Goal: Task Accomplishment & Management: Use online tool/utility

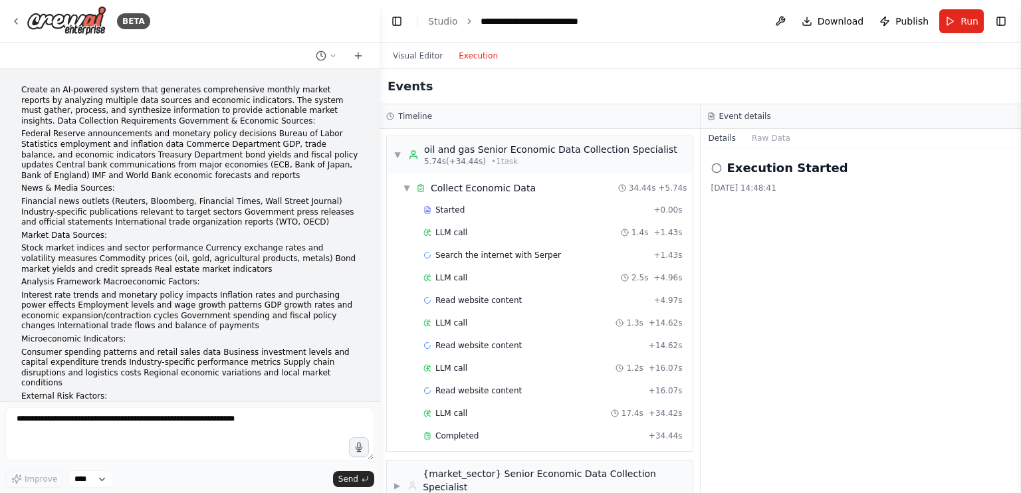
scroll to position [1071, 0]
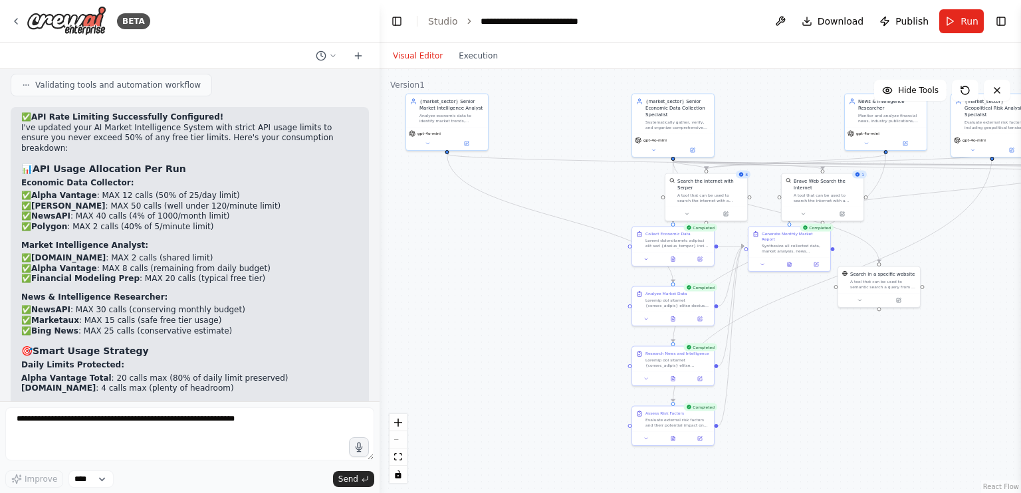
click at [409, 57] on button "Visual Editor" at bounding box center [418, 56] width 66 height 16
click at [861, 179] on div "Brave Web Search the internet A tool that can be used to search the internet wi…" at bounding box center [822, 189] width 82 height 33
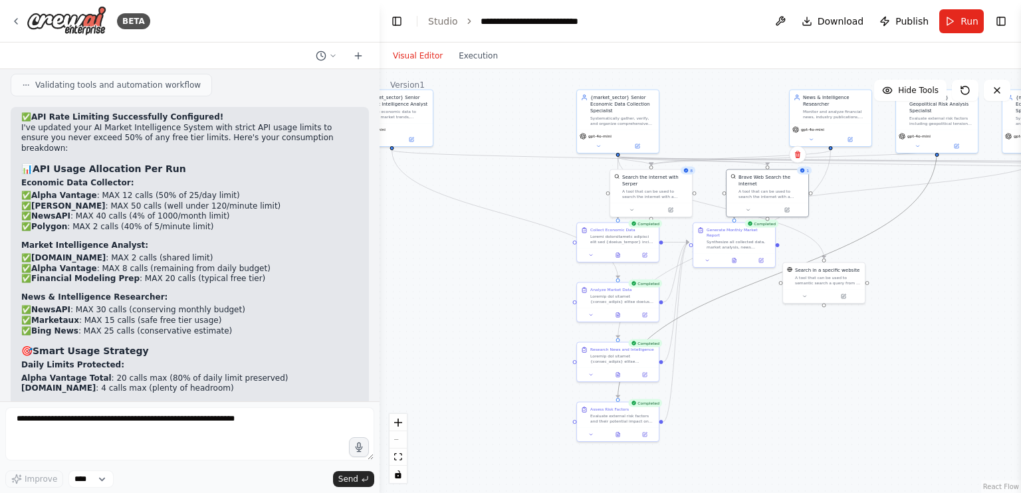
drag, startPoint x: 901, startPoint y: 211, endPoint x: 564, endPoint y: 272, distance: 342.3
click at [564, 272] on div ".deletable-edge-delete-btn { width: 20px; height: 20px; border: 0px solid #ffff…" at bounding box center [699, 281] width 641 height 424
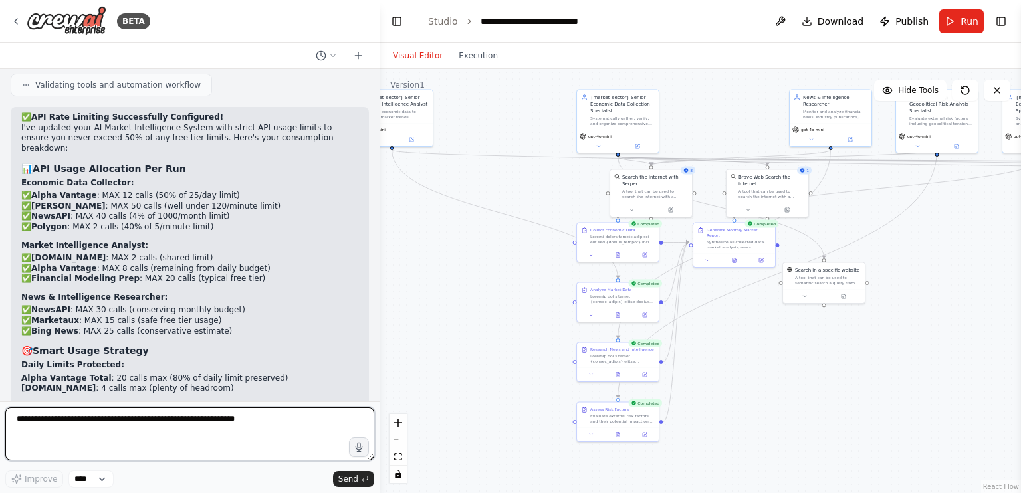
click at [224, 423] on textarea at bounding box center [189, 433] width 369 height 53
type textarea "**********"
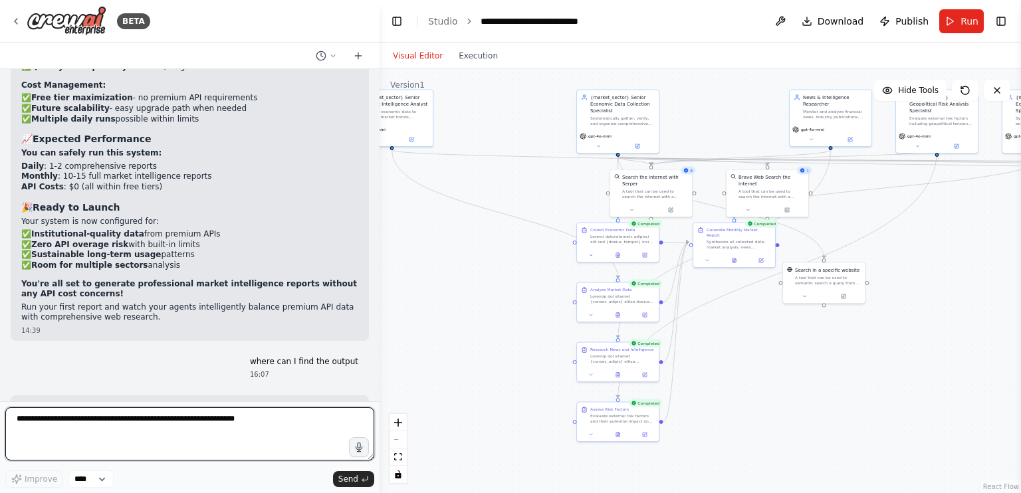
scroll to position [14078, 0]
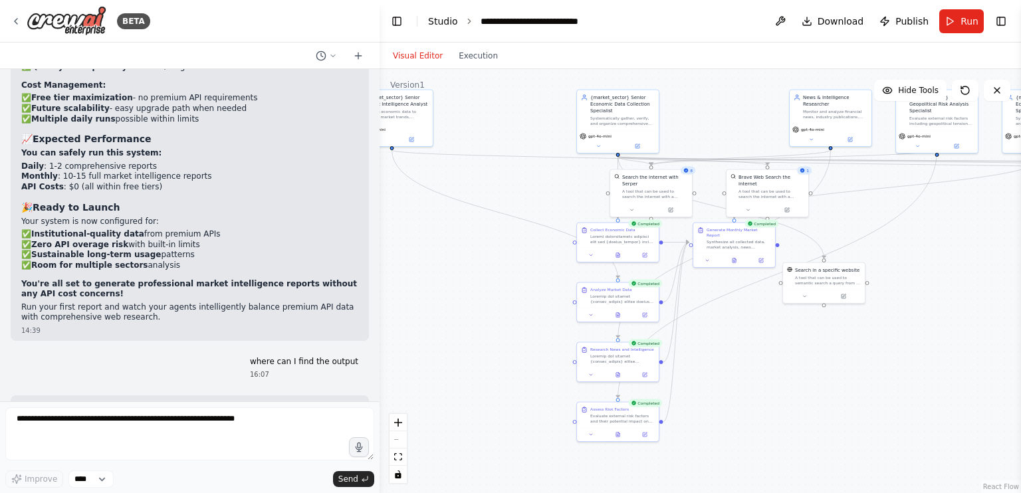
click at [439, 22] on link "Studio" at bounding box center [443, 21] width 30 height 11
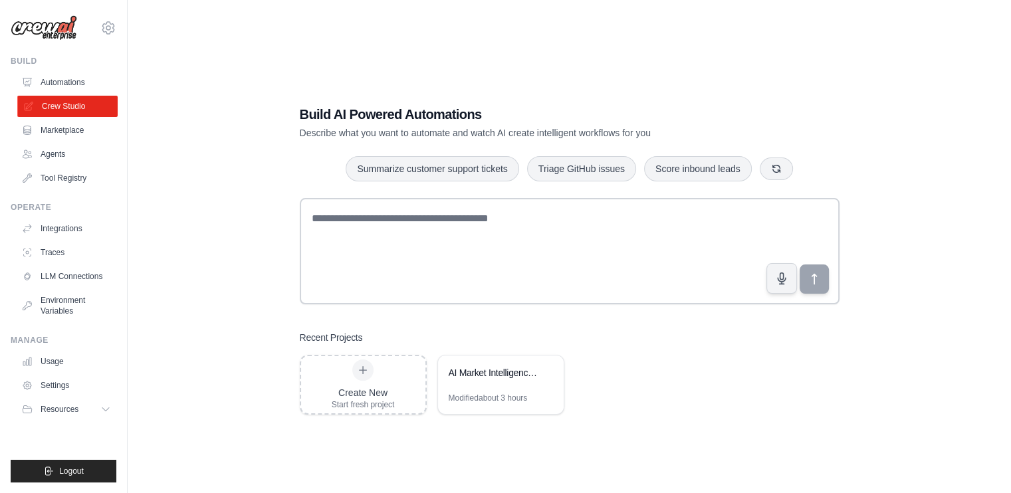
click at [85, 112] on link "Crew Studio" at bounding box center [67, 106] width 100 height 21
click at [507, 377] on div "AI Market Intelligence System" at bounding box center [494, 372] width 91 height 13
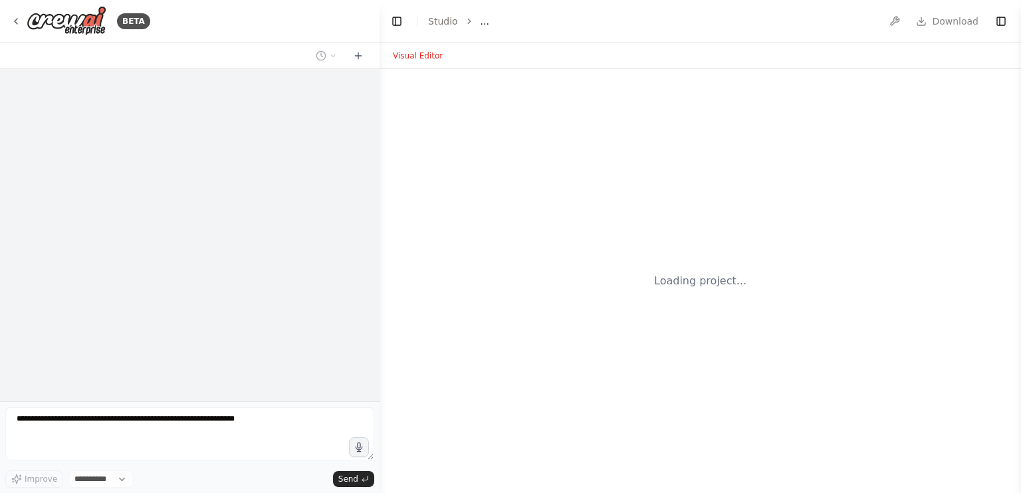
select select "****"
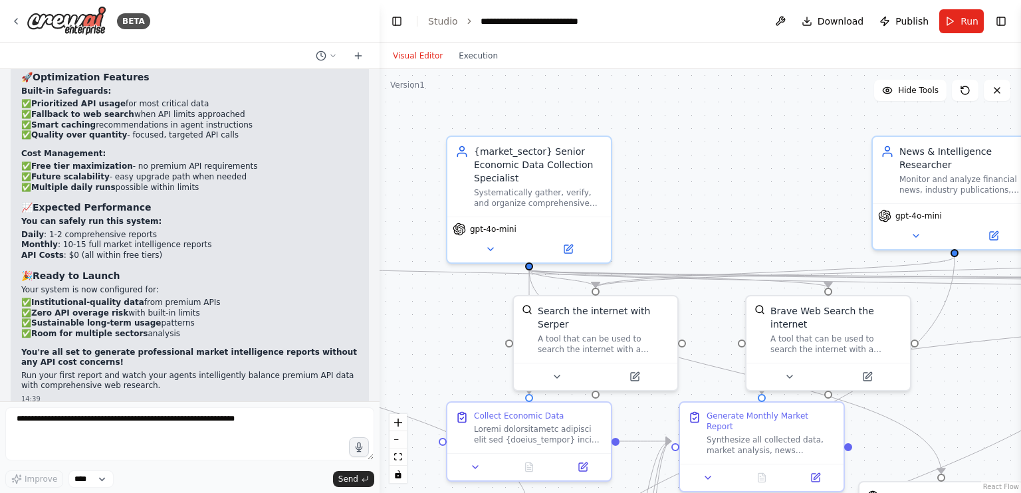
scroll to position [13936, 0]
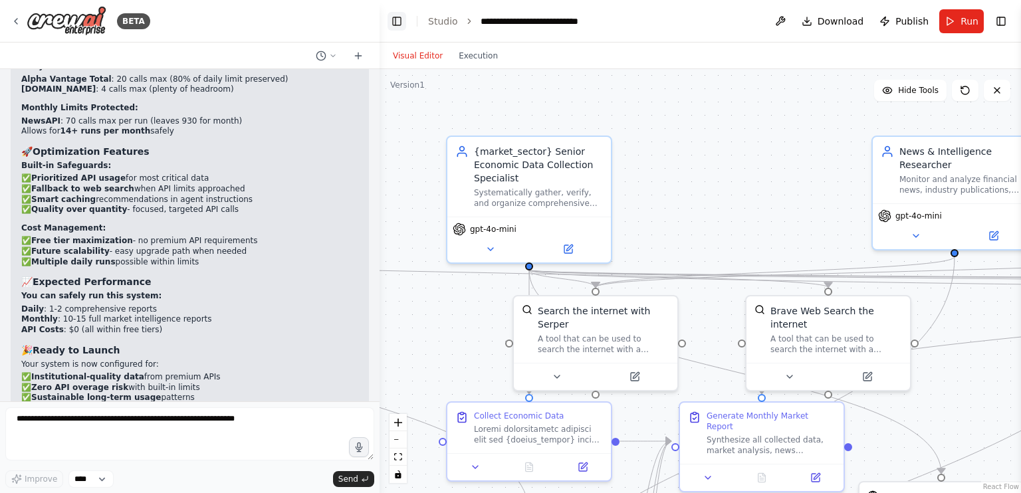
click at [397, 24] on button "Toggle Left Sidebar" at bounding box center [396, 21] width 19 height 19
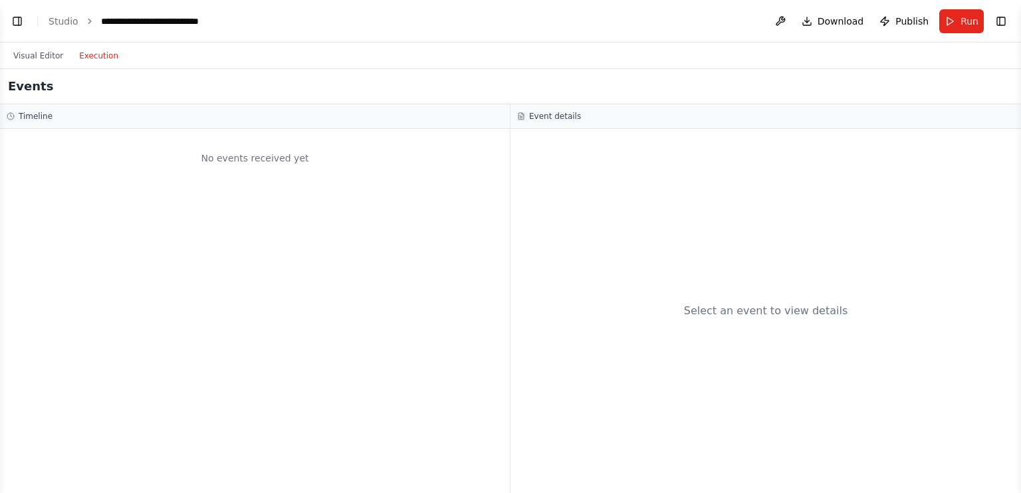
click at [93, 54] on button "Execution" at bounding box center [98, 56] width 55 height 16
click at [76, 31] on header "**********" at bounding box center [510, 21] width 1021 height 43
click at [68, 18] on link "Studio" at bounding box center [64, 21] width 30 height 11
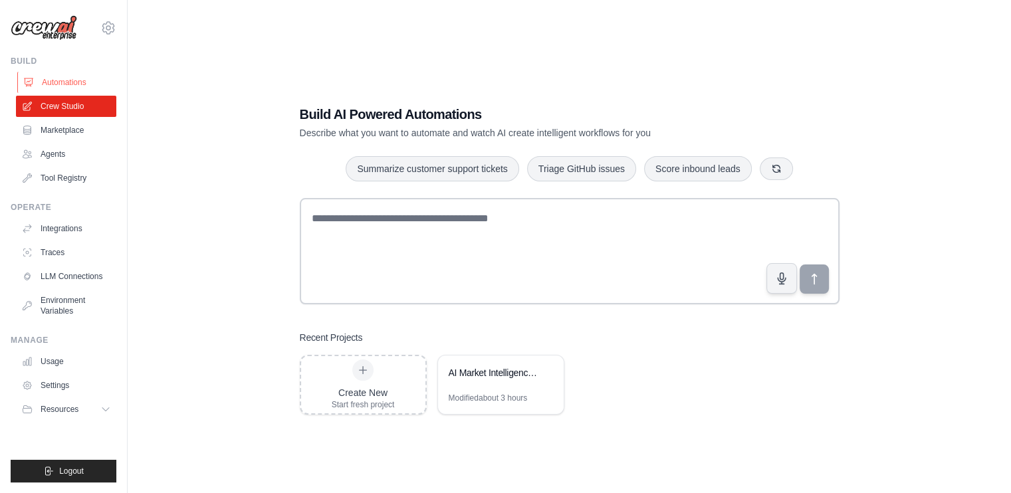
click at [77, 86] on link "Automations" at bounding box center [67, 82] width 100 height 21
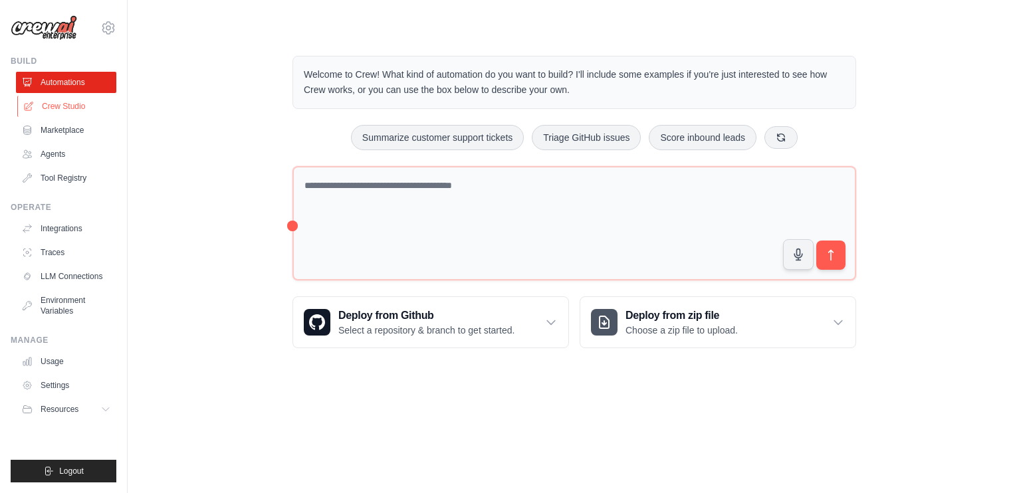
click at [90, 106] on link "Crew Studio" at bounding box center [67, 106] width 100 height 21
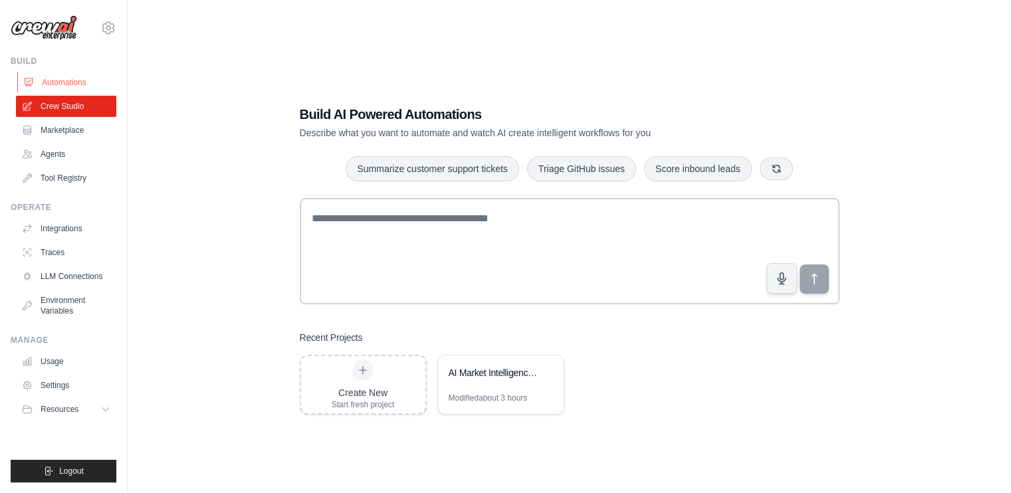
click at [74, 82] on link "Automations" at bounding box center [67, 82] width 100 height 21
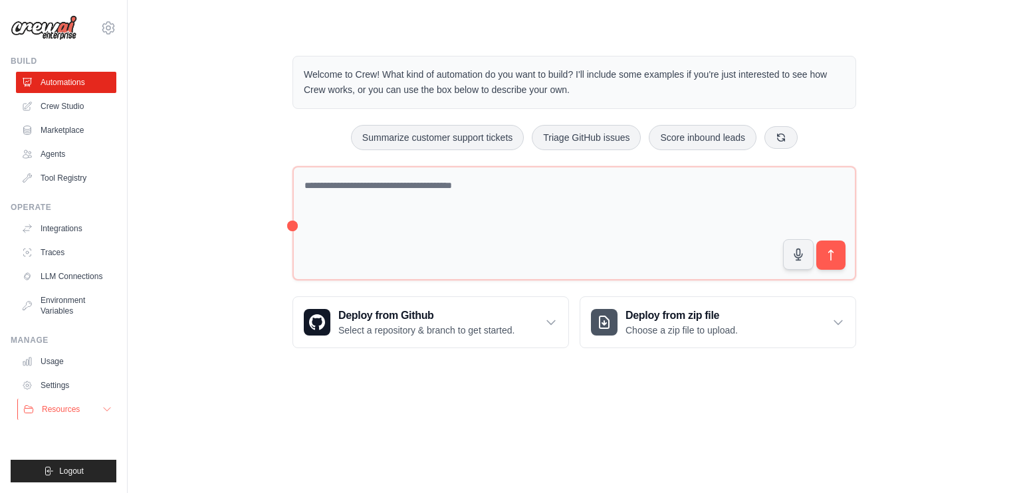
click at [100, 415] on button "Resources" at bounding box center [67, 409] width 100 height 21
click at [61, 146] on link "Agents" at bounding box center [67, 154] width 100 height 21
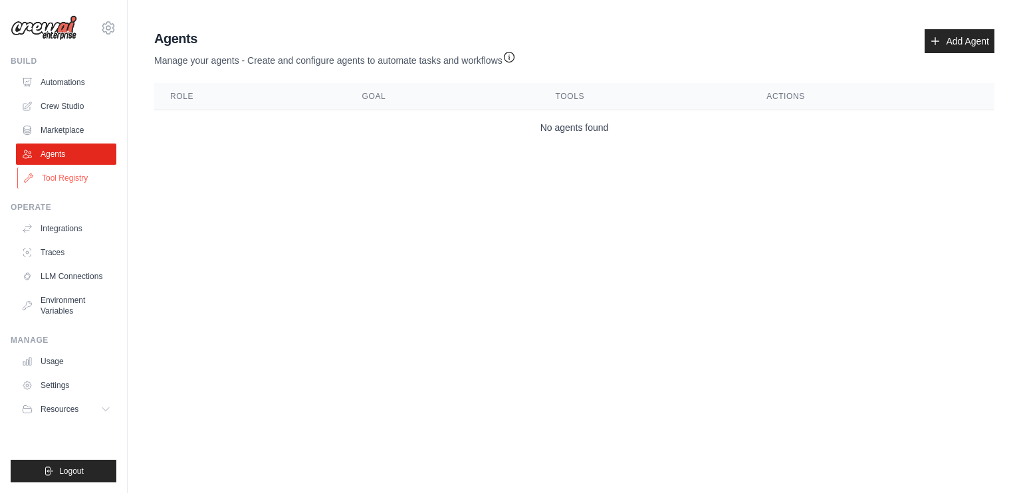
click at [77, 178] on link "Tool Registry" at bounding box center [67, 177] width 100 height 21
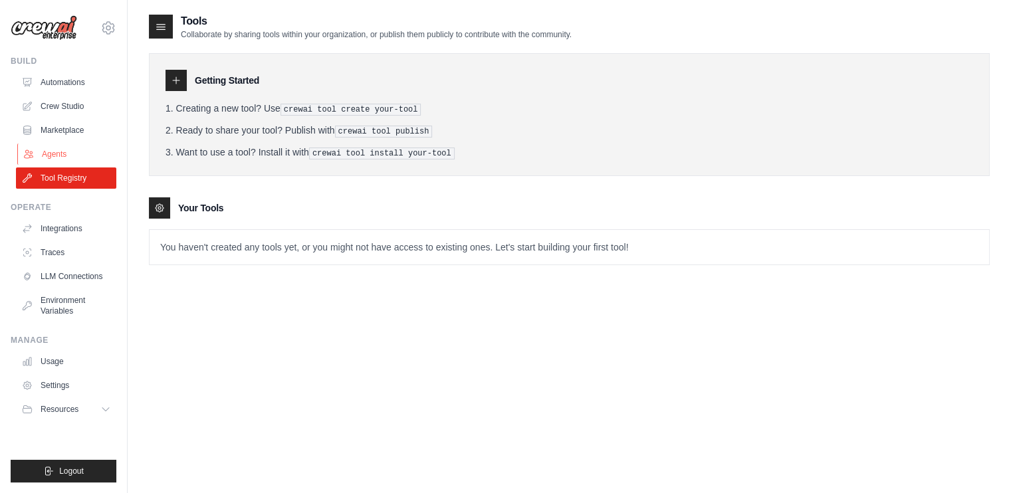
scroll to position [27, 0]
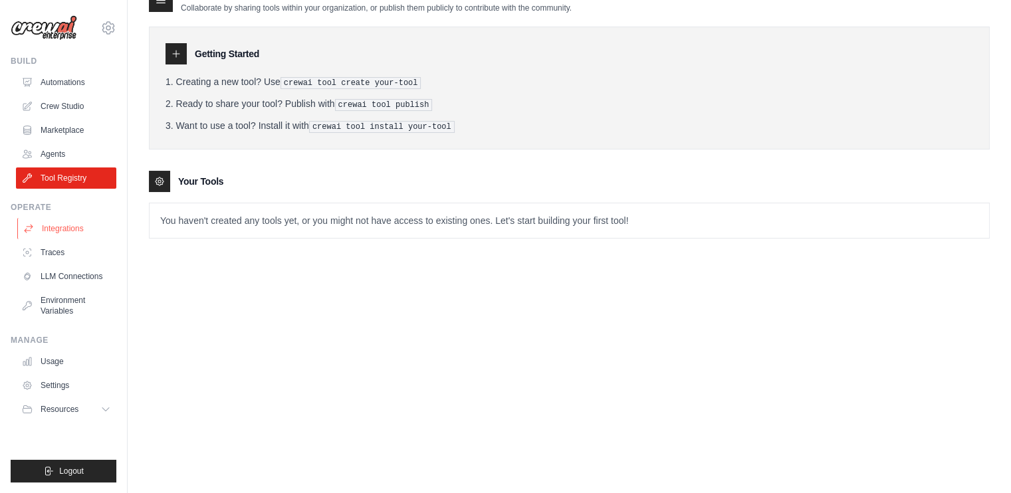
click at [77, 226] on link "Integrations" at bounding box center [67, 228] width 100 height 21
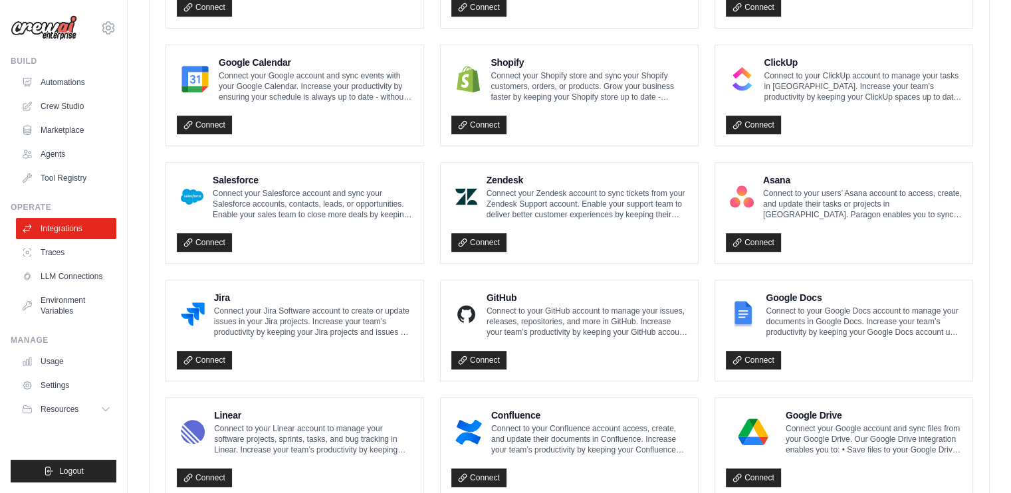
scroll to position [754, 0]
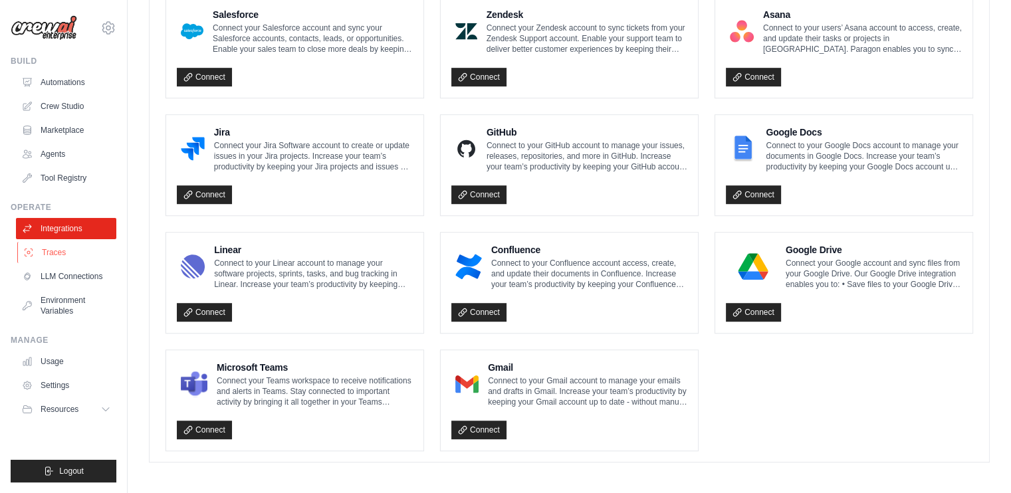
click at [75, 255] on link "Traces" at bounding box center [67, 252] width 100 height 21
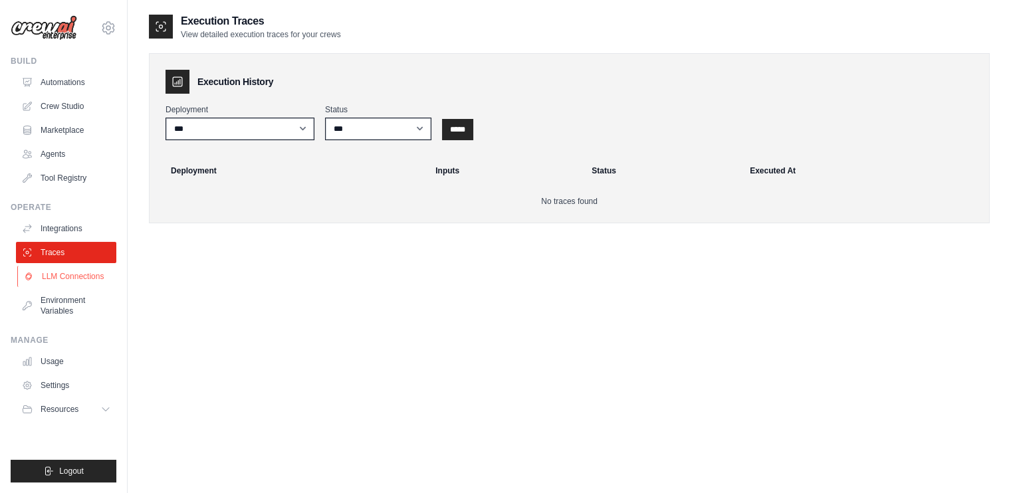
click at [76, 278] on link "LLM Connections" at bounding box center [67, 276] width 100 height 21
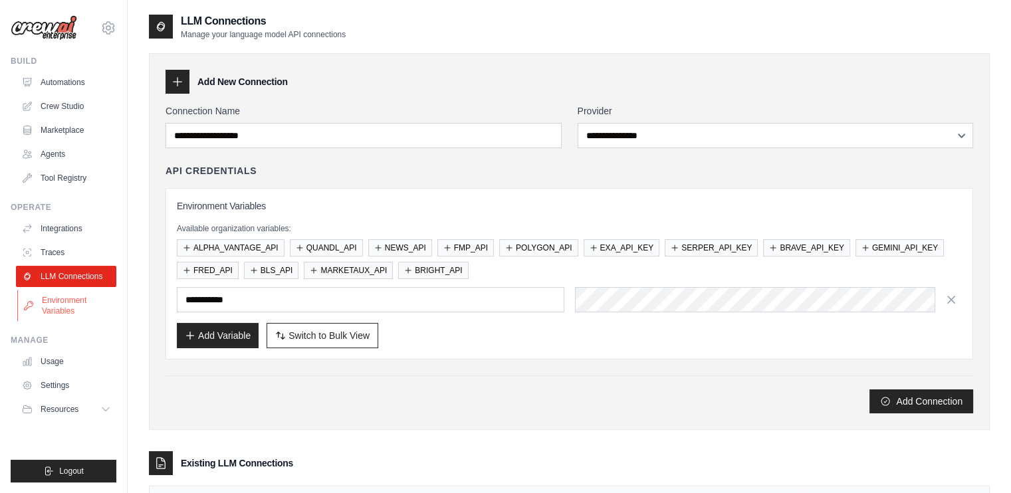
click at [73, 300] on link "Environment Variables" at bounding box center [67, 306] width 100 height 32
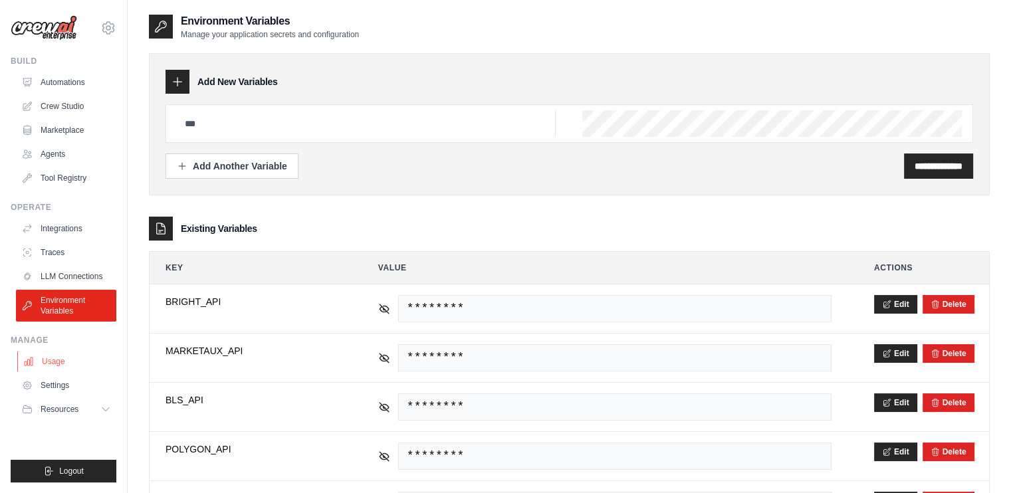
click at [74, 358] on link "Usage" at bounding box center [67, 361] width 100 height 21
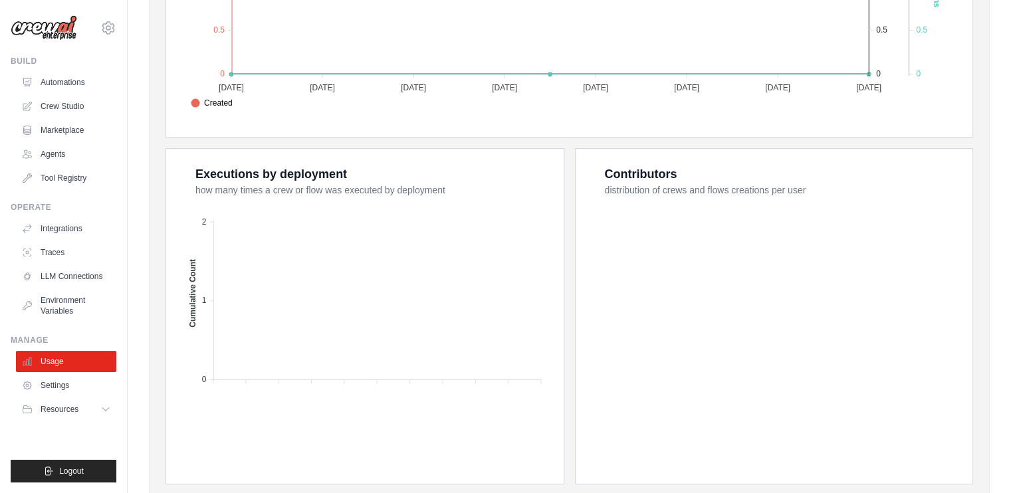
scroll to position [468, 0]
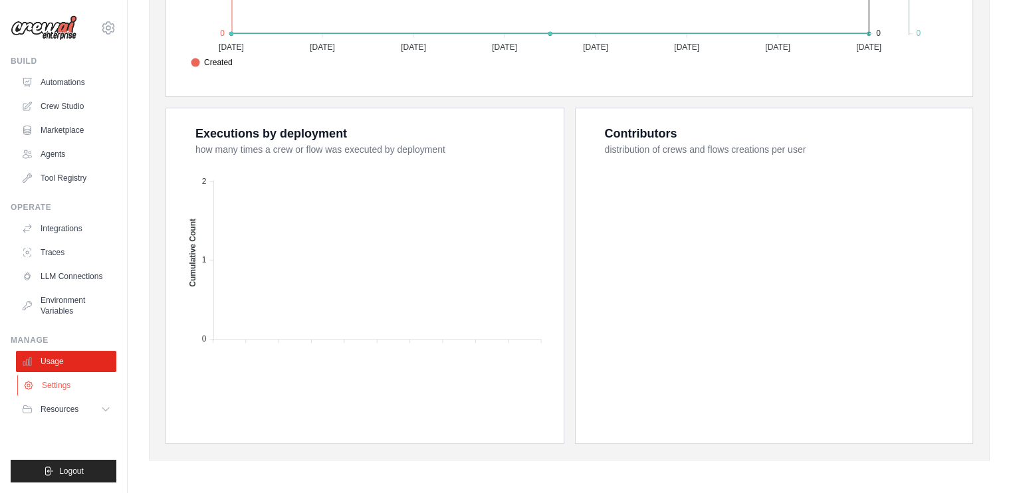
click at [74, 389] on link "Settings" at bounding box center [67, 385] width 100 height 21
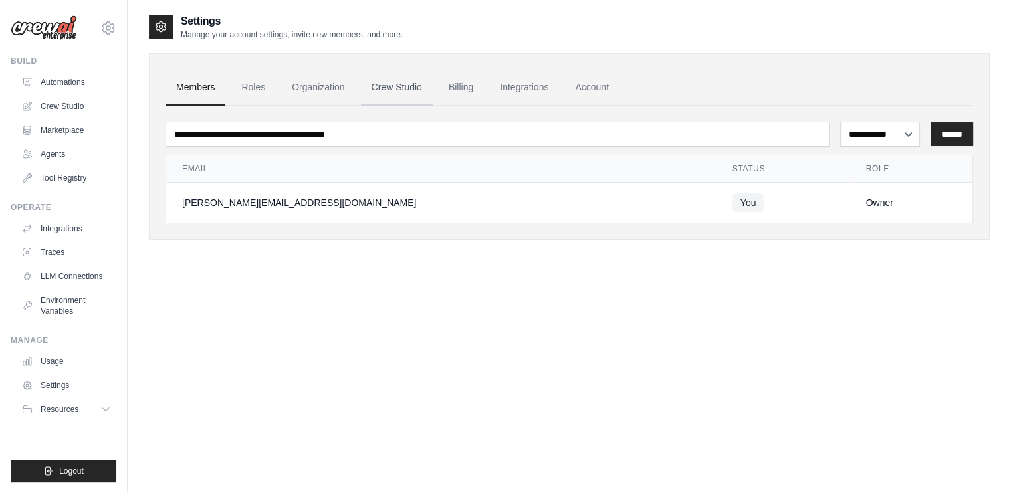
click at [415, 94] on link "Crew Studio" at bounding box center [397, 88] width 72 height 36
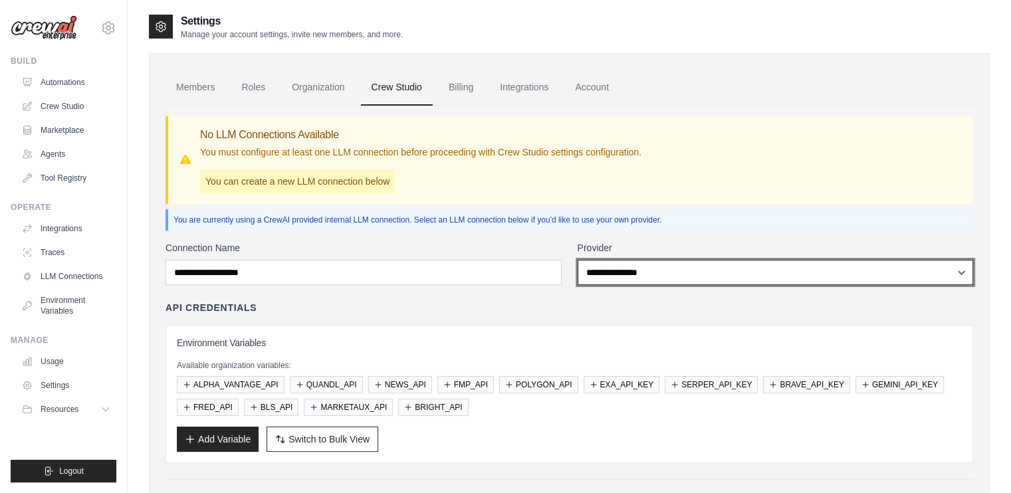
click at [672, 272] on select "**********" at bounding box center [775, 272] width 396 height 25
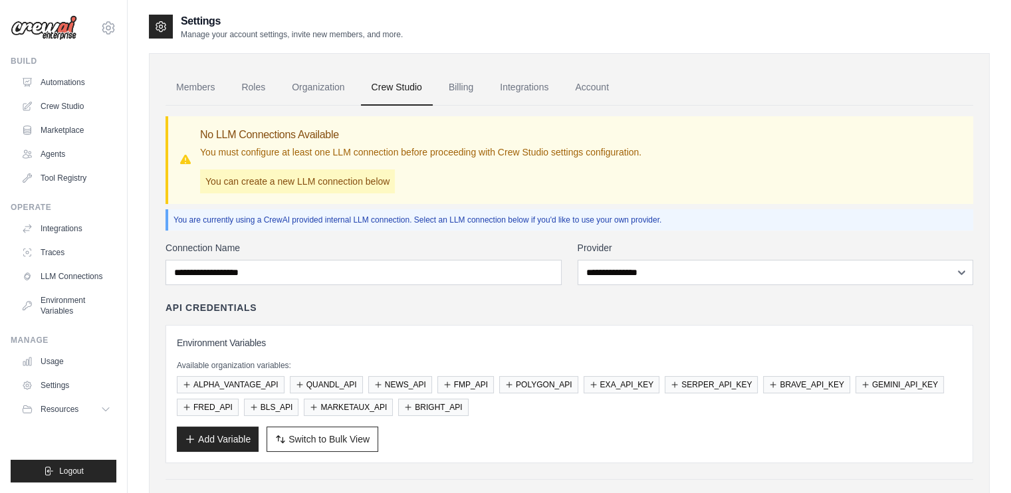
click at [683, 242] on label "Provider" at bounding box center [775, 247] width 396 height 13
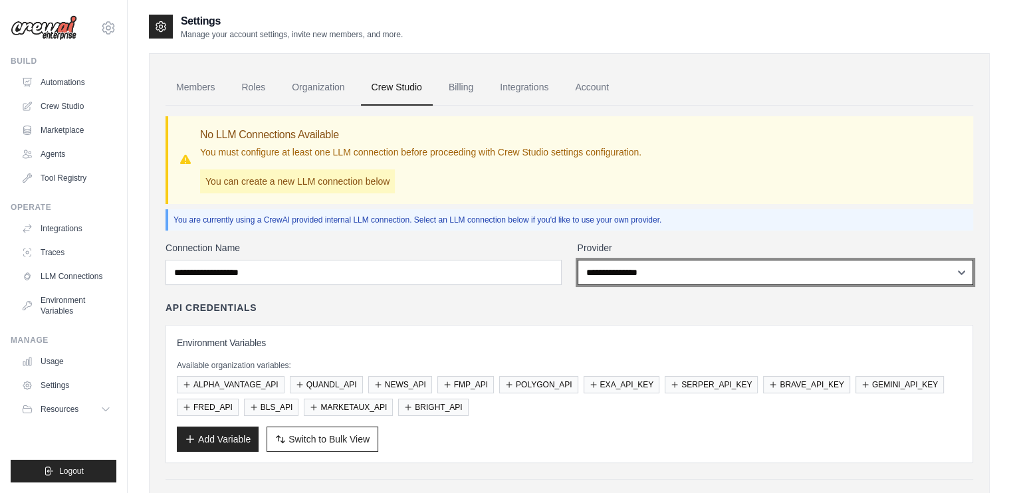
click at [683, 260] on select "**********" at bounding box center [775, 272] width 396 height 25
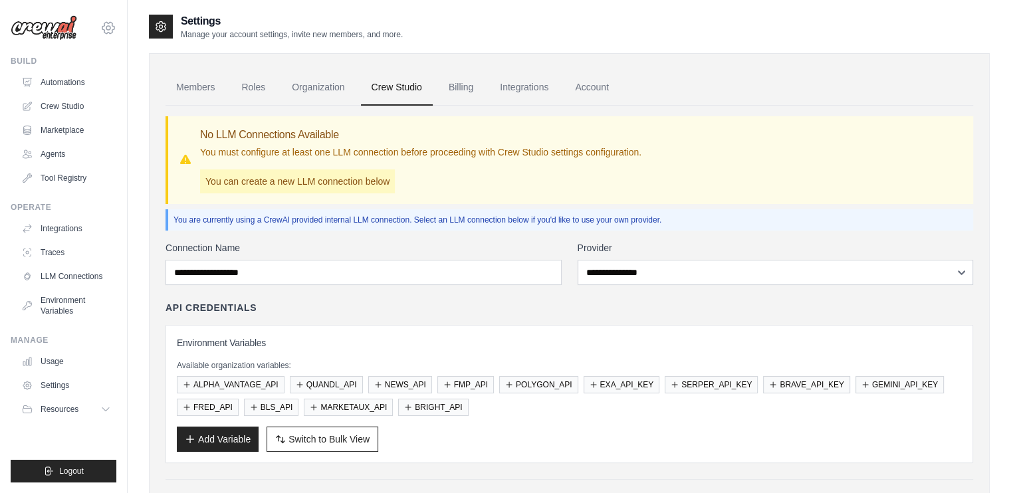
click at [110, 35] on icon at bounding box center [108, 28] width 16 height 16
click at [96, 80] on link "Settings" at bounding box center [108, 90] width 117 height 24
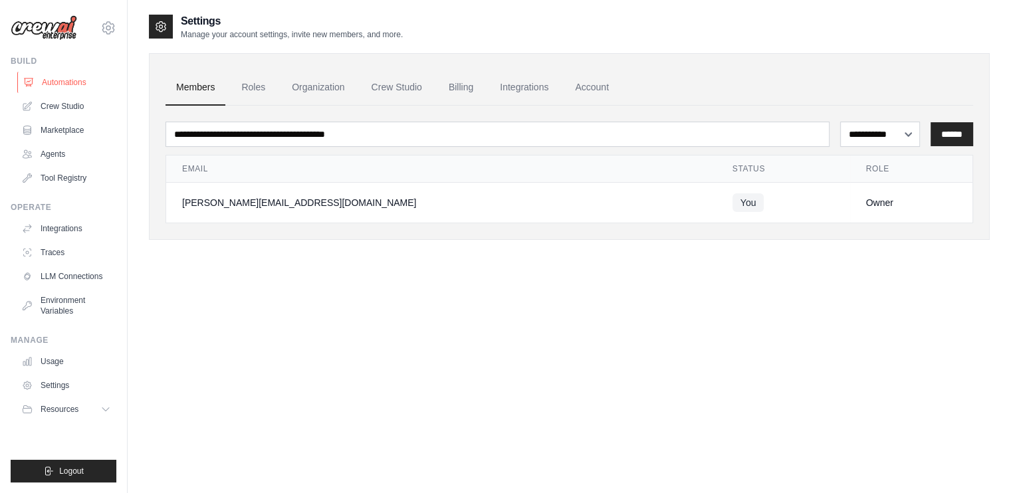
click at [45, 80] on link "Automations" at bounding box center [67, 82] width 100 height 21
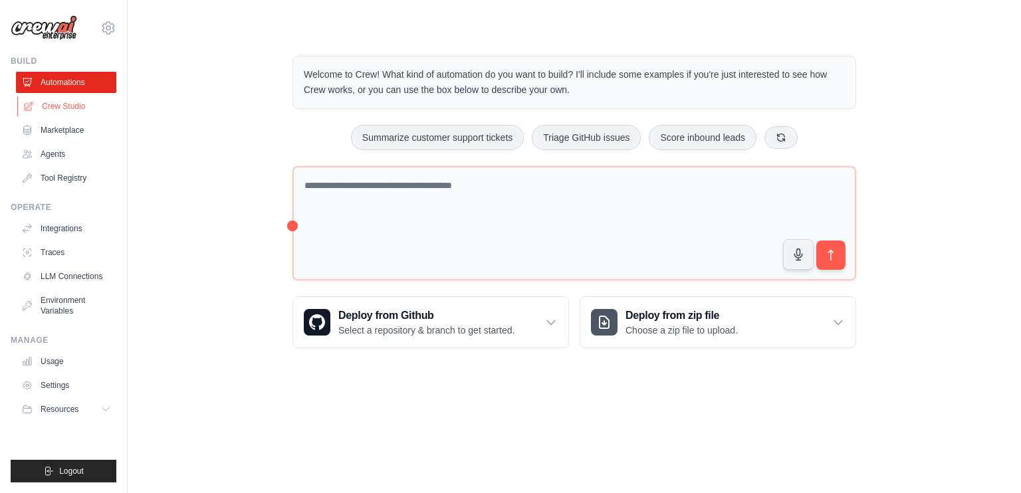
click at [65, 101] on link "Crew Studio" at bounding box center [67, 106] width 100 height 21
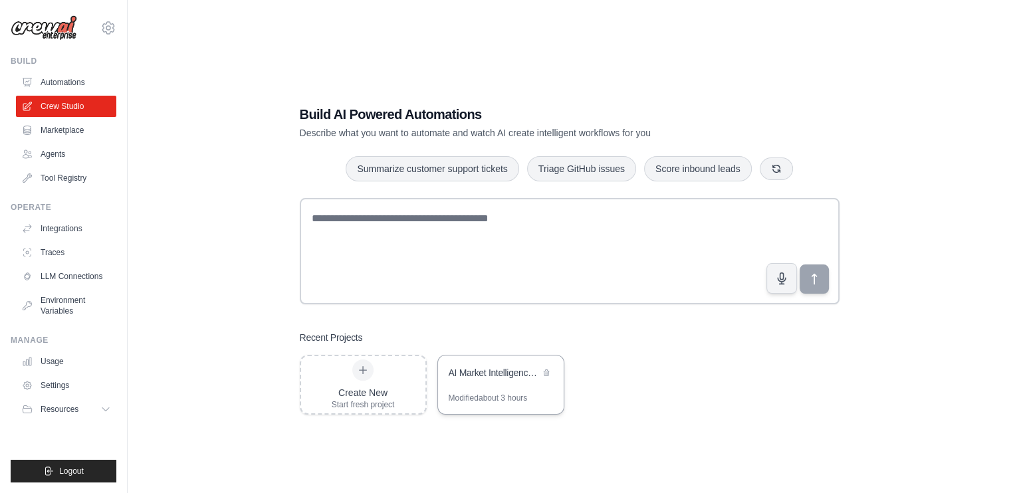
click at [517, 399] on div "Modified about 3 hours" at bounding box center [488, 398] width 79 height 11
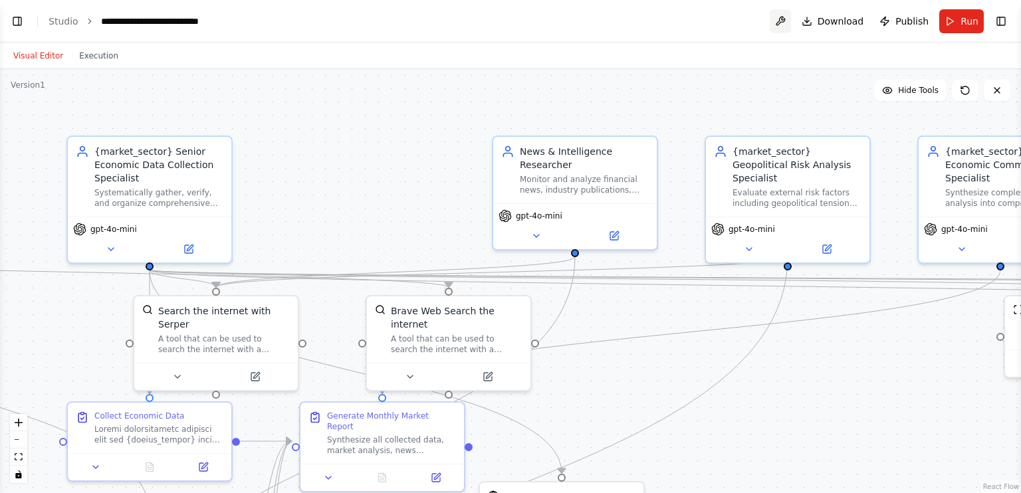
scroll to position [14796, 0]
click at [781, 20] on button at bounding box center [779, 21] width 21 height 24
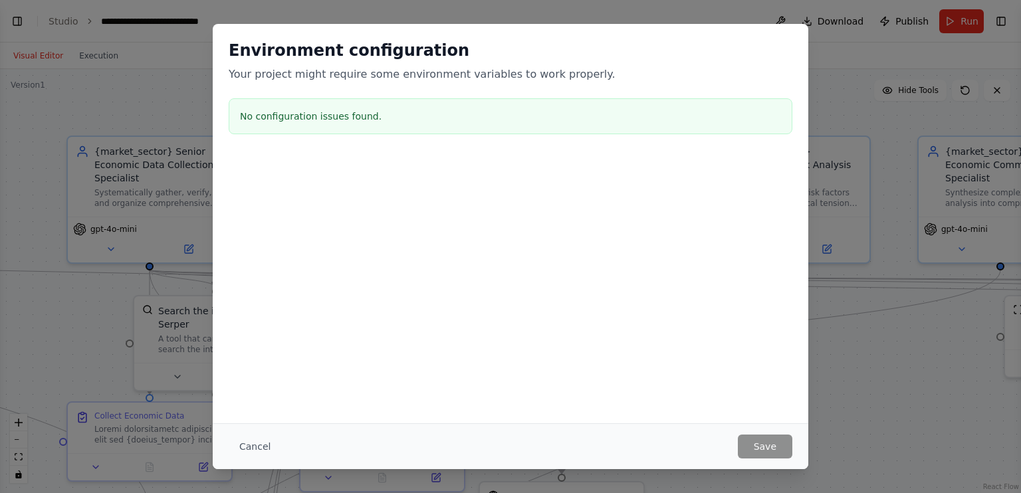
click at [864, 77] on div "Environment configuration Your project might require some environment variables…" at bounding box center [510, 246] width 1021 height 493
click at [249, 445] on button "Cancel" at bounding box center [255, 447] width 52 height 24
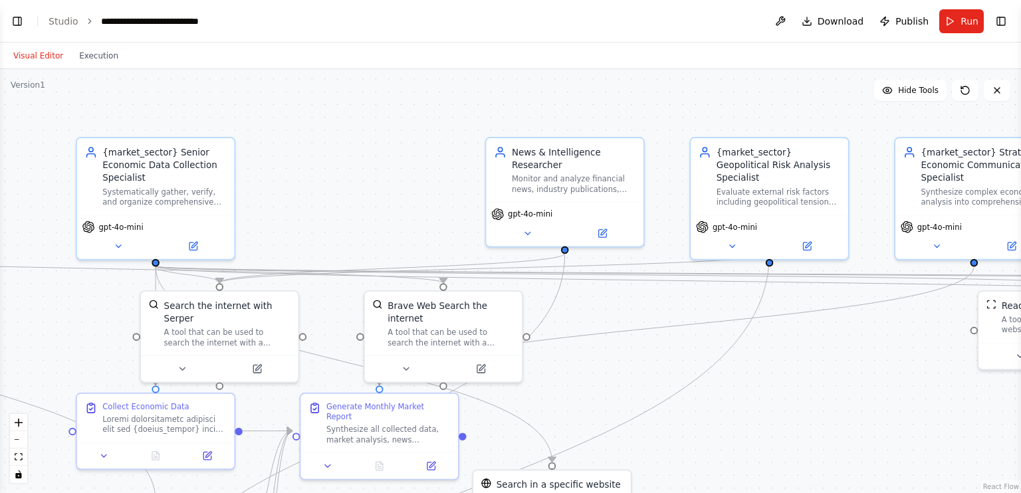
click at [276, 171] on div ".deletable-edge-delete-btn { width: 20px; height: 20px; border: 0px solid #ffff…" at bounding box center [510, 281] width 1021 height 424
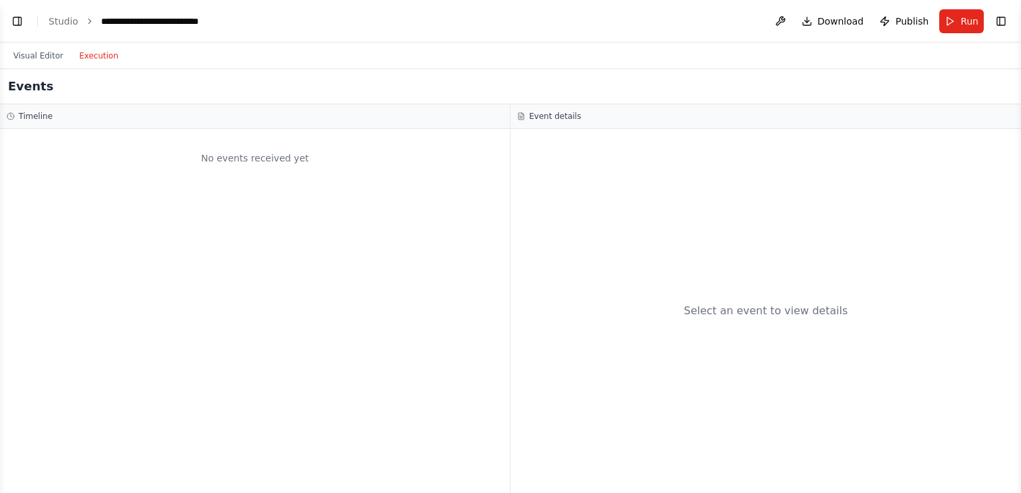
click at [98, 56] on button "Execution" at bounding box center [98, 56] width 55 height 16
click at [20, 22] on button "Toggle Left Sidebar" at bounding box center [17, 21] width 19 height 19
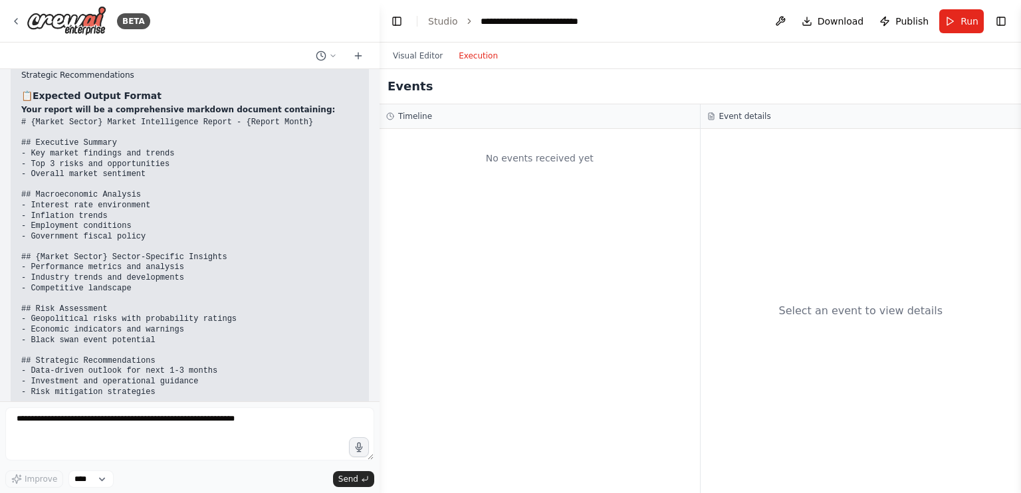
scroll to position [14635, 0]
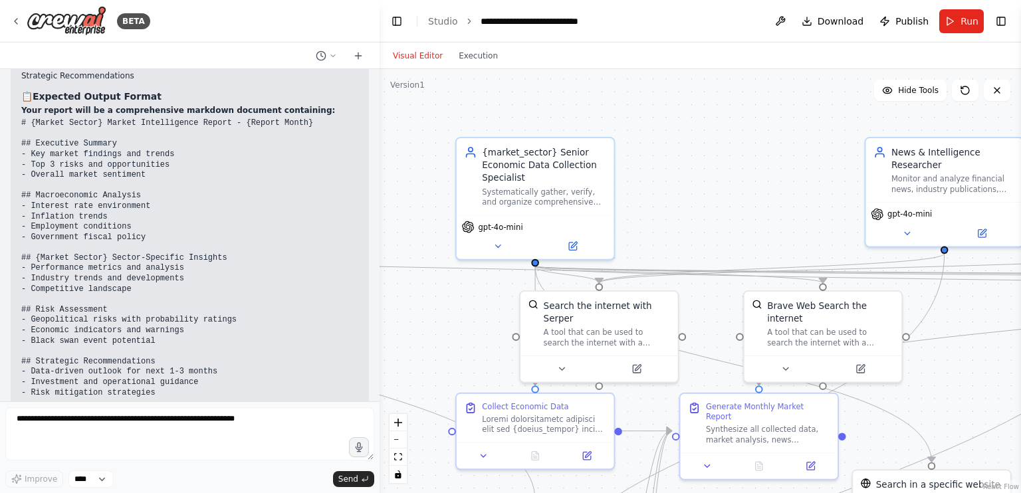
click at [429, 63] on button "Visual Editor" at bounding box center [418, 56] width 66 height 16
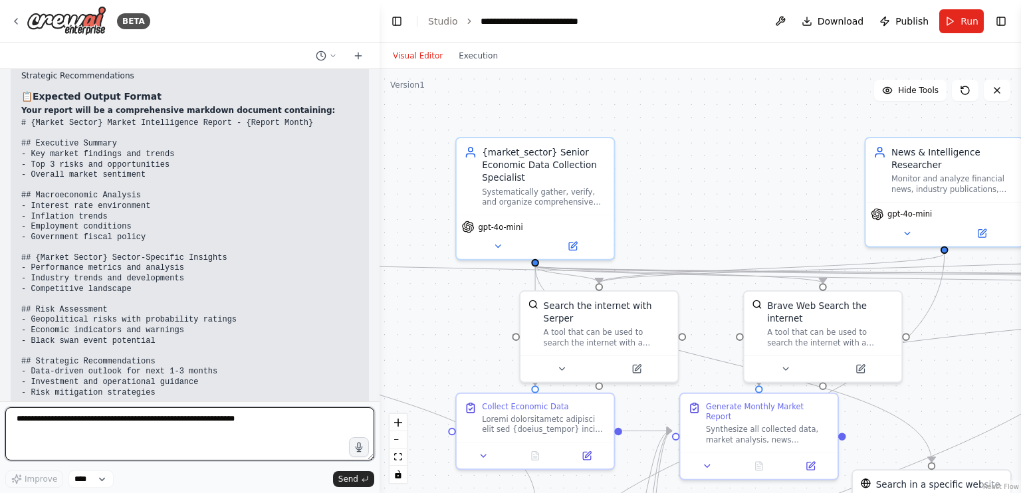
click at [189, 433] on textarea at bounding box center [189, 433] width 369 height 53
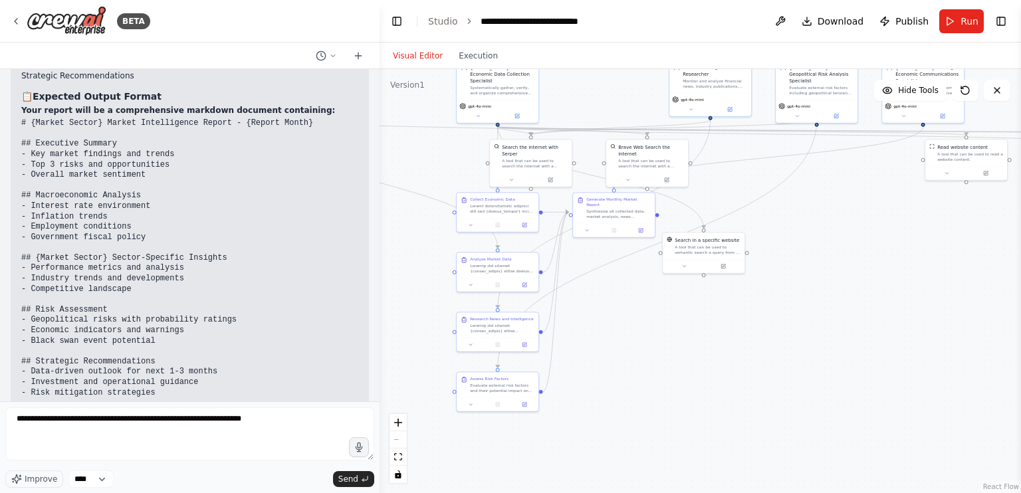
drag, startPoint x: 684, startPoint y: 205, endPoint x: 575, endPoint y: 93, distance: 156.0
click at [575, 93] on div ".deletable-edge-delete-btn { width: 20px; height: 20px; border: 0px solid #ffff…" at bounding box center [699, 281] width 641 height 424
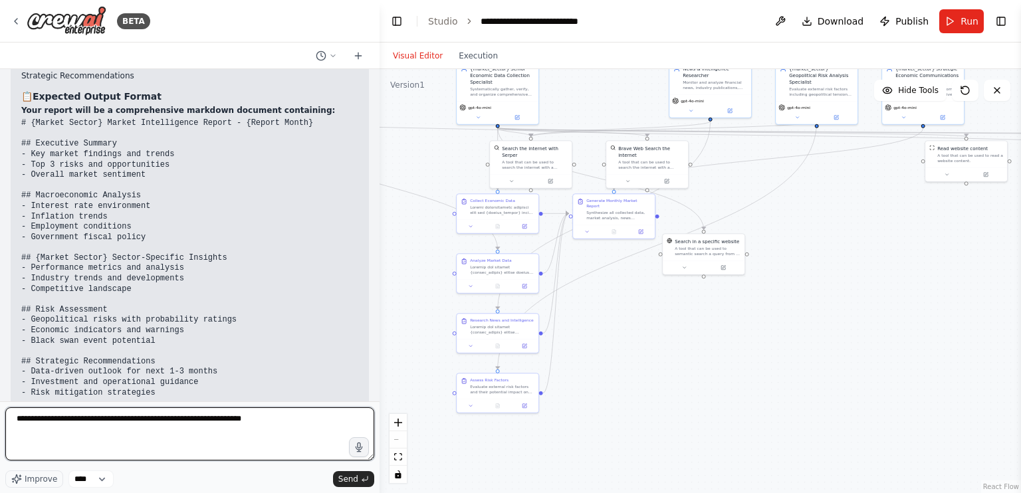
click at [274, 419] on textarea "**********" at bounding box center [189, 433] width 369 height 53
type textarea "**********"
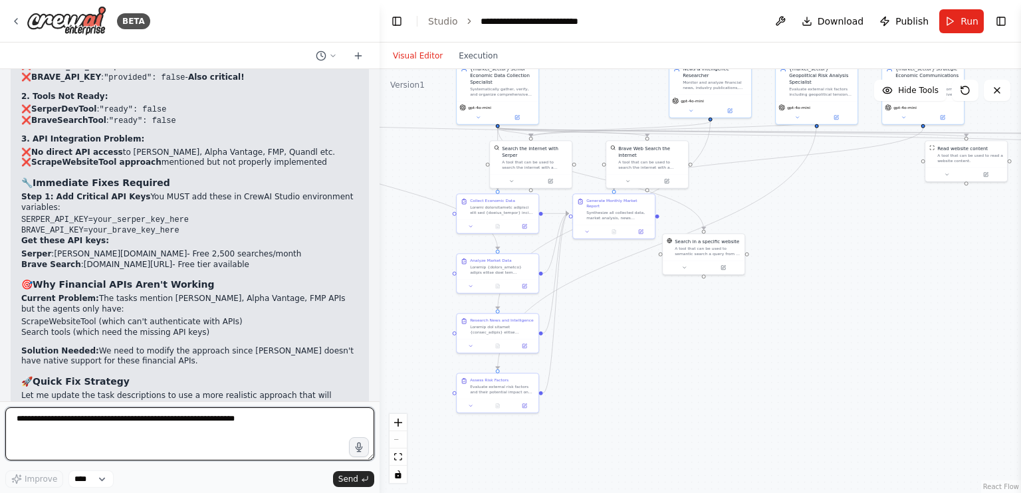
scroll to position [15694, 0]
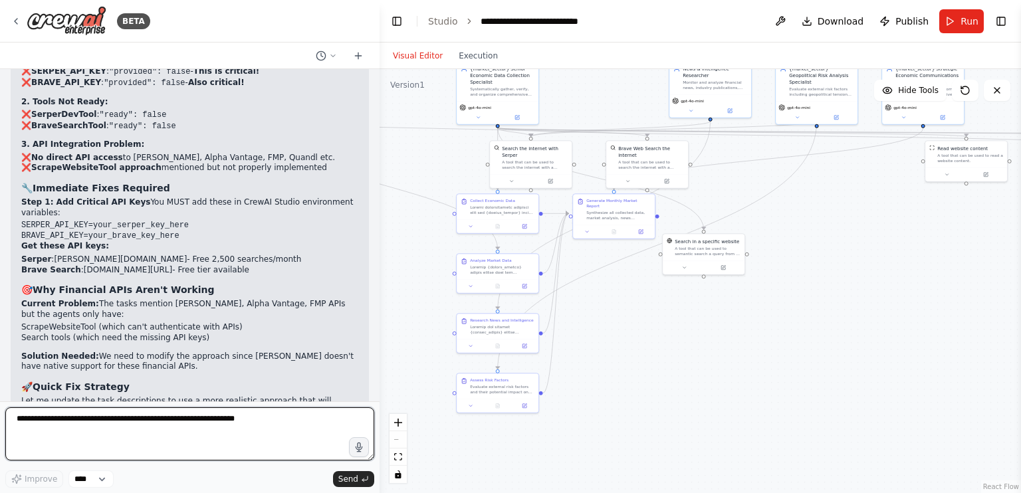
click at [157, 429] on textarea at bounding box center [189, 433] width 369 height 53
type textarea "**********"
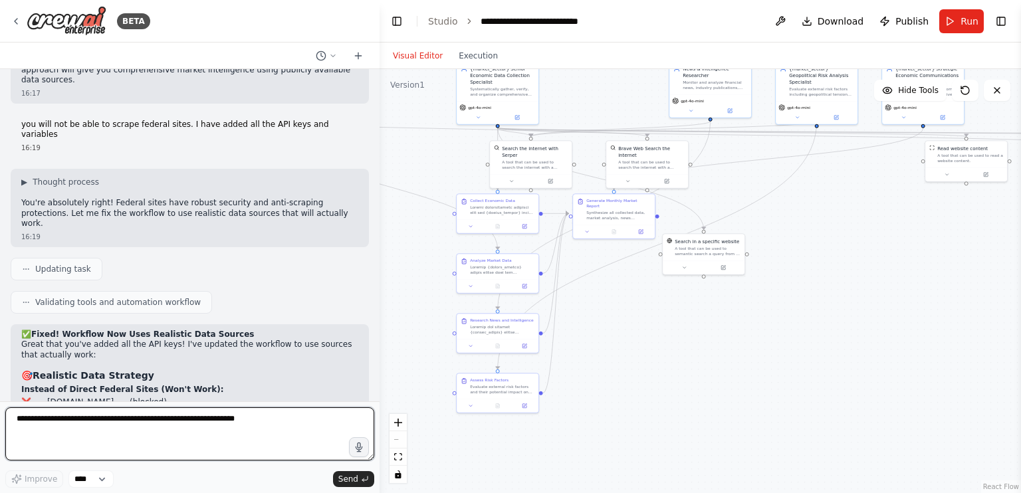
scroll to position [16625, 0]
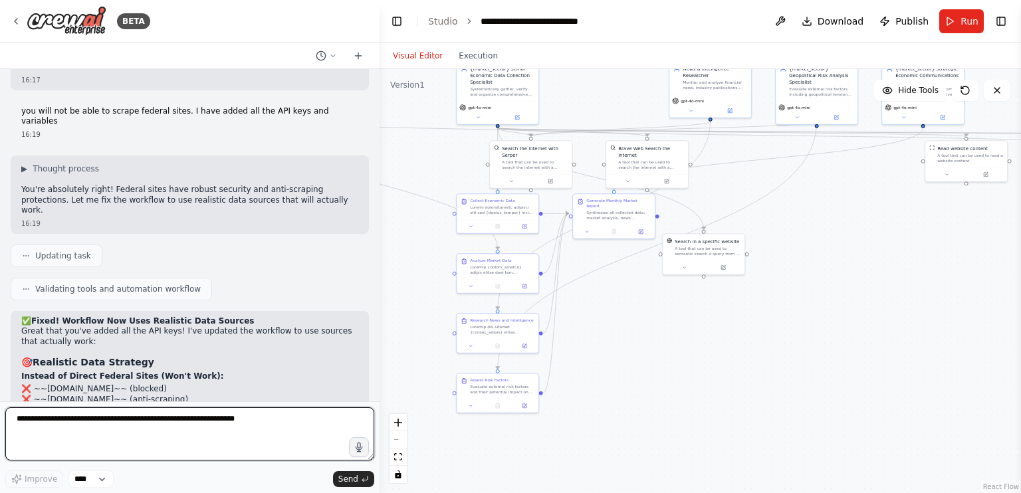
click at [144, 427] on textarea at bounding box center [189, 433] width 369 height 53
type textarea "**********"
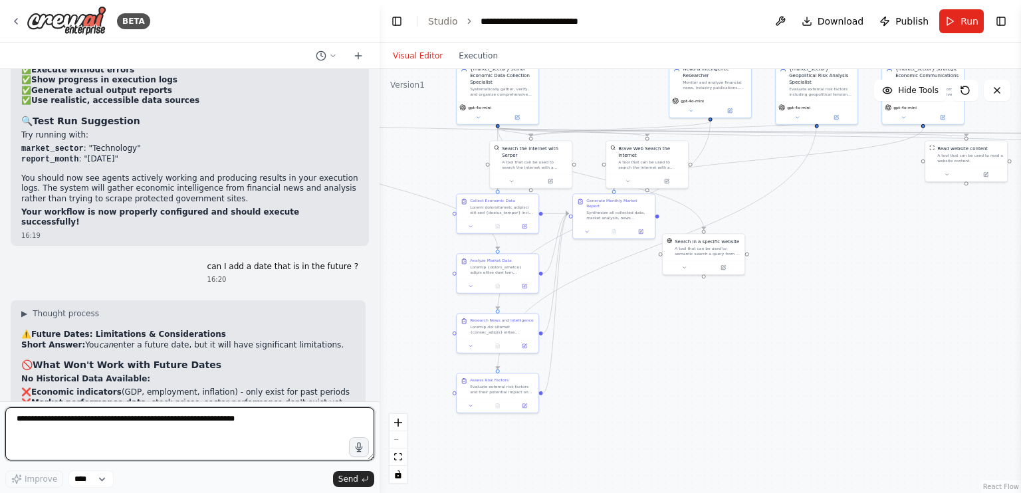
scroll to position [17257, 0]
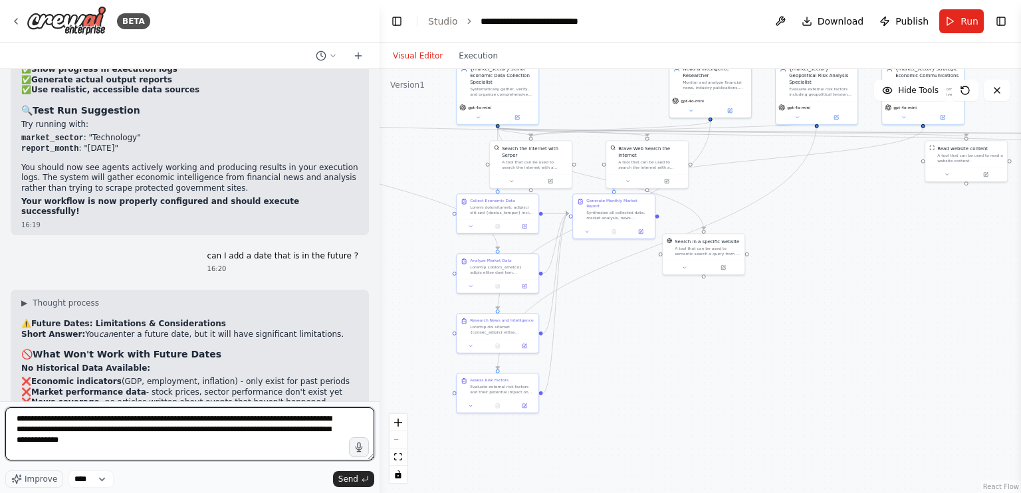
type textarea "**********"
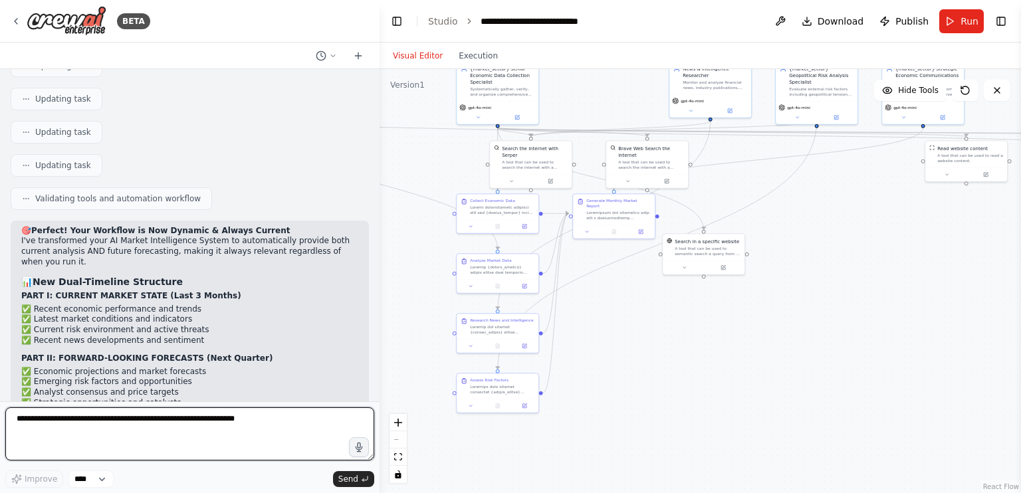
scroll to position [18288, 0]
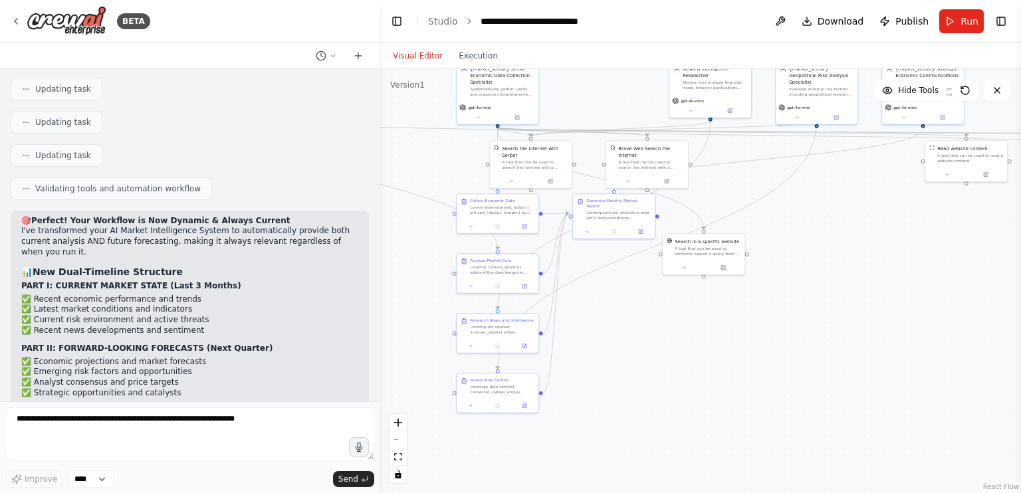
click at [160, 32] on div "BETA" at bounding box center [189, 21] width 379 height 43
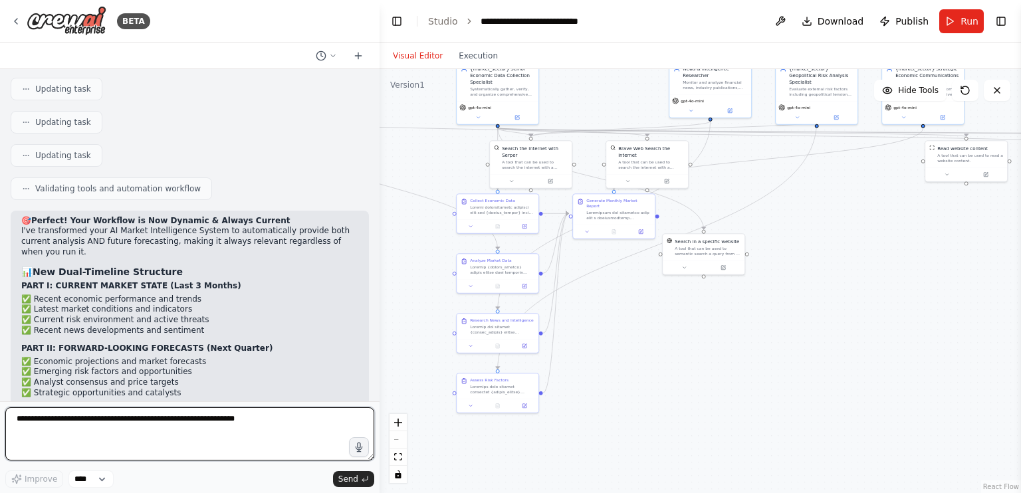
click at [114, 427] on textarea at bounding box center [189, 433] width 369 height 53
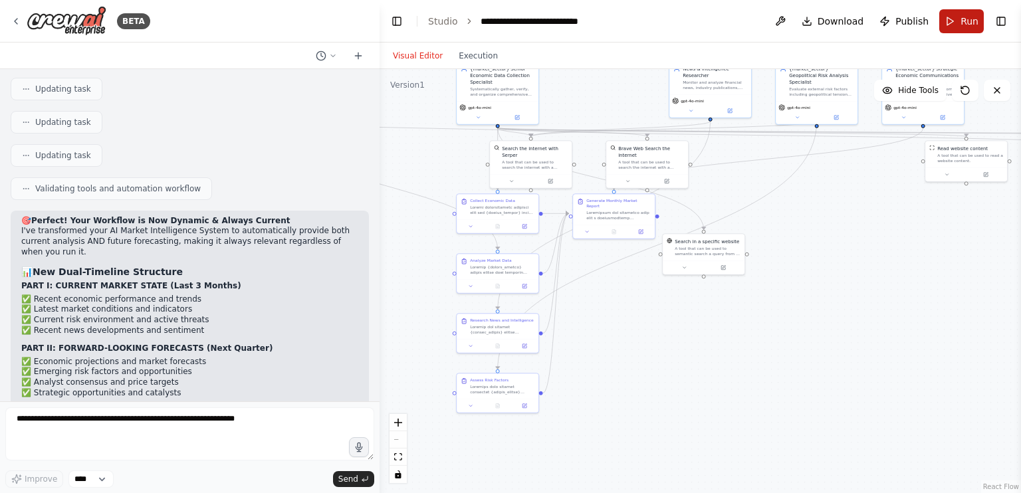
click at [977, 17] on span "Run" at bounding box center [969, 21] width 18 height 13
click at [484, 64] on div "Visual Editor Execution" at bounding box center [445, 56] width 121 height 27
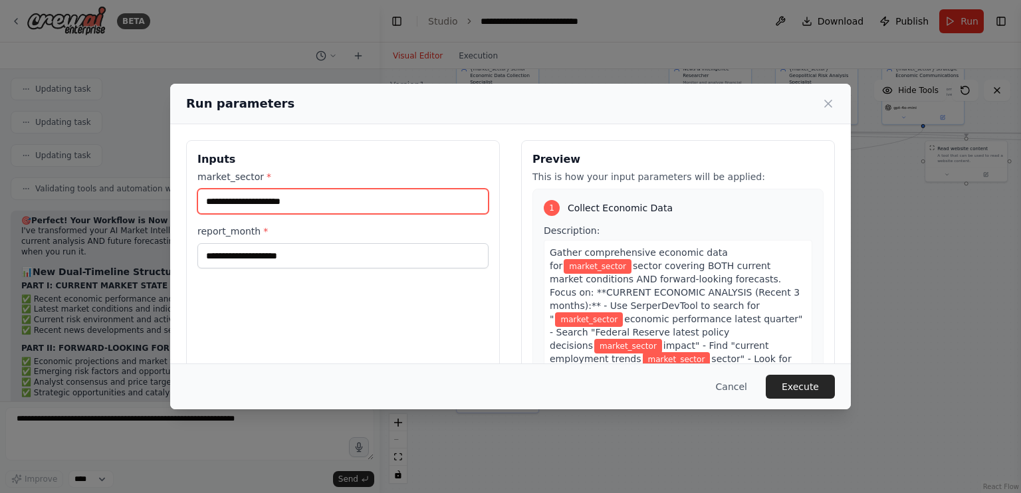
click at [373, 201] on input "market_sector *" at bounding box center [342, 201] width 291 height 25
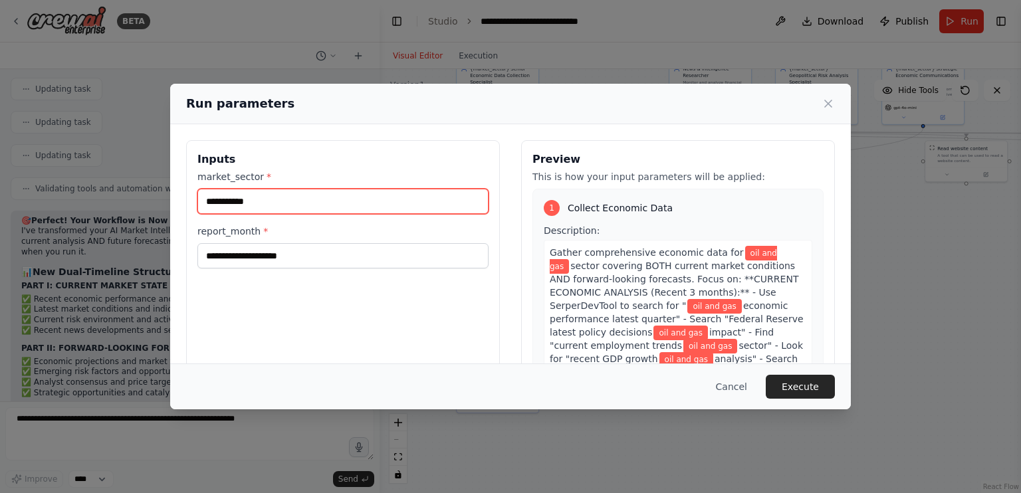
type input "**********"
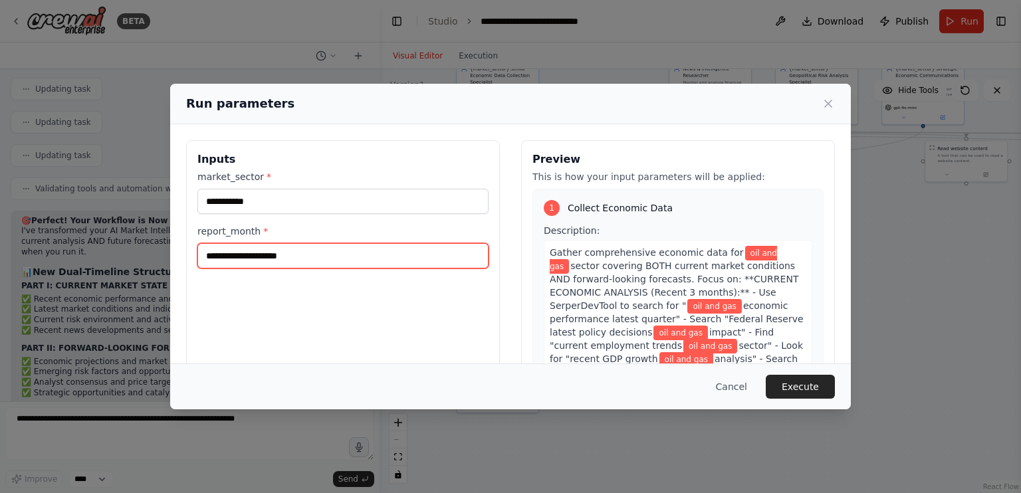
click at [332, 258] on input "report_month *" at bounding box center [342, 255] width 291 height 25
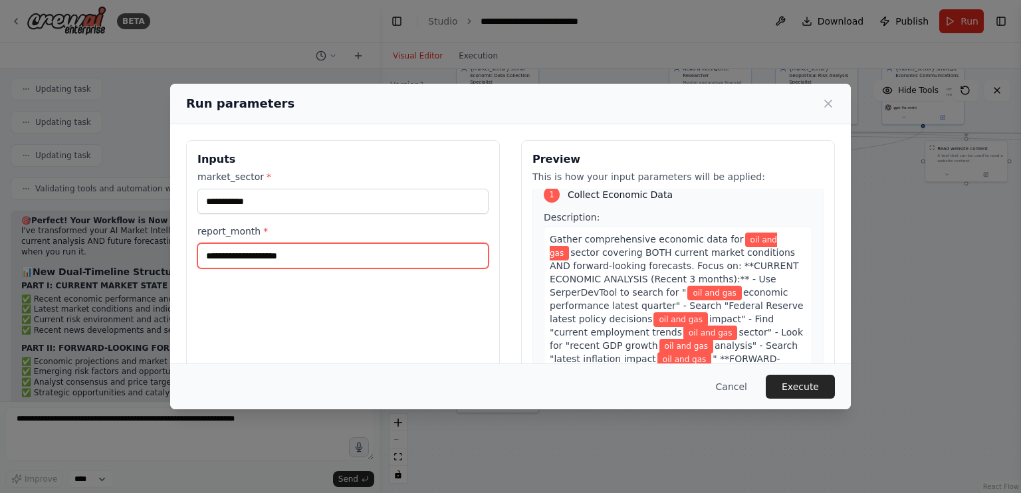
scroll to position [13, 0]
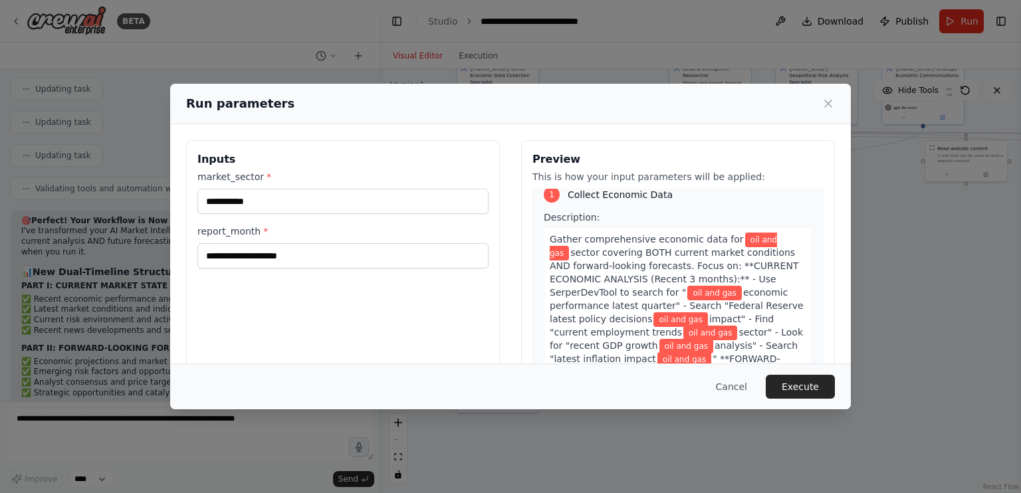
click at [670, 61] on div "**********" at bounding box center [510, 246] width 1021 height 493
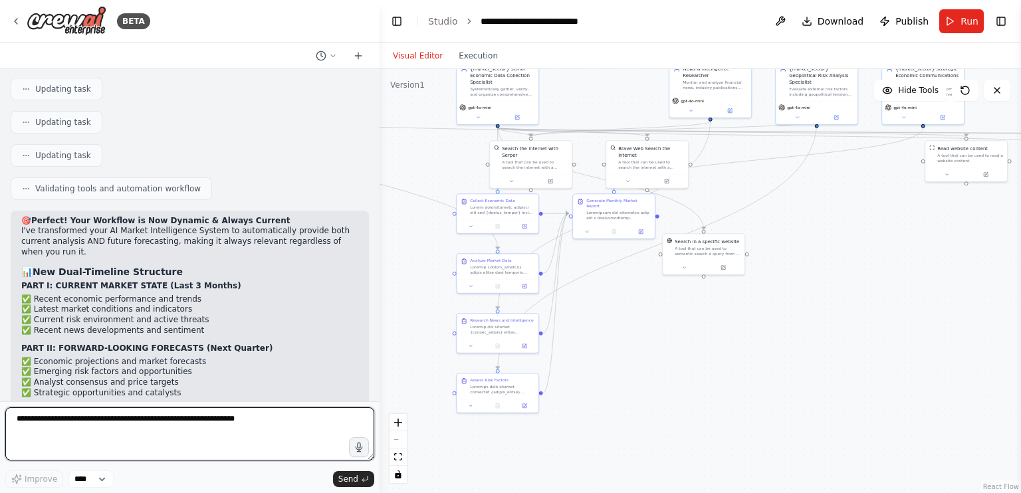
click at [169, 424] on textarea at bounding box center [189, 433] width 369 height 53
type textarea "**********"
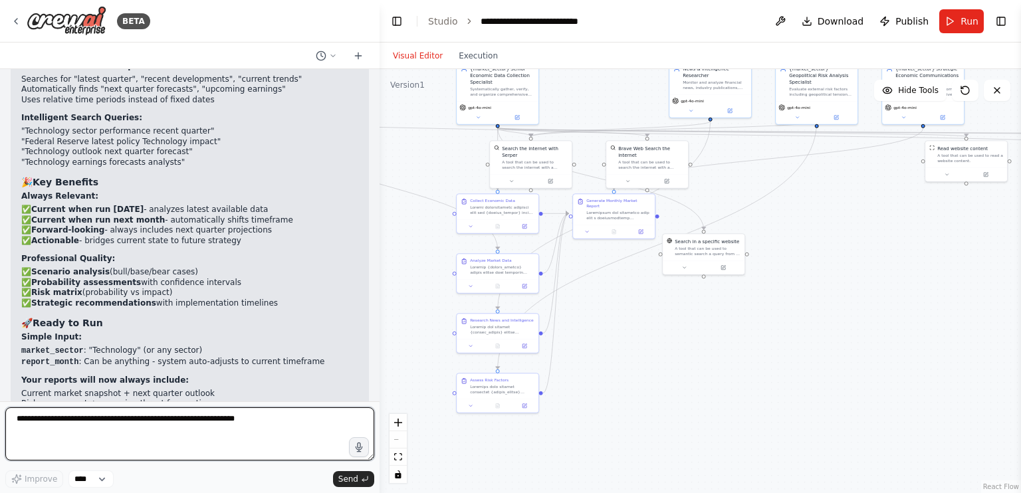
scroll to position [18767, 0]
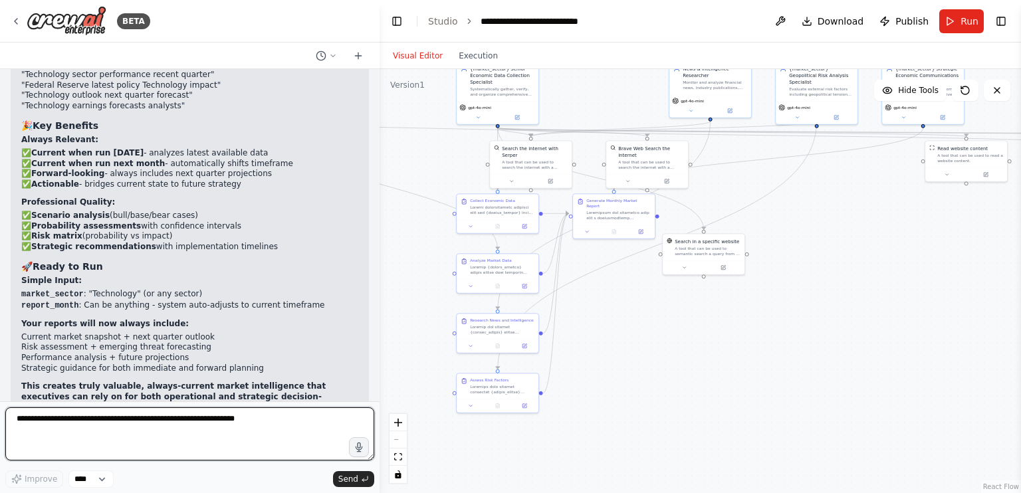
click at [159, 423] on textarea at bounding box center [189, 433] width 369 height 53
type textarea "*"
type textarea "**********"
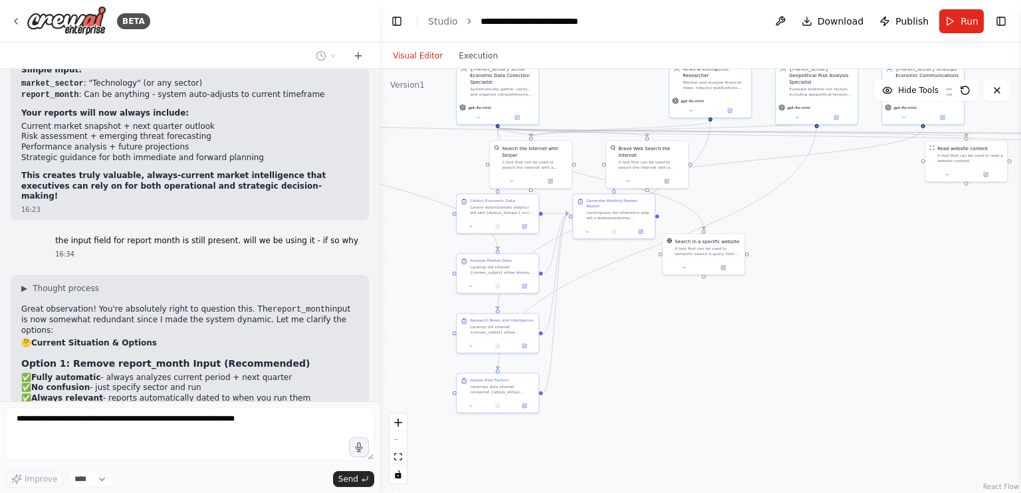
scroll to position [19011, 0]
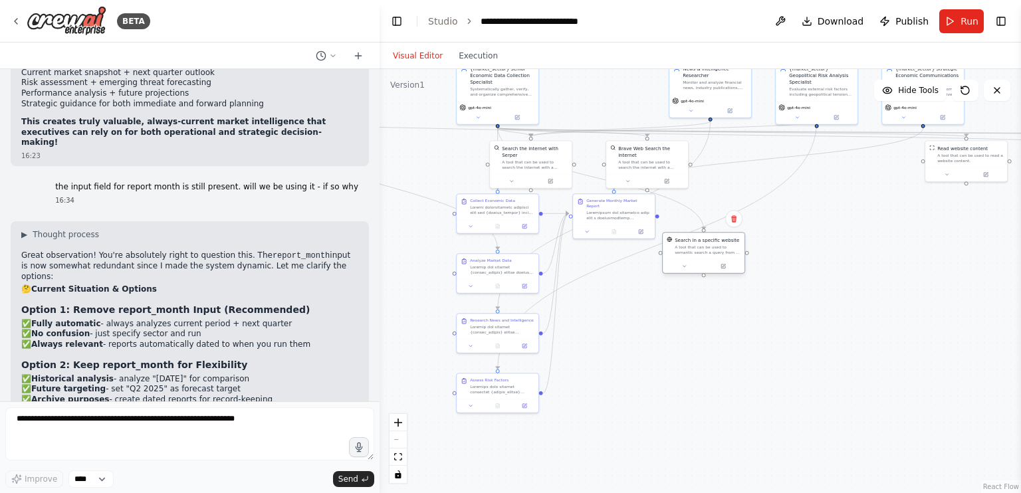
click at [712, 250] on div "A tool that can be used to semantic search a query from a specific URL content." at bounding box center [707, 250] width 66 height 11
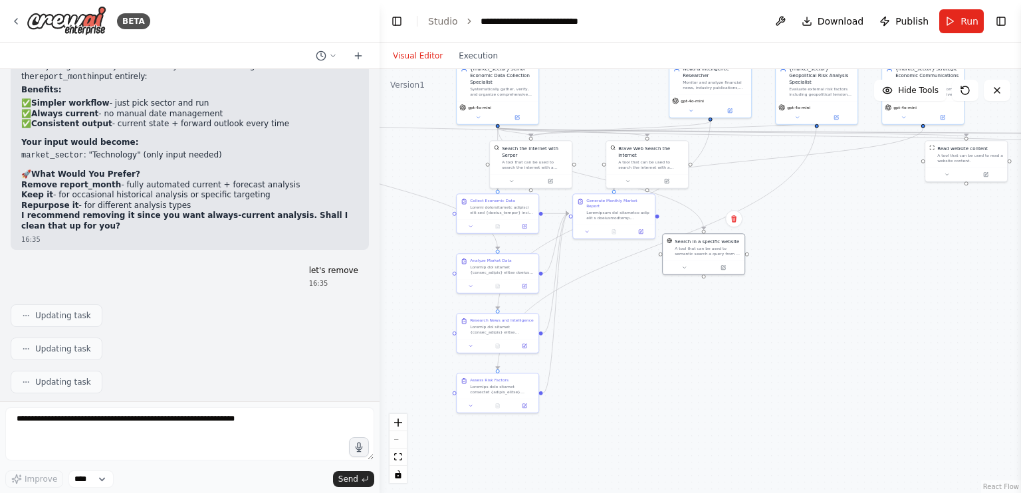
scroll to position [19449, 0]
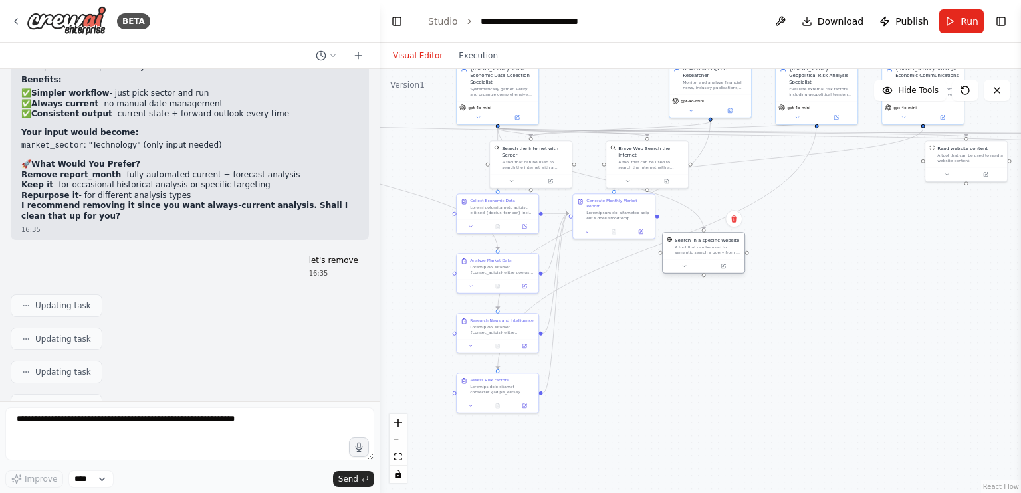
click at [718, 241] on div "Search in a specific website" at bounding box center [706, 240] width 64 height 7
drag, startPoint x: 999, startPoint y: 99, endPoint x: 1005, endPoint y: 16, distance: 83.3
click at [1005, 16] on main "**********" at bounding box center [699, 246] width 641 height 493
click at [1005, 16] on button "Toggle Right Sidebar" at bounding box center [1000, 21] width 19 height 19
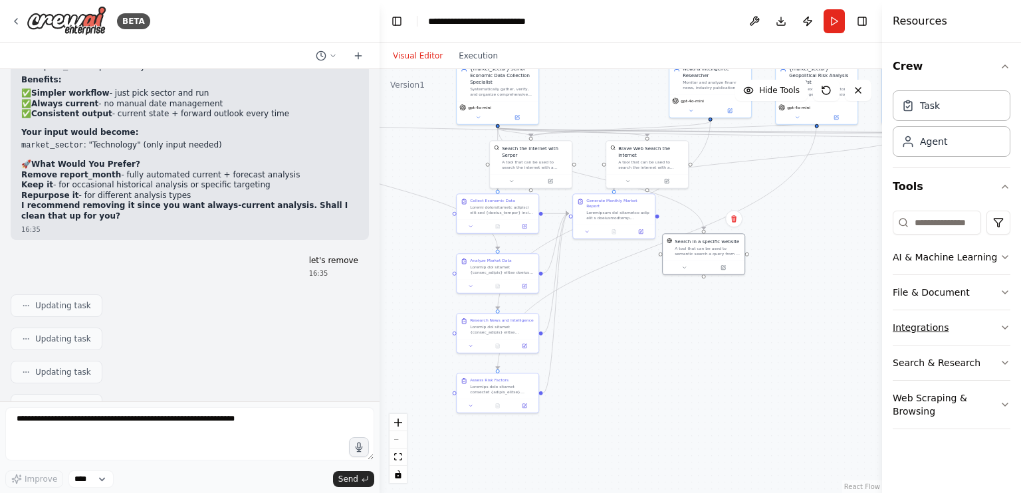
click at [936, 332] on button "Integrations" at bounding box center [951, 327] width 118 height 35
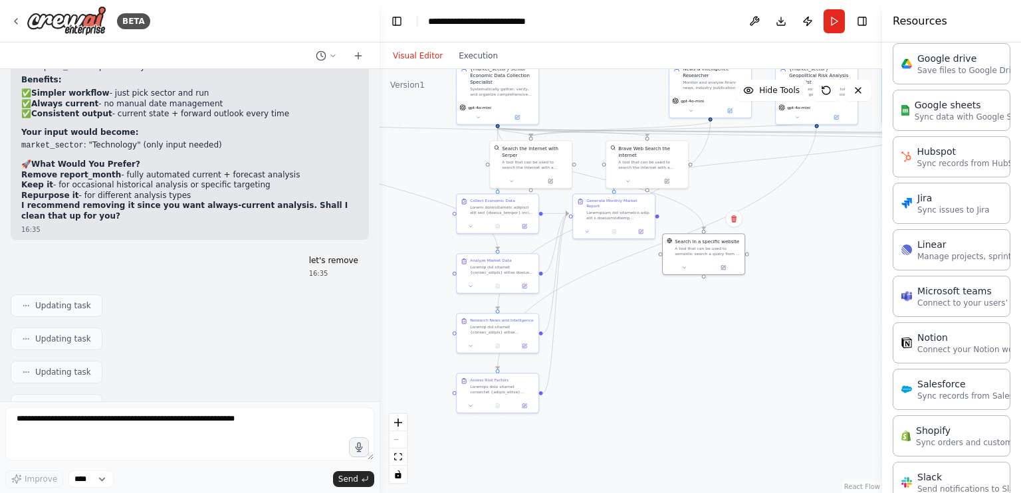
scroll to position [845, 0]
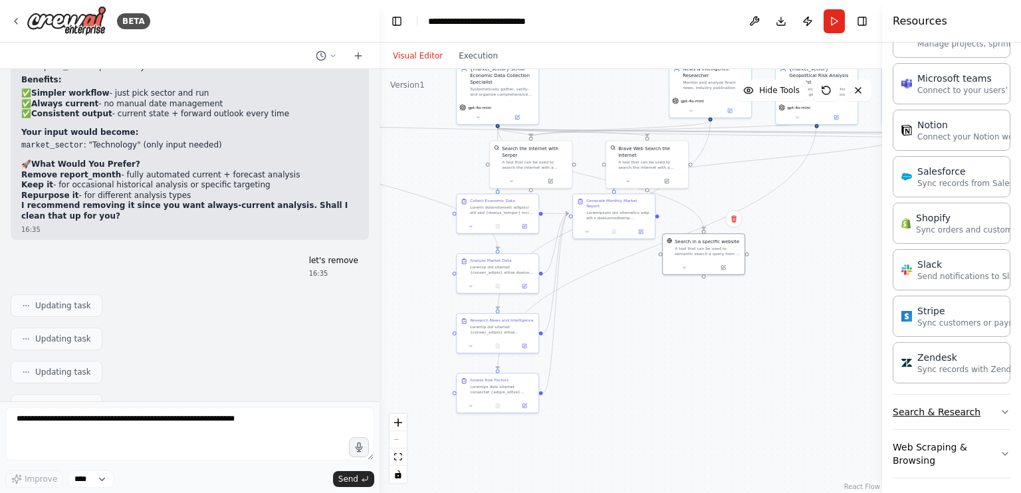
click at [944, 405] on button "Search & Research" at bounding box center [951, 412] width 118 height 35
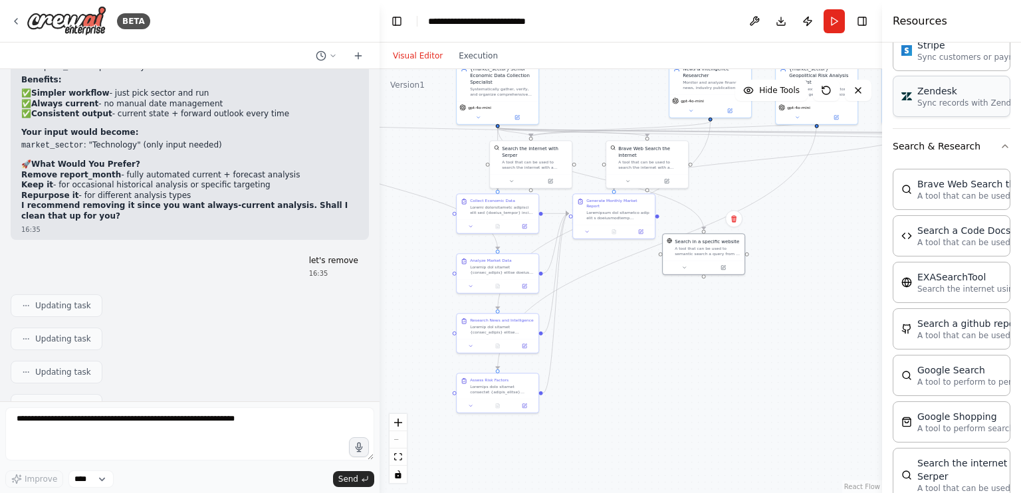
scroll to position [1114, 0]
click at [955, 288] on div "EXASearchTool Search the internet using Exa" at bounding box center [951, 278] width 118 height 41
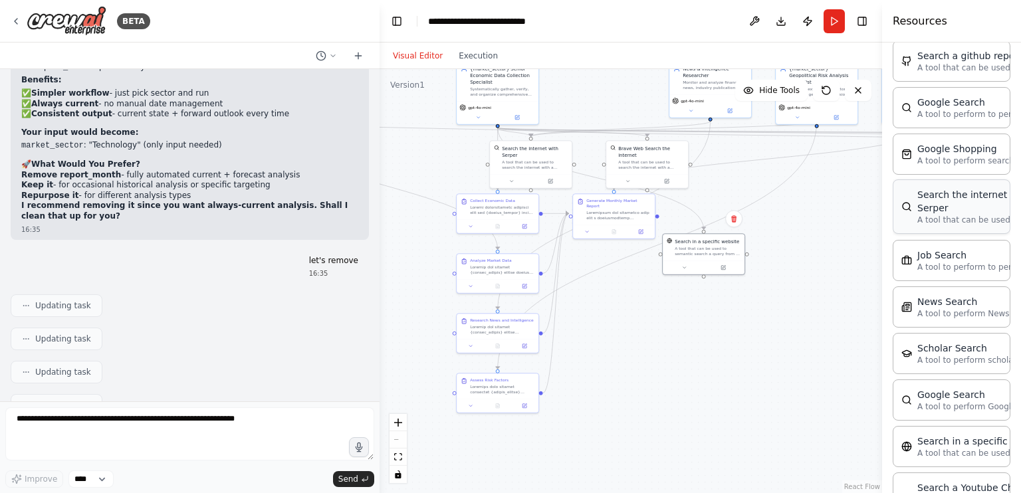
scroll to position [1377, 0]
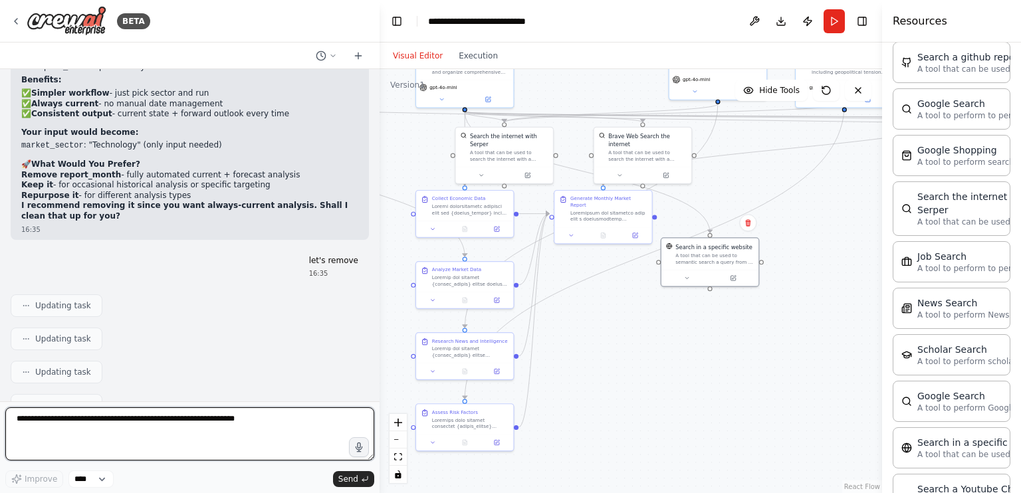
click at [203, 427] on textarea at bounding box center [189, 433] width 369 height 53
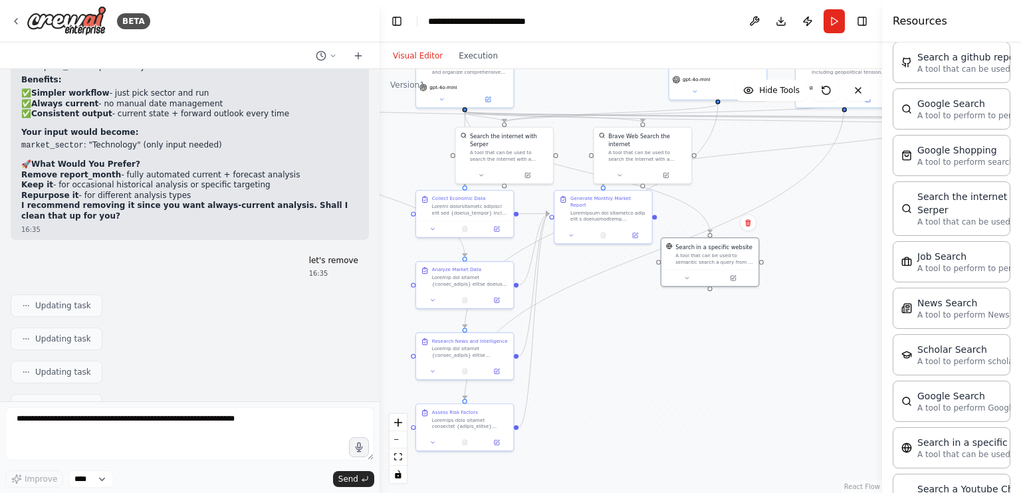
click at [557, 47] on div "Visual Editor Execution" at bounding box center [630, 56] width 502 height 27
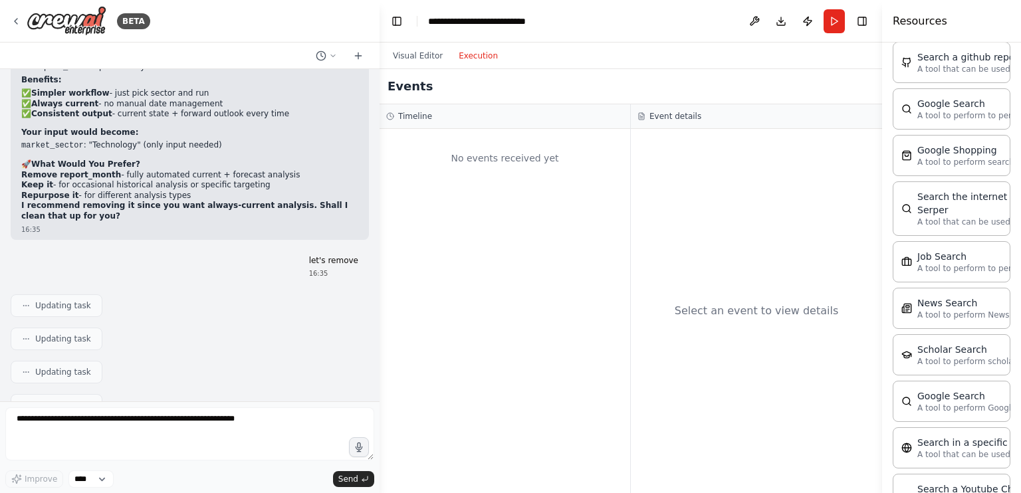
click at [493, 52] on button "Execution" at bounding box center [477, 56] width 55 height 16
click at [839, 23] on button "Run" at bounding box center [833, 21] width 21 height 24
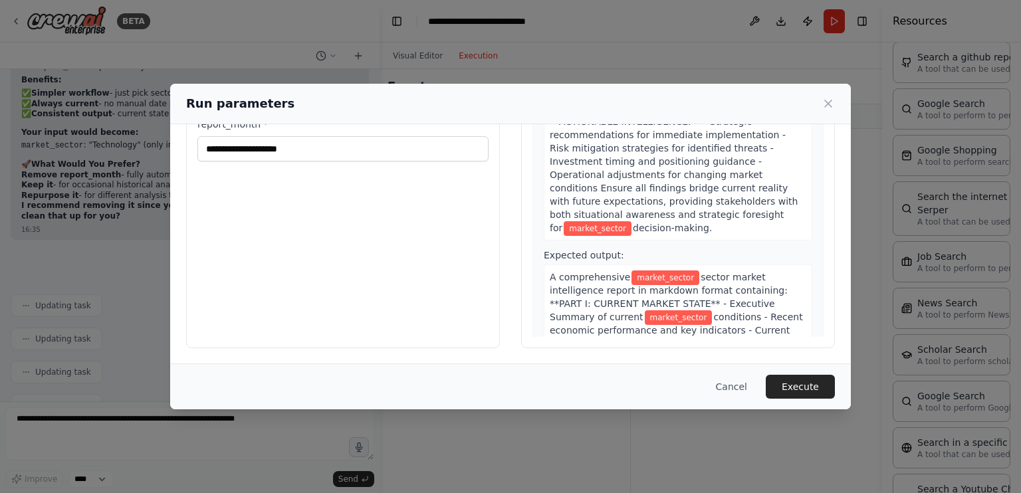
scroll to position [0, 0]
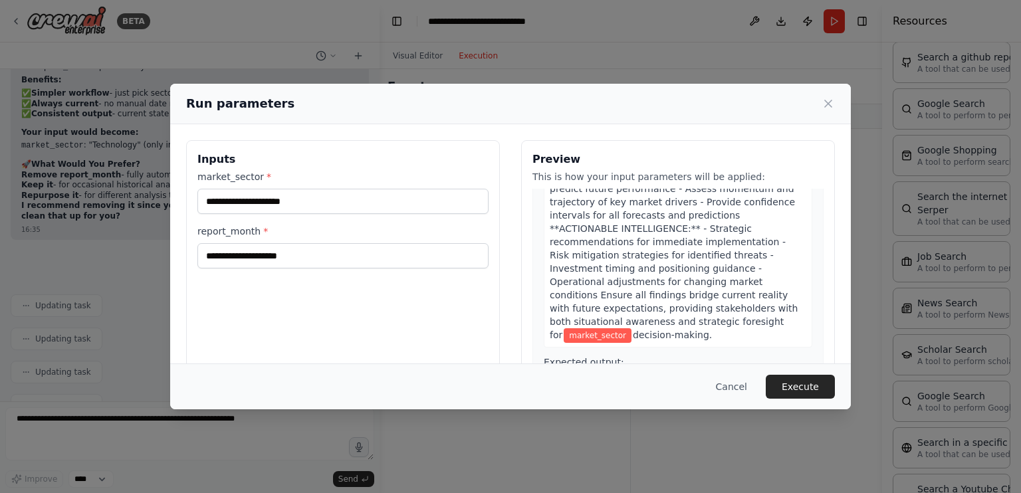
click at [402, 216] on div "market_sector * report_month *" at bounding box center [342, 219] width 291 height 98
click at [404, 209] on input "market_sector *" at bounding box center [342, 201] width 291 height 25
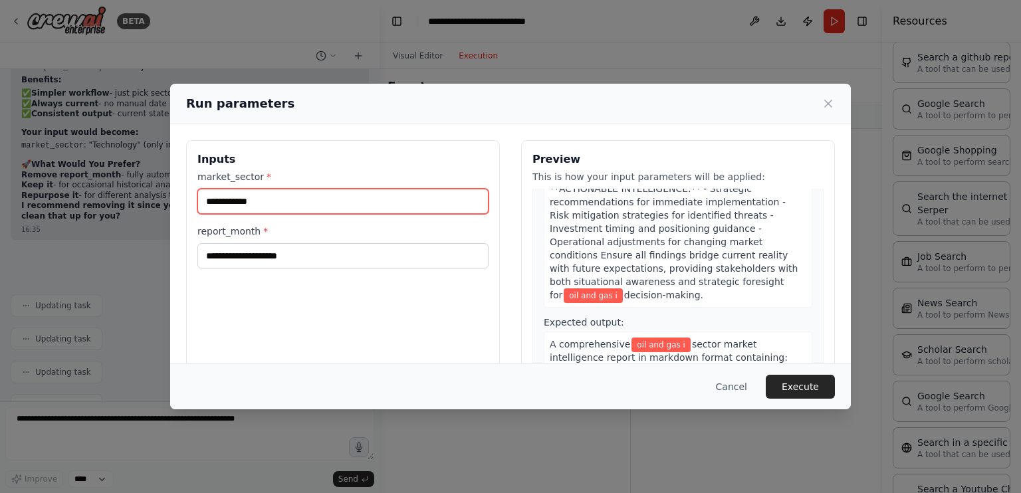
scroll to position [2807, 0]
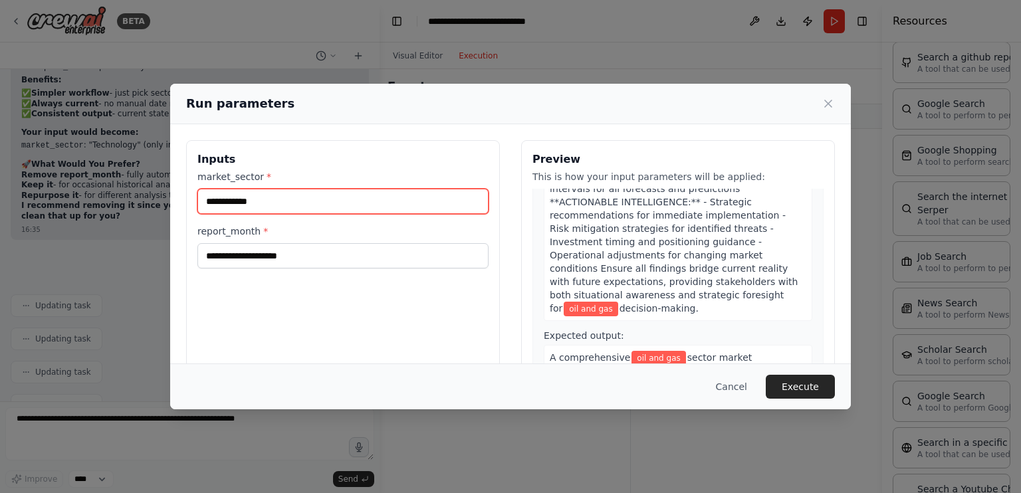
type input "**********"
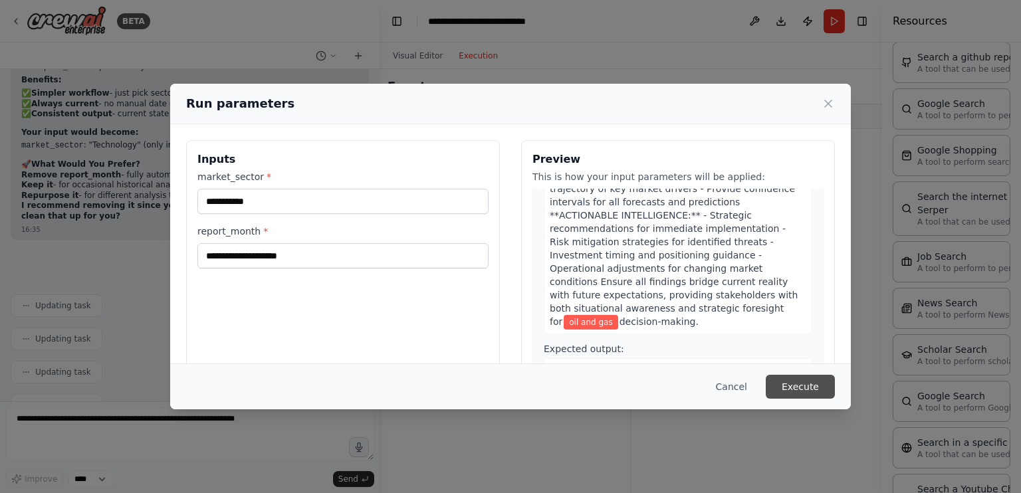
click at [823, 396] on button "Execute" at bounding box center [799, 387] width 69 height 24
click at [827, 106] on icon at bounding box center [827, 103] width 13 height 13
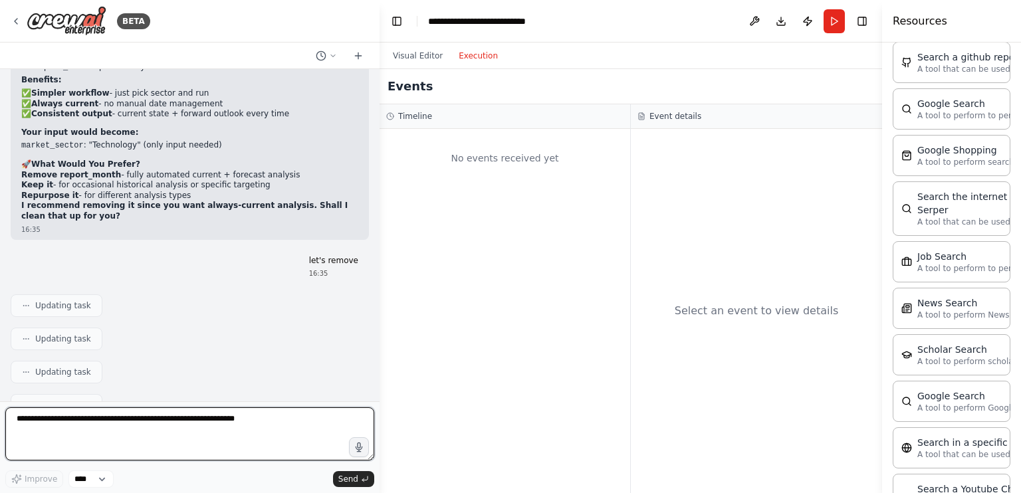
click at [120, 419] on textarea at bounding box center [189, 433] width 369 height 53
type textarea "**********"
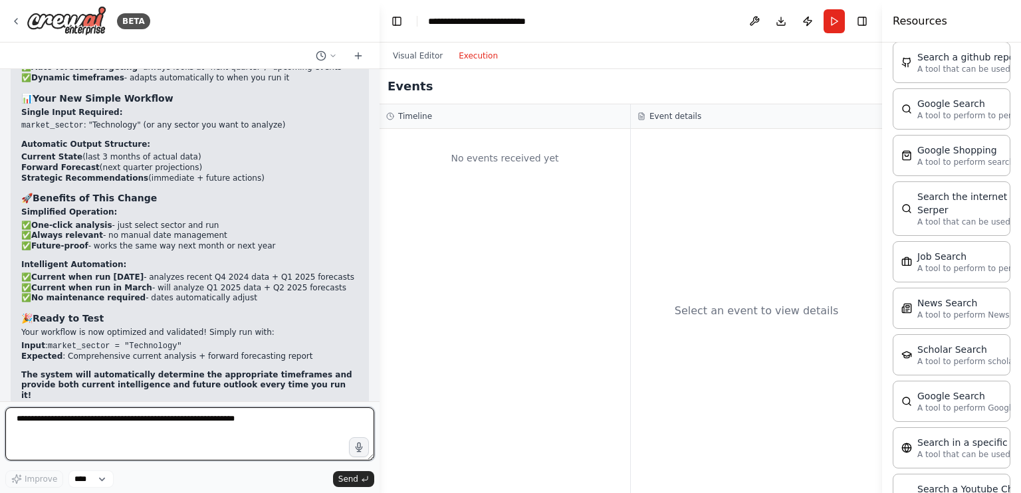
scroll to position [19985, 0]
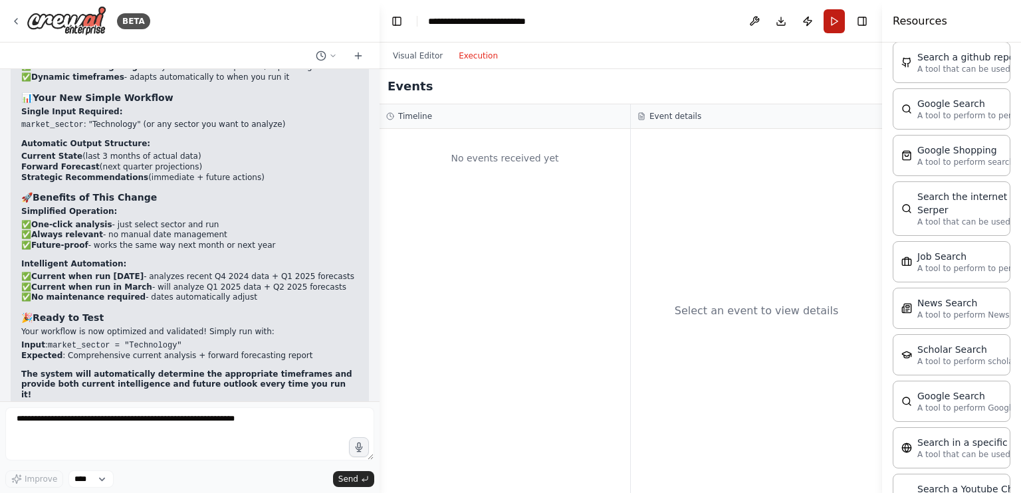
click at [840, 17] on button "Run" at bounding box center [833, 21] width 21 height 24
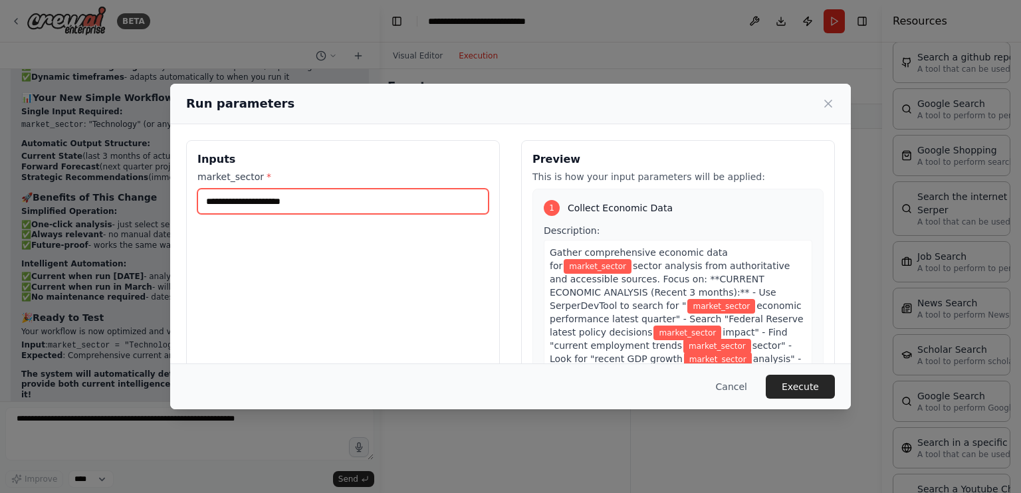
click at [383, 201] on input "market_sector *" at bounding box center [342, 201] width 291 height 25
type input "**********"
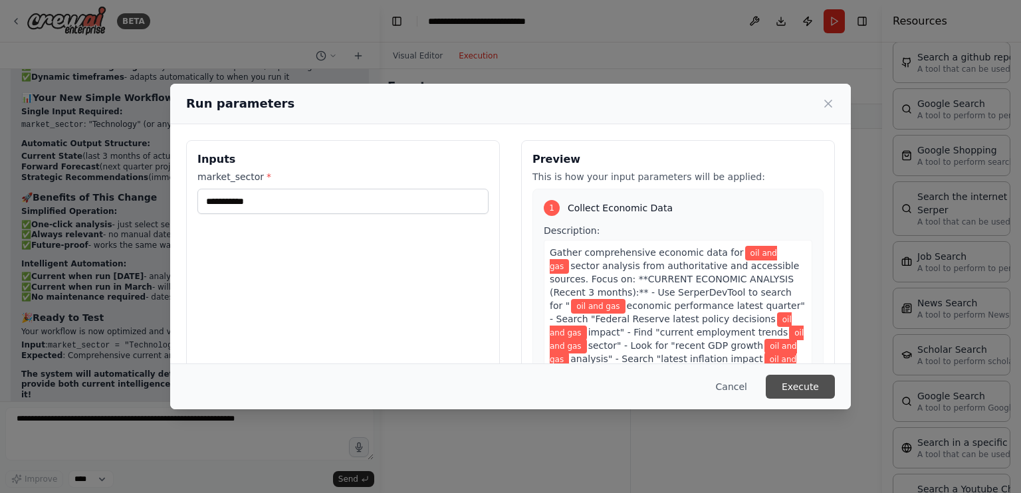
click at [800, 390] on button "Execute" at bounding box center [799, 387] width 69 height 24
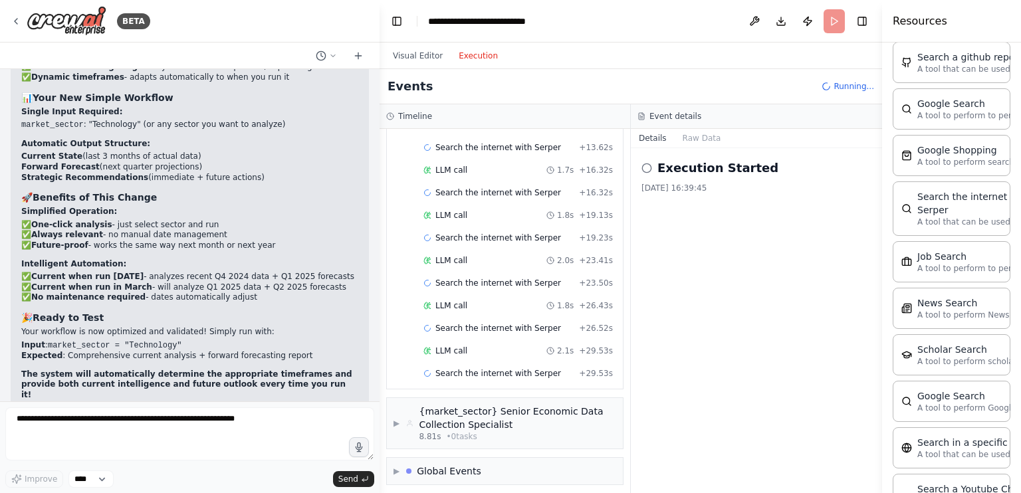
scroll to position [324, 0]
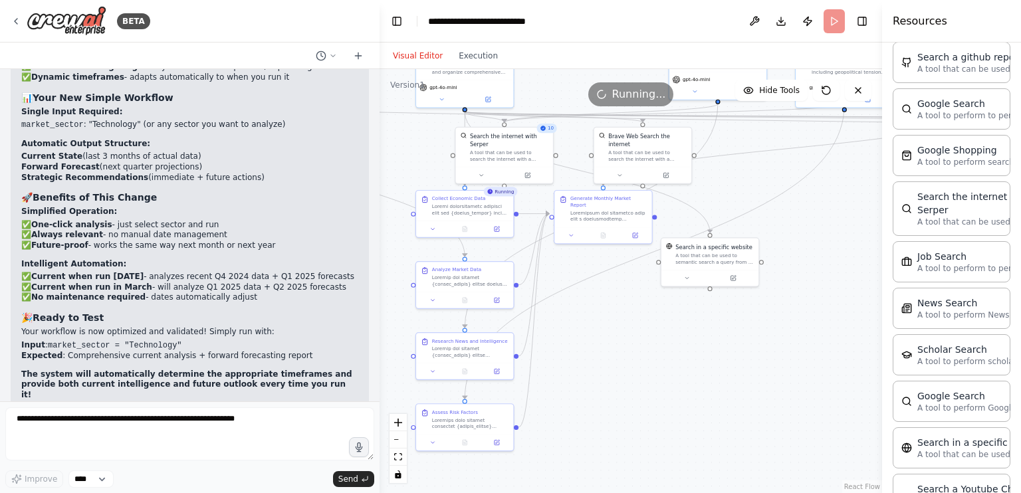
click at [419, 56] on button "Visual Editor" at bounding box center [418, 56] width 66 height 16
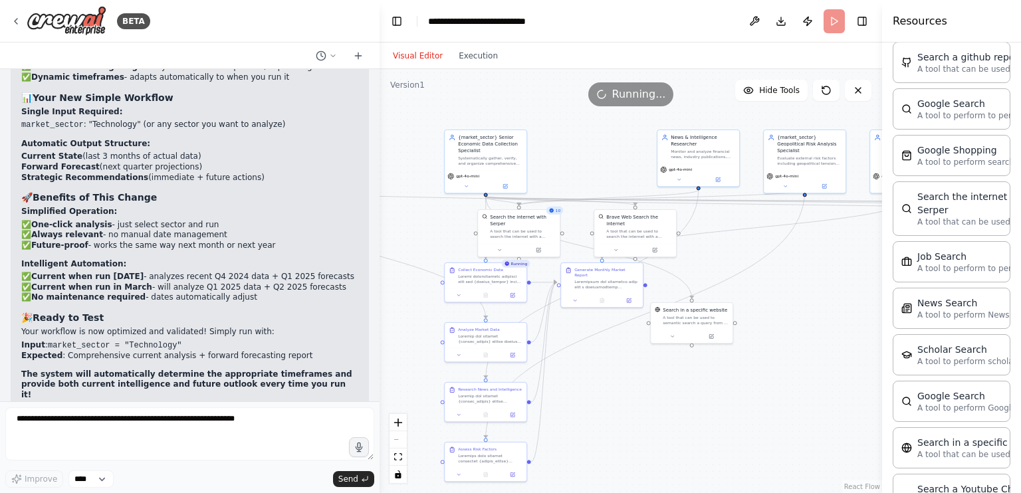
drag, startPoint x: 662, startPoint y: 350, endPoint x: 666, endPoint y: 429, distance: 79.2
click at [666, 429] on div ".deletable-edge-delete-btn { width: 20px; height: 20px; border: 0px solid #ffff…" at bounding box center [630, 281] width 502 height 424
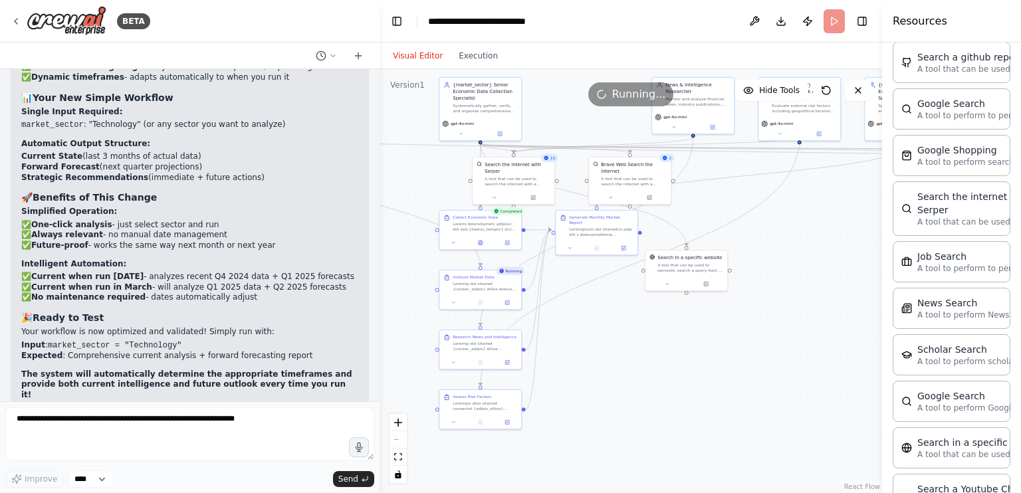
drag, startPoint x: 760, startPoint y: 284, endPoint x: 756, endPoint y: 213, distance: 71.2
click at [756, 213] on div ".deletable-edge-delete-btn { width: 20px; height: 20px; border: 0px solid #ffff…" at bounding box center [630, 281] width 502 height 424
click at [601, 245] on div at bounding box center [596, 247] width 82 height 14
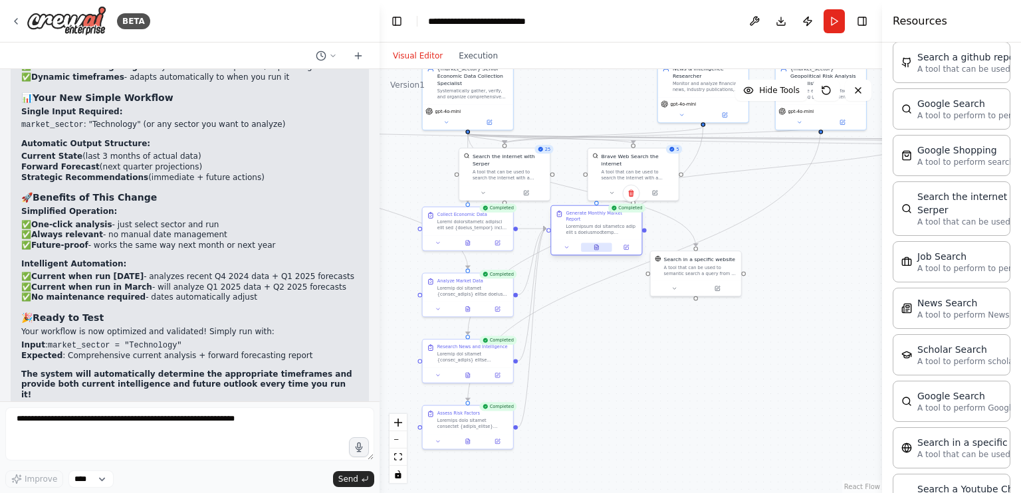
click at [599, 245] on icon at bounding box center [596, 248] width 6 height 6
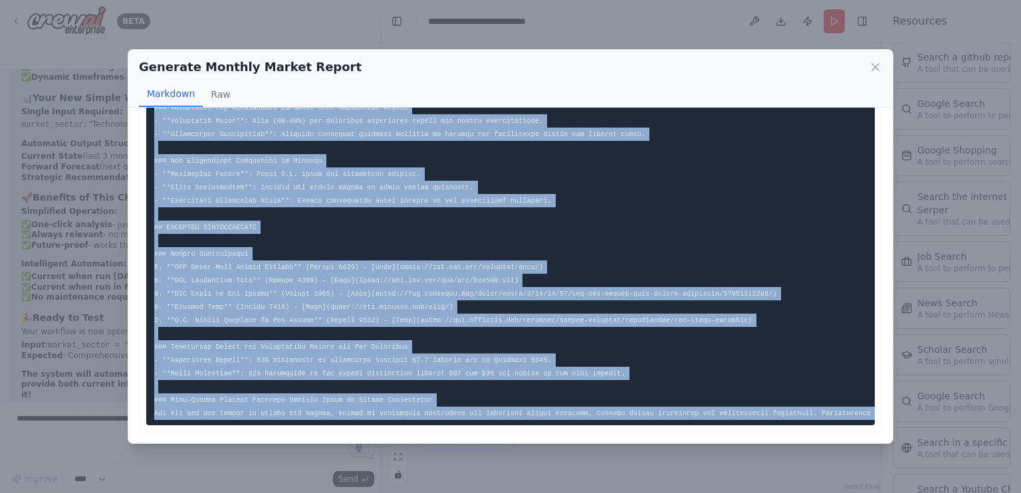
scroll to position [0, 807]
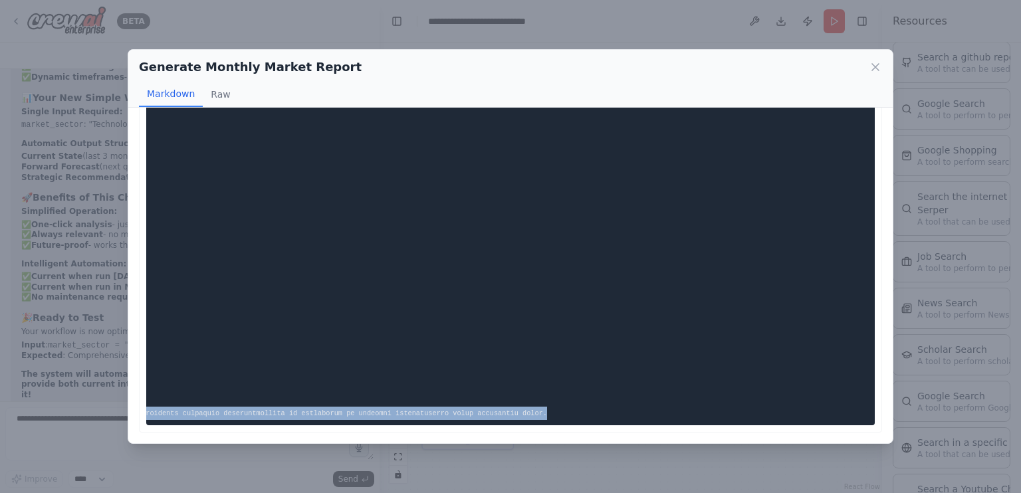
drag, startPoint x: 151, startPoint y: 134, endPoint x: 573, endPoint y: 400, distance: 498.1
copy code "# Comprehensive Oil and Gas Sector Market Intelligence Report ## PART I: CURREN…"
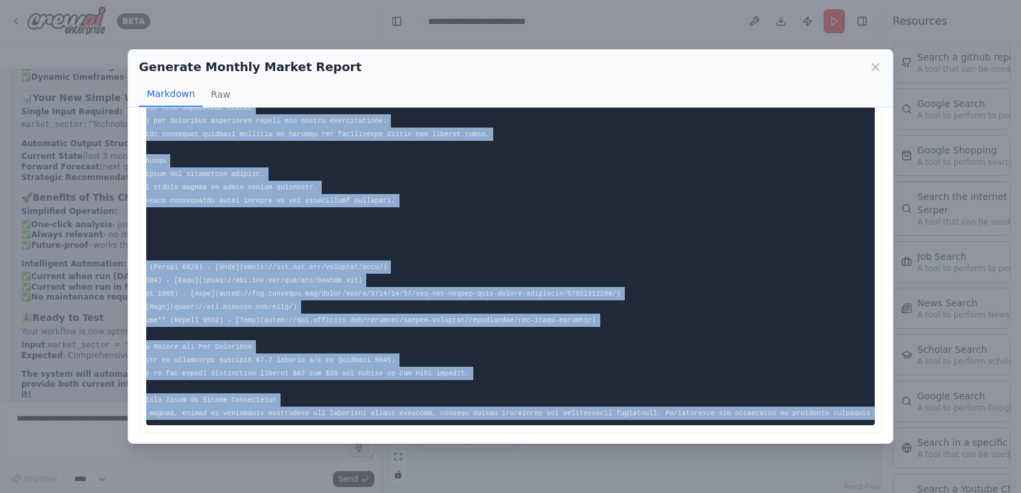
scroll to position [0, 0]
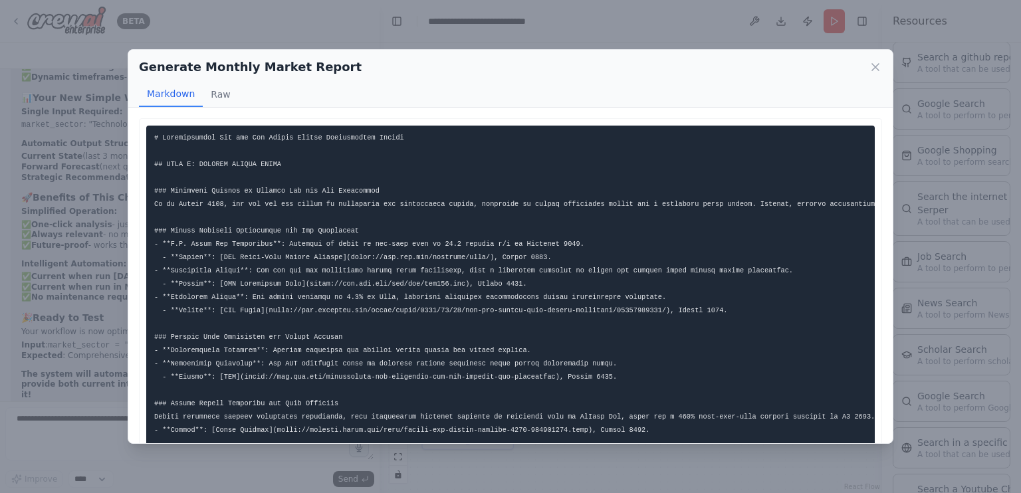
scroll to position [293, 0]
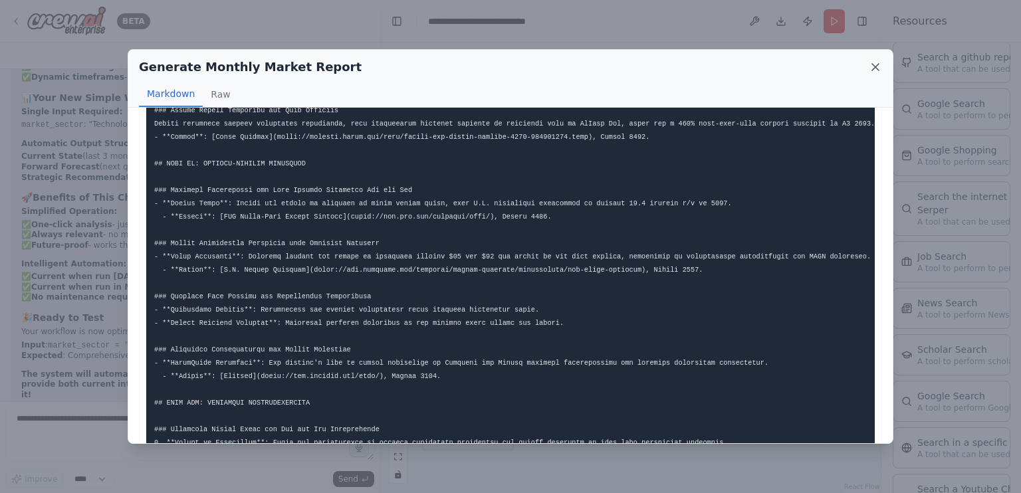
click at [874, 67] on icon at bounding box center [875, 67] width 7 height 7
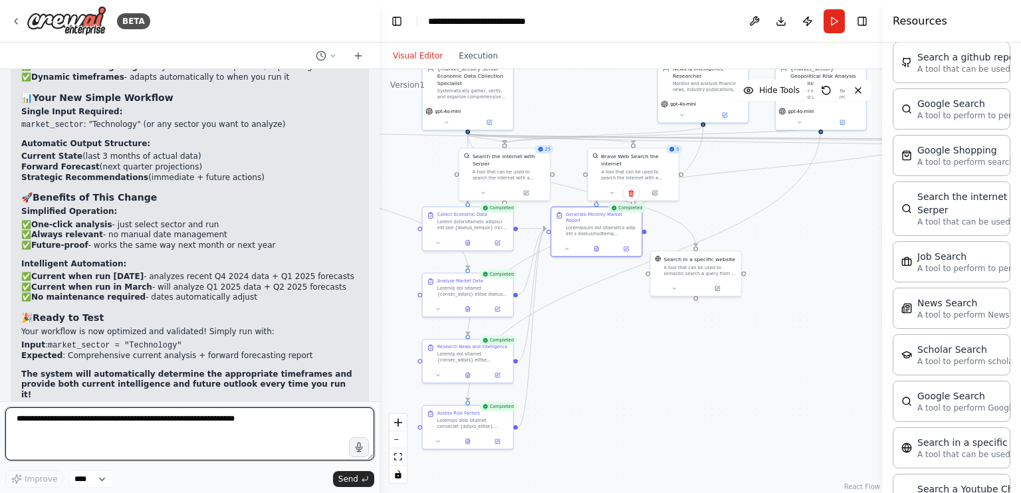
click at [183, 435] on textarea at bounding box center [189, 433] width 369 height 53
paste textarea "**********"
type textarea "**********"
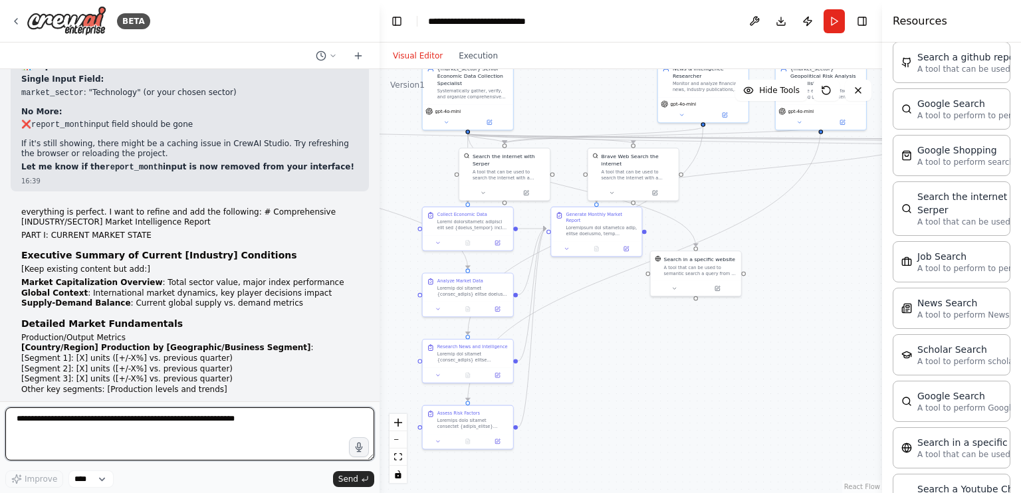
scroll to position [20747, 0]
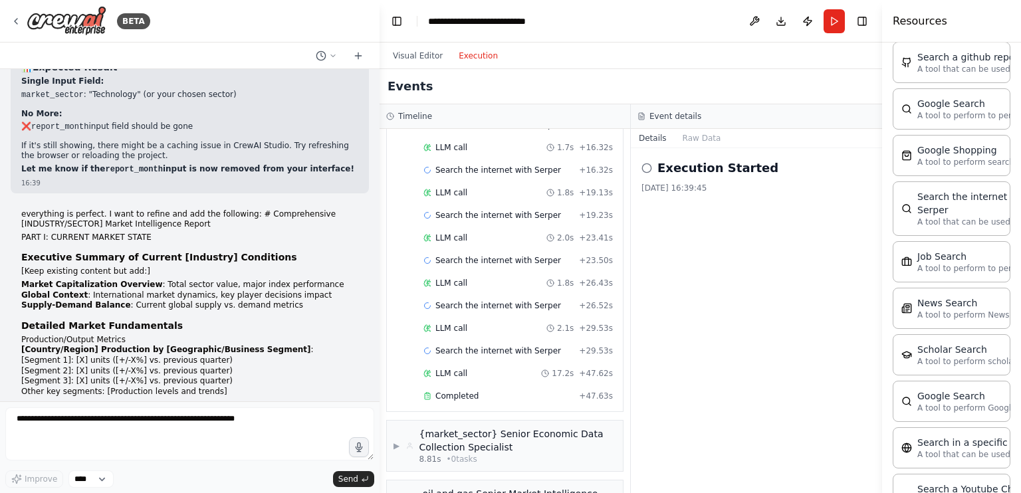
click at [492, 55] on button "Execution" at bounding box center [477, 56] width 55 height 16
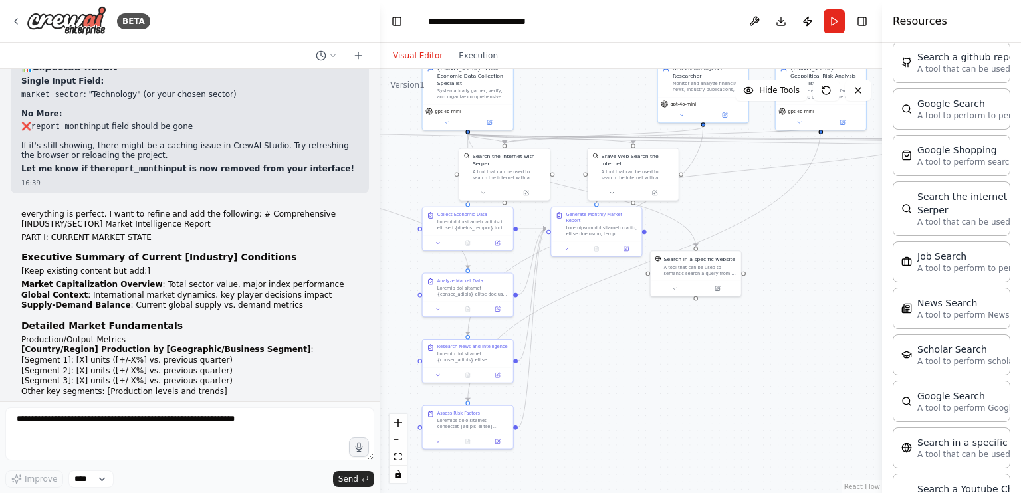
click at [432, 53] on button "Visual Editor" at bounding box center [418, 56] width 66 height 16
click at [833, 17] on button "Run" at bounding box center [833, 21] width 21 height 24
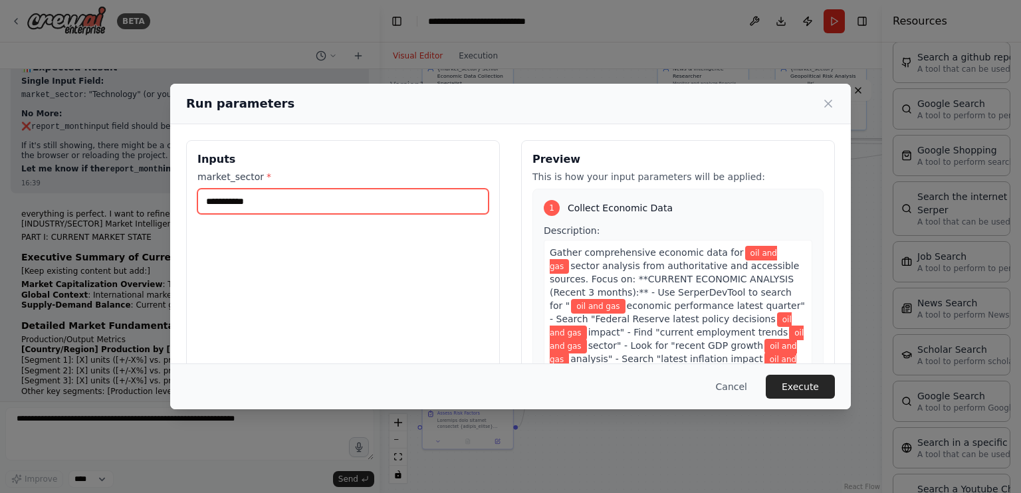
drag, startPoint x: 297, startPoint y: 207, endPoint x: 167, endPoint y: 202, distance: 130.3
click at [167, 202] on div "**********" at bounding box center [510, 246] width 1021 height 493
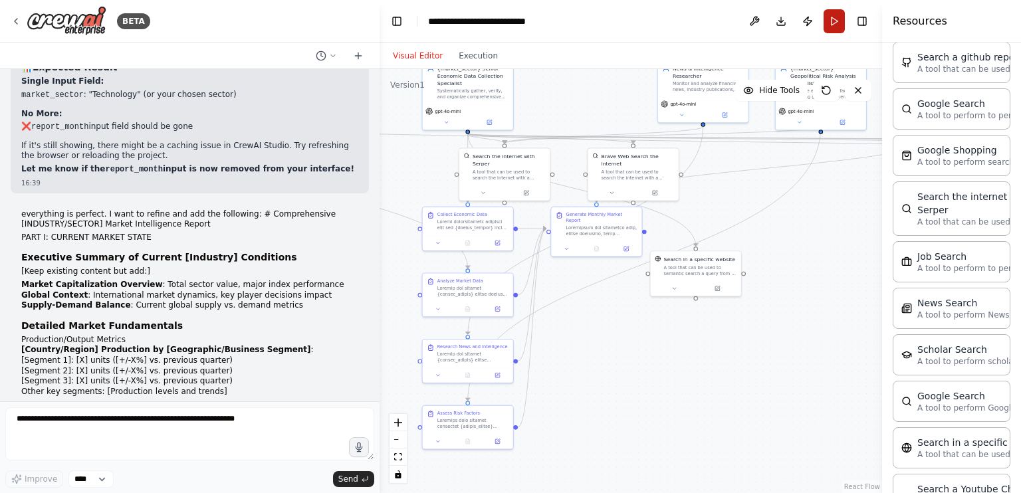
click at [833, 19] on button "Run" at bounding box center [833, 21] width 21 height 24
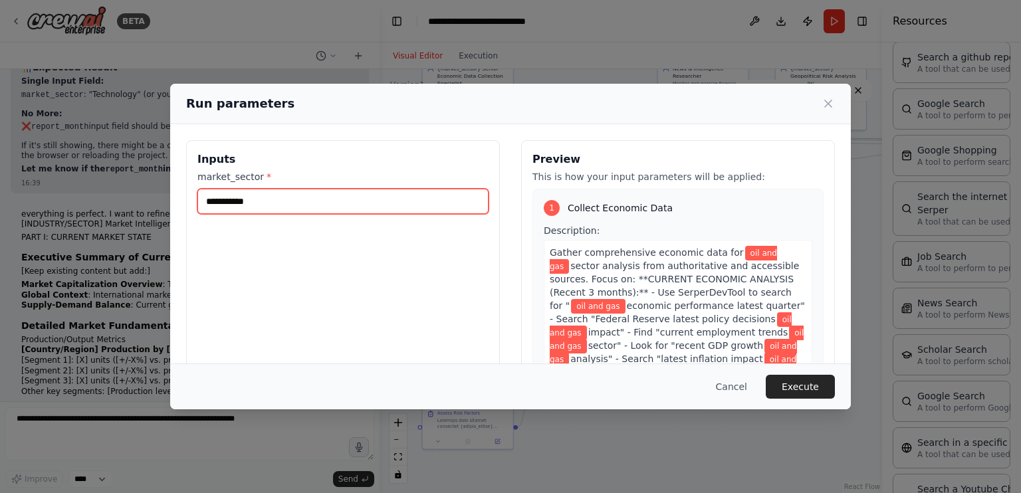
drag, startPoint x: 320, startPoint y: 203, endPoint x: 203, endPoint y: 203, distance: 117.6
click at [203, 203] on input "**********" at bounding box center [342, 201] width 291 height 25
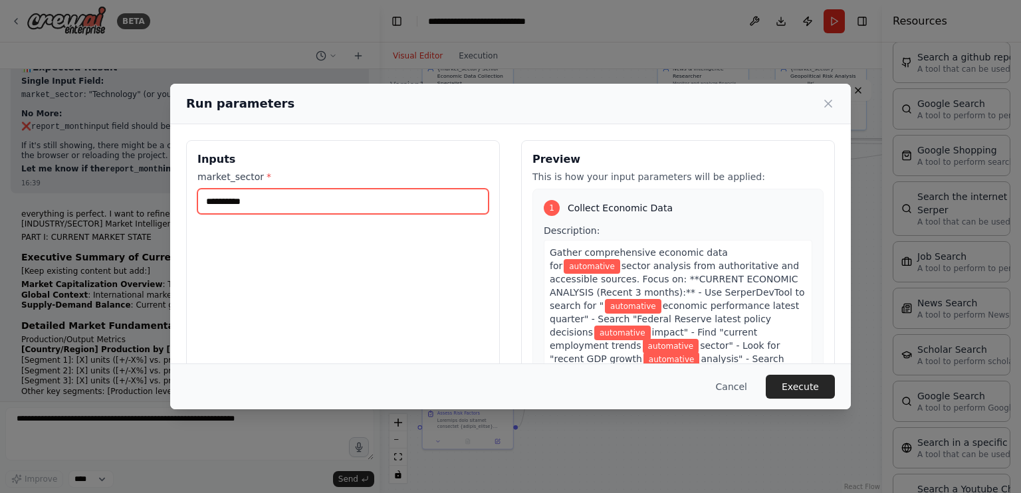
click at [205, 201] on input "**********" at bounding box center [342, 201] width 291 height 25
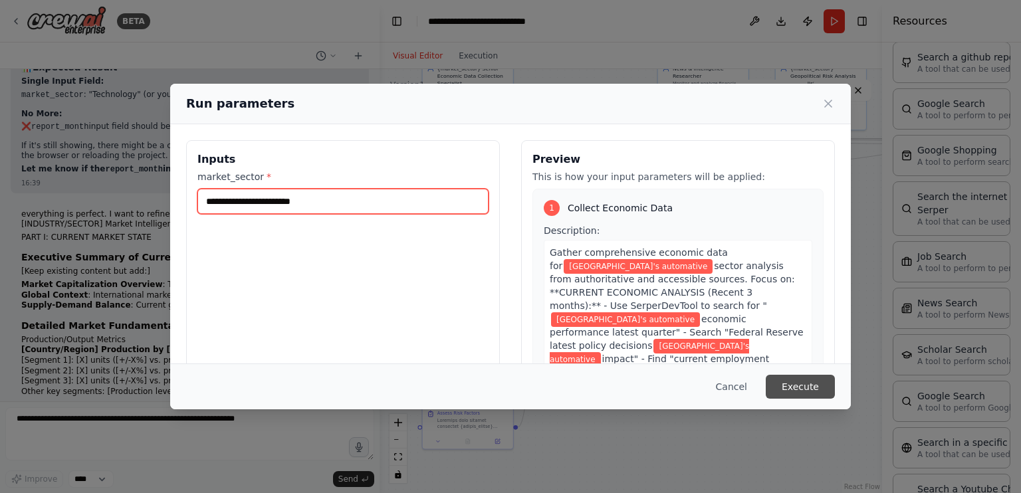
type input "**********"
click at [821, 390] on button "Execute" at bounding box center [799, 387] width 69 height 24
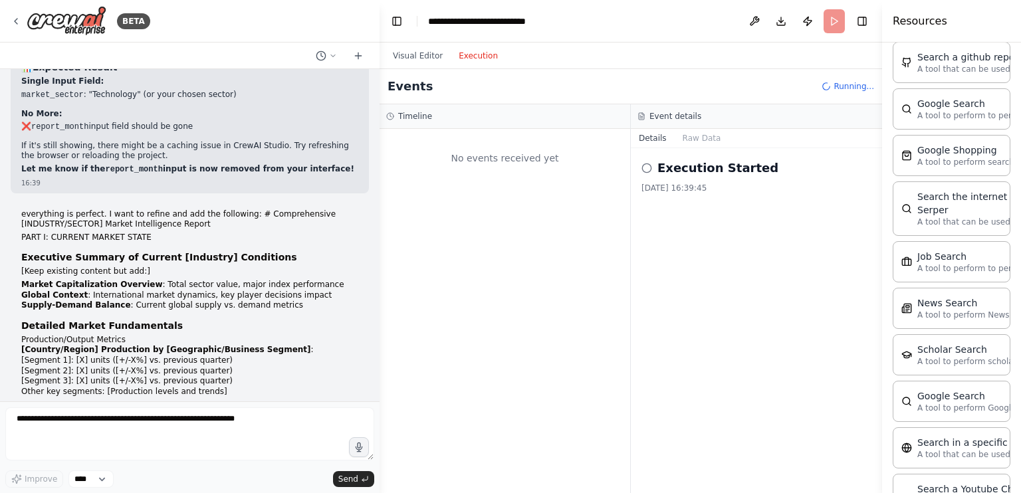
scroll to position [0, 0]
click at [466, 60] on button "Execution" at bounding box center [477, 56] width 55 height 16
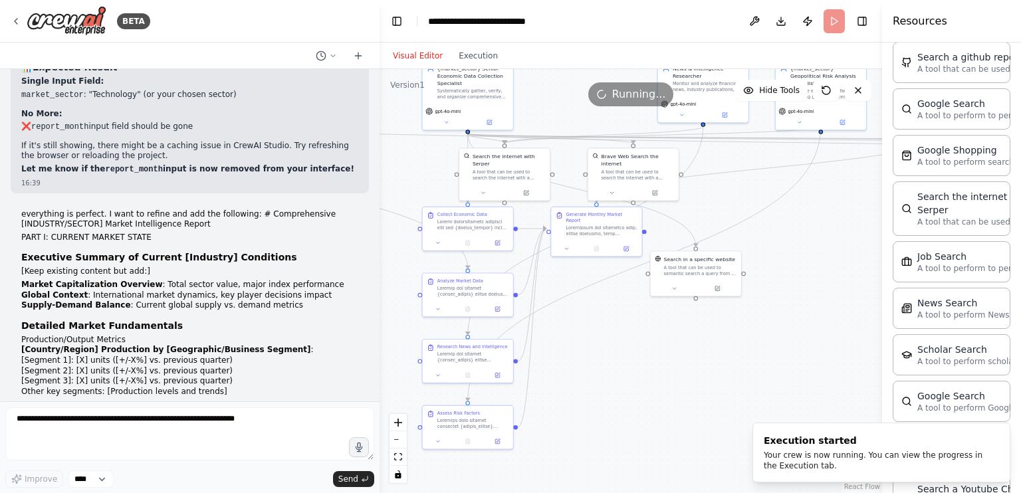
click at [423, 54] on button "Visual Editor" at bounding box center [418, 56] width 66 height 16
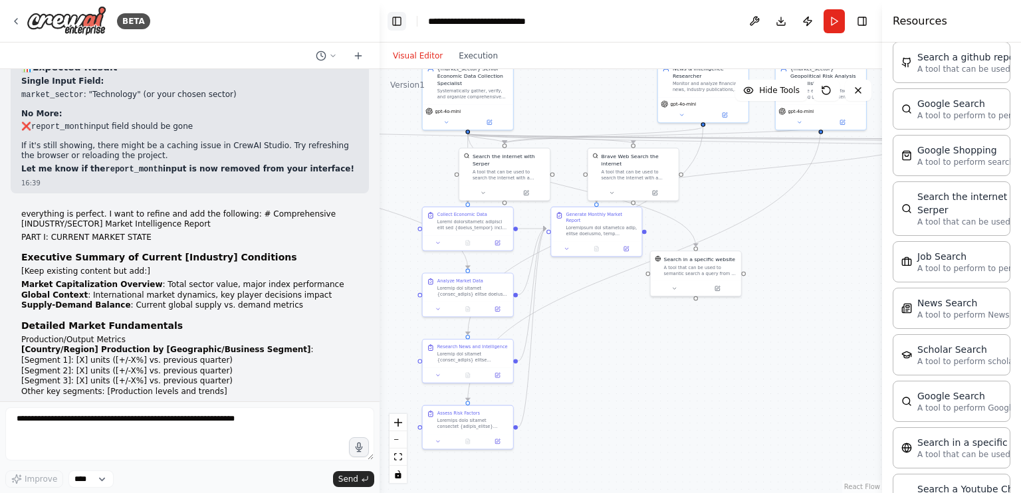
click at [399, 23] on button "Toggle Left Sidebar" at bounding box center [396, 21] width 19 height 19
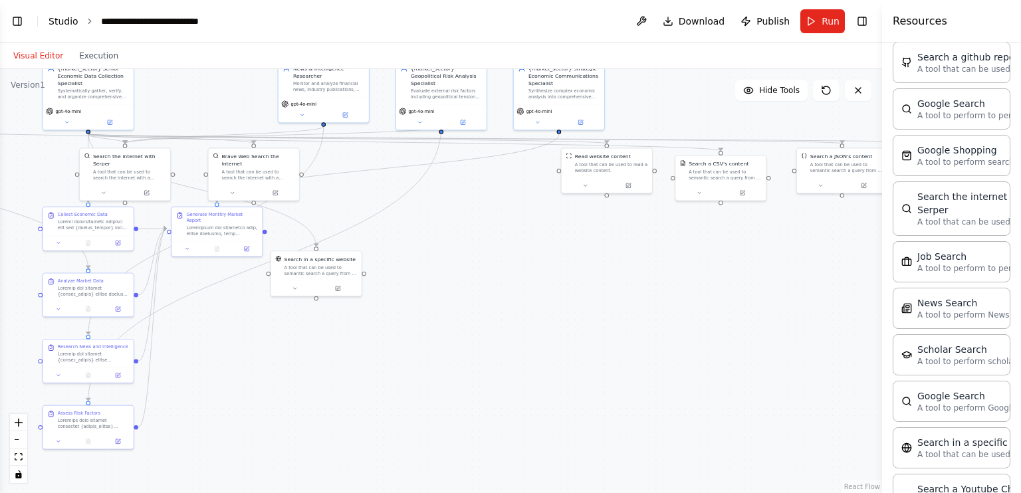
click at [57, 21] on link "Studio" at bounding box center [64, 21] width 30 height 11
click at [72, 20] on link "Studio" at bounding box center [64, 21] width 30 height 11
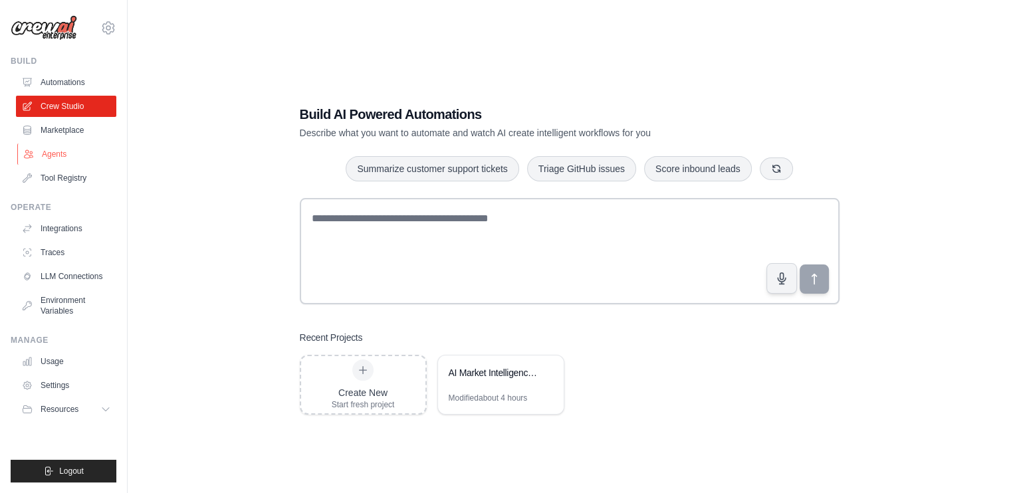
click at [53, 157] on link "Agents" at bounding box center [67, 154] width 100 height 21
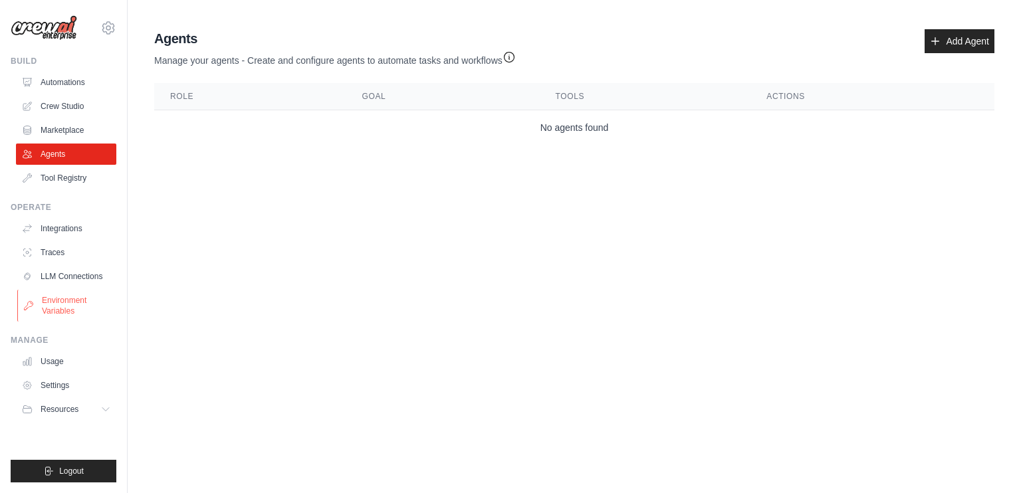
click at [59, 320] on link "Environment Variables" at bounding box center [67, 306] width 100 height 32
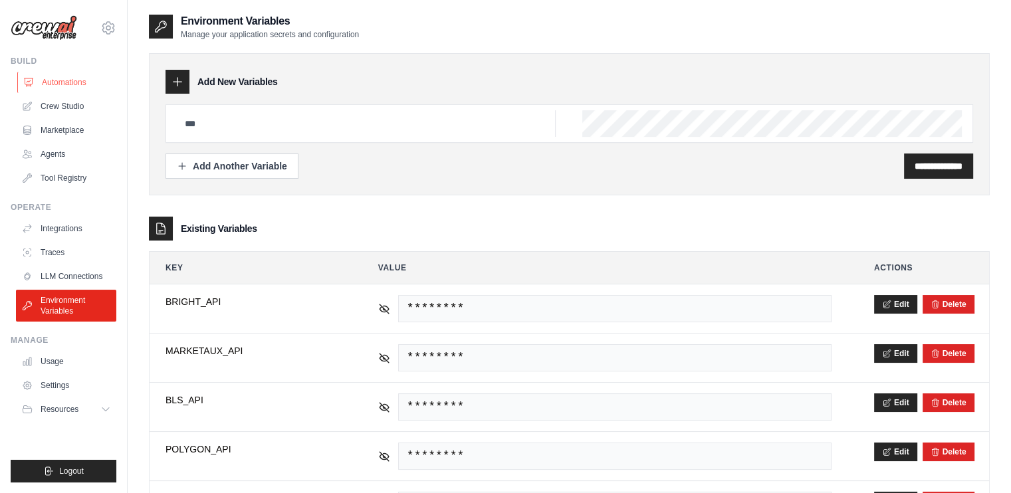
click at [60, 92] on link "Automations" at bounding box center [67, 82] width 100 height 21
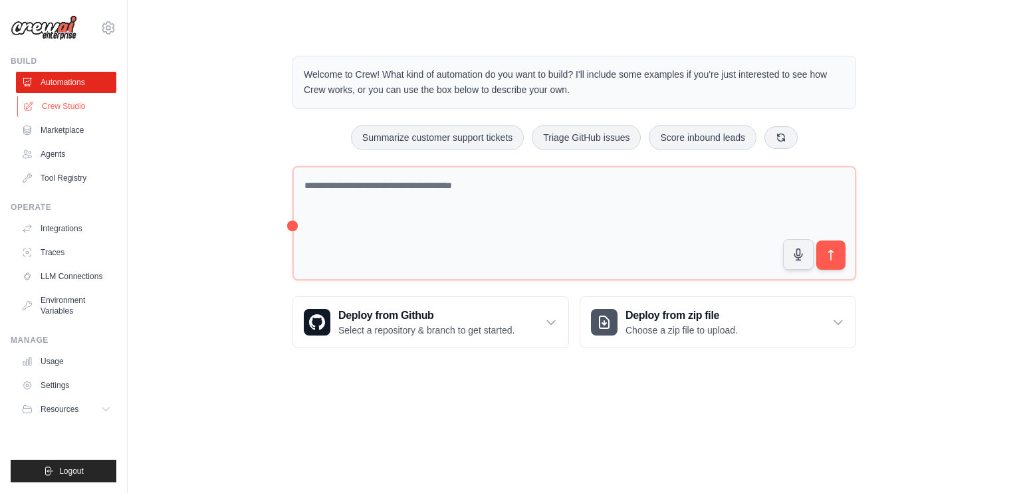
click at [64, 115] on link "Crew Studio" at bounding box center [67, 106] width 100 height 21
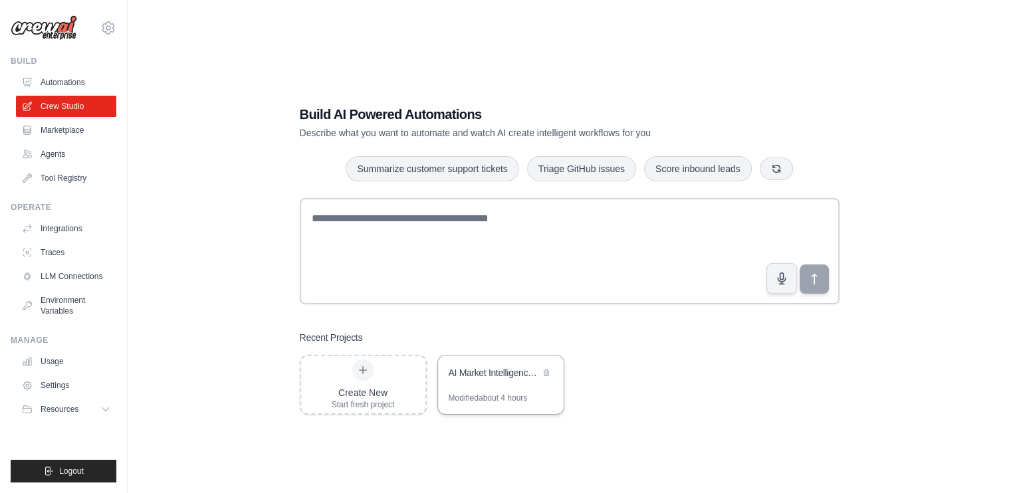
click at [453, 362] on div "AI Market Intelligence System" at bounding box center [501, 373] width 126 height 37
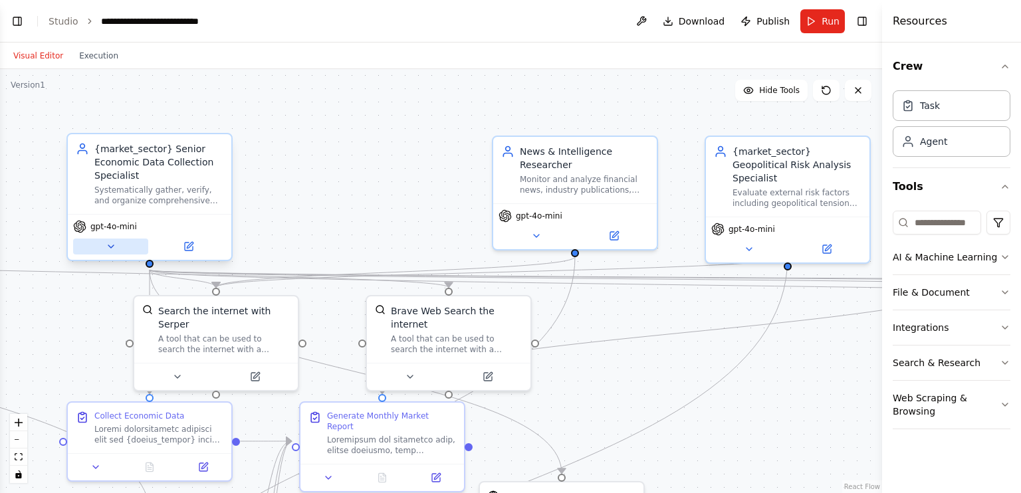
click at [123, 243] on button at bounding box center [110, 247] width 75 height 16
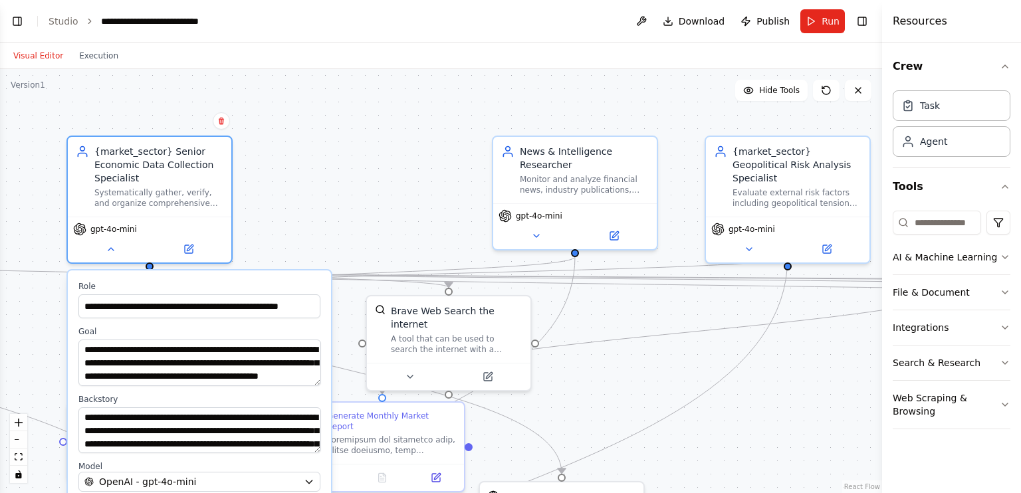
scroll to position [21181, 0]
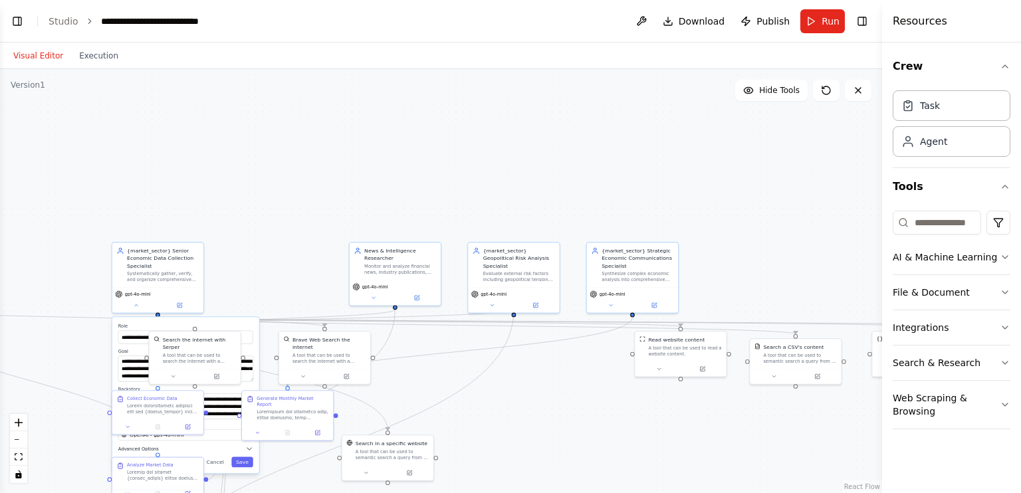
click at [250, 449] on icon "button" at bounding box center [249, 448] width 7 height 7
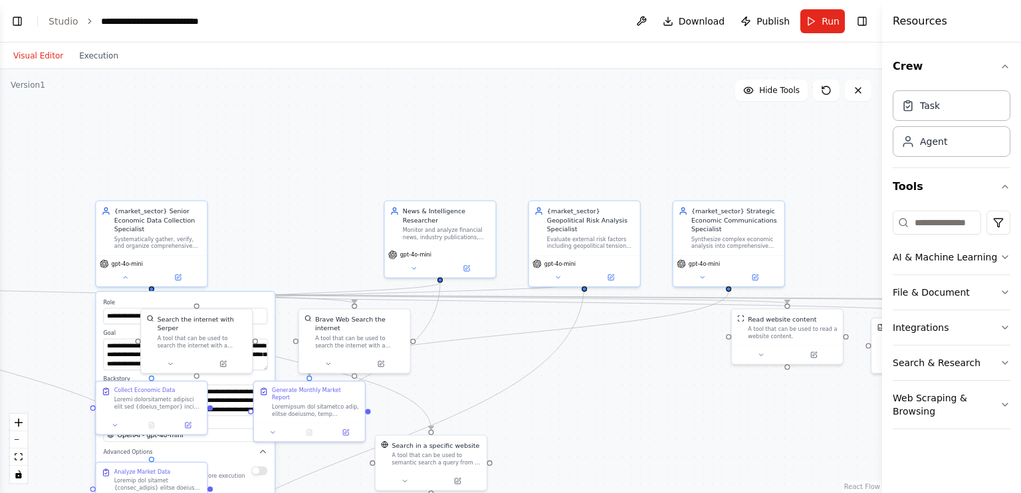
click at [250, 241] on div ".deletable-edge-delete-btn { width: 20px; height: 20px; border: 0px solid #ffff…" at bounding box center [441, 281] width 882 height 424
click at [412, 272] on div "gpt-4o-mini" at bounding box center [440, 260] width 111 height 31
click at [412, 270] on button at bounding box center [413, 266] width 51 height 11
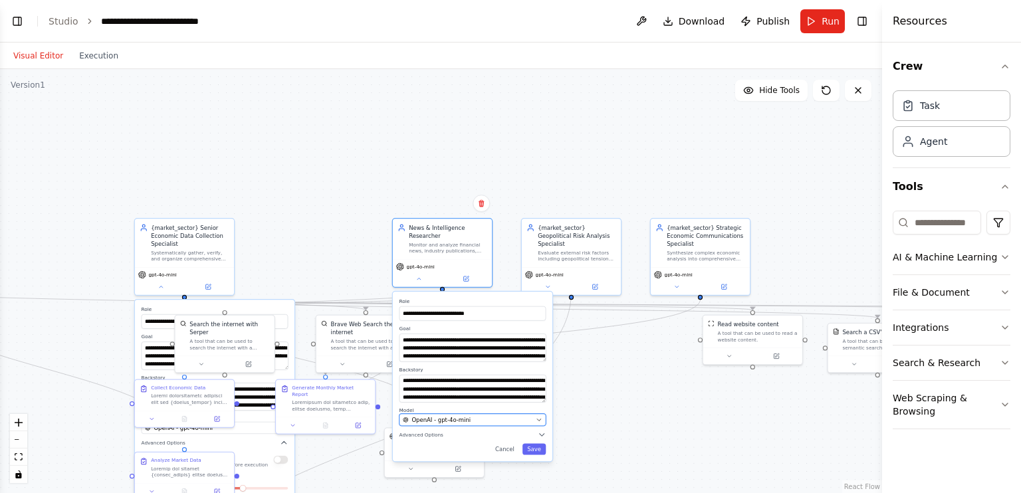
click at [536, 421] on icon "button" at bounding box center [539, 420] width 7 height 7
click at [542, 433] on icon "button" at bounding box center [542, 435] width 8 height 8
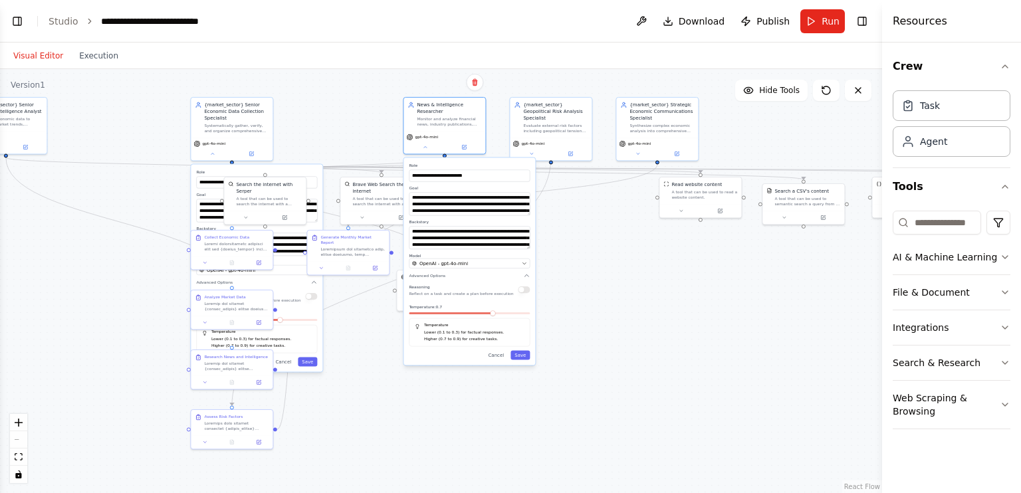
drag, startPoint x: 566, startPoint y: 401, endPoint x: 559, endPoint y: 245, distance: 155.6
click at [559, 245] on div ".deletable-edge-delete-btn { width: 20px; height: 20px; border: 0px solid #ffff…" at bounding box center [441, 281] width 882 height 424
click at [522, 356] on button "Save" at bounding box center [519, 355] width 19 height 9
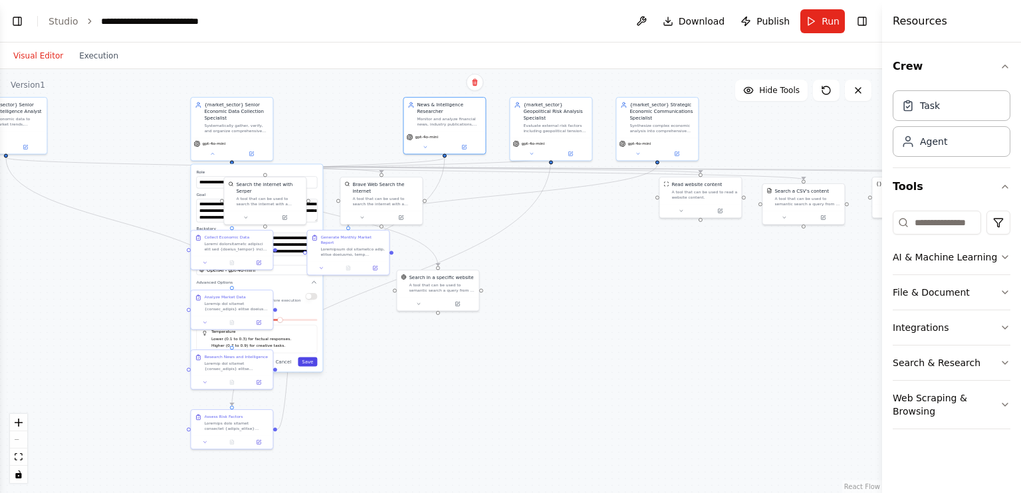
click at [311, 365] on button "Save" at bounding box center [307, 361] width 19 height 9
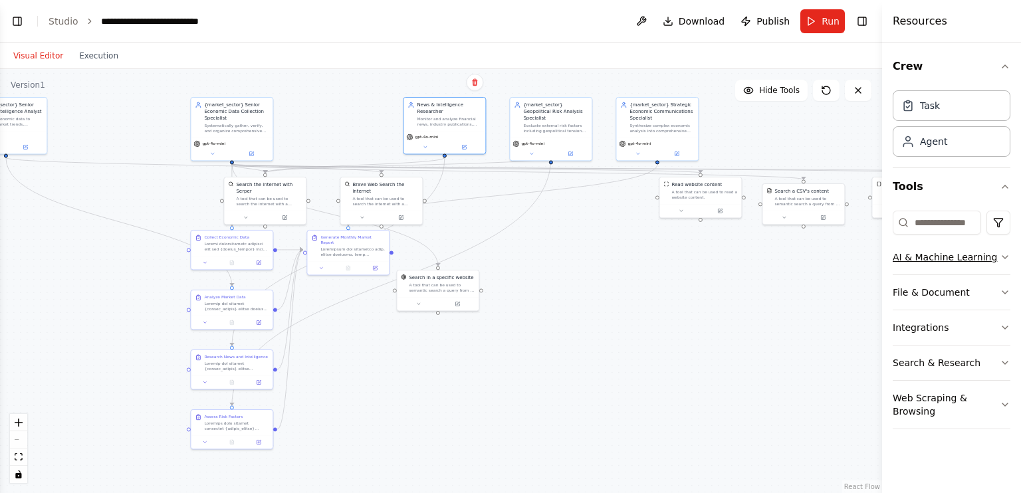
click at [917, 249] on button "AI & Machine Learning" at bounding box center [951, 257] width 118 height 35
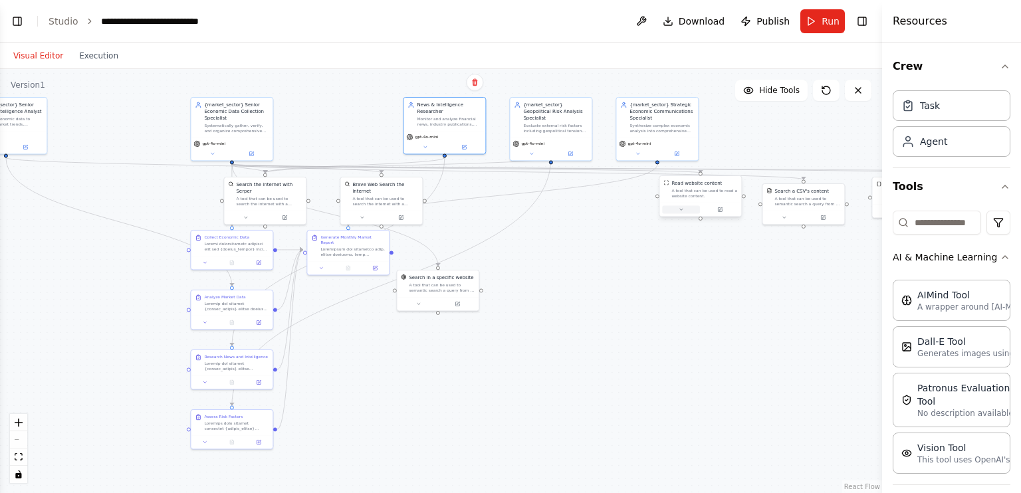
click at [688, 213] on button at bounding box center [681, 209] width 38 height 8
click at [781, 264] on button "Save" at bounding box center [775, 263] width 19 height 9
click at [724, 209] on button at bounding box center [720, 209] width 38 height 8
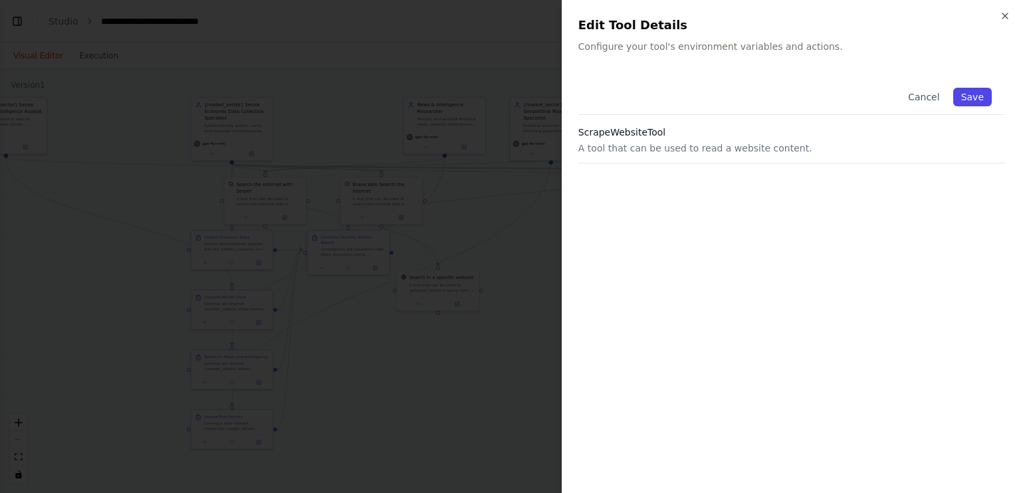
click at [972, 92] on button "Save" at bounding box center [972, 97] width 39 height 19
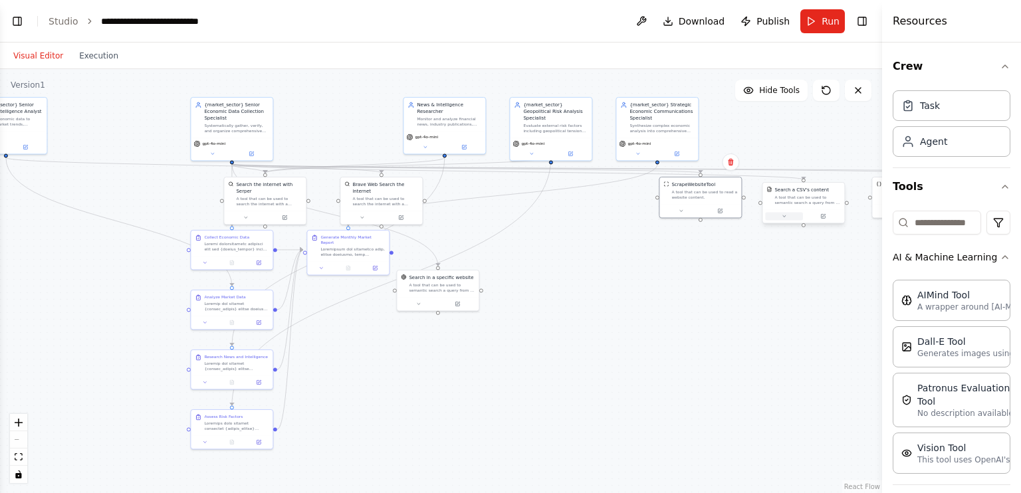
click at [785, 219] on icon at bounding box center [783, 215] width 5 height 5
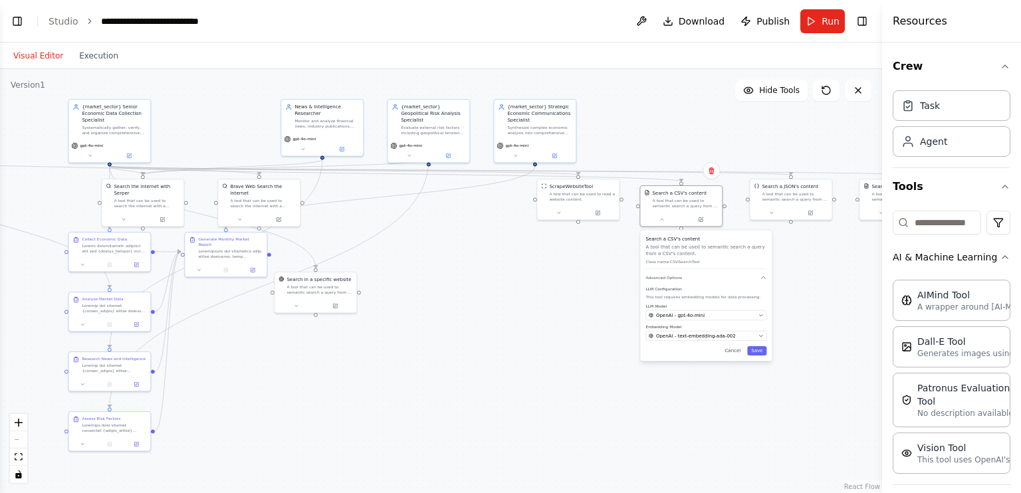
drag, startPoint x: 835, startPoint y: 370, endPoint x: 712, endPoint y: 372, distance: 122.3
click at [712, 372] on div ".deletable-edge-delete-btn { width: 20px; height: 20px; border: 0px solid #ffff…" at bounding box center [441, 281] width 882 height 424
click at [763, 337] on icon "button" at bounding box center [760, 335] width 5 height 5
click at [58, 20] on link "Studio" at bounding box center [64, 21] width 30 height 11
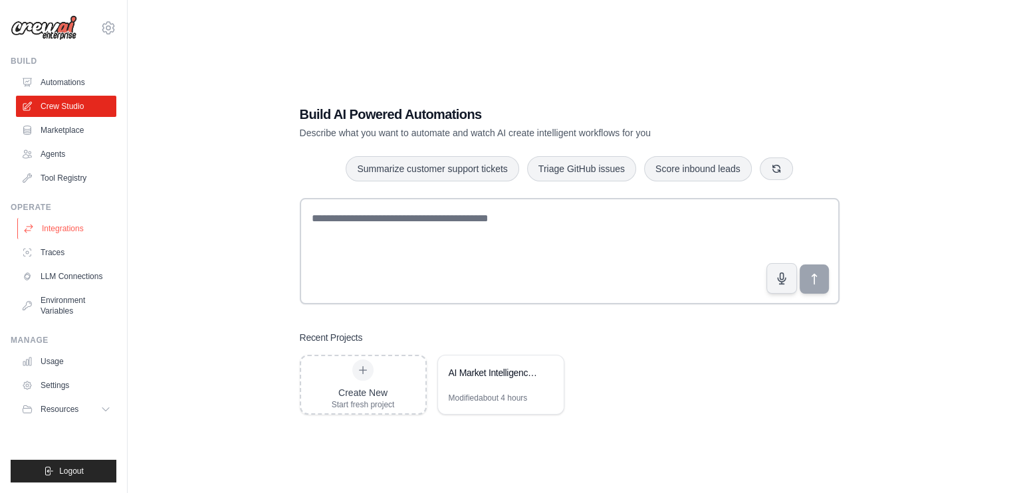
click at [66, 239] on link "Integrations" at bounding box center [67, 228] width 100 height 21
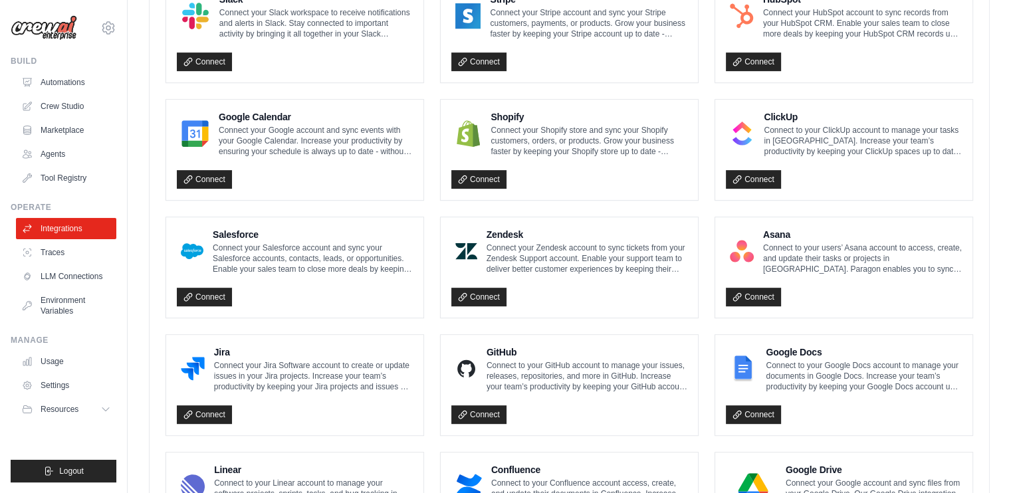
scroll to position [754, 0]
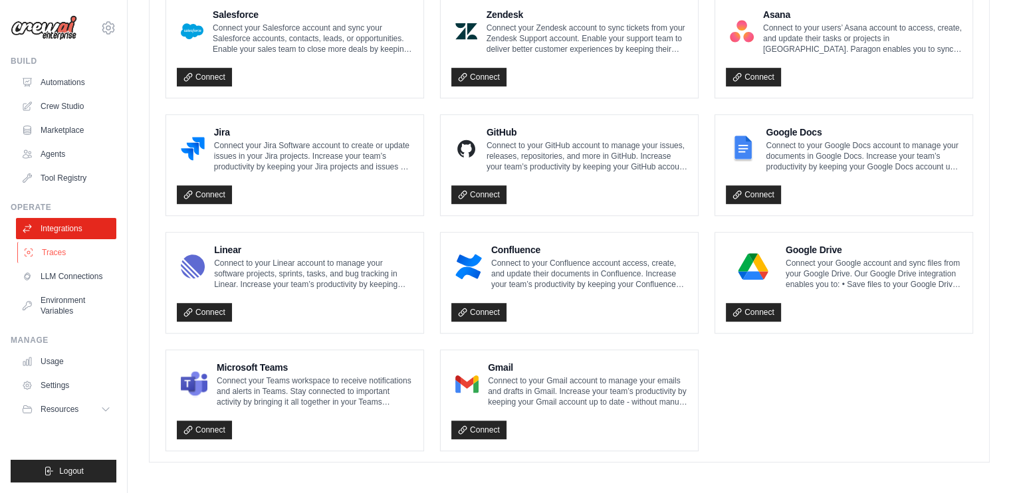
click at [74, 254] on link "Traces" at bounding box center [67, 252] width 100 height 21
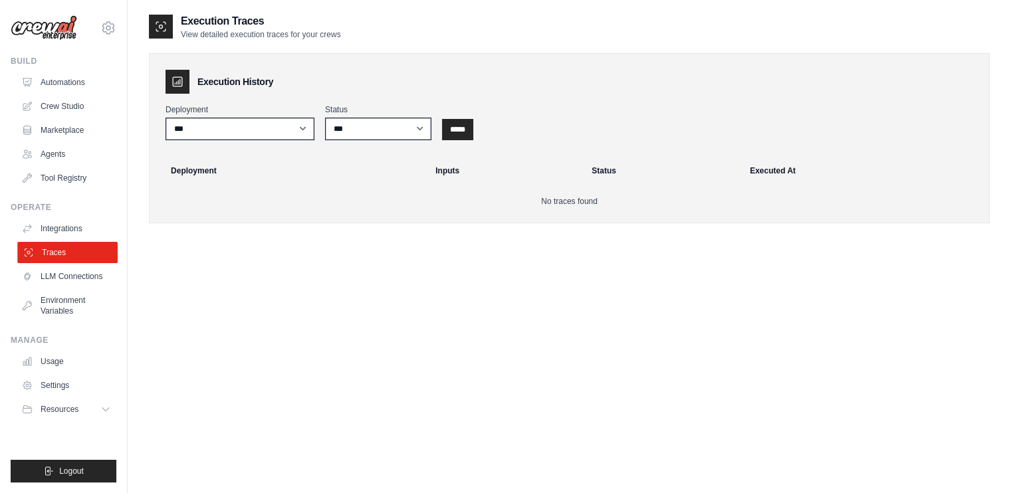
click at [73, 254] on link "Traces" at bounding box center [67, 252] width 100 height 21
click at [77, 280] on link "LLM Connections" at bounding box center [67, 276] width 100 height 21
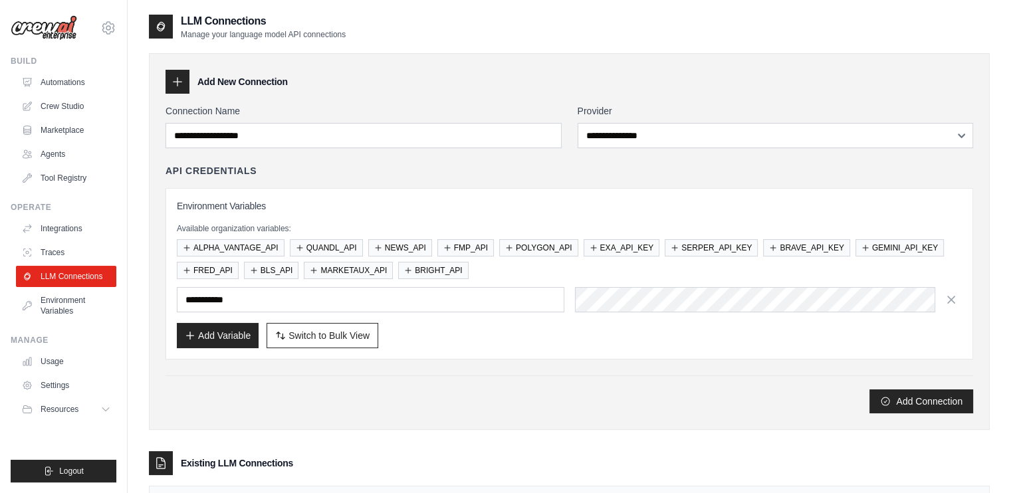
scroll to position [88, 0]
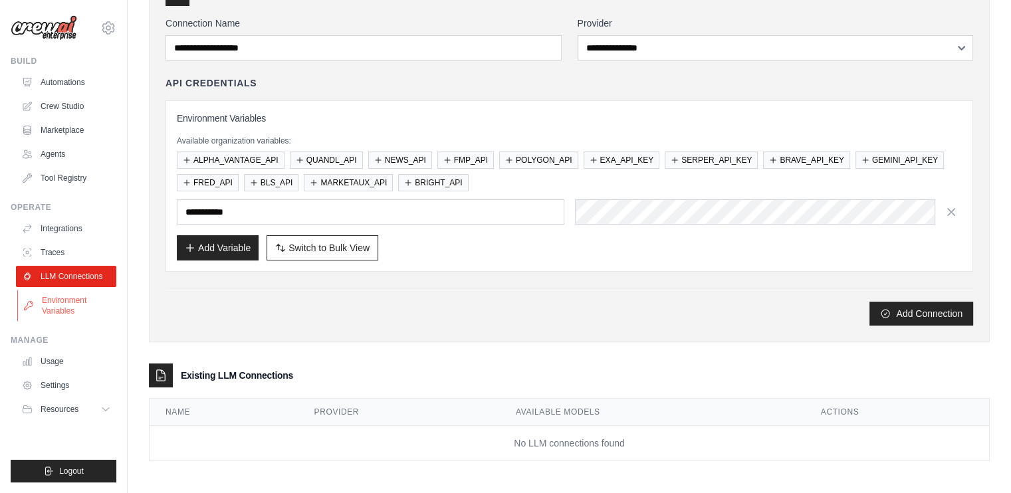
click at [64, 309] on link "Environment Variables" at bounding box center [67, 306] width 100 height 32
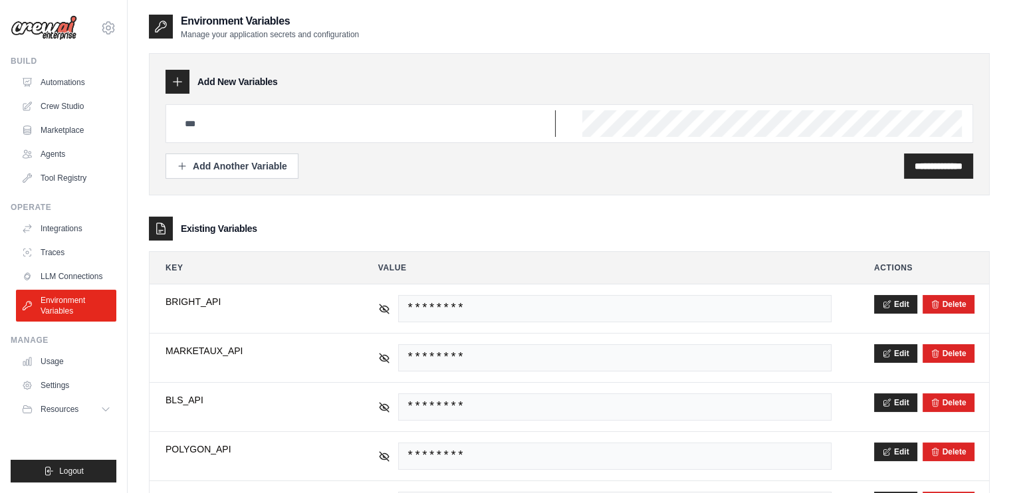
click at [209, 134] on input "text" at bounding box center [366, 123] width 379 height 27
drag, startPoint x: 324, startPoint y: 127, endPoint x: 140, endPoint y: 119, distance: 184.2
click at [140, 119] on div "**********" at bounding box center [569, 479] width 883 height 932
click at [242, 112] on input "text" at bounding box center [366, 123] width 379 height 27
type input "**********"
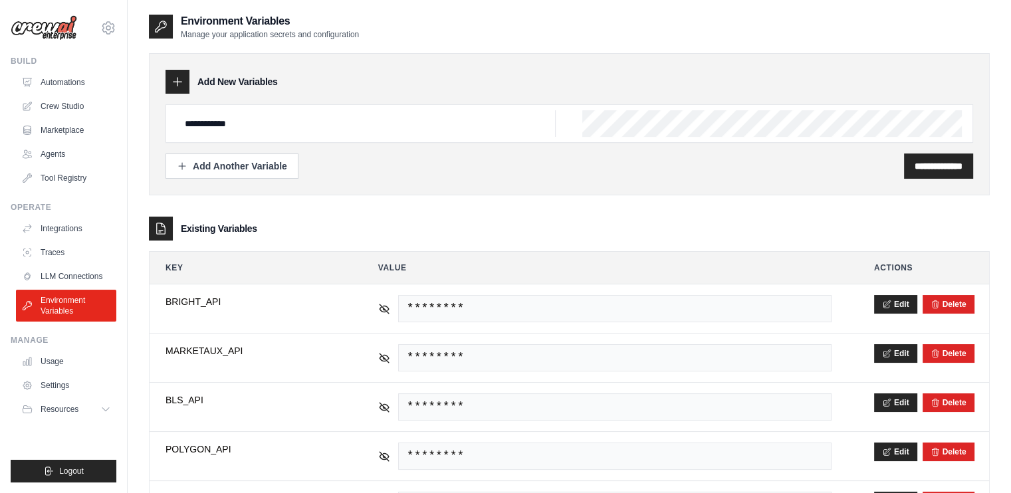
scroll to position [0, 514]
click at [933, 165] on input "**********" at bounding box center [938, 165] width 48 height 13
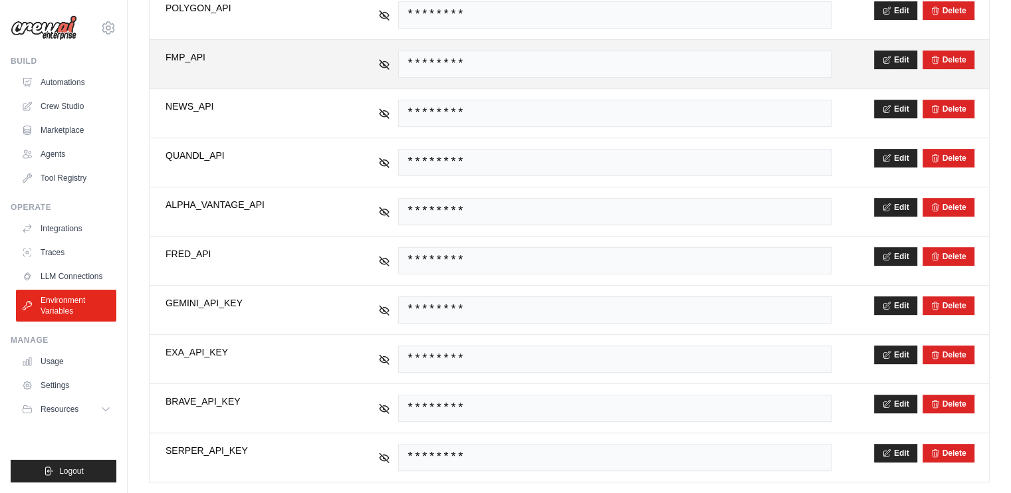
scroll to position [553, 0]
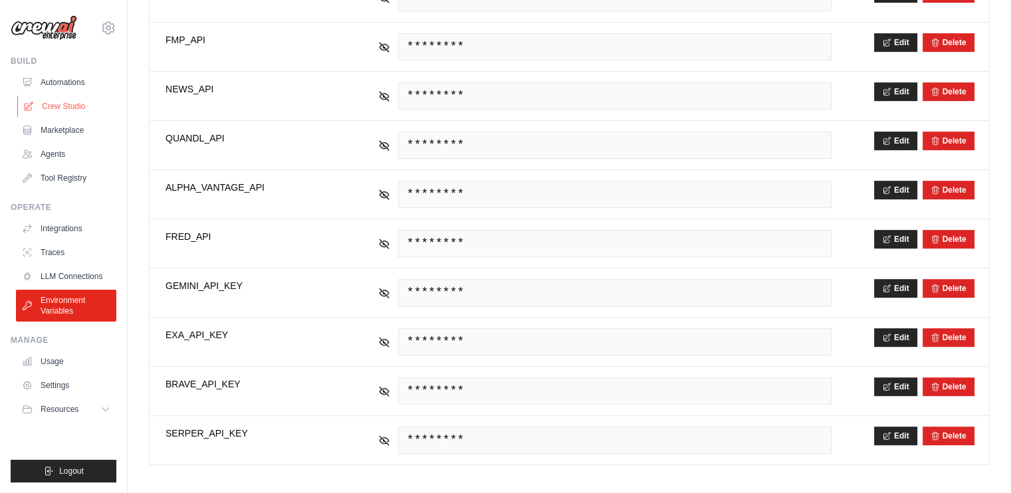
click at [64, 99] on link "Crew Studio" at bounding box center [67, 106] width 100 height 21
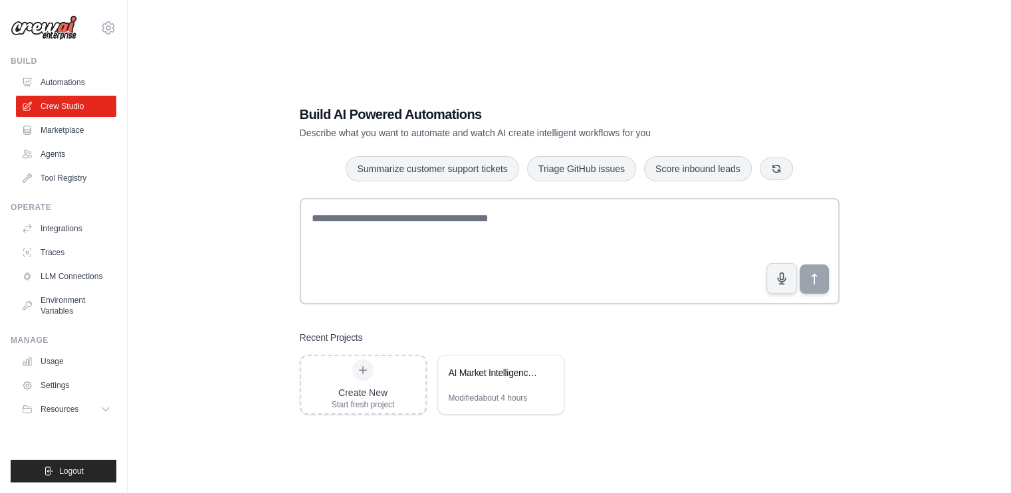
click at [70, 152] on link "Agents" at bounding box center [66, 154] width 100 height 21
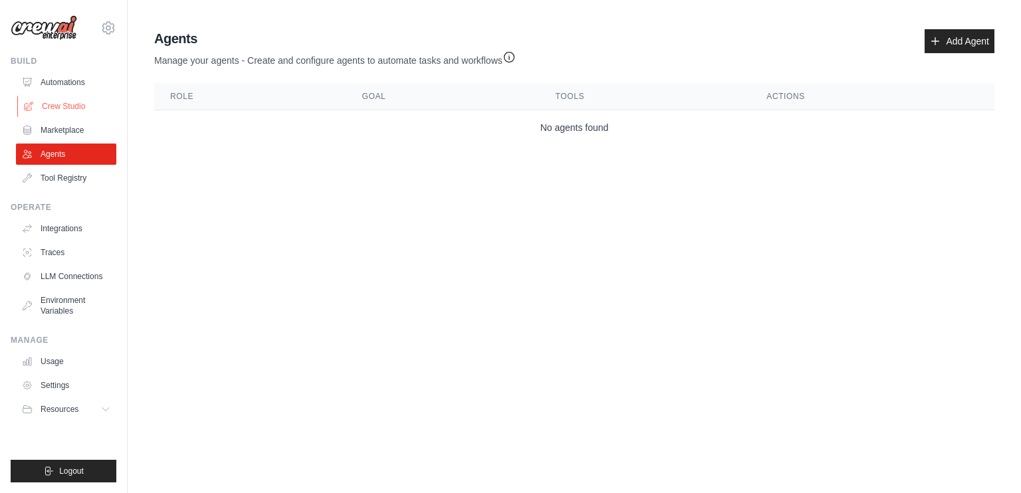
click at [78, 106] on link "Crew Studio" at bounding box center [67, 106] width 100 height 21
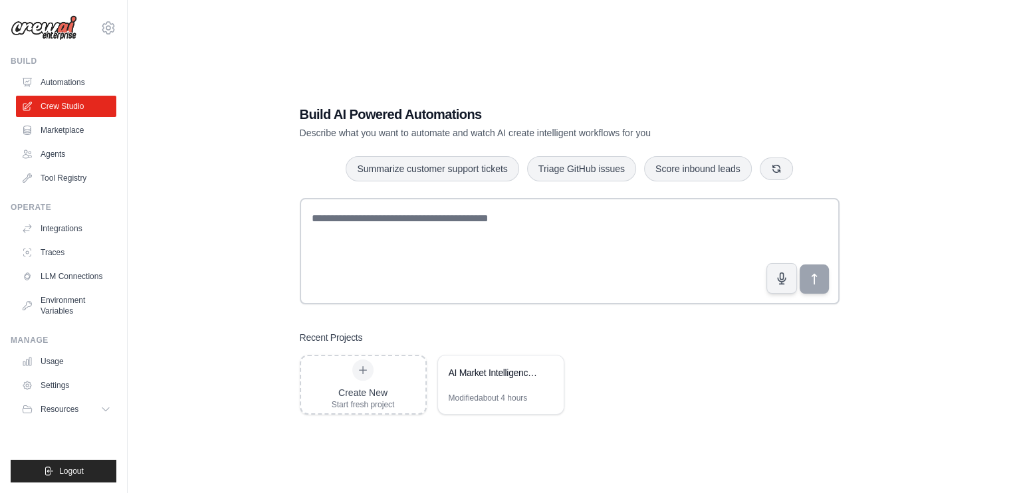
click at [84, 77] on link "Automations" at bounding box center [66, 82] width 100 height 21
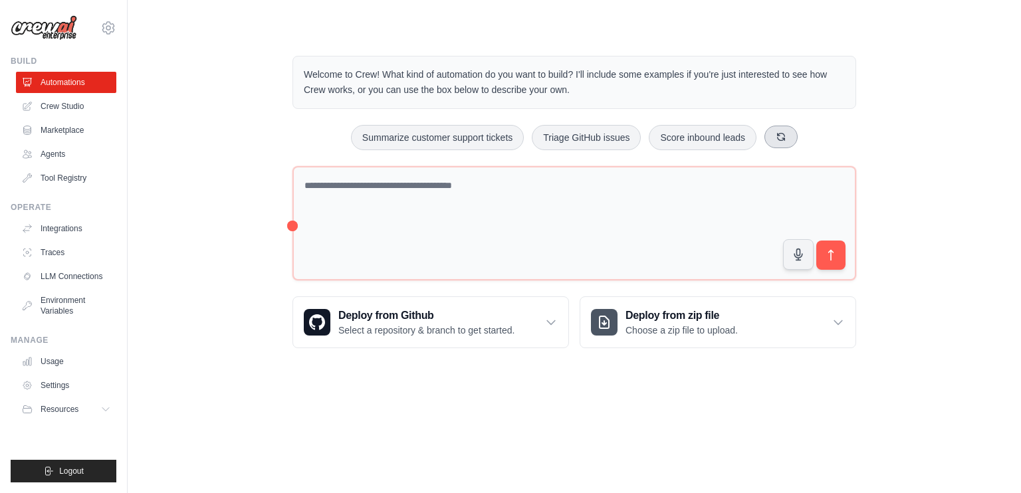
click at [789, 136] on button at bounding box center [780, 137] width 33 height 23
click at [789, 136] on button at bounding box center [802, 137] width 33 height 23
click at [86, 106] on link "Crew Studio" at bounding box center [67, 106] width 100 height 21
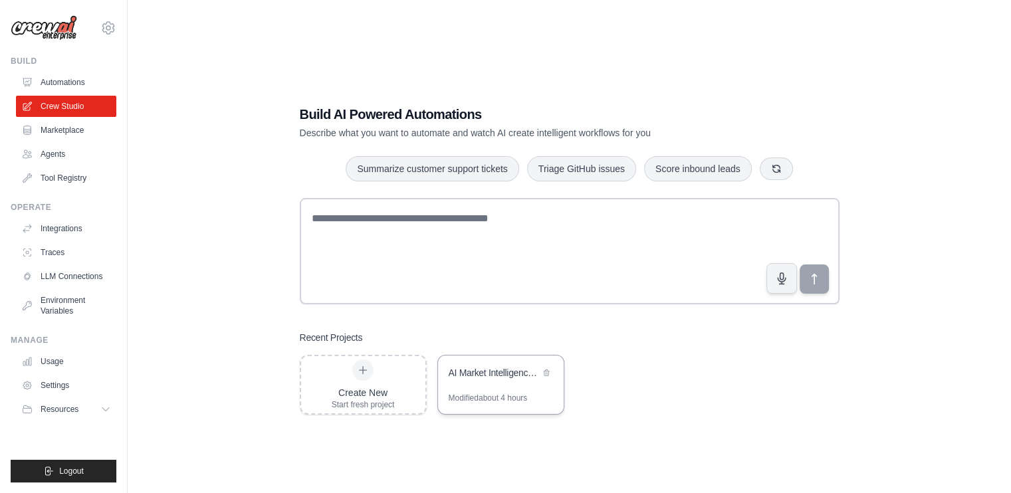
click at [475, 380] on div "AI Market Intelligence System" at bounding box center [494, 374] width 91 height 16
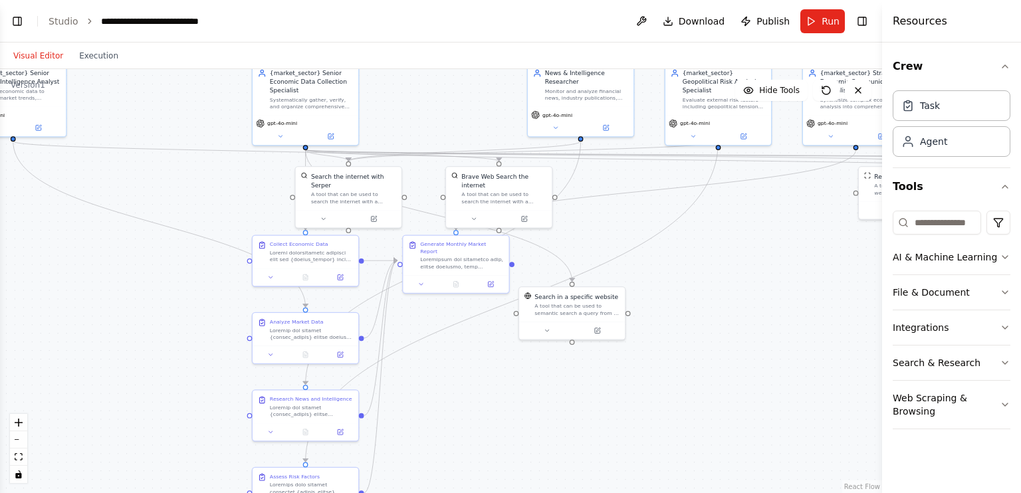
scroll to position [21181, 0]
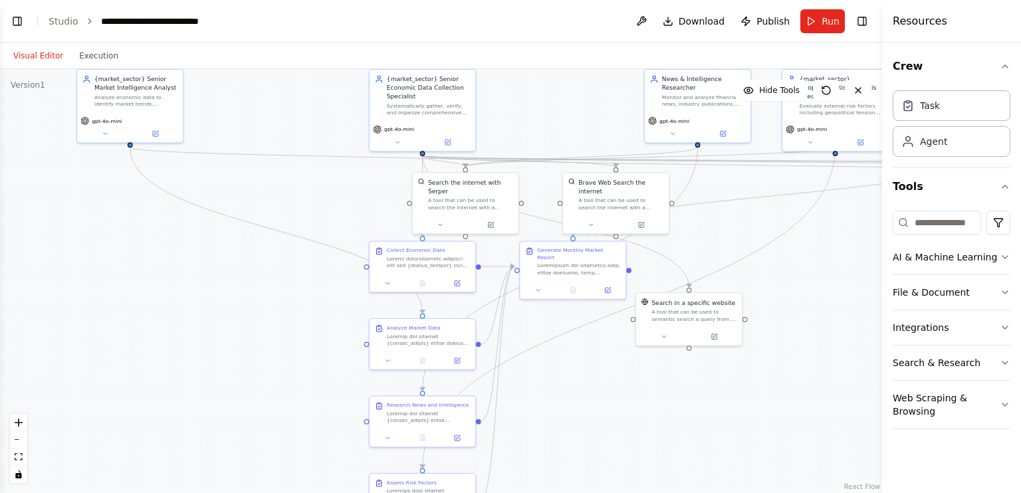
drag, startPoint x: 428, startPoint y: 172, endPoint x: 603, endPoint y: 94, distance: 192.1
click at [603, 94] on div ".deletable-edge-delete-btn { width: 20px; height: 20px; border: 0px solid #ffff…" at bounding box center [441, 281] width 882 height 424
click at [162, 131] on button at bounding box center [155, 132] width 49 height 11
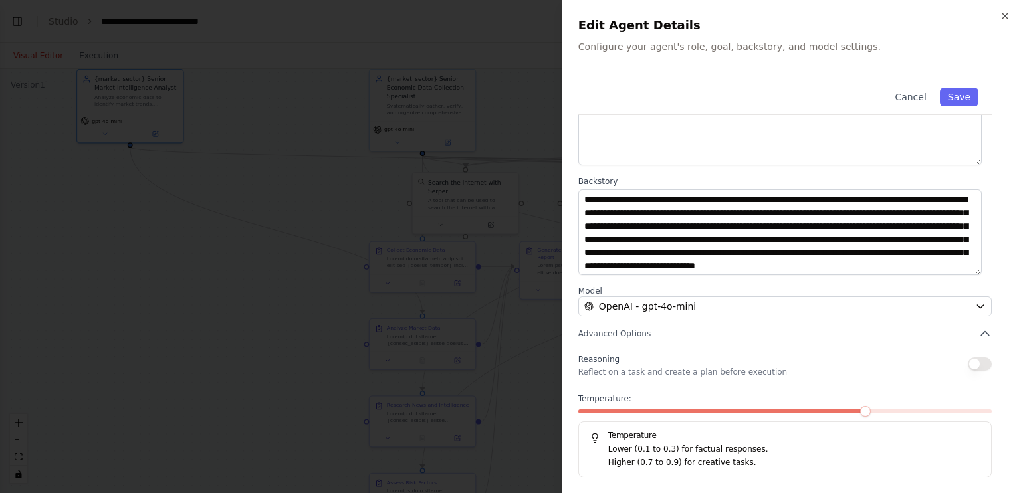
scroll to position [108, 0]
click at [703, 340] on div "**********" at bounding box center [791, 222] width 427 height 511
click at [978, 332] on icon "button" at bounding box center [984, 333] width 13 height 13
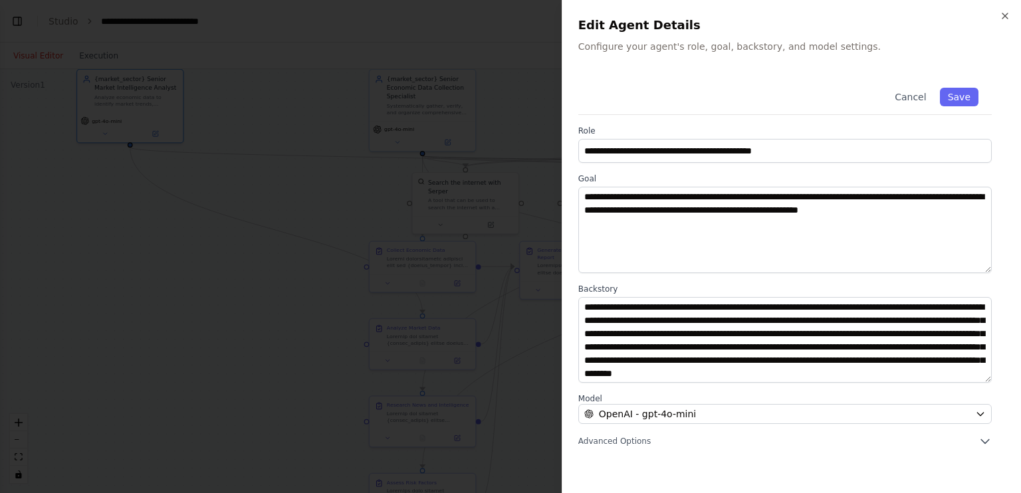
scroll to position [13, 0]
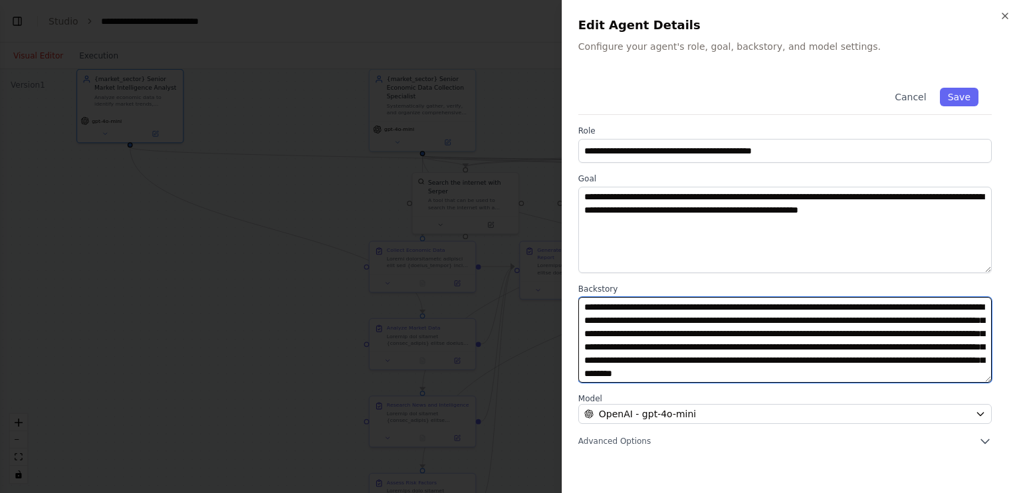
click at [643, 347] on textarea "**********" at bounding box center [784, 340] width 413 height 86
drag, startPoint x: 906, startPoint y: 336, endPoint x: 678, endPoint y: 346, distance: 228.2
click at [678, 346] on textarea "**********" at bounding box center [784, 340] width 413 height 86
type textarea "**********"
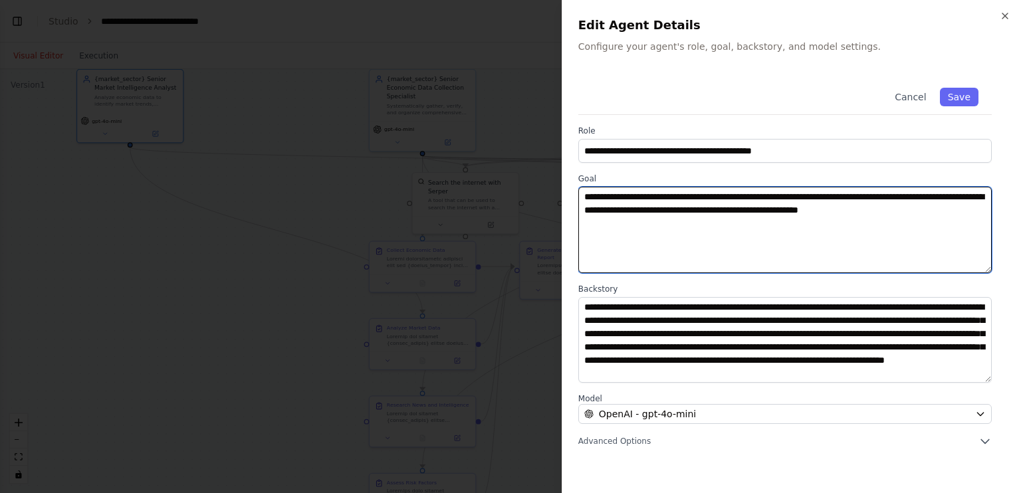
drag, startPoint x: 953, startPoint y: 219, endPoint x: 530, endPoint y: 189, distance: 425.0
click at [530, 189] on body "BETA Create an AI-powered system that generates comprehensive monthly market re…" at bounding box center [510, 246] width 1021 height 493
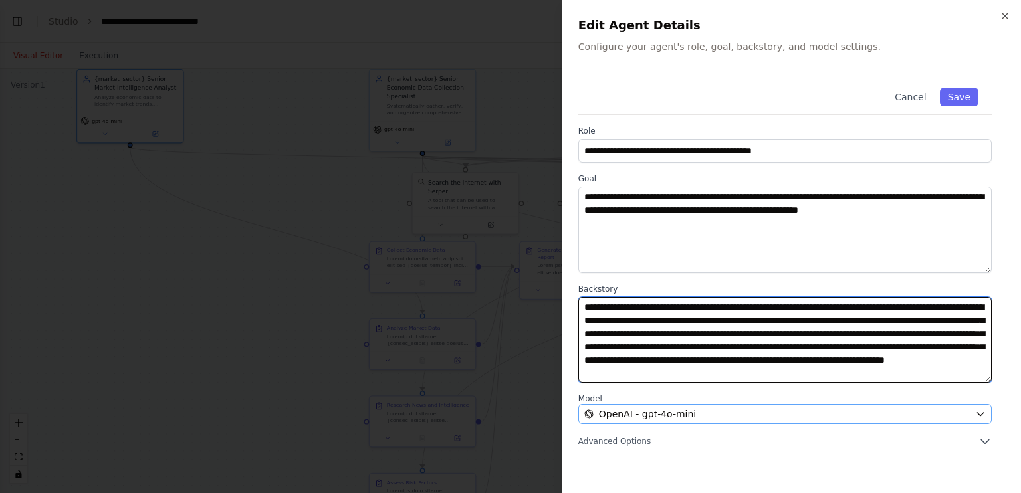
scroll to position [13, 0]
drag, startPoint x: 579, startPoint y: 311, endPoint x: 807, endPoint y: 397, distance: 243.5
click at [807, 397] on div "**********" at bounding box center [791, 260] width 427 height 373
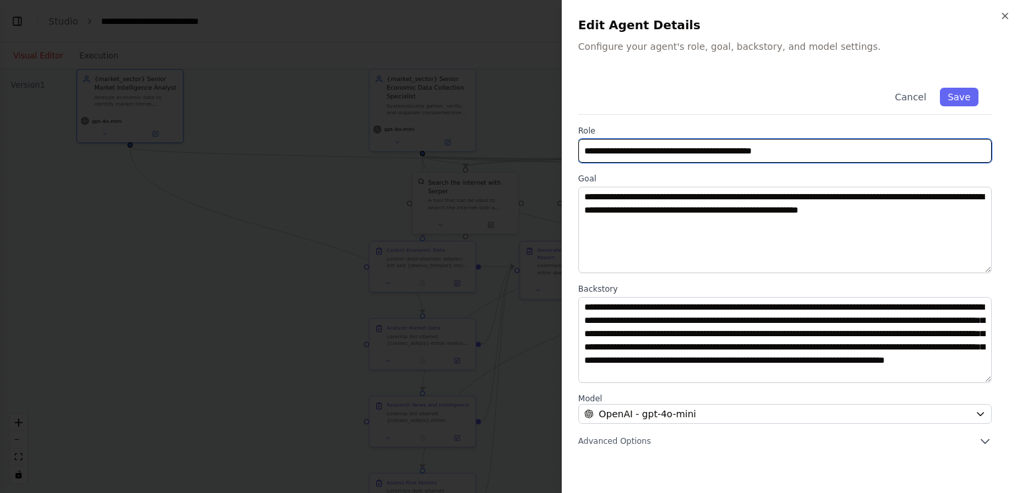
drag, startPoint x: 807, startPoint y: 151, endPoint x: 651, endPoint y: 156, distance: 156.2
click at [651, 156] on input "**********" at bounding box center [784, 151] width 413 height 24
paste input "*********"
type input "**********"
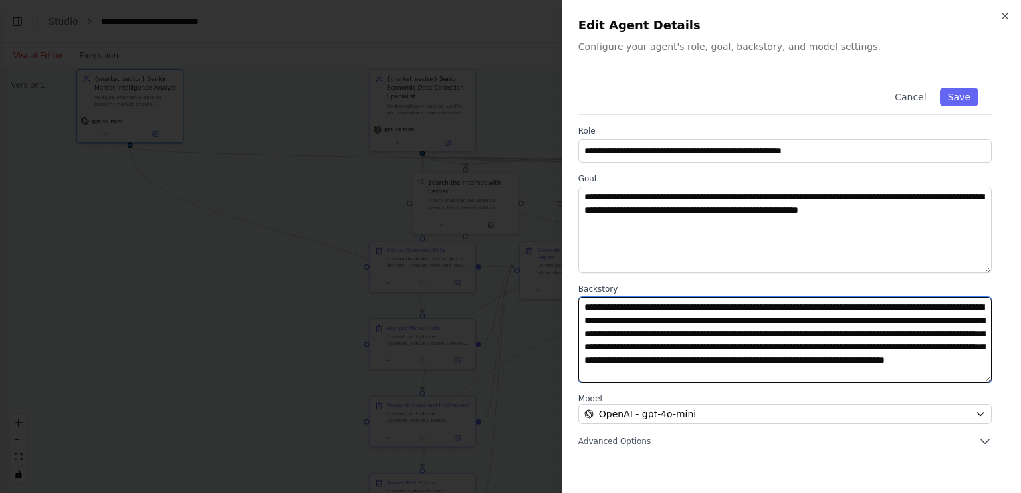
drag, startPoint x: 583, startPoint y: 302, endPoint x: 742, endPoint y: 388, distance: 180.8
click at [742, 388] on div "**********" at bounding box center [791, 260] width 427 height 373
paste textarea "**********"
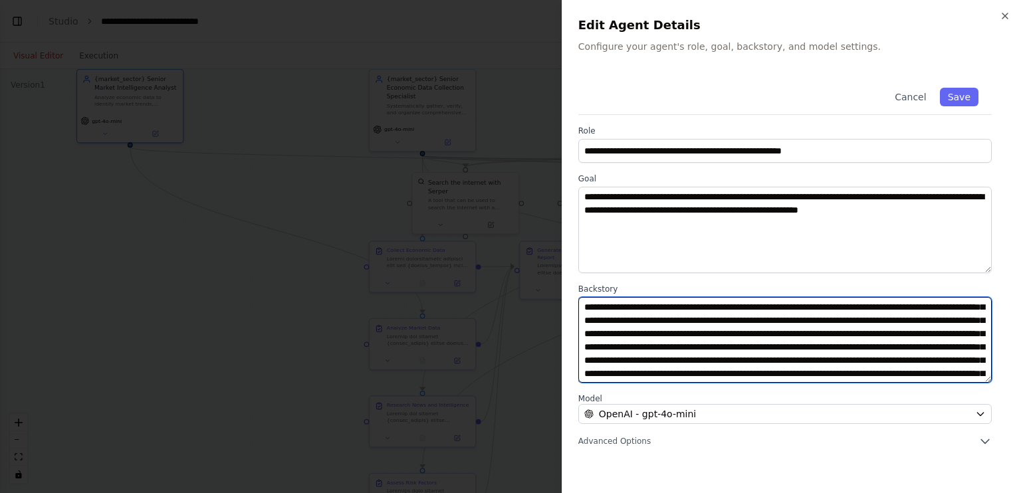
scroll to position [90, 0]
type textarea "**********"
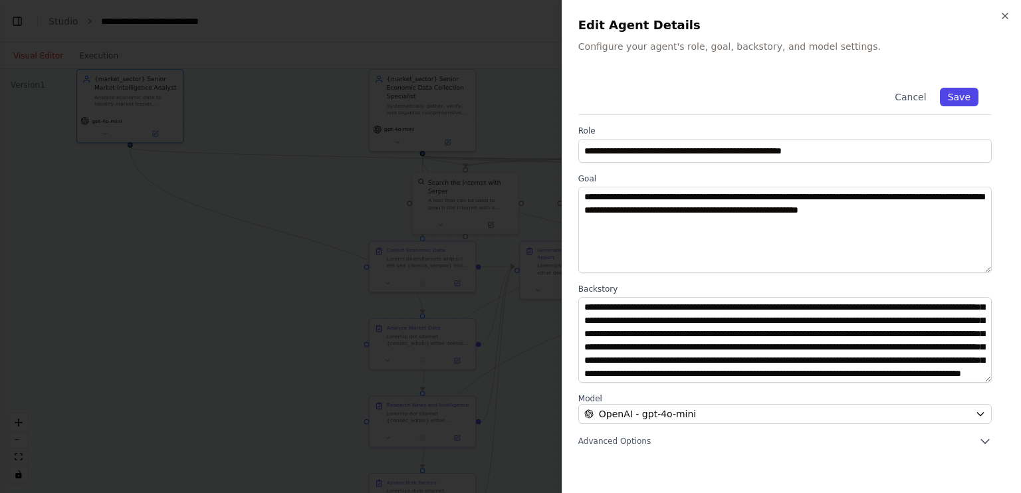
click at [971, 103] on button "Save" at bounding box center [959, 97] width 39 height 19
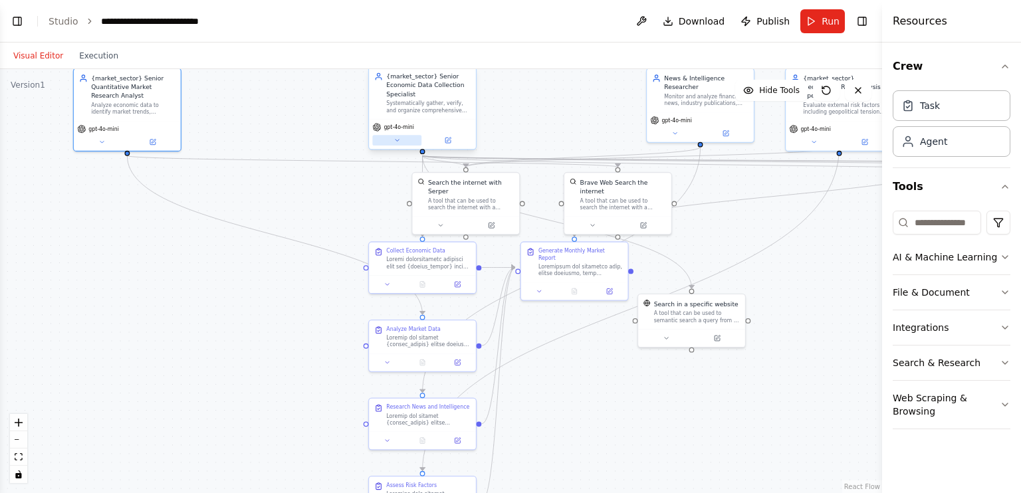
click at [407, 139] on button at bounding box center [396, 140] width 49 height 11
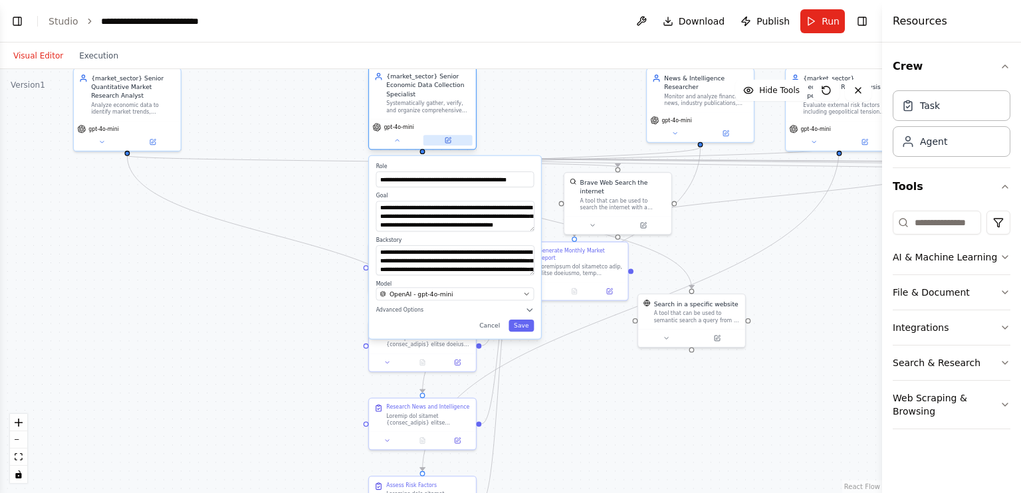
click at [453, 136] on button at bounding box center [447, 140] width 49 height 11
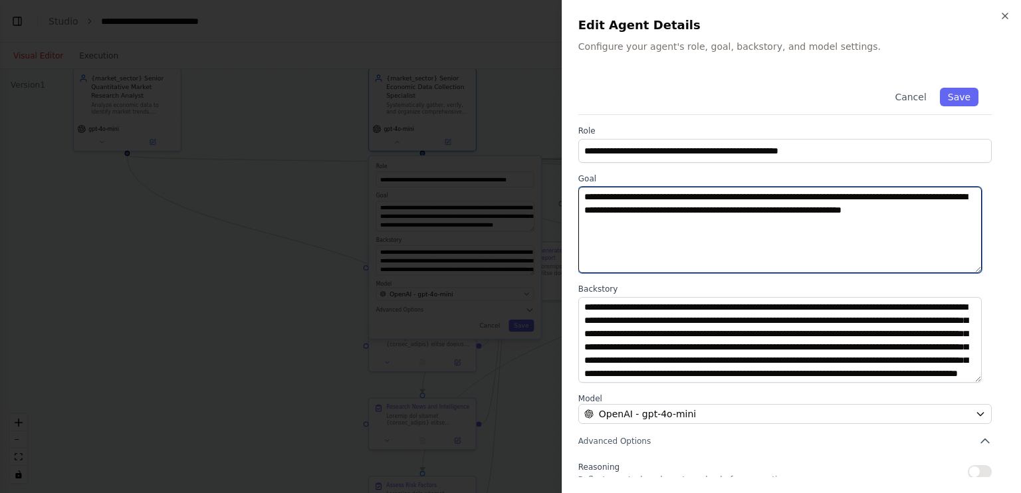
drag, startPoint x: 646, startPoint y: 230, endPoint x: 551, endPoint y: 197, distance: 99.8
click at [551, 197] on body "BETA Create an AI-powered system that generates comprehensive monthly market re…" at bounding box center [510, 246] width 1021 height 493
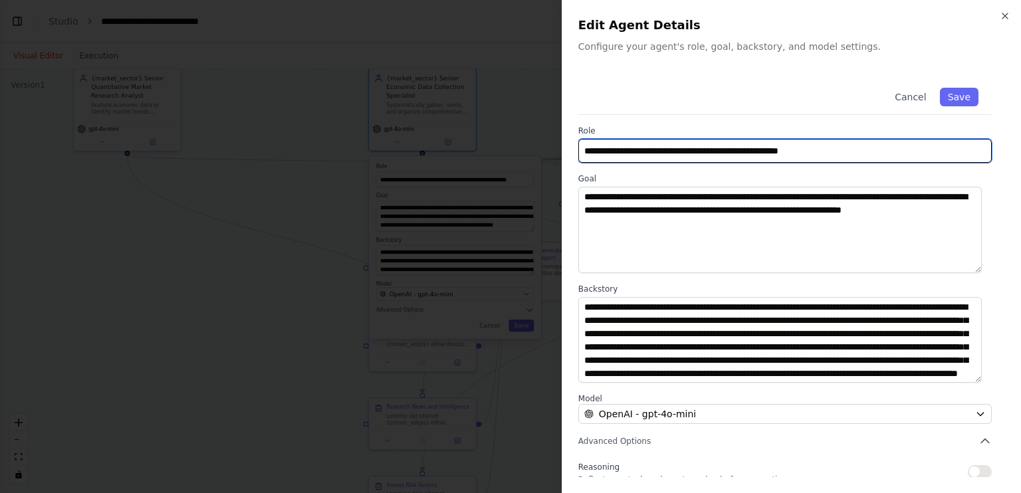
drag, startPoint x: 826, startPoint y: 151, endPoint x: 649, endPoint y: 139, distance: 177.1
click at [649, 139] on input "**********" at bounding box center [784, 151] width 413 height 24
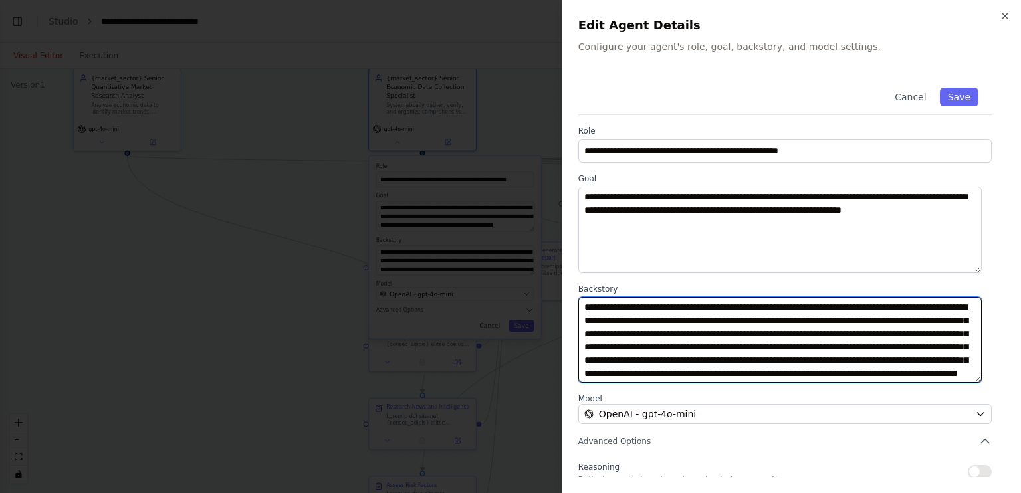
scroll to position [27, 0]
drag, startPoint x: 585, startPoint y: 302, endPoint x: 795, endPoint y: 383, distance: 225.7
click at [795, 383] on div "**********" at bounding box center [791, 329] width 427 height 511
click at [824, 373] on textarea "**********" at bounding box center [779, 340] width 403 height 86
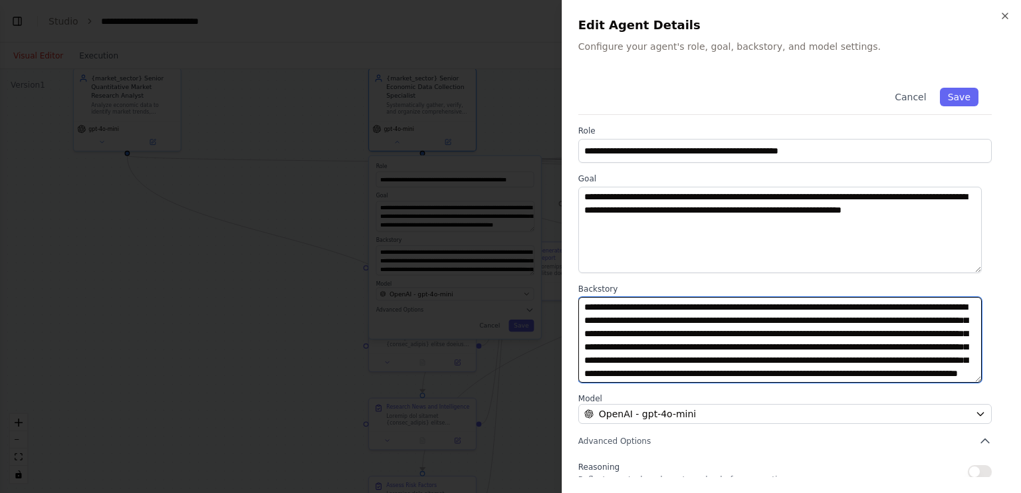
drag, startPoint x: 824, startPoint y: 373, endPoint x: 550, endPoint y: 213, distance: 316.8
click at [550, 213] on body "BETA Create an AI-powered system that generates comprehensive monthly market re…" at bounding box center [510, 246] width 1021 height 493
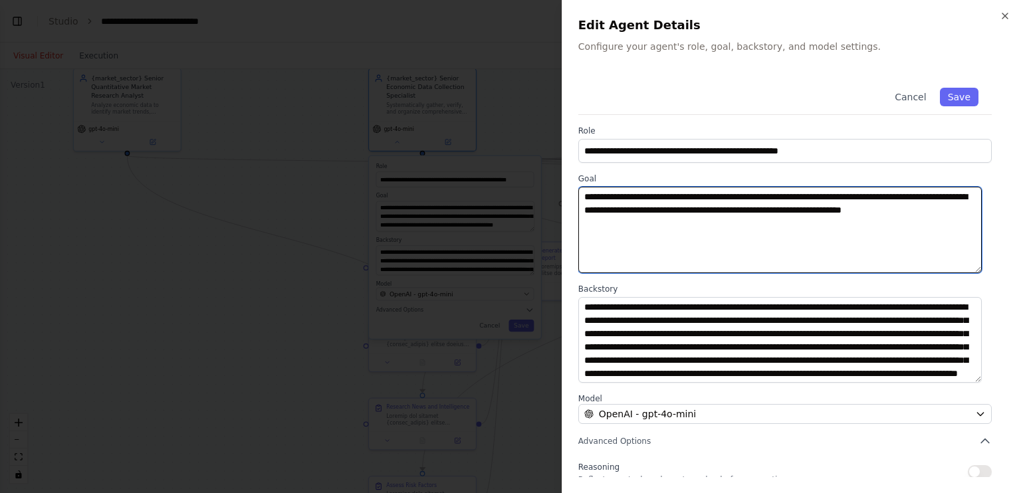
drag, startPoint x: 646, startPoint y: 227, endPoint x: 569, endPoint y: 168, distance: 96.7
click at [569, 168] on div "**********" at bounding box center [790, 246] width 459 height 493
paste textarea "**********"
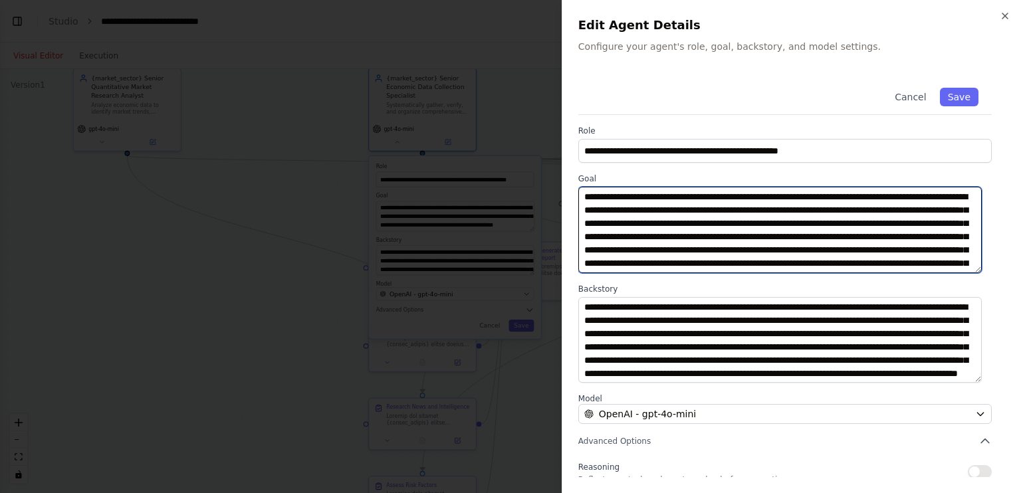
scroll to position [76, 0]
type textarea "**********"
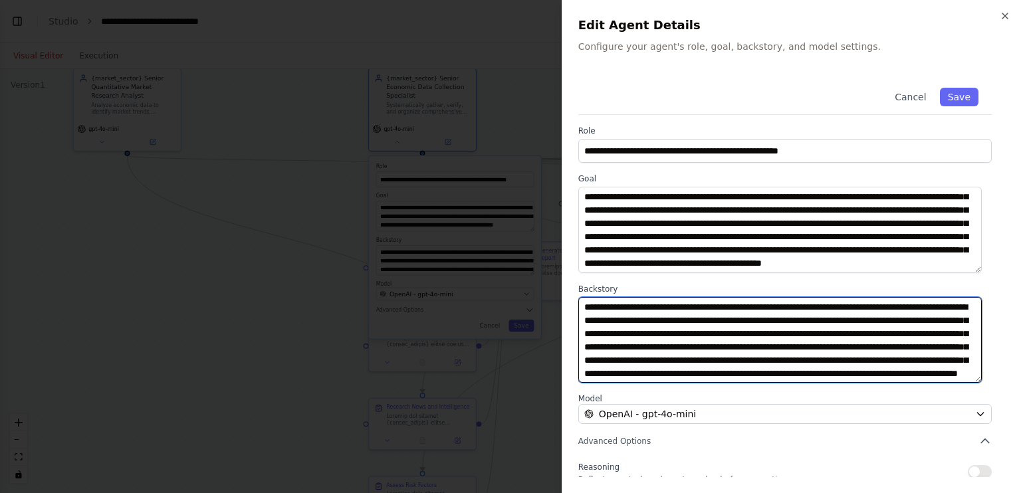
click at [646, 346] on textarea "**********" at bounding box center [779, 340] width 403 height 86
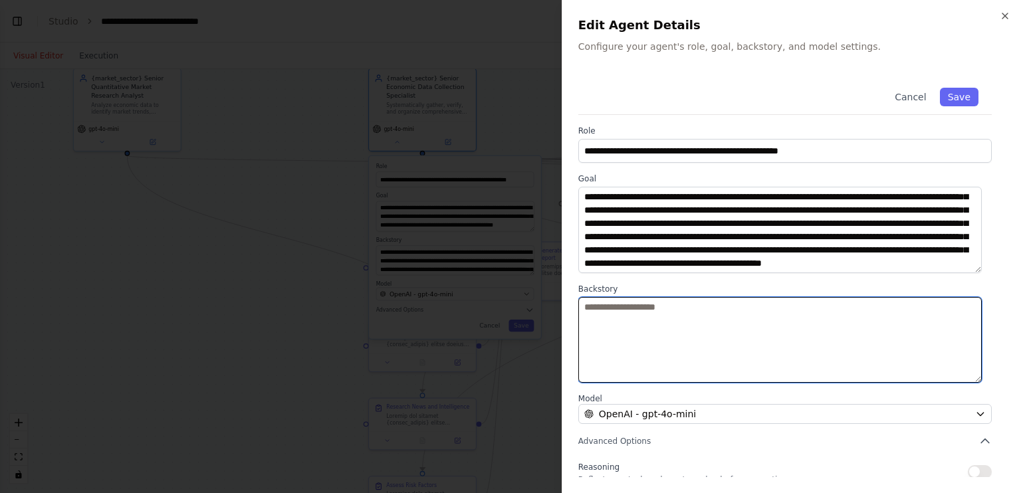
paste textarea "**********"
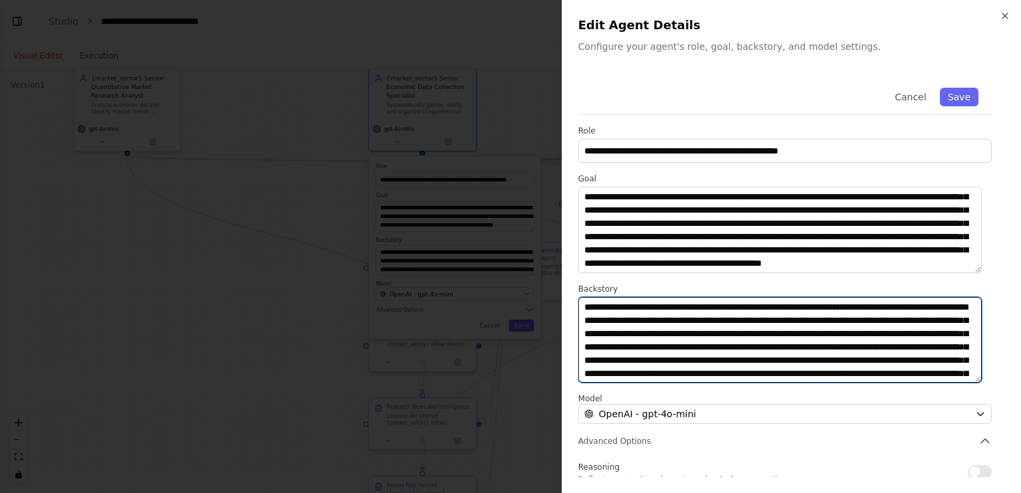
scroll to position [116, 0]
type textarea "**********"
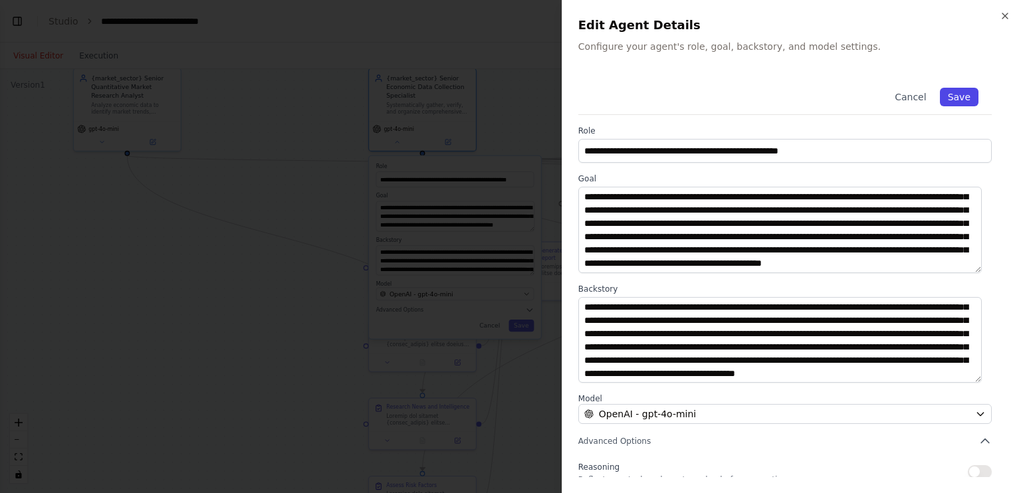
click at [959, 91] on button "Save" at bounding box center [959, 97] width 39 height 19
type textarea "**********"
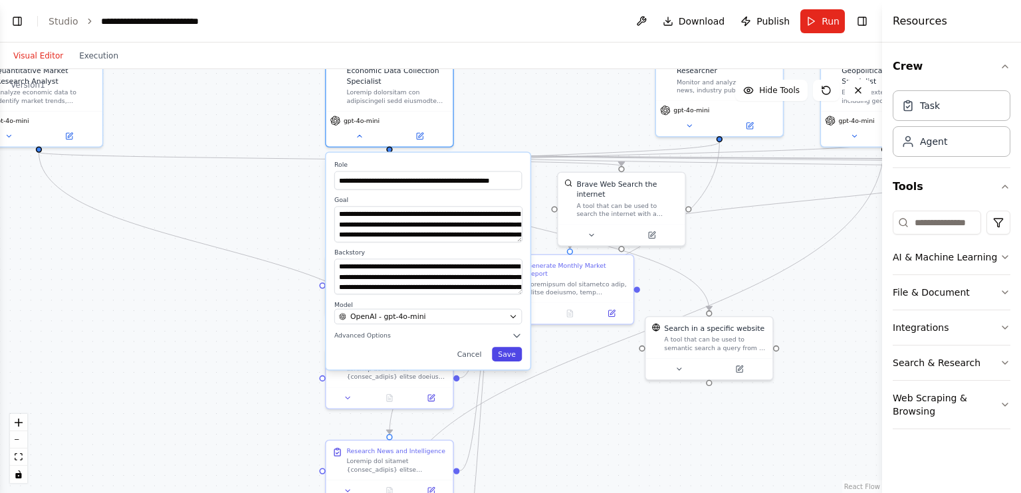
click at [512, 348] on button "Save" at bounding box center [507, 354] width 30 height 15
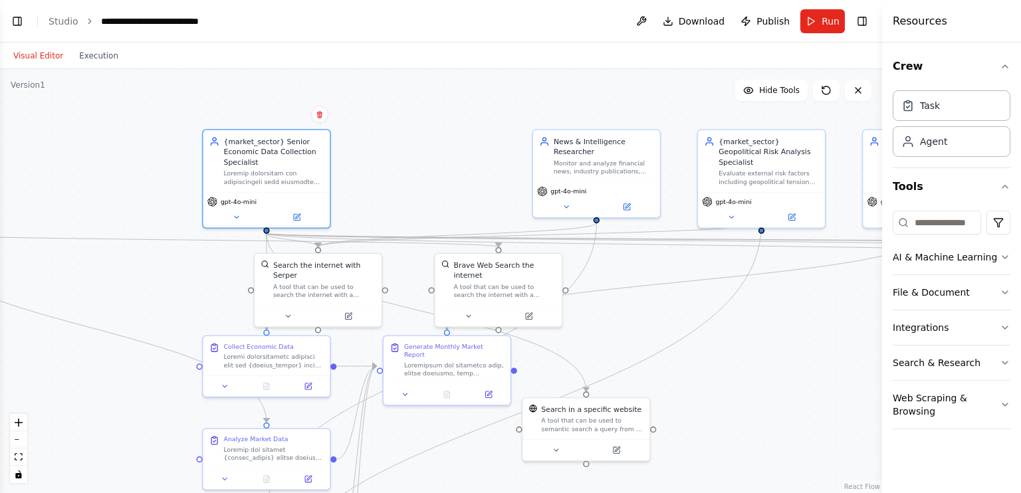
drag, startPoint x: 540, startPoint y: 104, endPoint x: 417, endPoint y: 185, distance: 147.2
click at [417, 185] on div ".deletable-edge-delete-btn { width: 20px; height: 20px; border: 0px solid #ffff…" at bounding box center [441, 281] width 882 height 424
click at [553, 180] on div "gpt-4o-mini" at bounding box center [596, 197] width 127 height 36
click at [634, 203] on button at bounding box center [626, 205] width 58 height 13
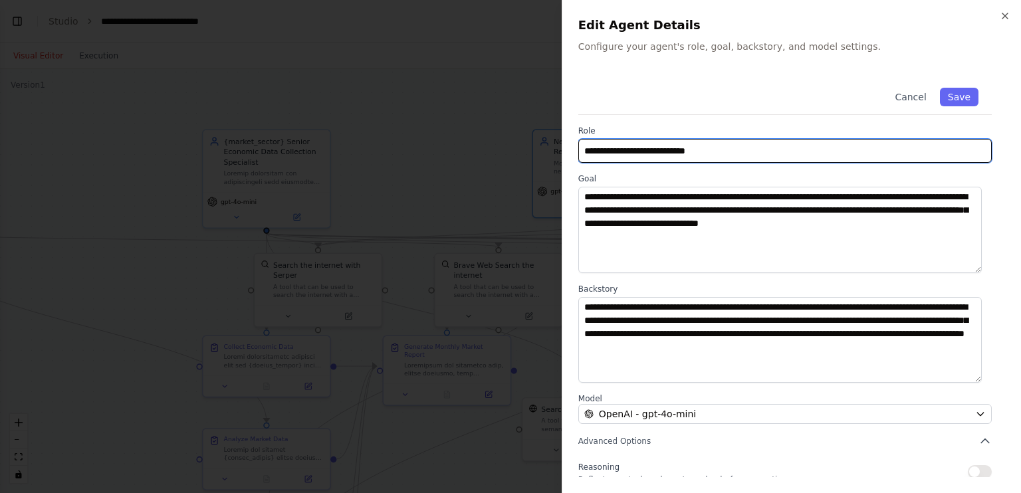
drag, startPoint x: 723, startPoint y: 150, endPoint x: 566, endPoint y: 150, distance: 156.8
click at [566, 150] on div "**********" at bounding box center [790, 246] width 459 height 493
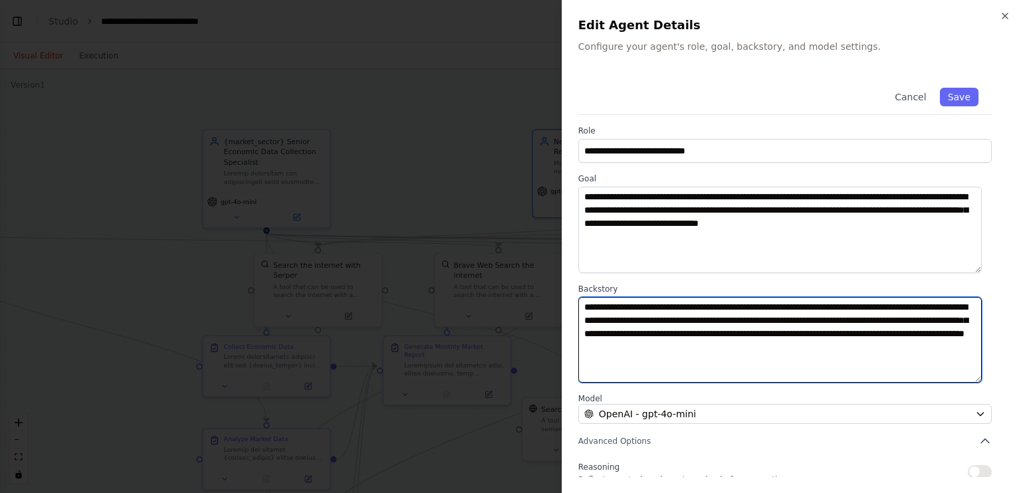
drag, startPoint x: 870, startPoint y: 349, endPoint x: 540, endPoint y: 290, distance: 335.4
click at [540, 290] on body "BETA Create an AI-powered system that generates comprehensive monthly market re…" at bounding box center [510, 246] width 1021 height 493
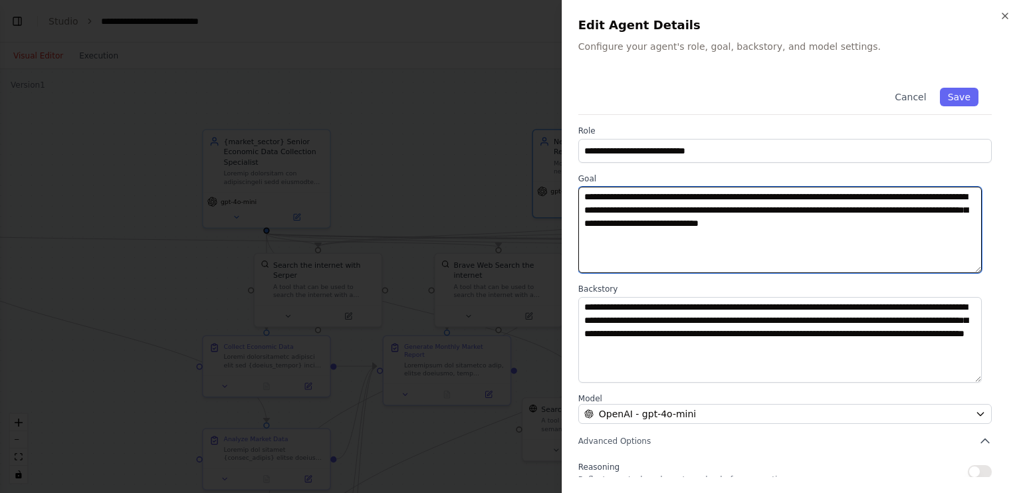
drag, startPoint x: 938, startPoint y: 227, endPoint x: 562, endPoint y: 187, distance: 377.5
click at [562, 187] on div "**********" at bounding box center [790, 246] width 459 height 493
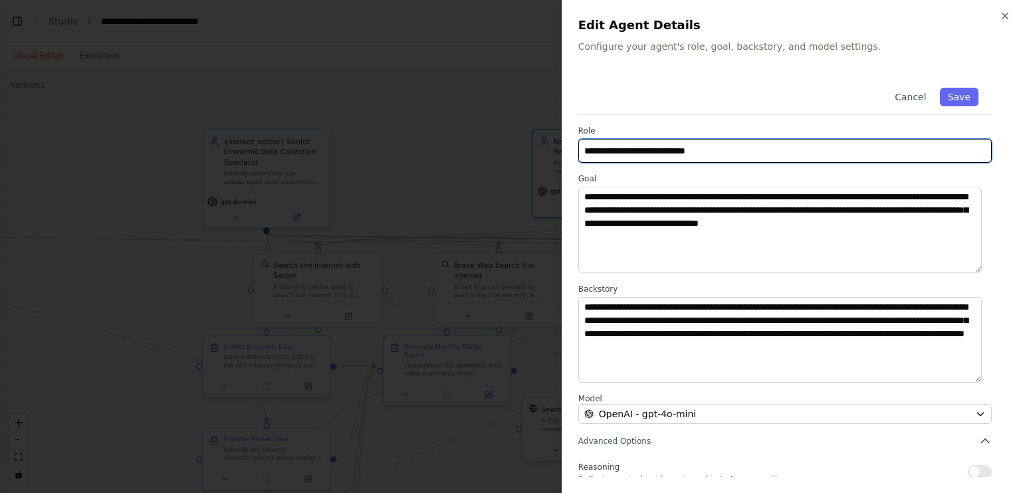
drag, startPoint x: 744, startPoint y: 147, endPoint x: 574, endPoint y: 148, distance: 169.4
click at [574, 148] on div "**********" at bounding box center [790, 246] width 459 height 493
paste input "**********"
type input "**********"
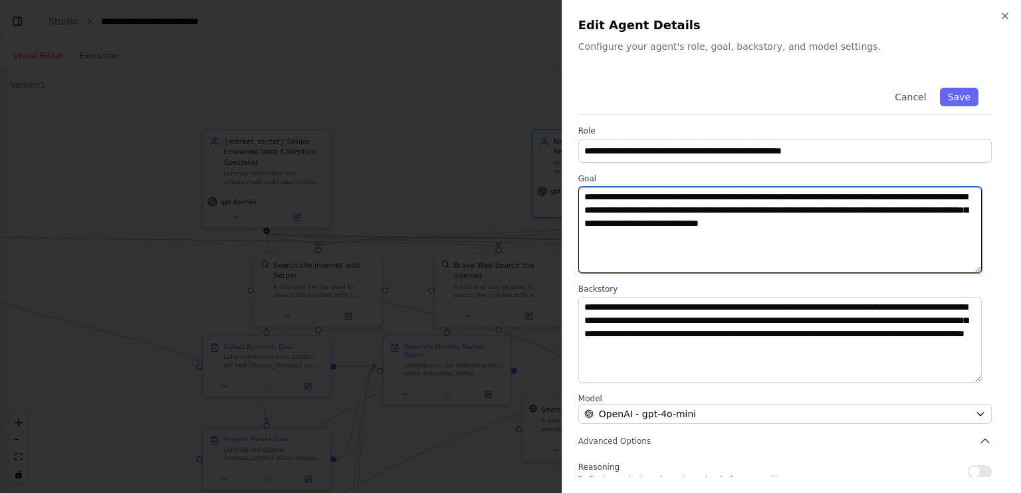
drag, startPoint x: 940, startPoint y: 228, endPoint x: 573, endPoint y: 188, distance: 368.9
click at [573, 188] on div "**********" at bounding box center [790, 246] width 459 height 493
paste textarea "**********"
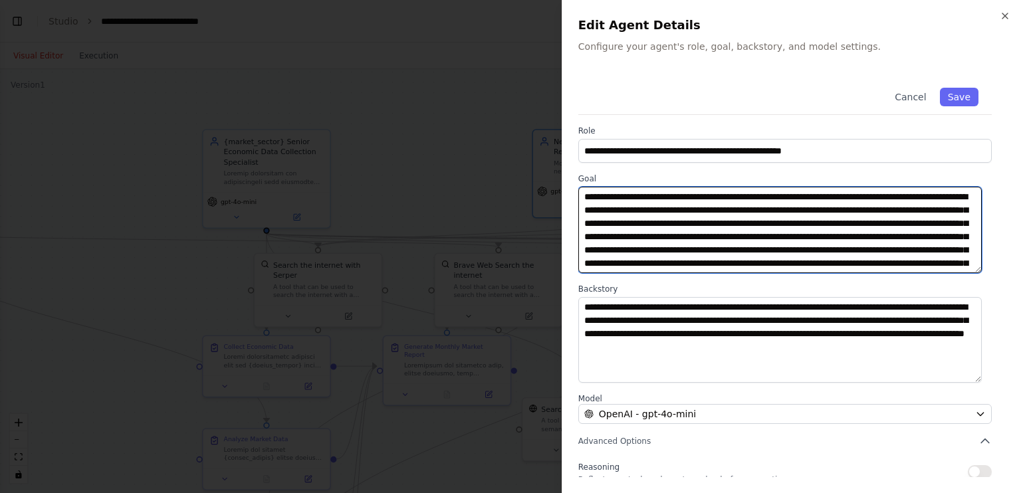
scroll to position [103, 0]
type textarea "**********"
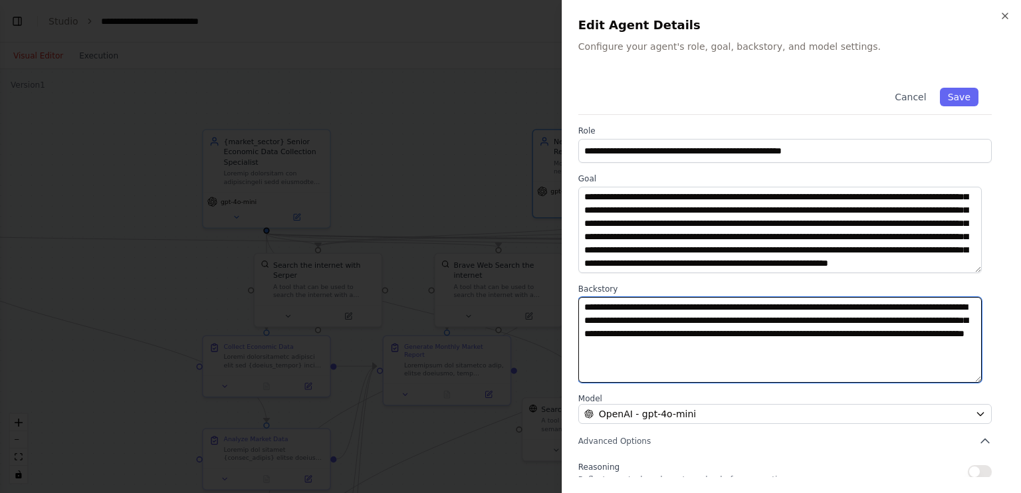
drag, startPoint x: 772, startPoint y: 338, endPoint x: 574, endPoint y: 292, distance: 203.2
click at [574, 292] on div "**********" at bounding box center [790, 246] width 459 height 493
paste textarea "**********"
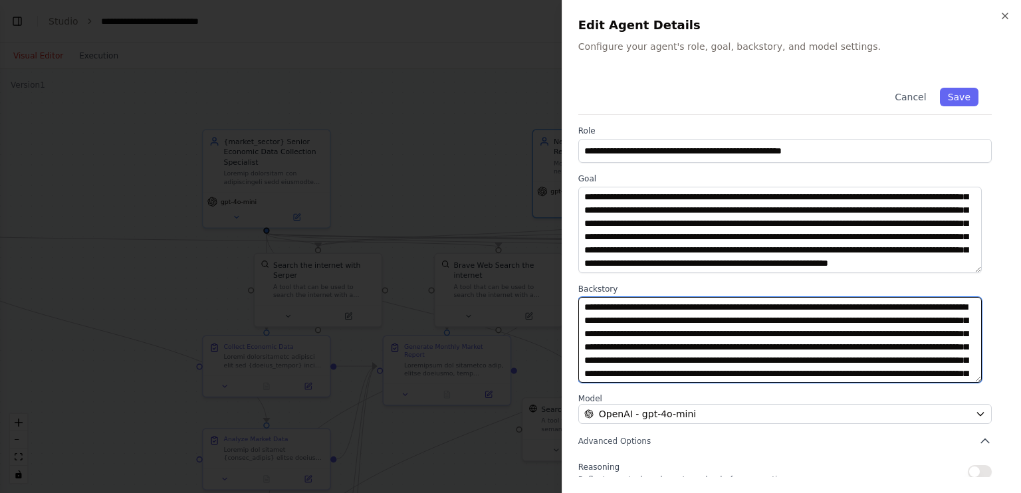
scroll to position [130, 0]
type textarea "**********"
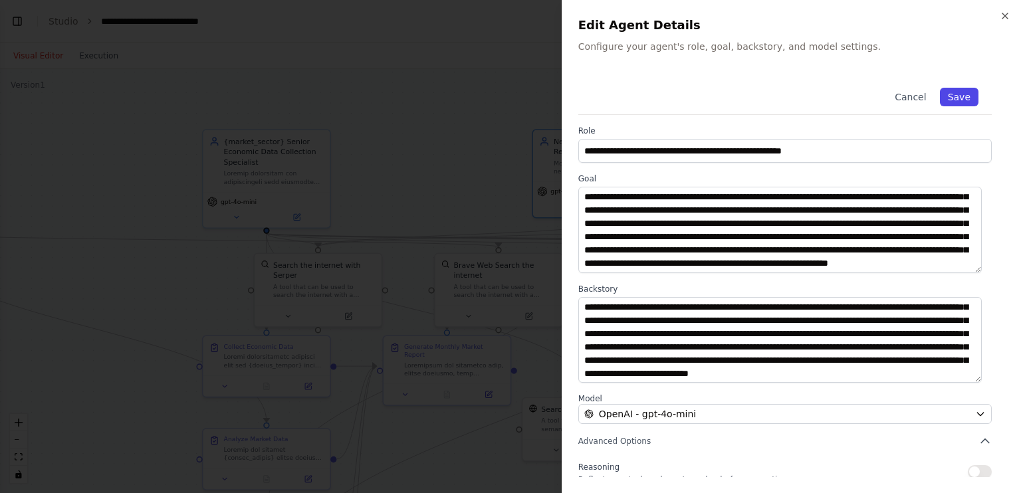
click at [960, 98] on button "Save" at bounding box center [959, 97] width 39 height 19
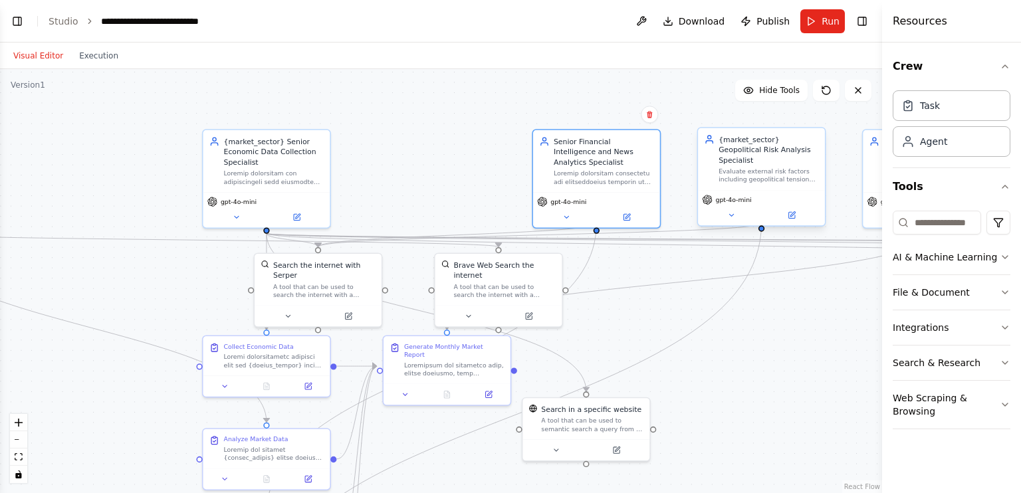
click at [757, 147] on div "{market_sector} Geopolitical Risk Analysis Specialist" at bounding box center [768, 149] width 100 height 31
click at [779, 209] on button at bounding box center [791, 215] width 58 height 13
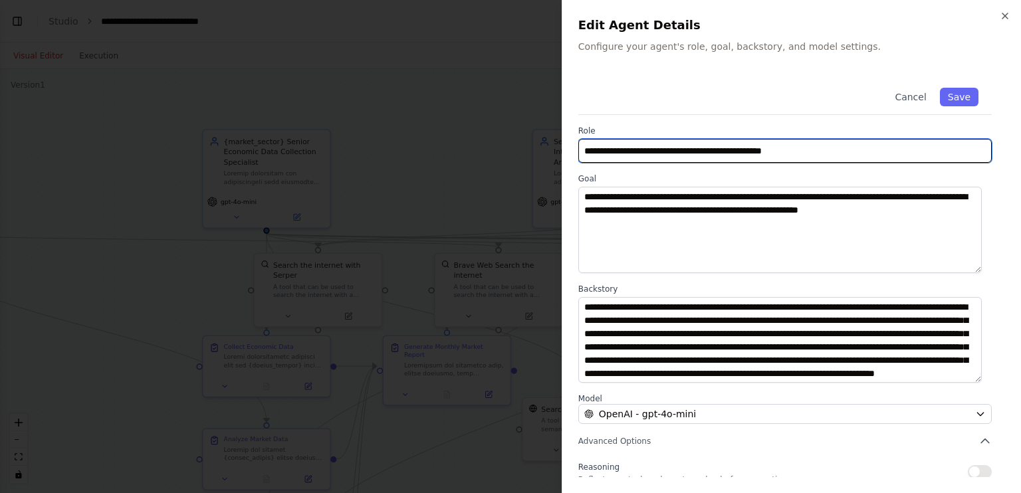
drag, startPoint x: 811, startPoint y: 151, endPoint x: 649, endPoint y: 170, distance: 163.3
click at [649, 170] on div "**********" at bounding box center [791, 329] width 427 height 511
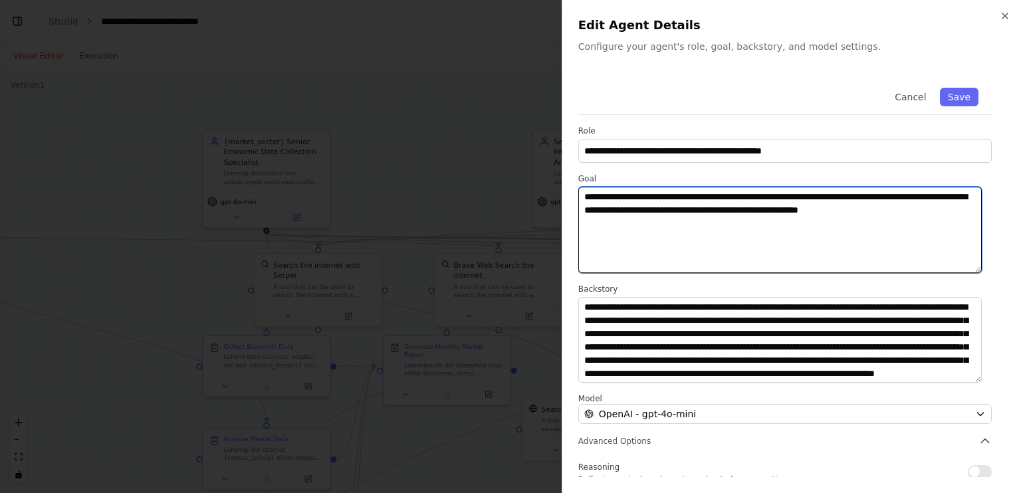
drag, startPoint x: 940, startPoint y: 215, endPoint x: 571, endPoint y: 159, distance: 373.1
click at [571, 159] on div "**********" at bounding box center [790, 246] width 459 height 493
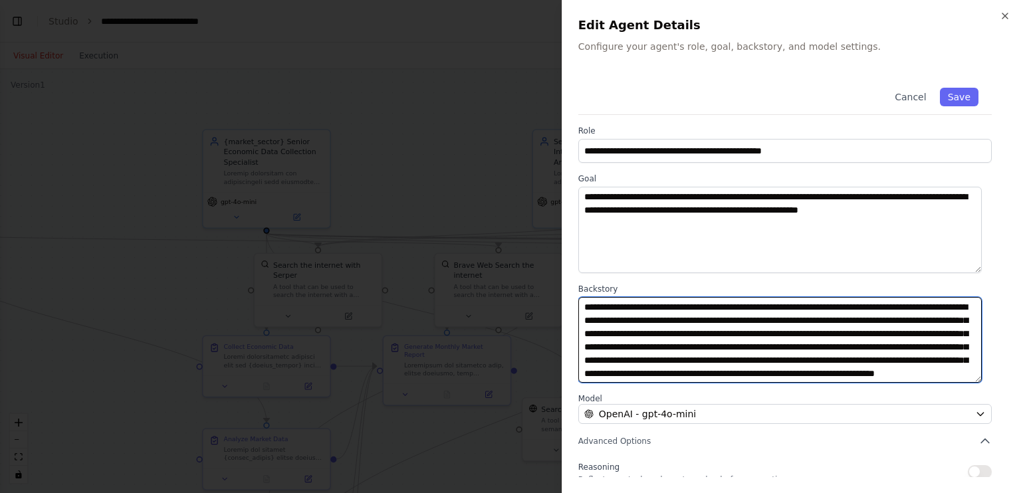
scroll to position [27, 0]
drag, startPoint x: 581, startPoint y: 307, endPoint x: 959, endPoint y: 381, distance: 385.9
click at [959, 381] on textarea "**********" at bounding box center [779, 340] width 403 height 86
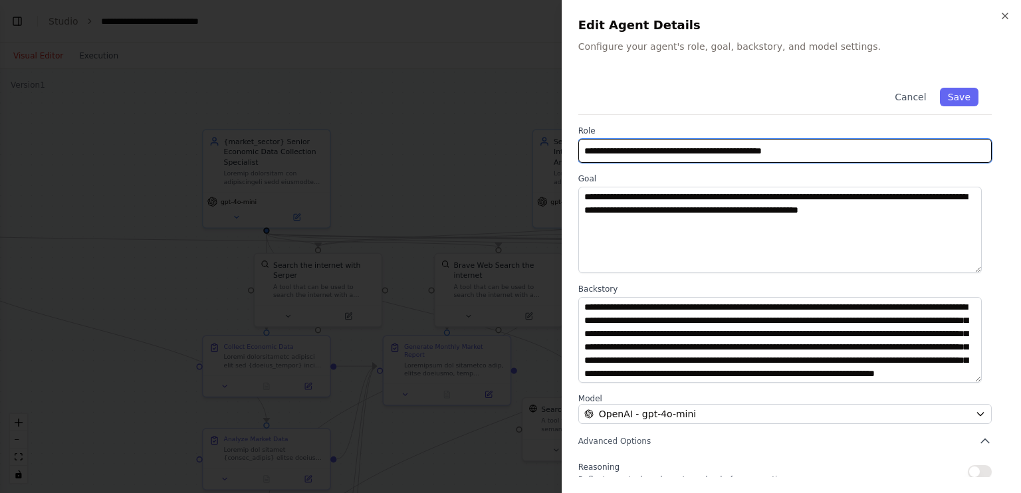
drag, startPoint x: 819, startPoint y: 156, endPoint x: 651, endPoint y: 146, distance: 167.7
click at [651, 146] on input "**********" at bounding box center [784, 151] width 413 height 24
paste input "*******"
type input "**********"
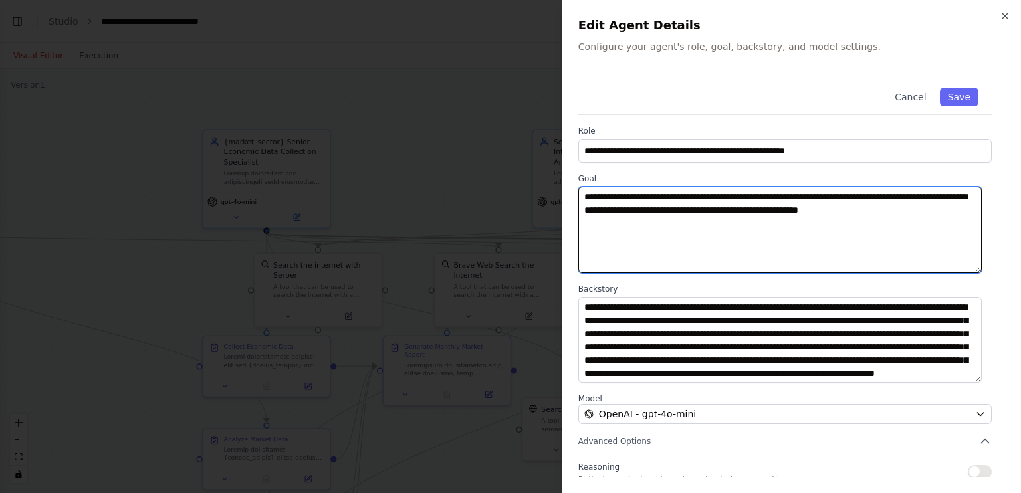
click at [940, 211] on textarea "**********" at bounding box center [779, 230] width 403 height 86
paste textarea "**********"
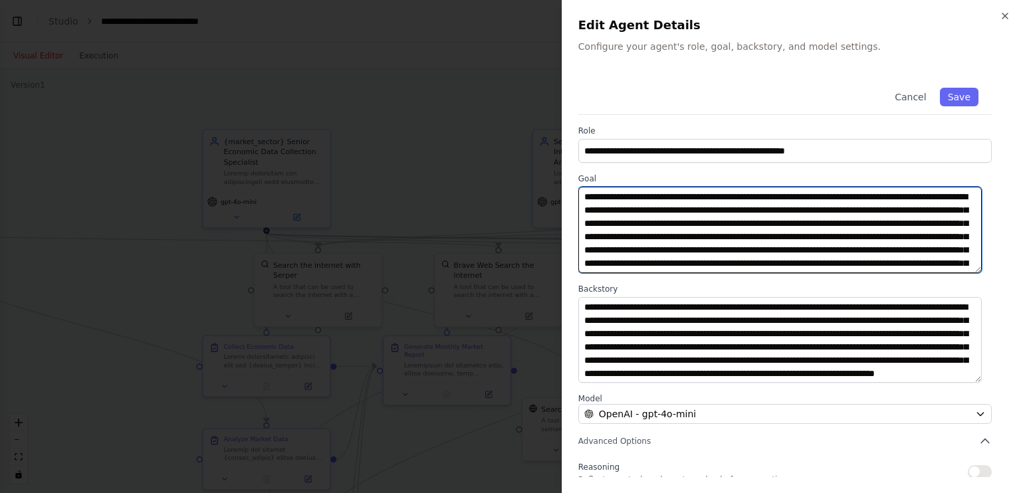
scroll to position [116, 0]
type textarea "**********"
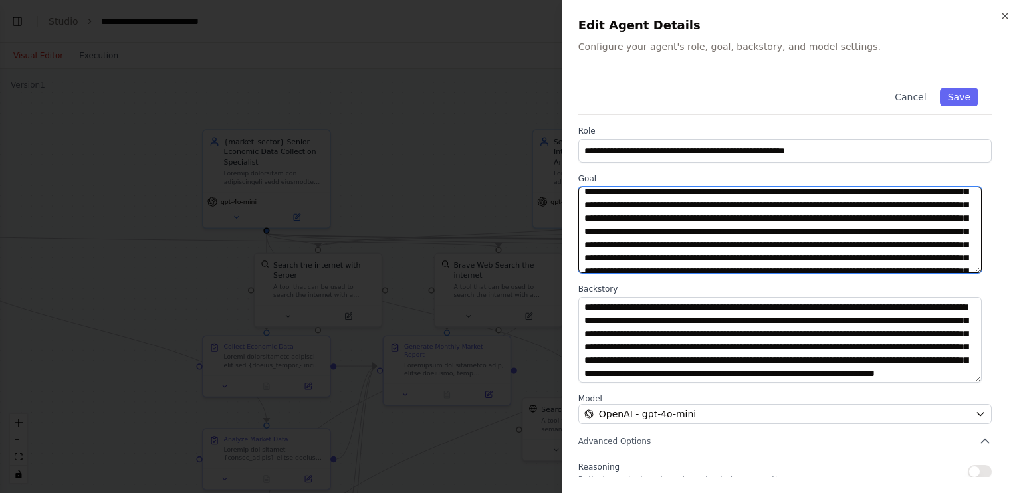
scroll to position [108, 0]
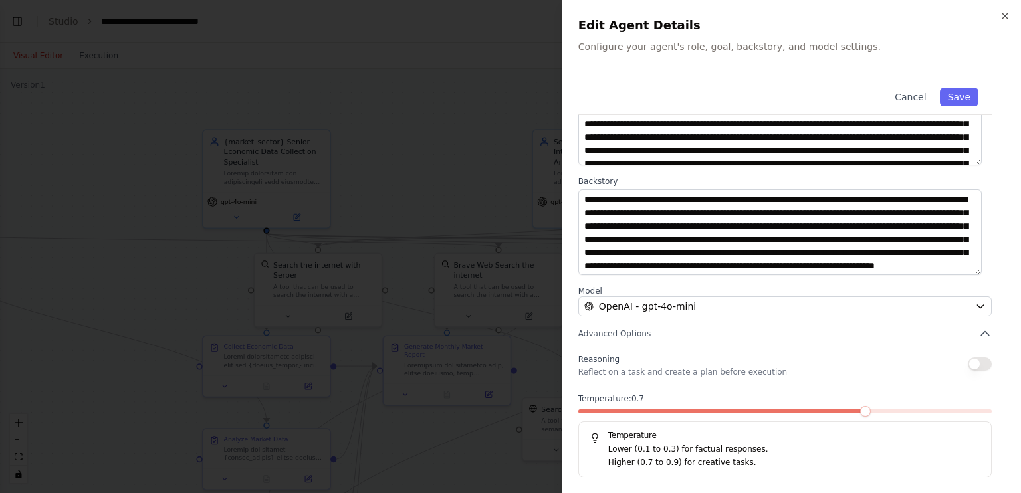
click at [676, 413] on div at bounding box center [784, 413] width 413 height 9
click at [659, 415] on div at bounding box center [784, 413] width 413 height 9
click at [633, 414] on div at bounding box center [784, 413] width 413 height 9
click at [606, 412] on span at bounding box center [598, 411] width 41 height 4
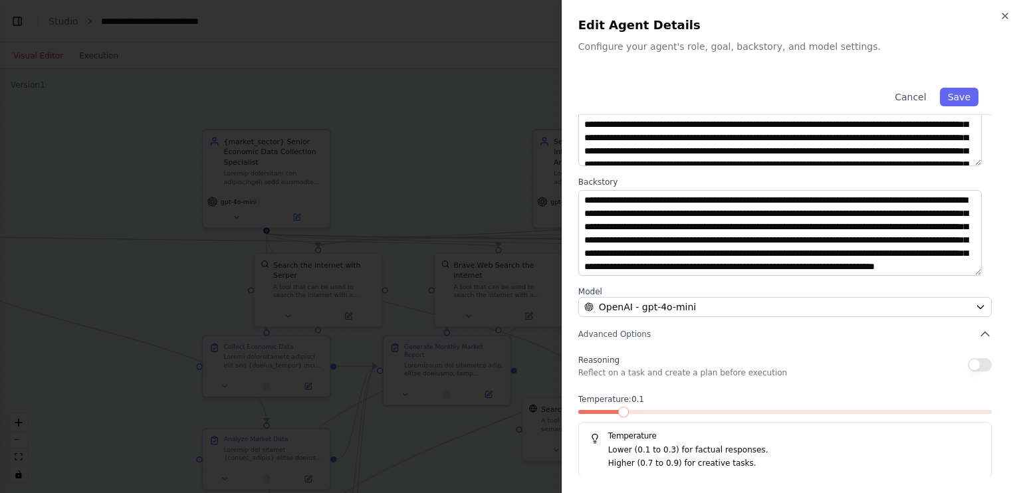
click at [631, 411] on span at bounding box center [784, 412] width 413 height 4
click at [658, 411] on span at bounding box center [663, 412] width 11 height 11
click at [954, 93] on button "Save" at bounding box center [959, 97] width 39 height 19
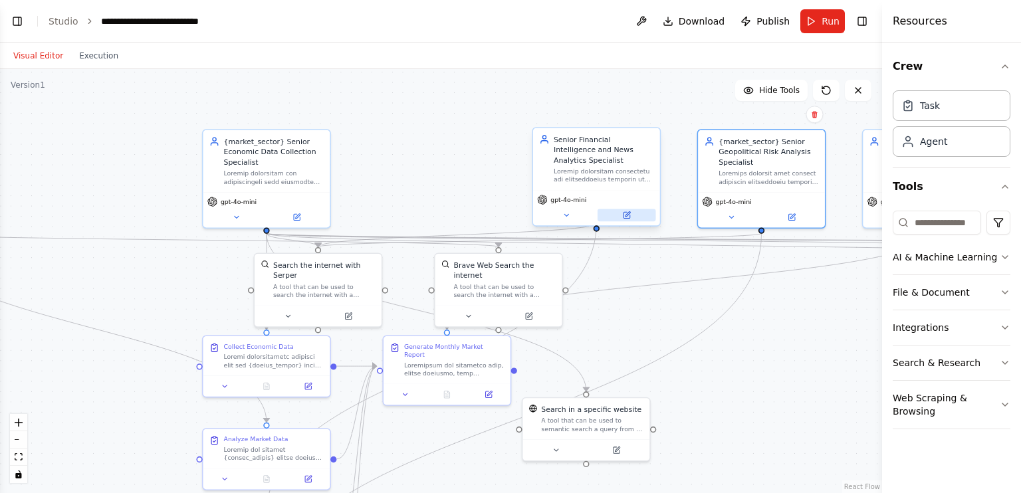
click at [629, 212] on icon at bounding box center [626, 215] width 6 height 6
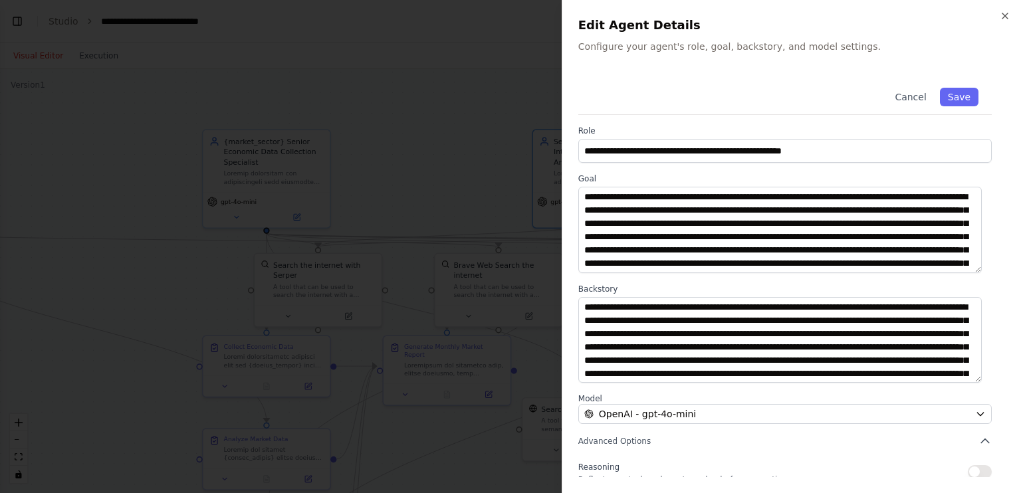
scroll to position [108, 0]
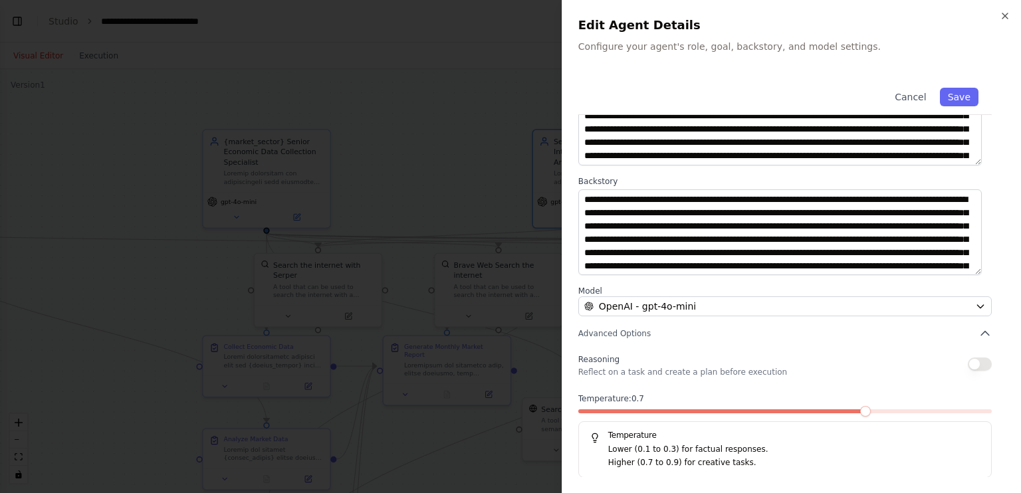
click at [662, 413] on div at bounding box center [784, 413] width 413 height 9
click at [850, 412] on span at bounding box center [723, 411] width 290 height 4
click at [669, 406] on span at bounding box center [663, 411] width 11 height 11
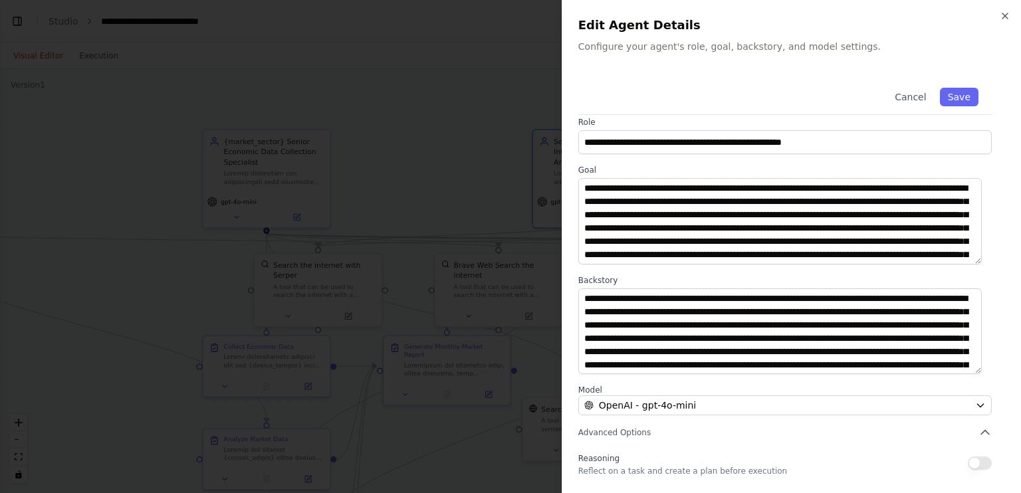
scroll to position [8, 0]
click at [960, 97] on button "Save" at bounding box center [959, 97] width 39 height 19
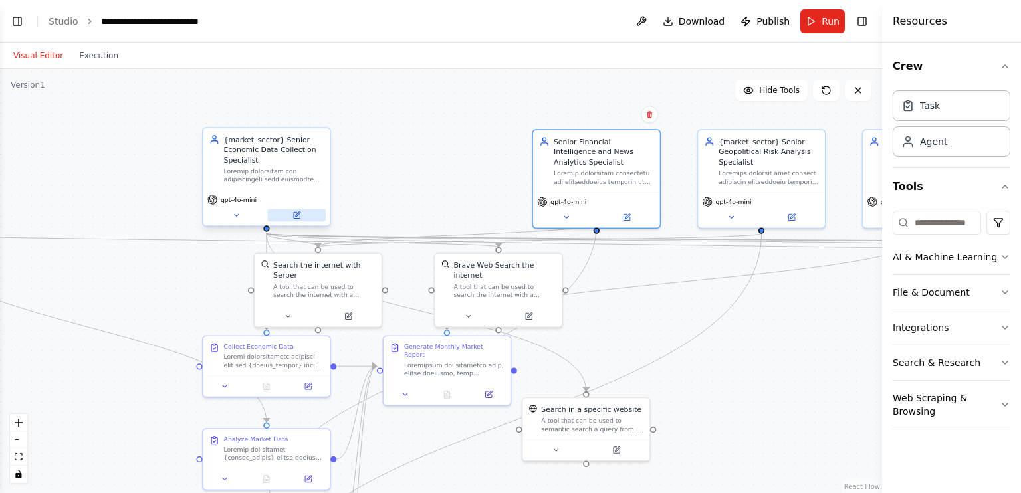
click at [297, 215] on icon at bounding box center [297, 214] width 5 height 5
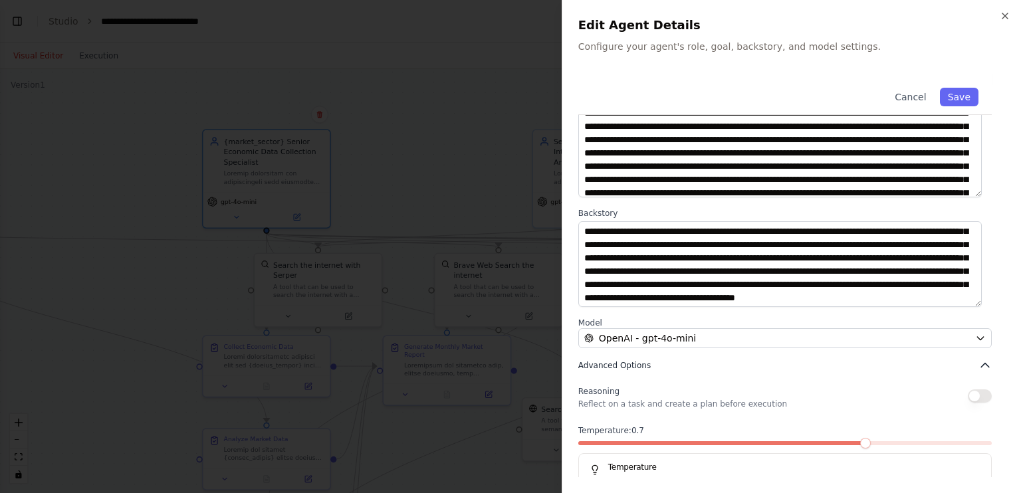
scroll to position [93, 0]
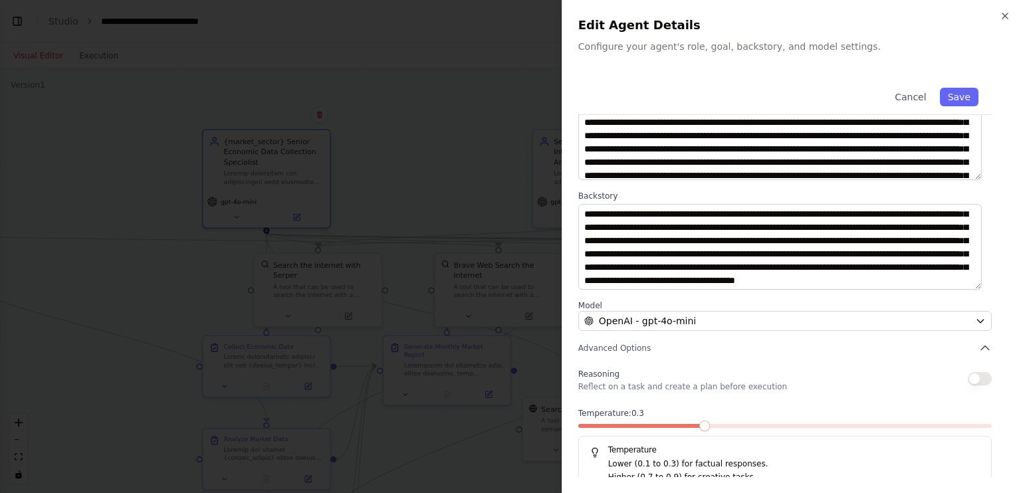
click at [702, 427] on span at bounding box center [704, 426] width 11 height 11
click at [945, 103] on button "Save" at bounding box center [959, 97] width 39 height 19
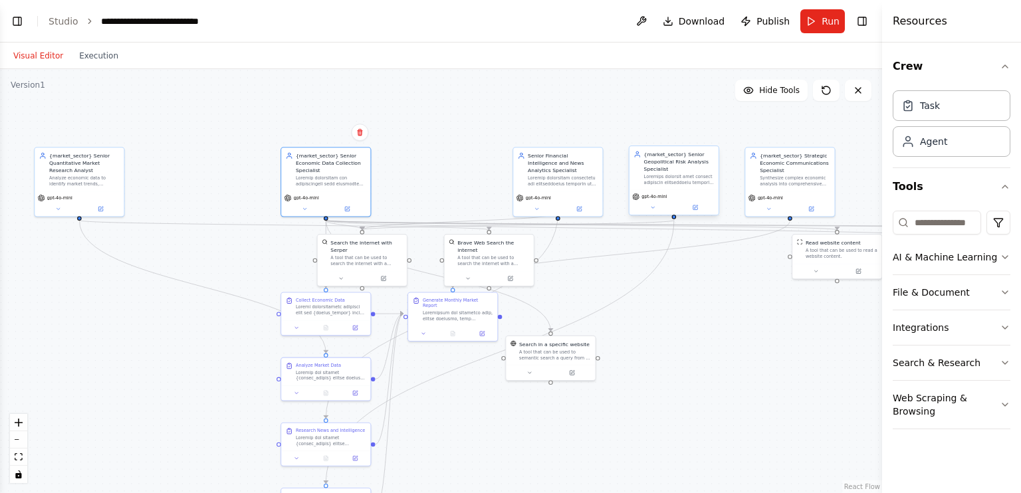
click at [672, 181] on div at bounding box center [679, 179] width 70 height 11
click at [694, 207] on icon at bounding box center [695, 206] width 3 height 3
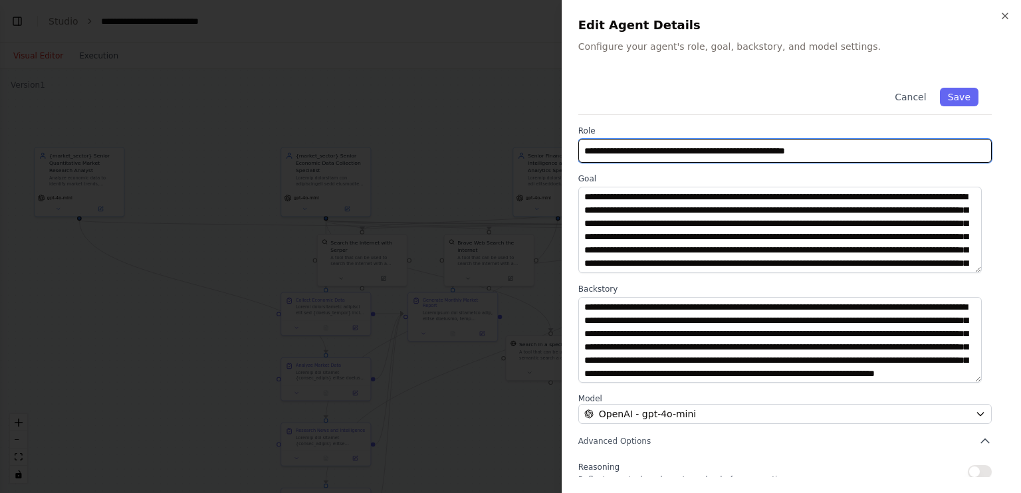
drag, startPoint x: 831, startPoint y: 150, endPoint x: 677, endPoint y: 152, distance: 153.5
click at [677, 152] on input "**********" at bounding box center [784, 151] width 413 height 24
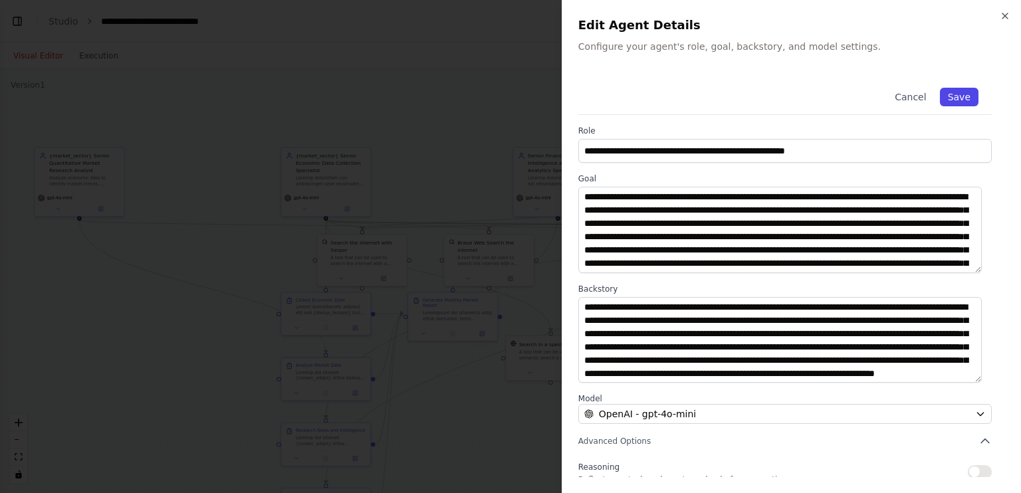
click at [952, 94] on button "Save" at bounding box center [959, 97] width 39 height 19
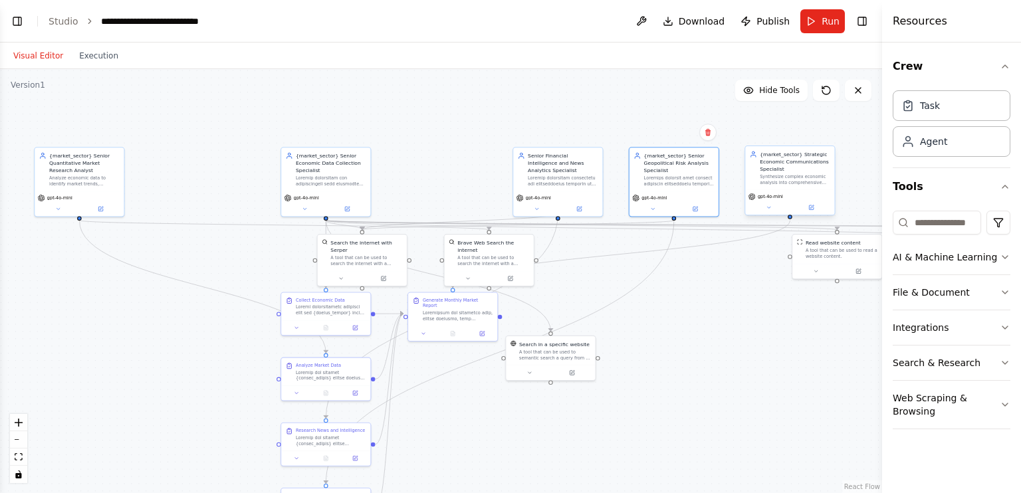
click at [776, 185] on div "{market_sector} Strategic Economic Communications Specialist Synthesize complex…" at bounding box center [789, 167] width 89 height 43
click at [805, 210] on button at bounding box center [811, 207] width 41 height 9
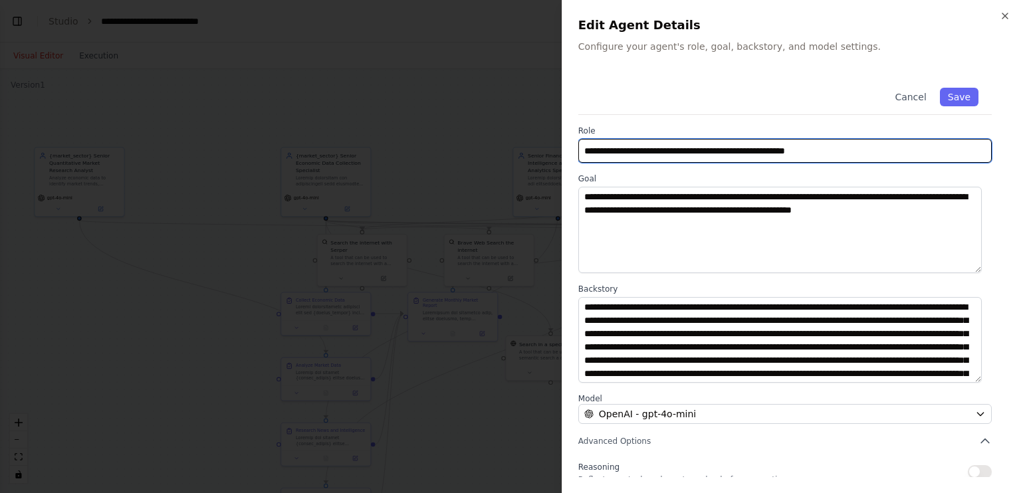
drag, startPoint x: 649, startPoint y: 152, endPoint x: 862, endPoint y: 144, distance: 214.1
click at [862, 144] on input "**********" at bounding box center [784, 151] width 413 height 24
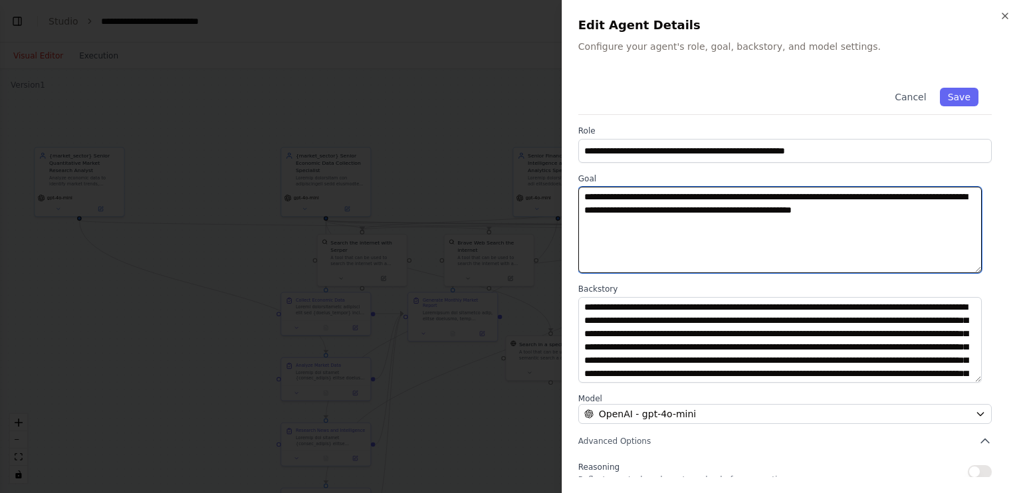
drag, startPoint x: 955, startPoint y: 213, endPoint x: 575, endPoint y: 168, distance: 383.4
click at [575, 168] on div "**********" at bounding box center [790, 246] width 459 height 493
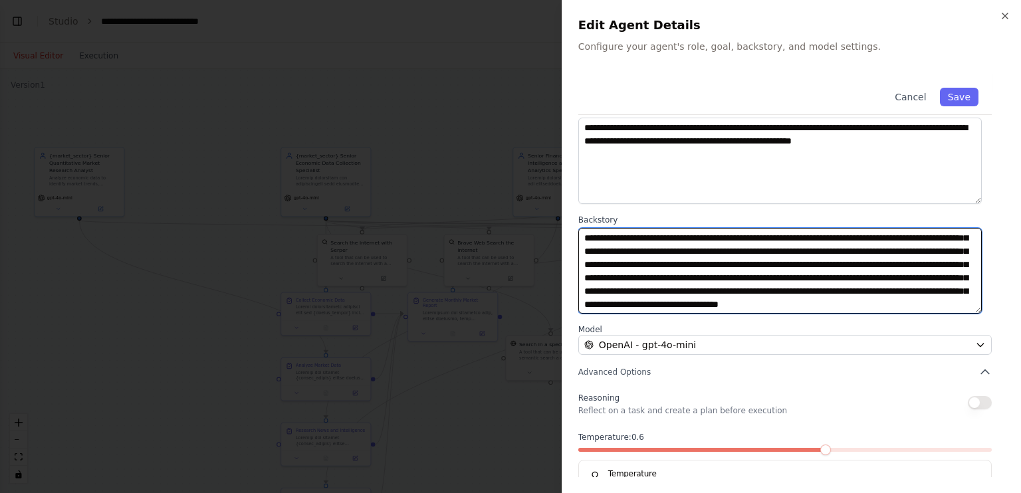
scroll to position [80, 0]
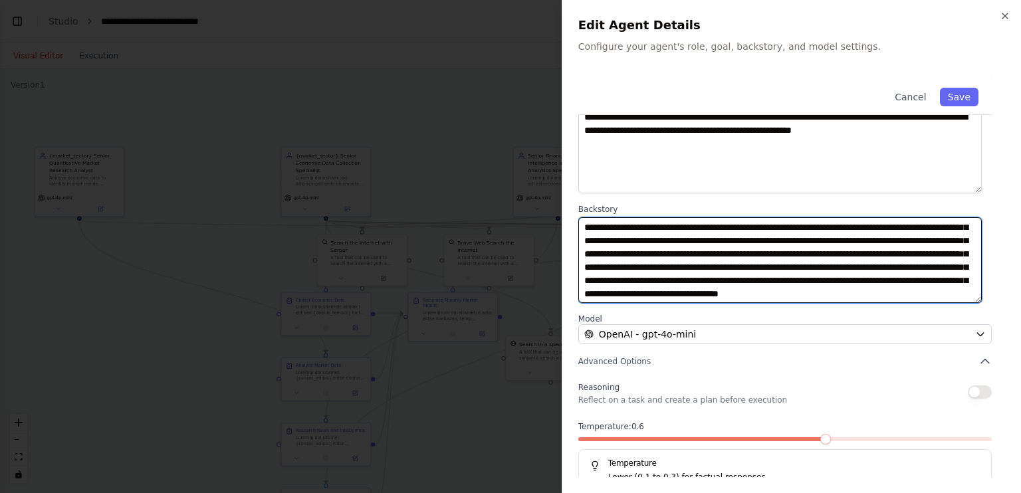
drag, startPoint x: 584, startPoint y: 306, endPoint x: 759, endPoint y: 299, distance: 174.9
click at [759, 299] on textarea "**********" at bounding box center [779, 260] width 403 height 86
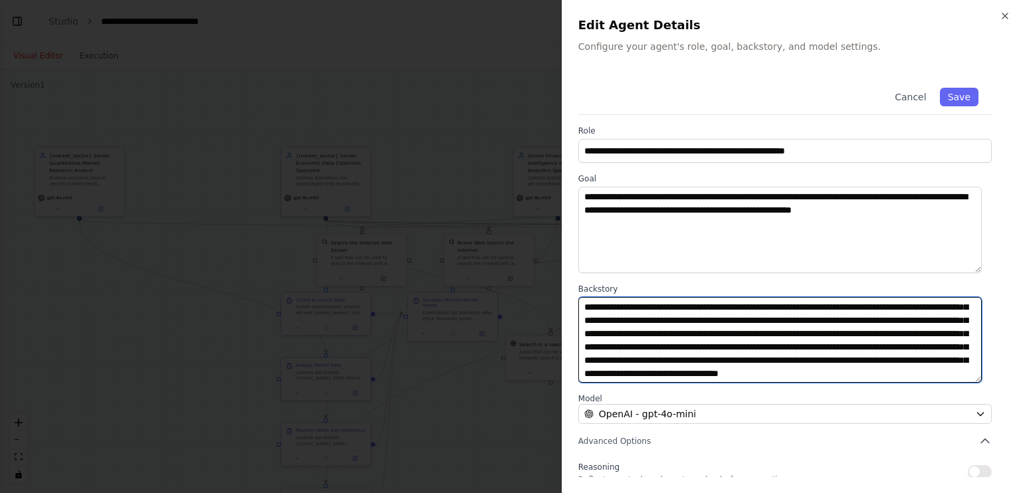
scroll to position [0, 0]
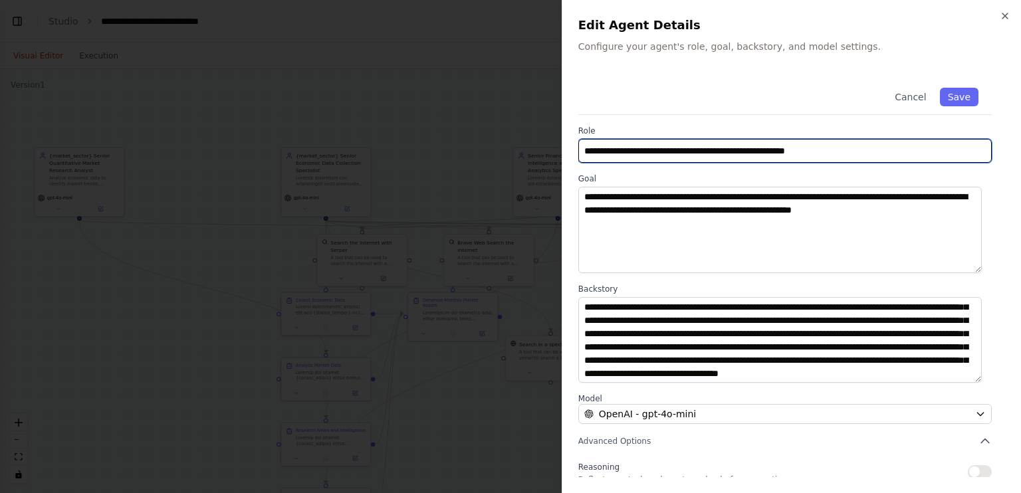
drag, startPoint x: 852, startPoint y: 153, endPoint x: 649, endPoint y: 155, distance: 203.3
click at [649, 155] on input "**********" at bounding box center [784, 151] width 413 height 24
paste input "*******"
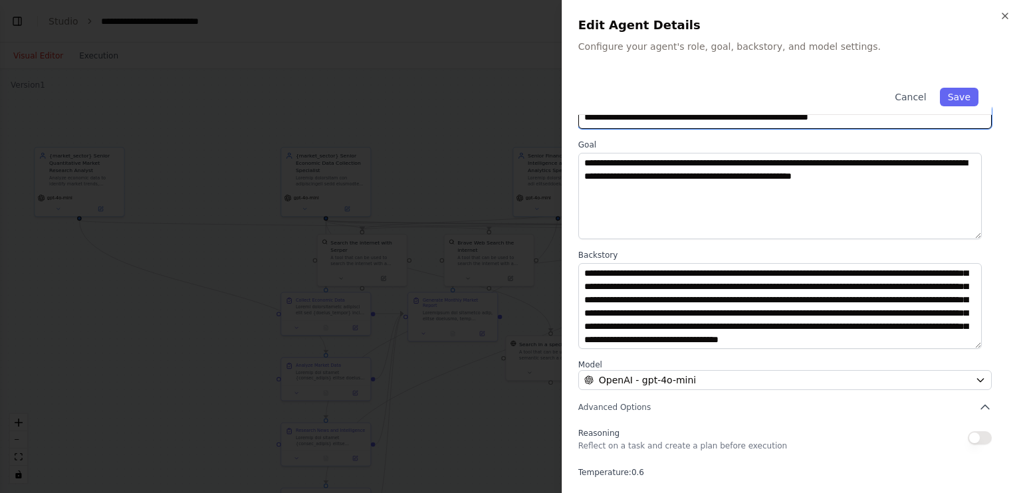
scroll to position [35, 0]
type input "**********"
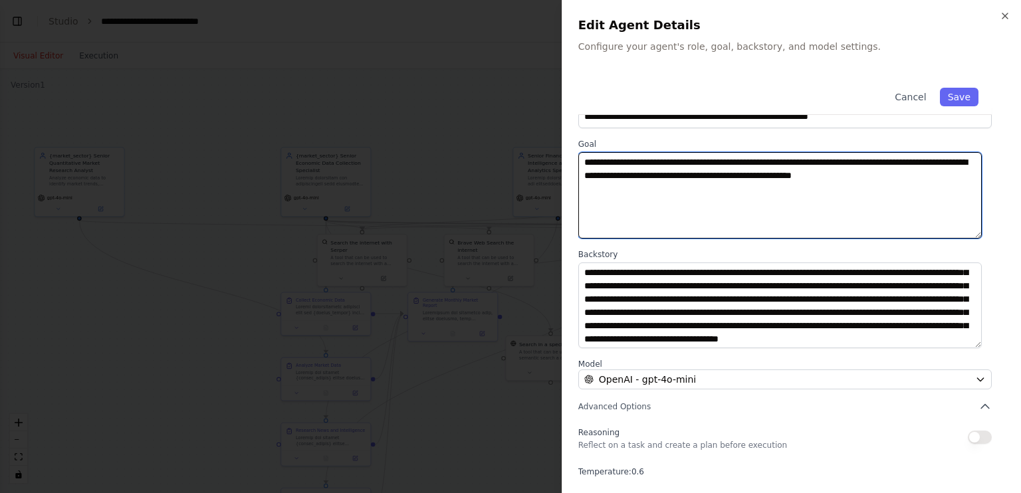
click at [949, 179] on textarea "**********" at bounding box center [779, 195] width 403 height 86
drag, startPoint x: 959, startPoint y: 176, endPoint x: 559, endPoint y: 149, distance: 400.3
click at [559, 149] on body "BETA Create an AI-powered system that generates comprehensive monthly market re…" at bounding box center [510, 246] width 1021 height 493
paste textarea "**********"
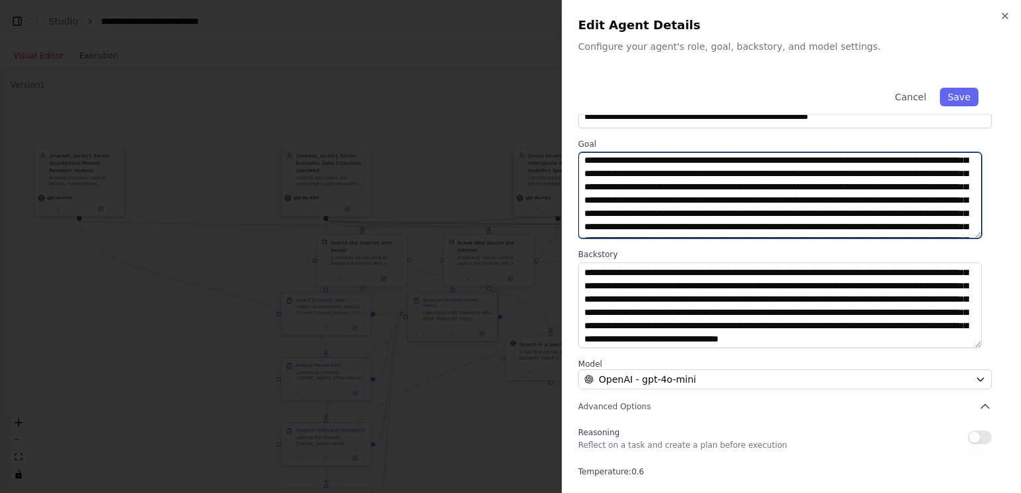
scroll to position [0, 0]
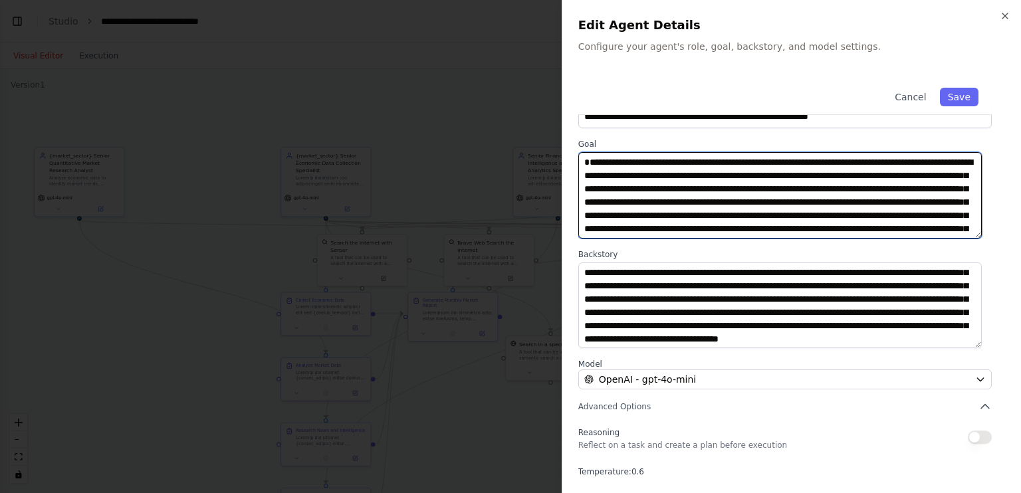
click at [860, 161] on textarea at bounding box center [779, 195] width 403 height 86
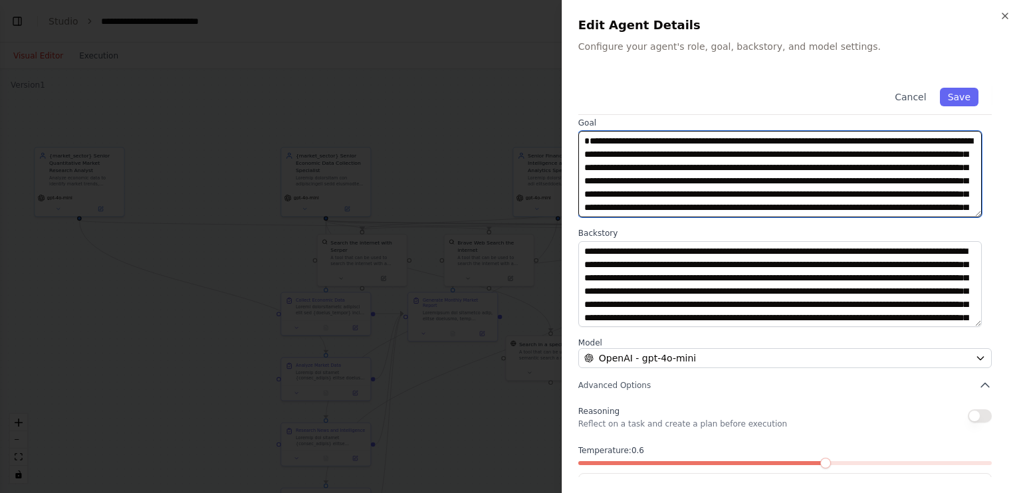
type textarea "**********"
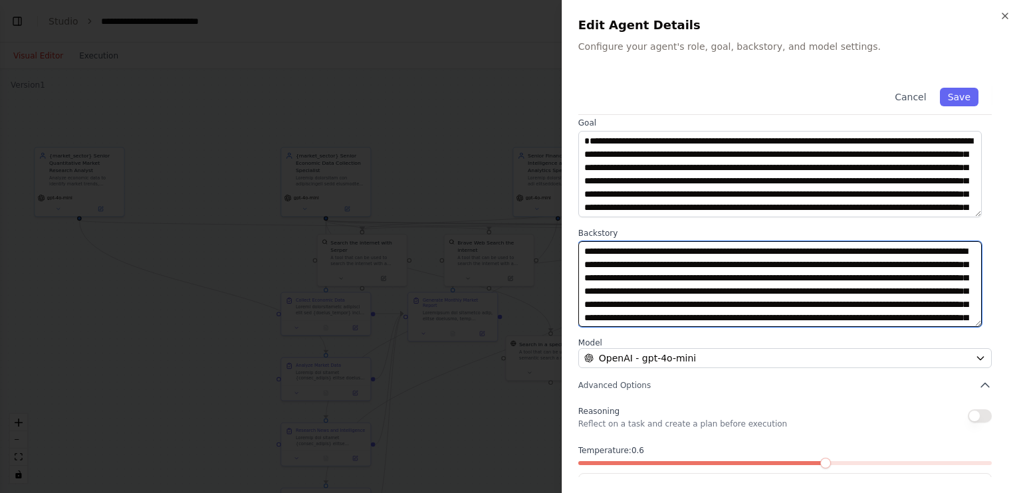
scroll to position [40, 0]
drag, startPoint x: 584, startPoint y: 250, endPoint x: 776, endPoint y: 370, distance: 226.2
click at [776, 370] on div "**********" at bounding box center [791, 274] width 427 height 511
paste textarea "**********"
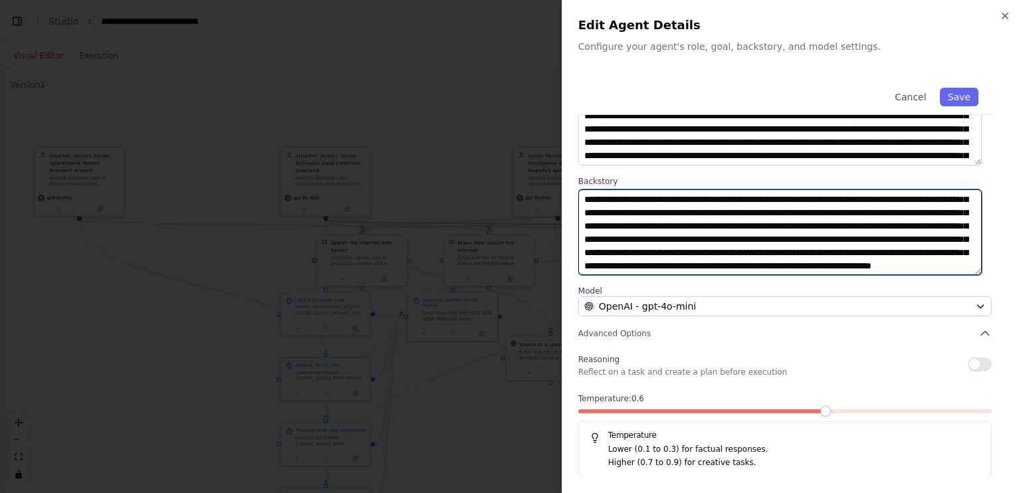
type textarea "**********"
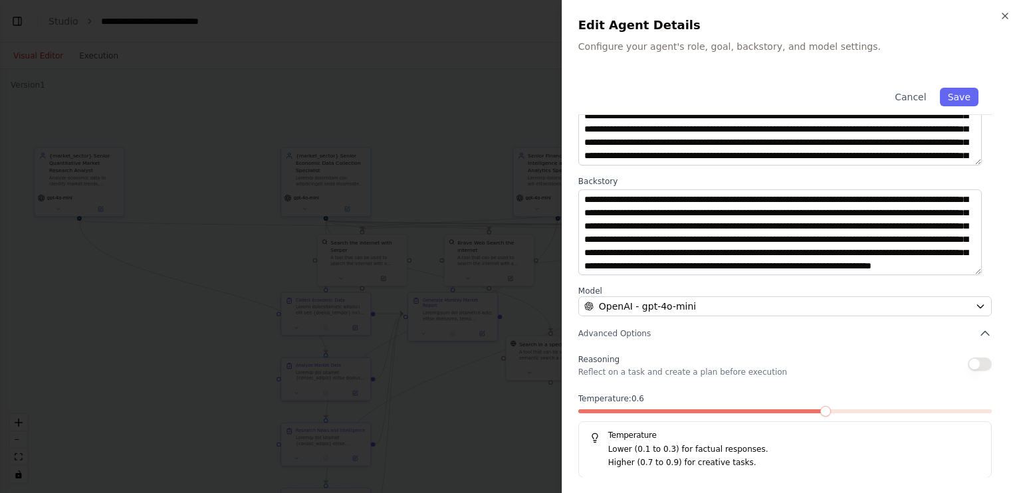
click at [753, 407] on div "Temperature: 0.6 Temperature Lower (0.1 to 0.3) for factual responses. Higher (…" at bounding box center [784, 435] width 413 height 84
click at [704, 417] on span at bounding box center [704, 411] width 11 height 11
click at [940, 100] on button "Save" at bounding box center [959, 97] width 39 height 19
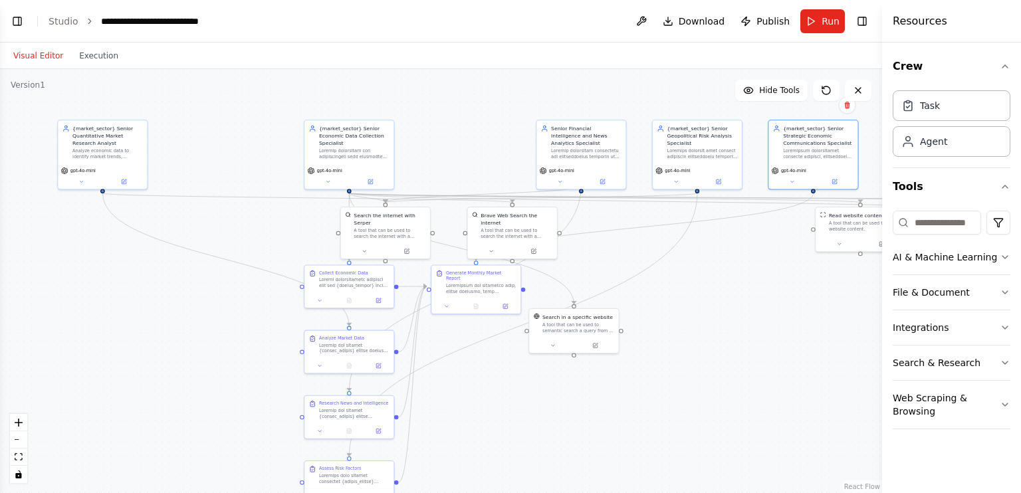
drag, startPoint x: 673, startPoint y: 270, endPoint x: 696, endPoint y: 243, distance: 35.8
click at [696, 243] on div ".deletable-edge-delete-btn { width: 20px; height: 20px; border: 0px solid #ffff…" at bounding box center [441, 281] width 882 height 424
click at [755, 288] on div ".deletable-edge-delete-btn { width: 20px; height: 20px; border: 0px solid #ffff…" at bounding box center [441, 281] width 882 height 424
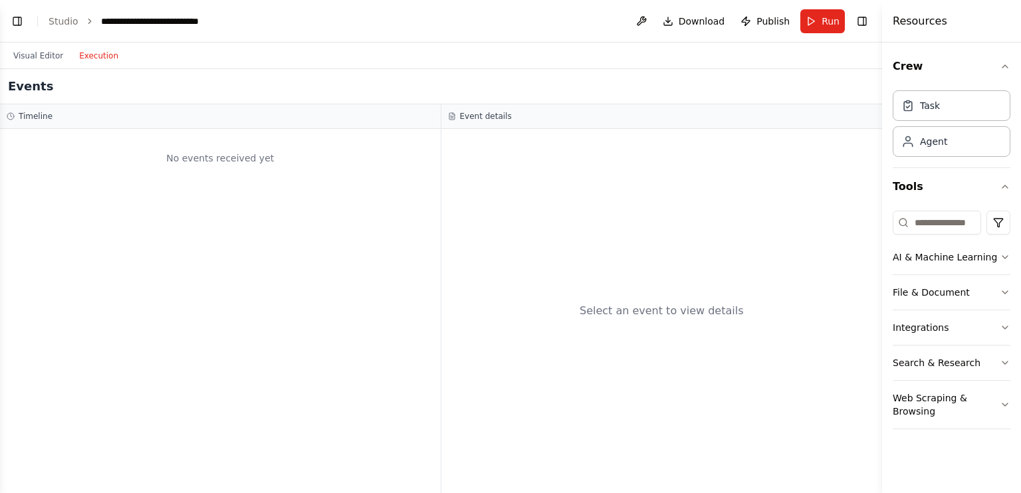
click at [90, 48] on button "Execution" at bounding box center [98, 56] width 55 height 16
click at [825, 18] on span "Run" at bounding box center [830, 21] width 18 height 13
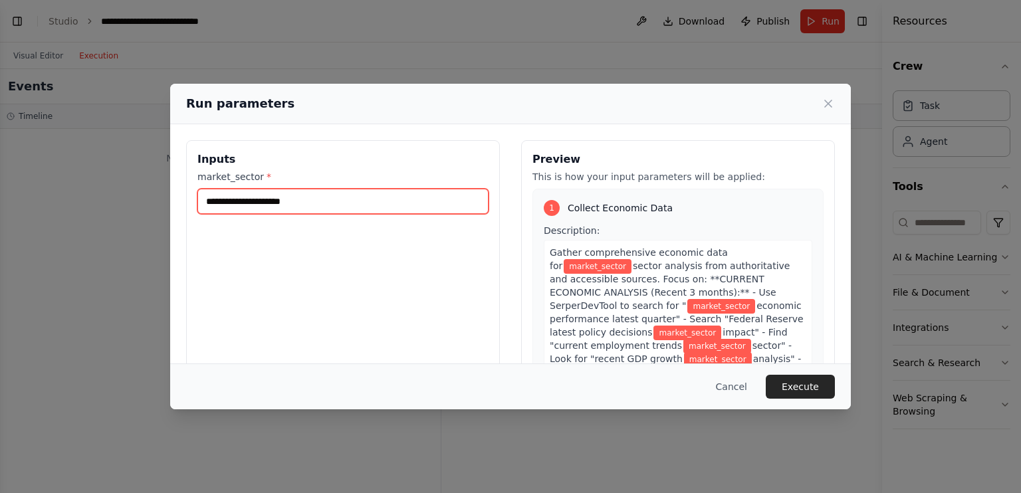
click at [319, 208] on input "market_sector *" at bounding box center [342, 201] width 291 height 25
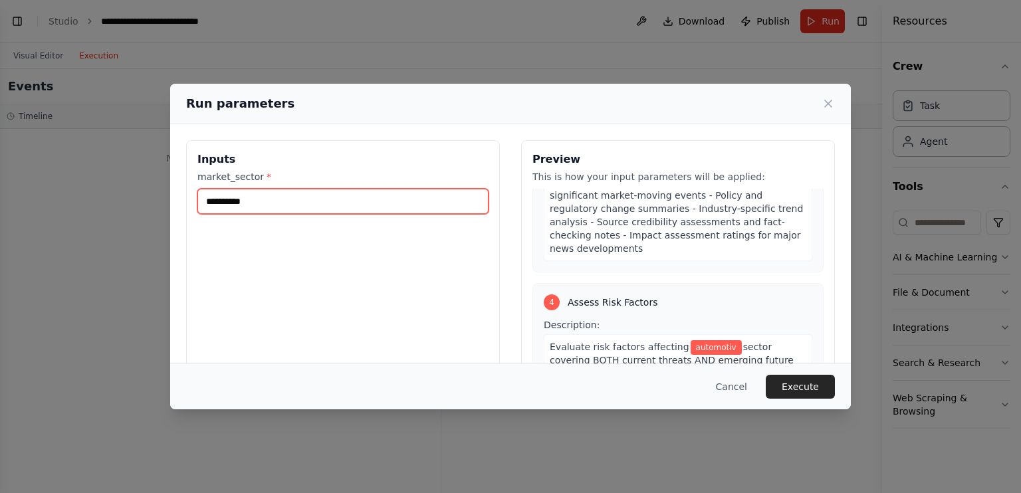
scroll to position [1810, 0]
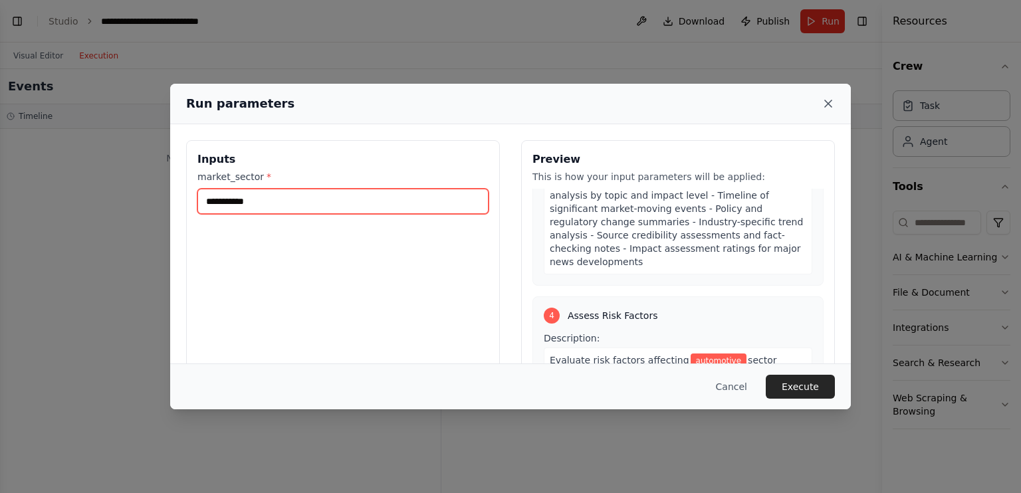
type input "**********"
click at [829, 104] on icon at bounding box center [828, 103] width 7 height 7
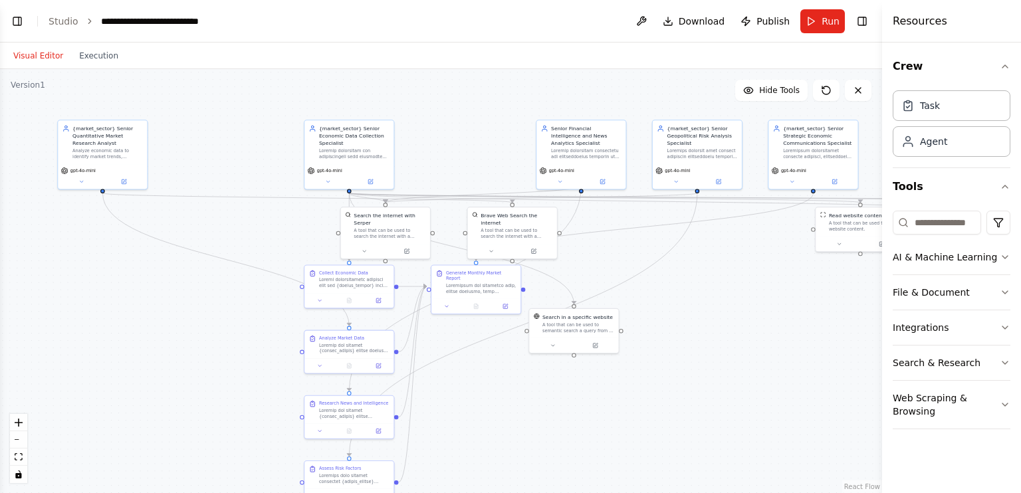
click at [44, 54] on button "Visual Editor" at bounding box center [38, 56] width 66 height 16
click at [63, 17] on link "Studio" at bounding box center [64, 21] width 30 height 11
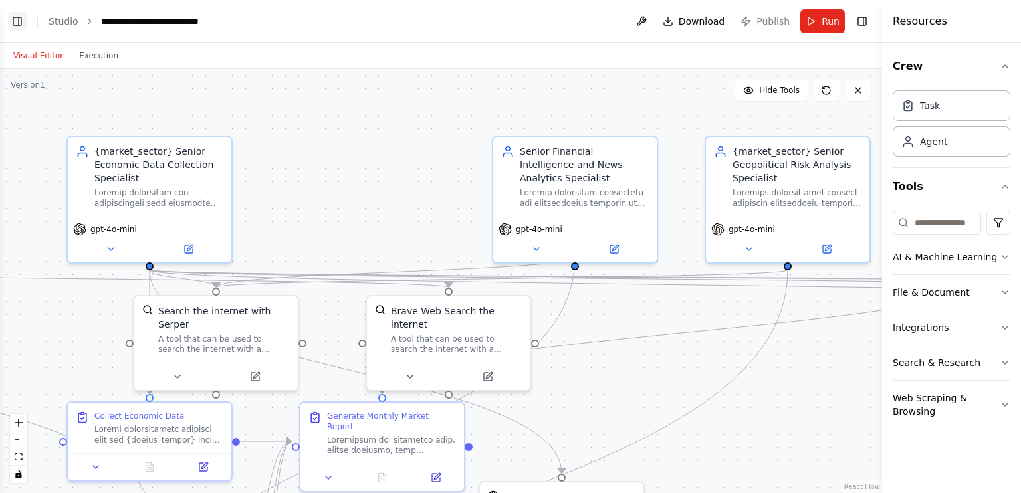
click at [22, 21] on button "Toggle Left Sidebar" at bounding box center [17, 21] width 19 height 19
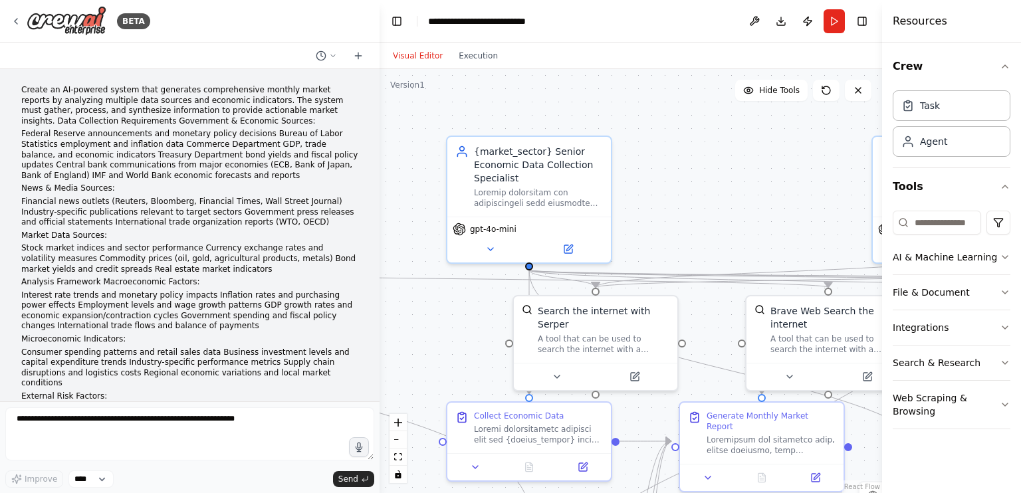
scroll to position [21181, 0]
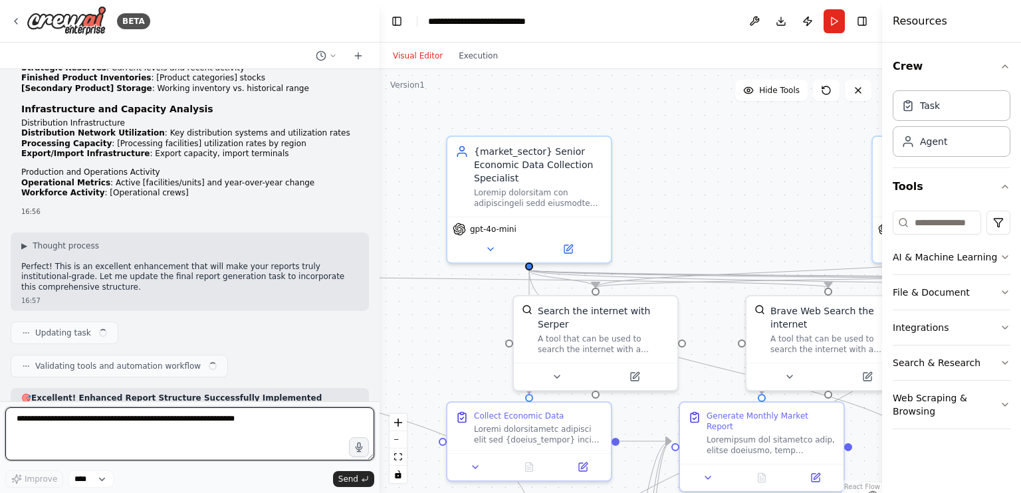
click at [118, 424] on textarea at bounding box center [189, 433] width 369 height 53
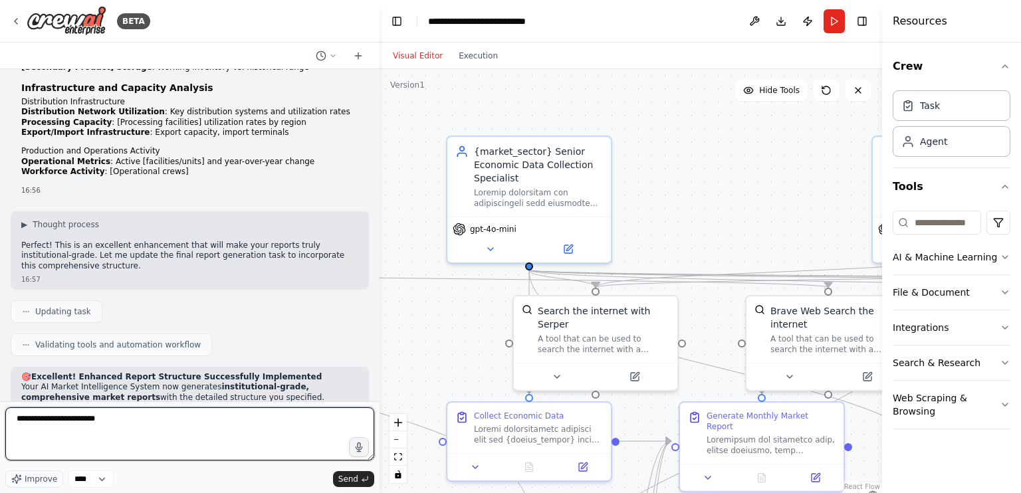
click at [151, 411] on textarea "**********" at bounding box center [189, 433] width 369 height 53
click at [171, 419] on textarea "**********" at bounding box center [189, 433] width 369 height 53
drag, startPoint x: 223, startPoint y: 420, endPoint x: 148, endPoint y: 420, distance: 75.1
click at [148, 420] on textarea "**********" at bounding box center [189, 433] width 369 height 53
type textarea "**********"
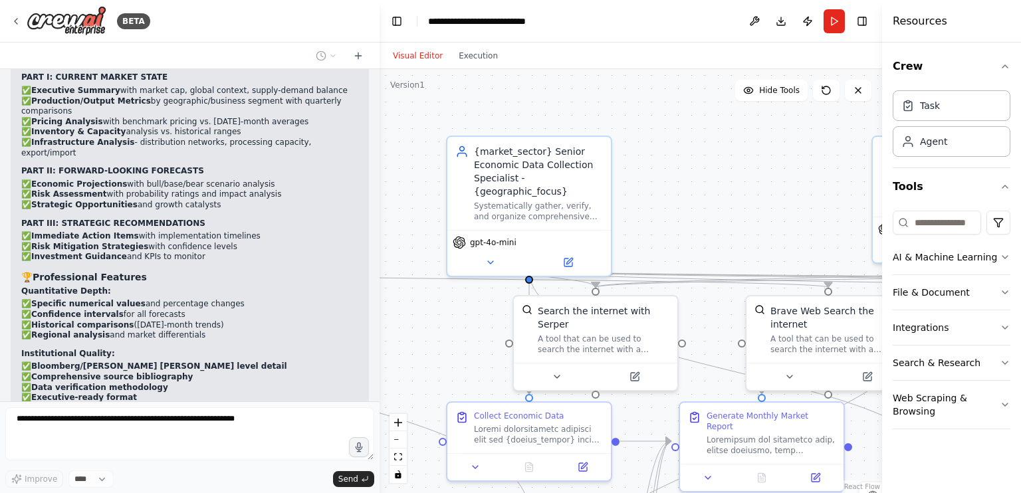
scroll to position [21568, 0]
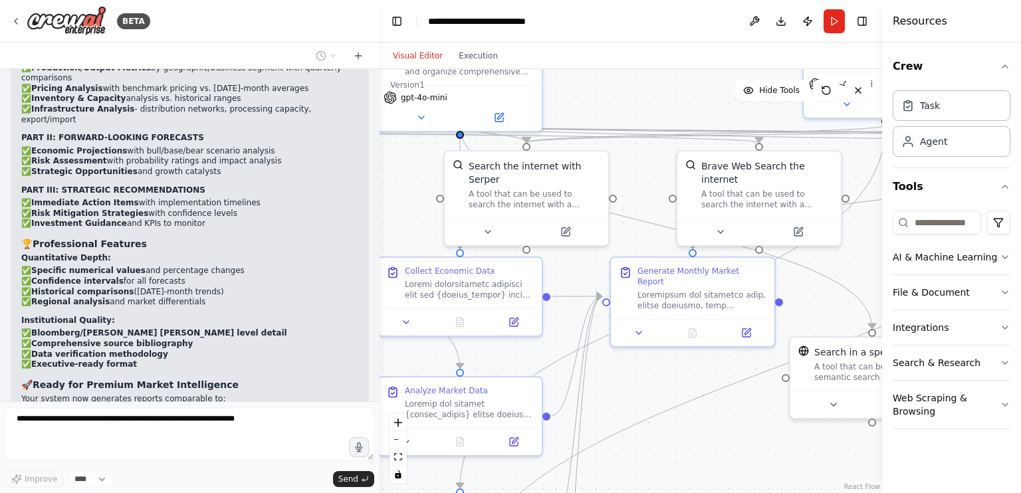
drag, startPoint x: 694, startPoint y: 196, endPoint x: 623, endPoint y: 50, distance: 162.3
click at [623, 50] on div "Visual Editor Execution Version 1 Hide Tools .deletable-edge-delete-btn { width…" at bounding box center [630, 268] width 502 height 450
click at [670, 292] on div at bounding box center [700, 296] width 129 height 21
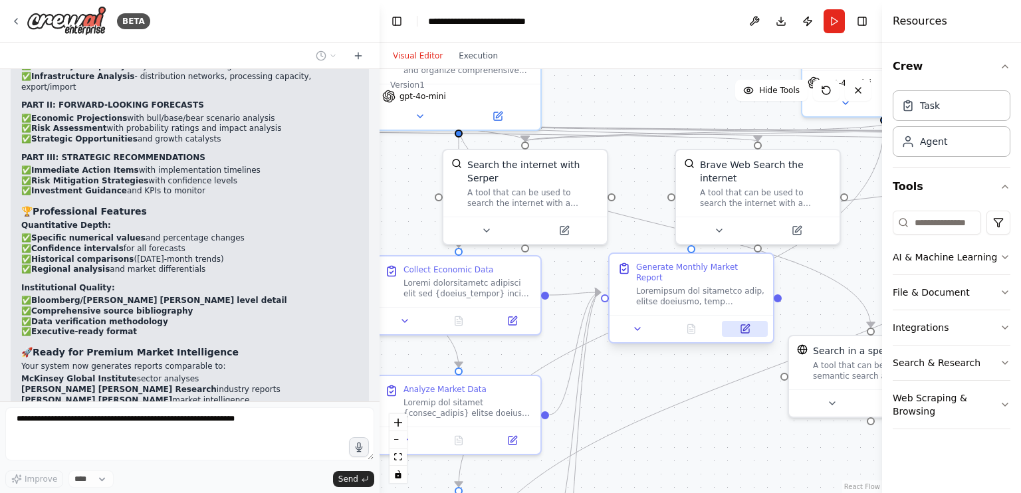
click at [744, 324] on icon at bounding box center [746, 327] width 6 height 6
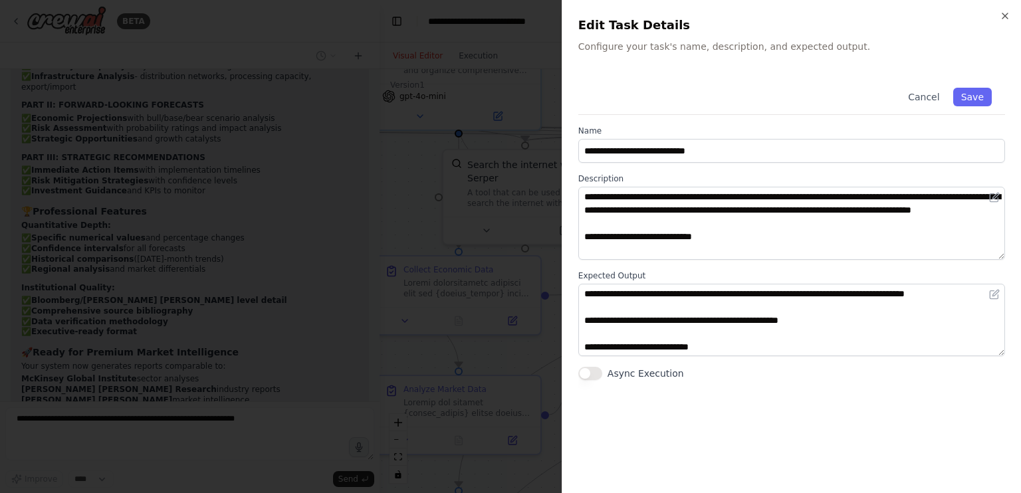
scroll to position [21634, 0]
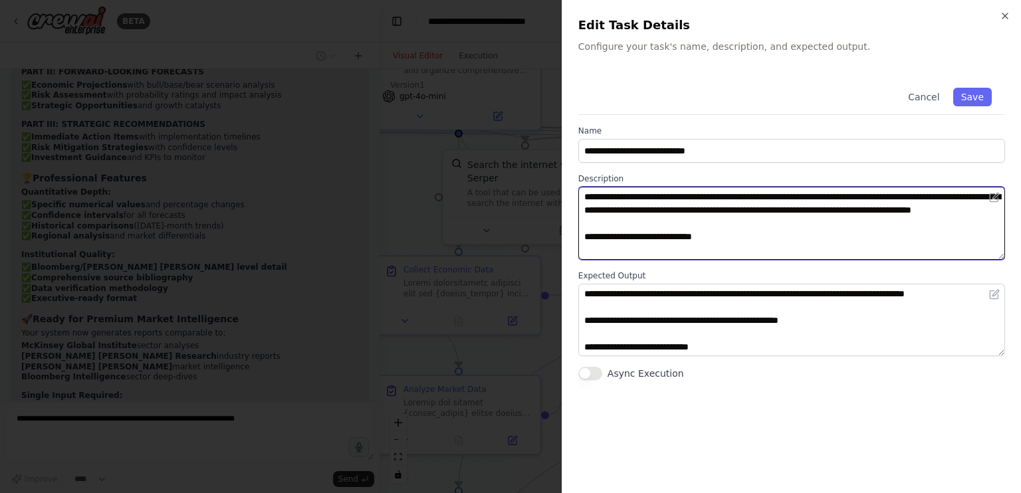
click at [940, 213] on textarea at bounding box center [791, 223] width 427 height 73
click at [684, 229] on textarea at bounding box center [791, 223] width 427 height 73
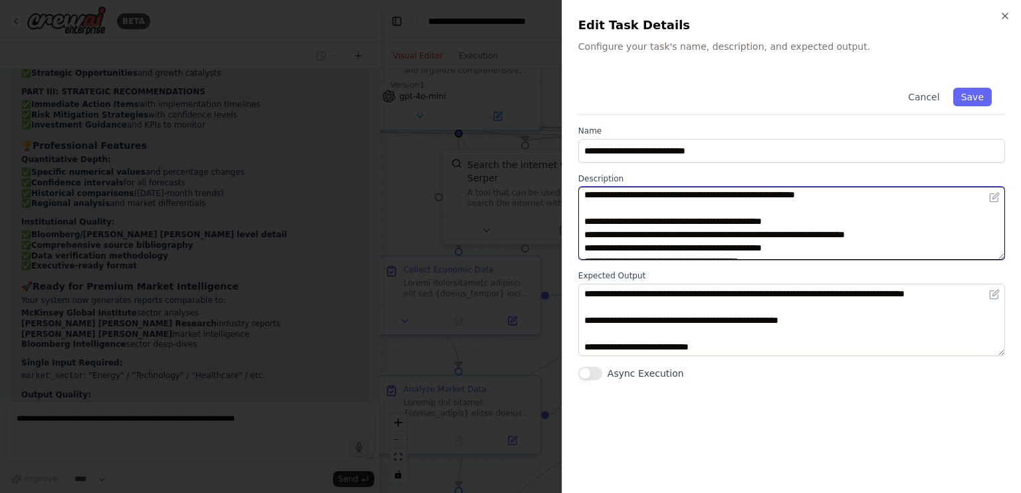
scroll to position [598, 0]
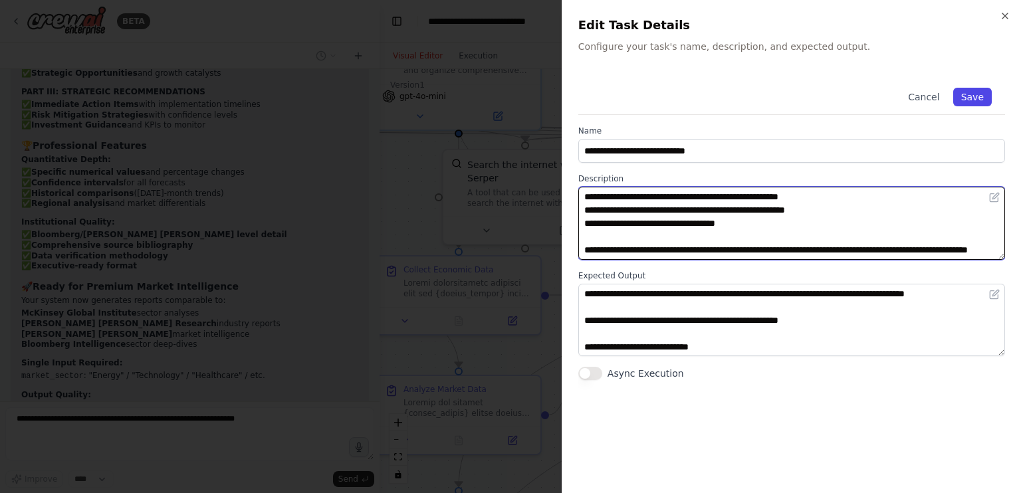
type textarea "**********"
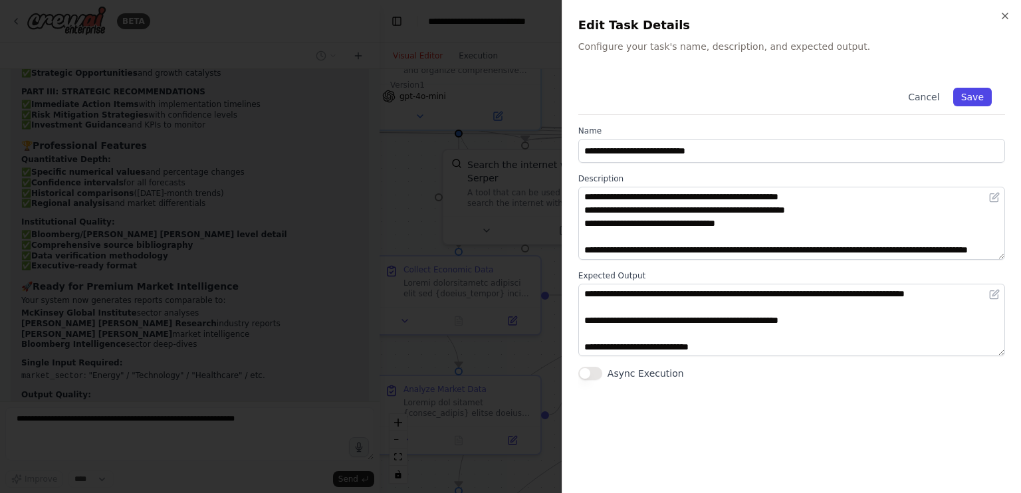
click at [973, 97] on button "Save" at bounding box center [972, 97] width 39 height 19
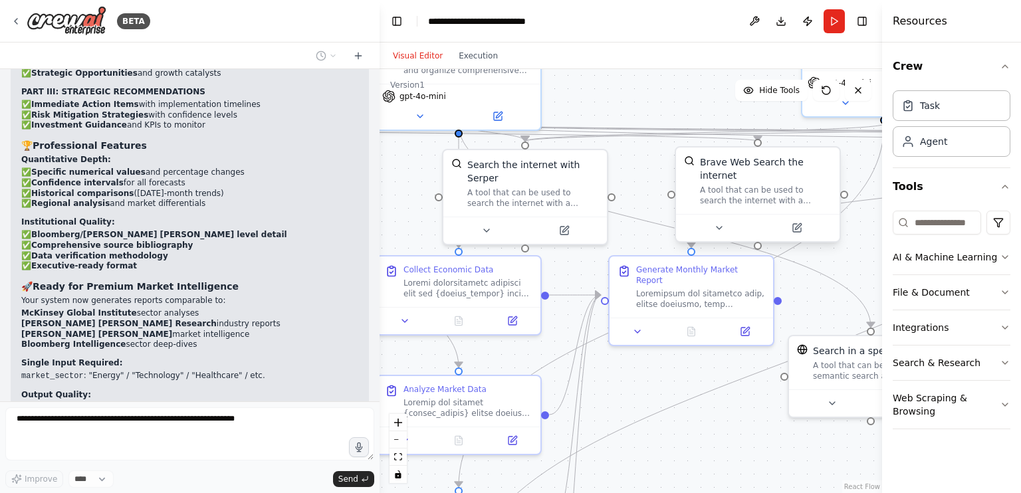
scroll to position [21700, 0]
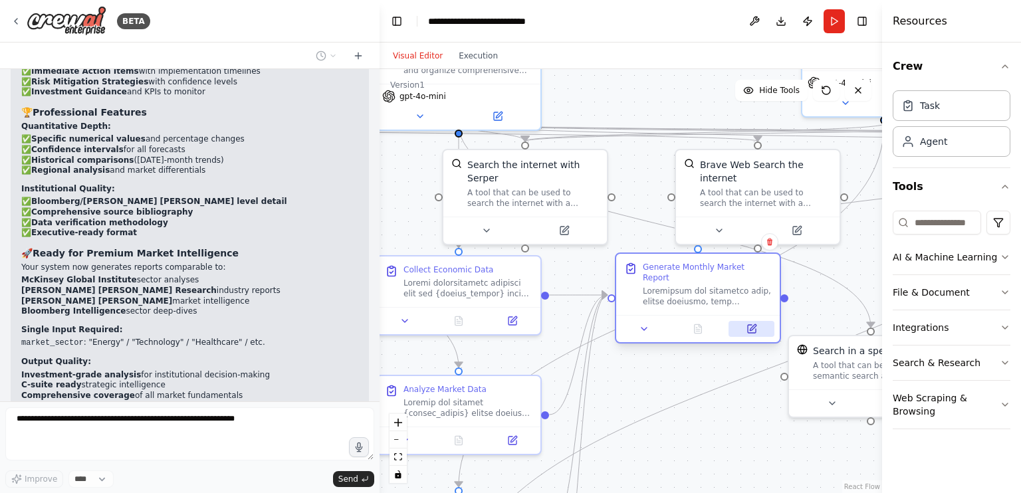
click at [744, 321] on button at bounding box center [751, 329] width 46 height 16
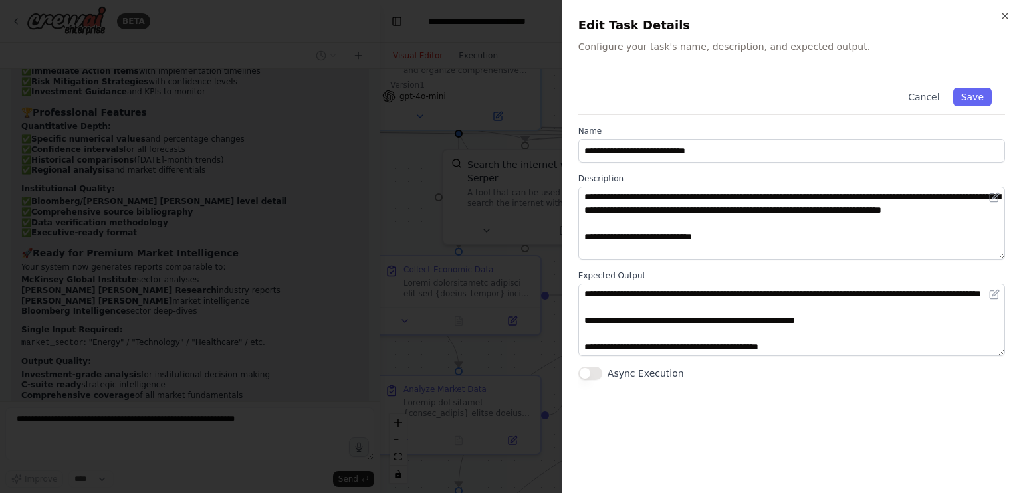
scroll to position [21733, 0]
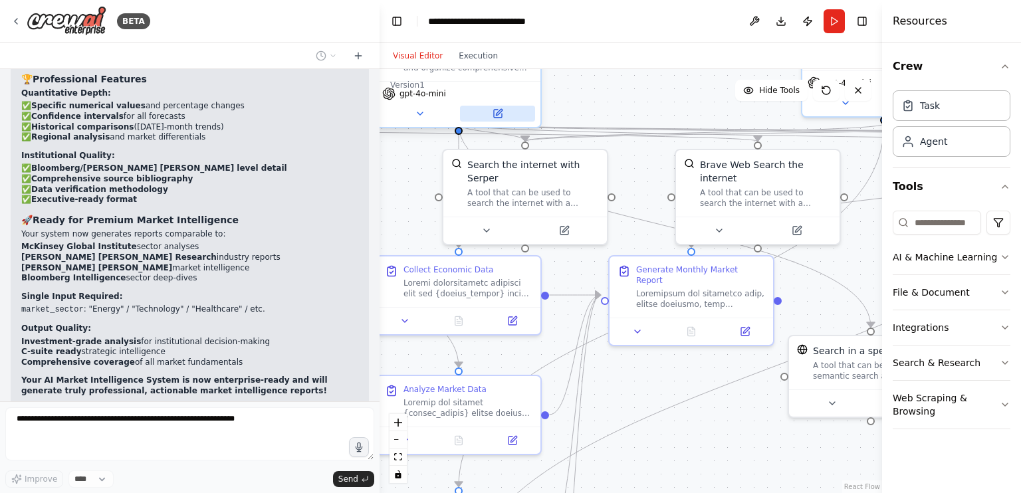
click at [510, 106] on button at bounding box center [497, 114] width 75 height 16
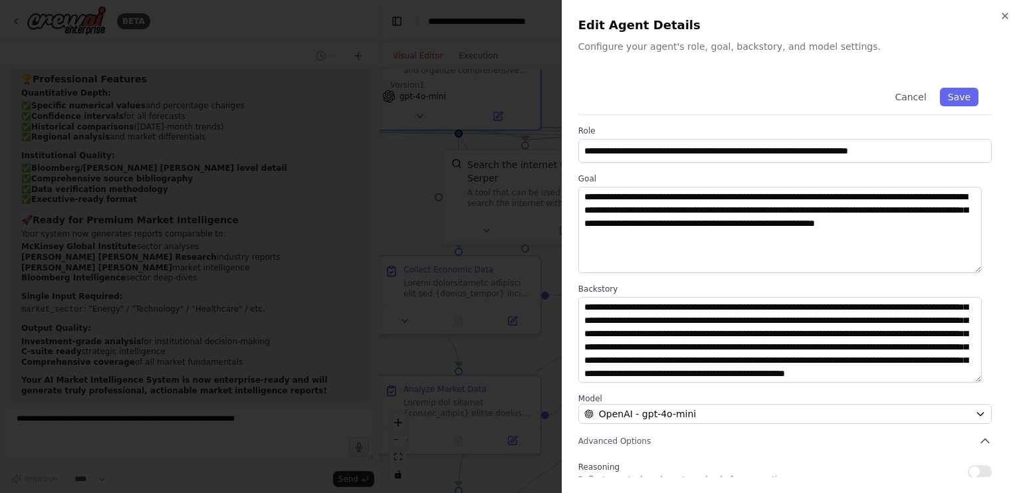
scroll to position [0, 0]
click at [418, 195] on div at bounding box center [510, 246] width 1021 height 493
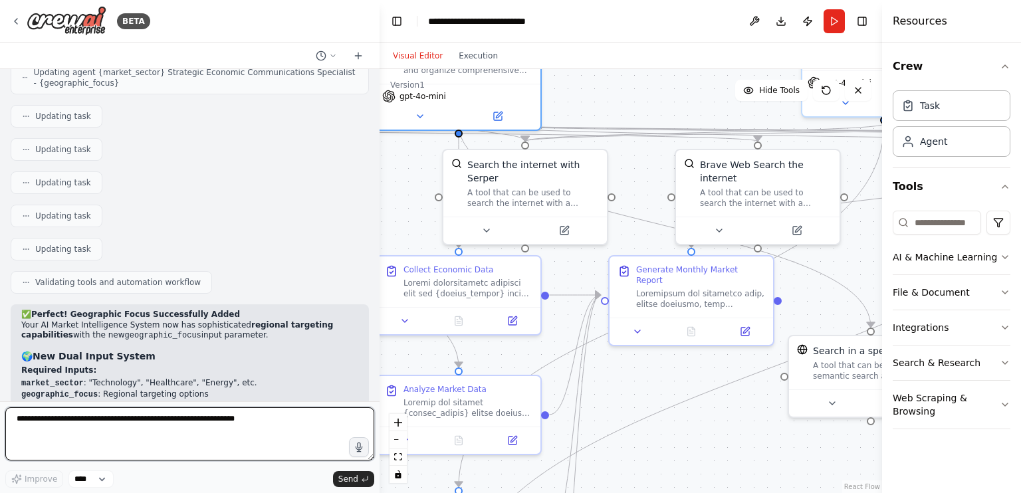
scroll to position [22405, 0]
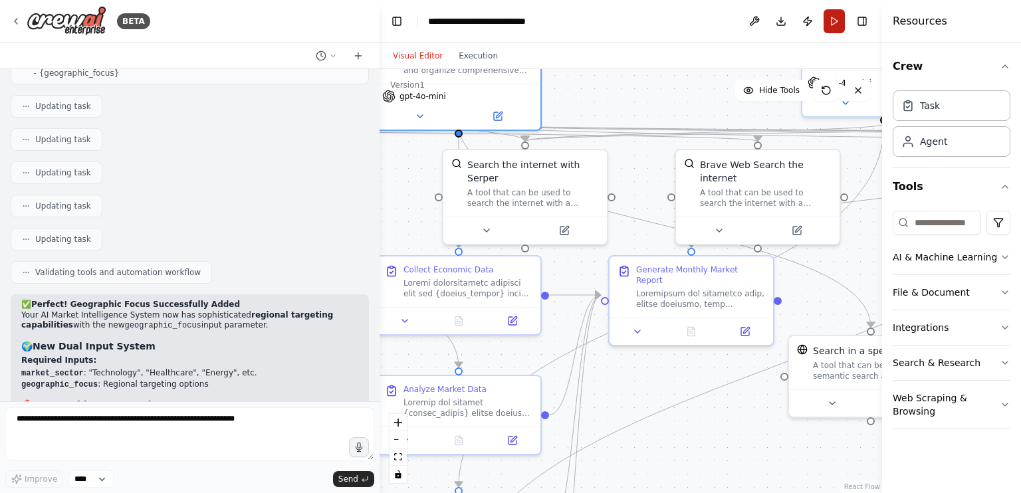
click at [835, 13] on button "Run" at bounding box center [833, 21] width 21 height 24
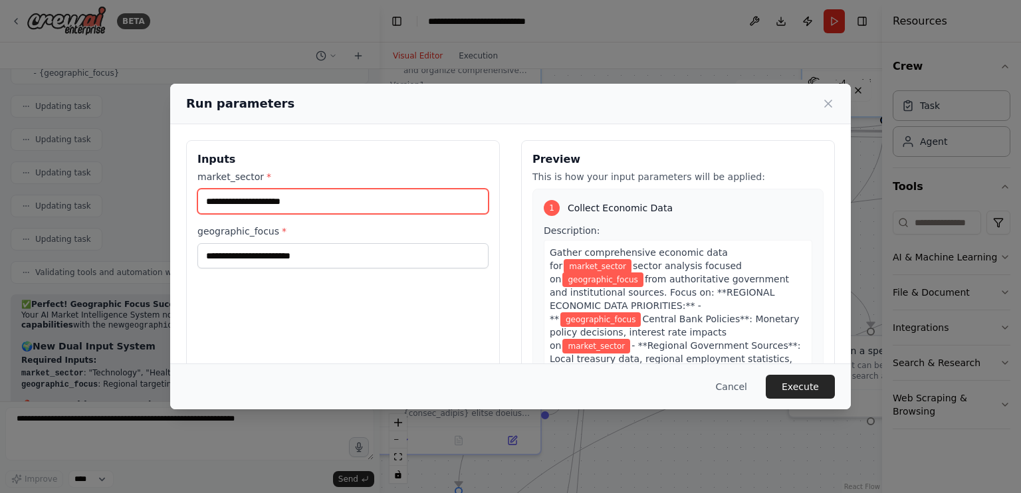
click at [377, 206] on input "market_sector *" at bounding box center [342, 201] width 291 height 25
type input "**********"
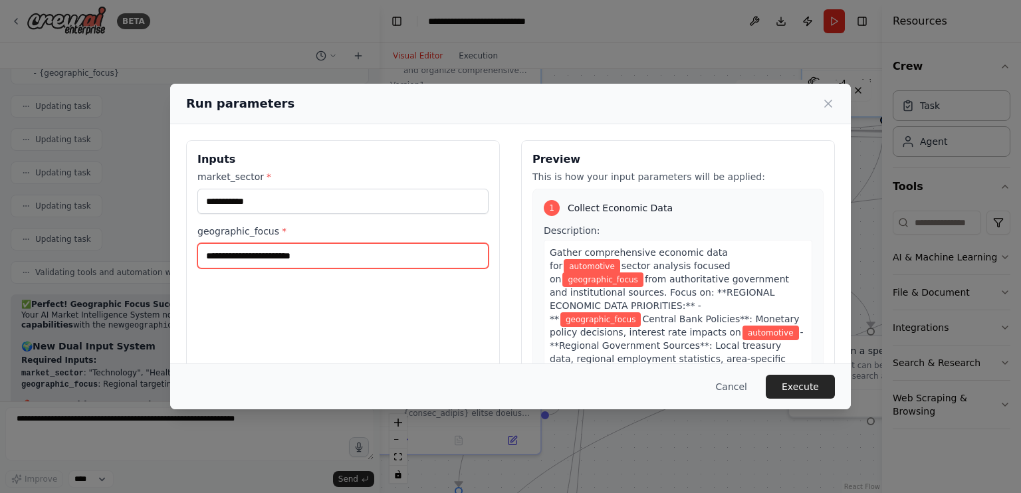
click at [335, 260] on input "geographic_focus *" at bounding box center [342, 255] width 291 height 25
type input "**********"
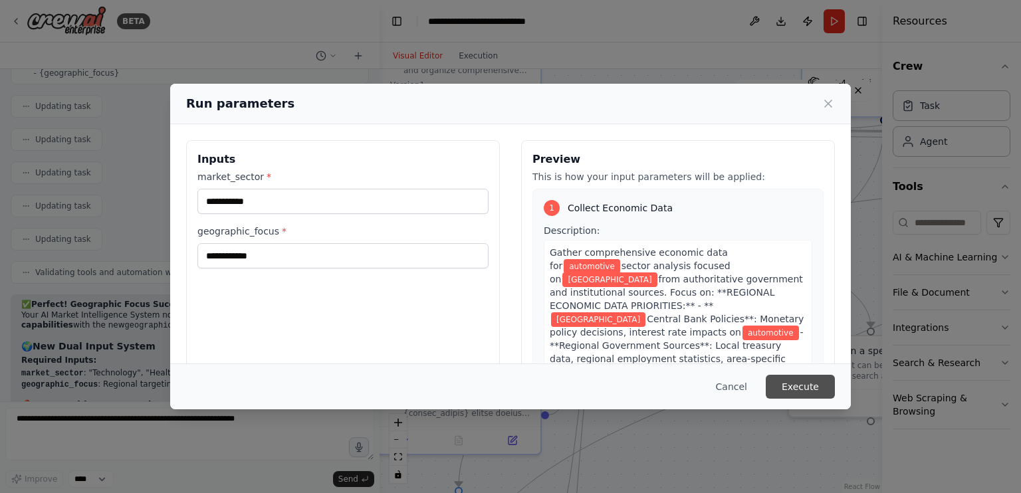
click at [817, 387] on button "Execute" at bounding box center [799, 387] width 69 height 24
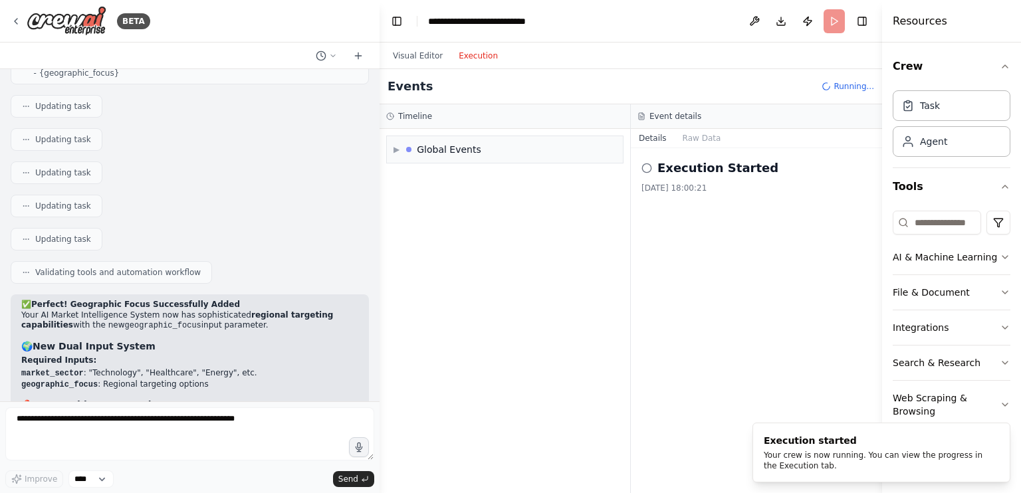
click at [490, 56] on button "Execution" at bounding box center [477, 56] width 55 height 16
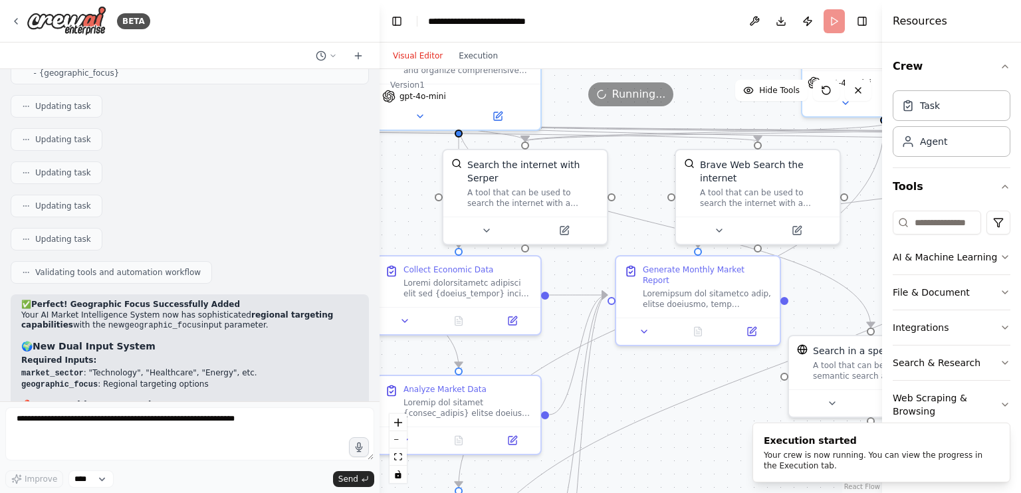
click at [433, 50] on button "Visual Editor" at bounding box center [418, 56] width 66 height 16
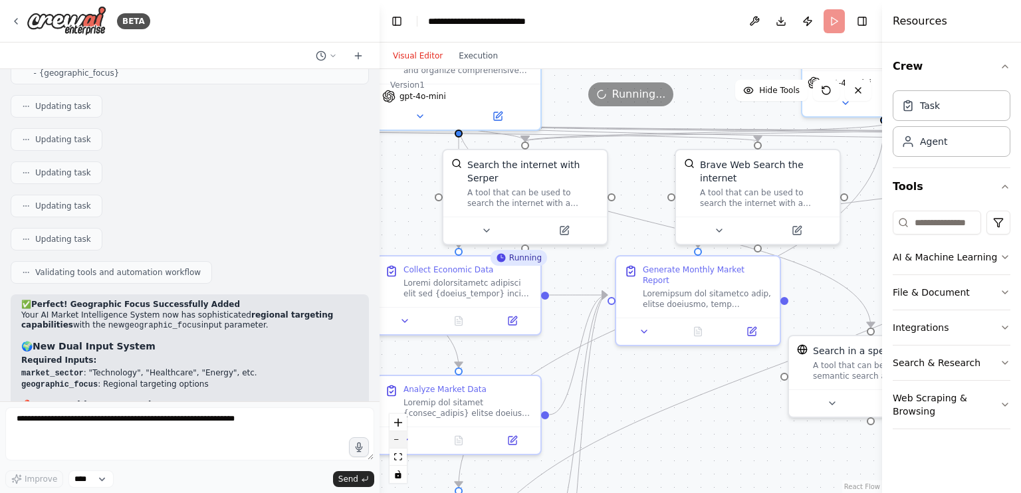
click at [395, 437] on button "zoom out" at bounding box center [397, 439] width 17 height 17
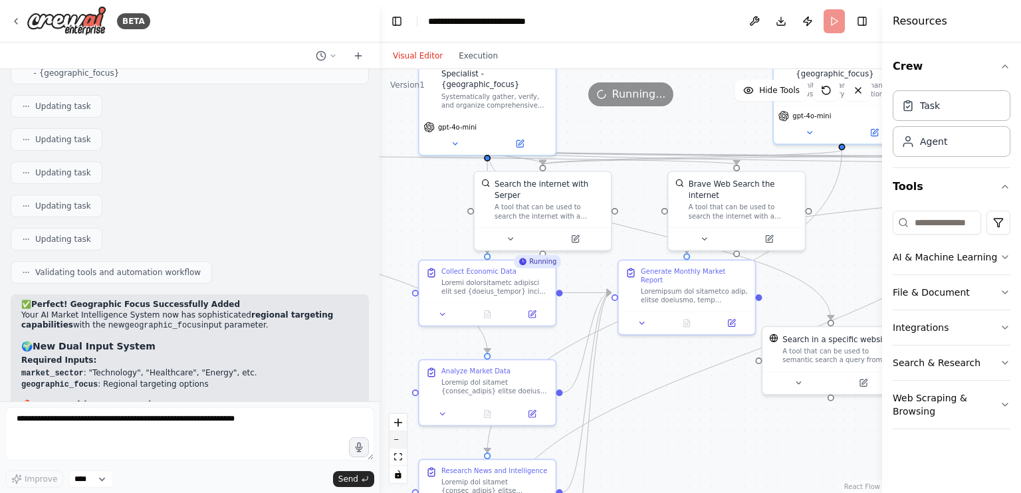
click at [395, 437] on button "zoom out" at bounding box center [397, 439] width 17 height 17
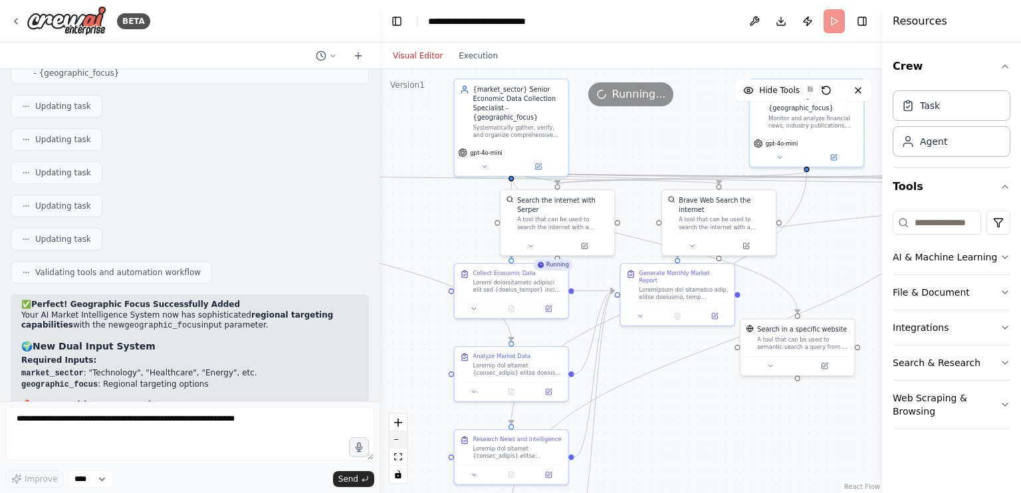
click at [395, 437] on button "zoom out" at bounding box center [397, 439] width 17 height 17
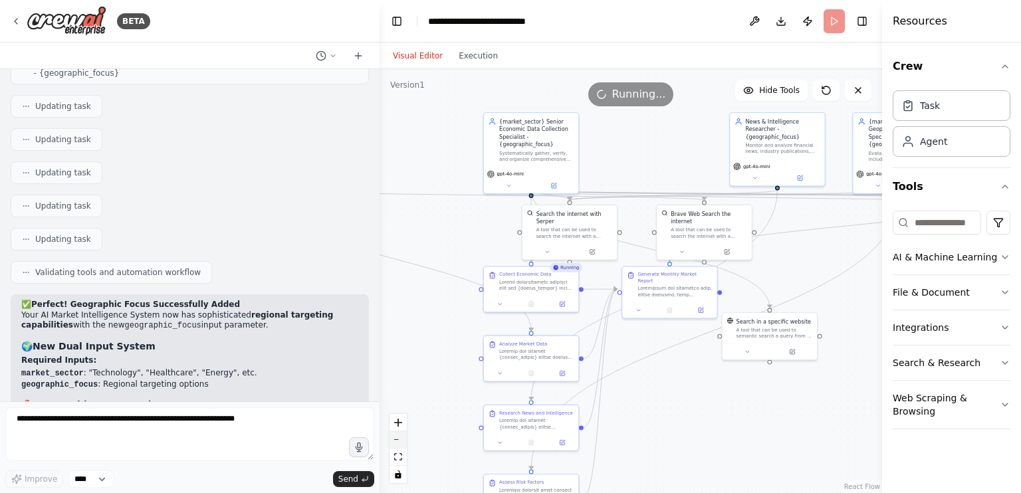
click at [395, 437] on button "zoom out" at bounding box center [397, 439] width 17 height 17
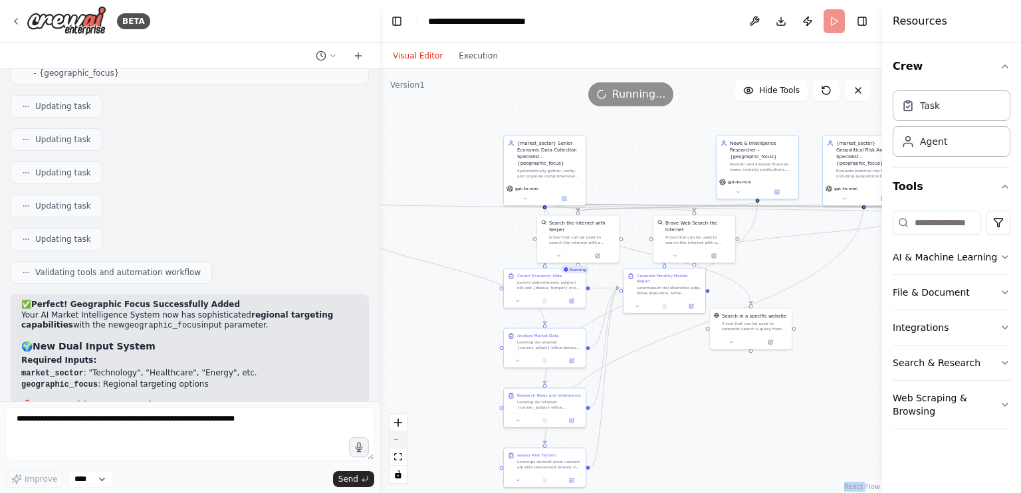
click at [395, 437] on div "React Flow controls" at bounding box center [397, 448] width 17 height 69
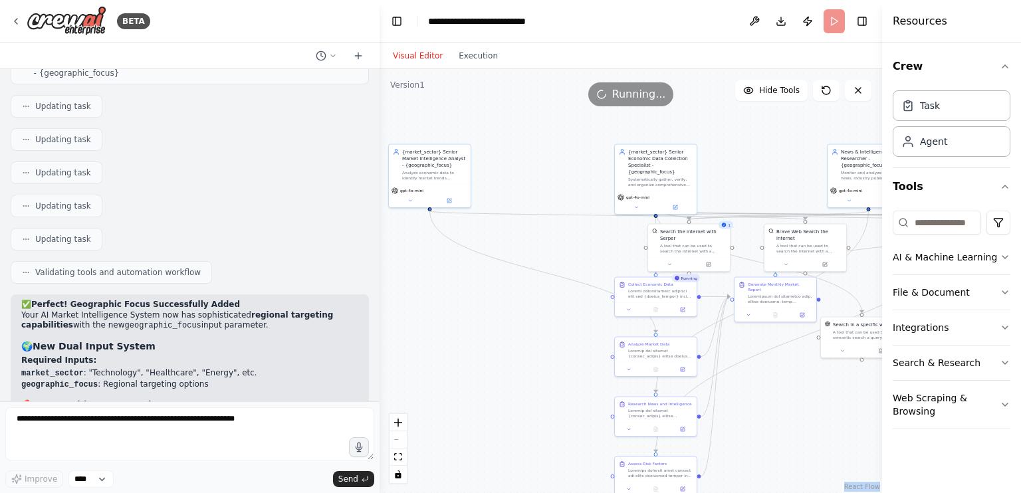
drag, startPoint x: 395, startPoint y: 437, endPoint x: 586, endPoint y: 257, distance: 262.8
click at [586, 257] on div ".deletable-edge-delete-btn { width: 20px; height: 20px; border: 0px solid #ffff…" at bounding box center [630, 281] width 502 height 424
drag, startPoint x: 460, startPoint y: 169, endPoint x: 567, endPoint y: 171, distance: 107.0
click at [567, 171] on div ".deletable-edge-delete-btn { width: 20px; height: 20px; border: 0px solid #ffff…" at bounding box center [630, 281] width 502 height 424
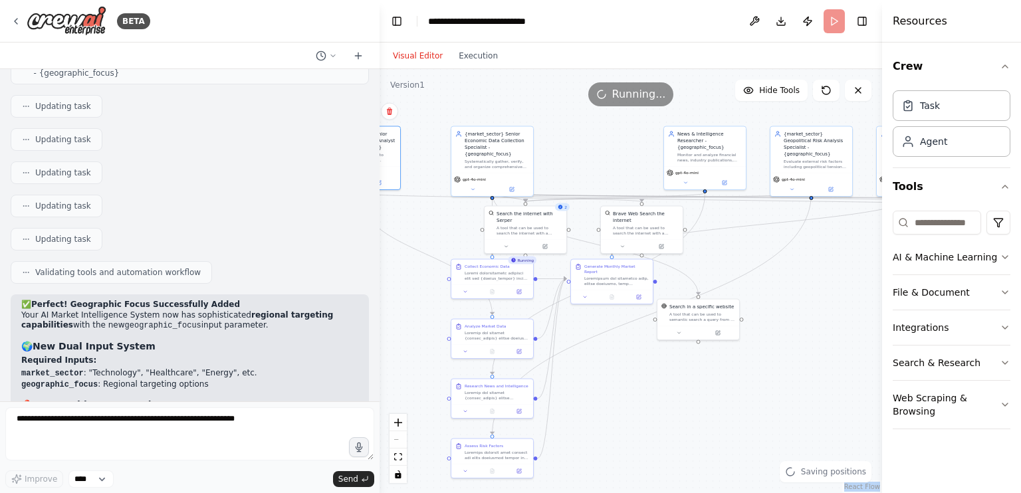
drag, startPoint x: 742, startPoint y: 157, endPoint x: 577, endPoint y: 139, distance: 165.2
click at [577, 139] on div ".deletable-edge-delete-btn { width: 20px; height: 20px; border: 0px solid #ffff…" at bounding box center [630, 281] width 502 height 424
click at [399, 456] on icon "fit view" at bounding box center [398, 456] width 8 height 7
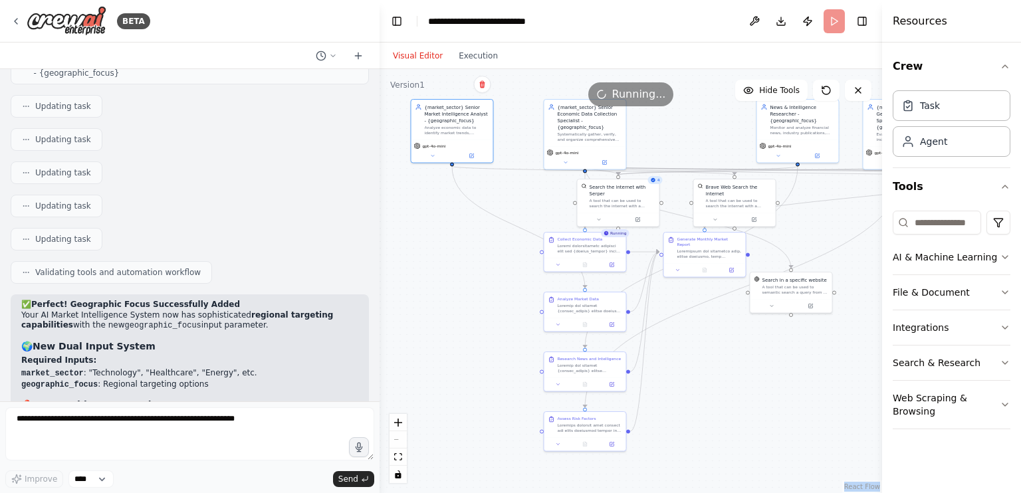
drag, startPoint x: 583, startPoint y: 330, endPoint x: 866, endPoint y: 324, distance: 283.1
click at [866, 324] on div ".deletable-edge-delete-btn { width: 20px; height: 20px; border: 0px solid #ffff…" at bounding box center [630, 281] width 502 height 424
click at [705, 271] on div "Completed Generate Monthly Market Report" at bounding box center [704, 255] width 83 height 46
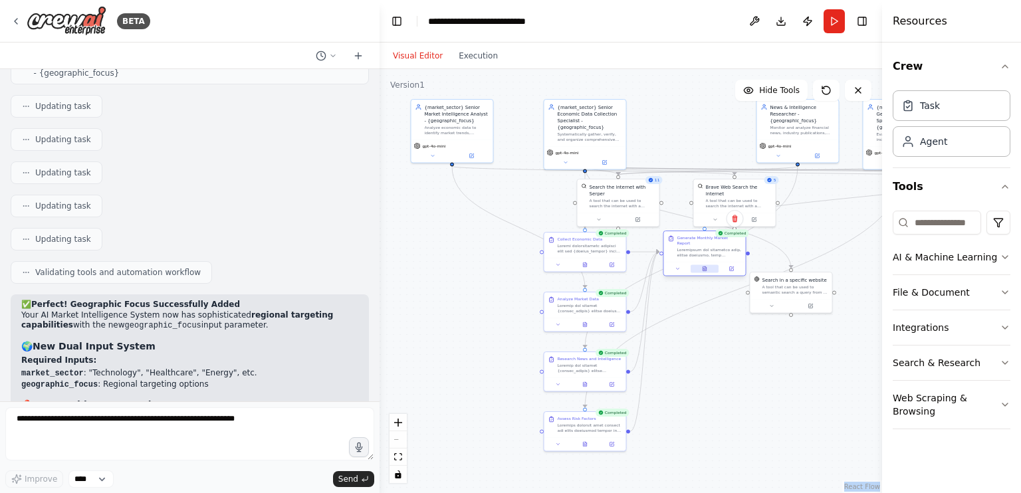
click at [705, 266] on button at bounding box center [704, 269] width 28 height 8
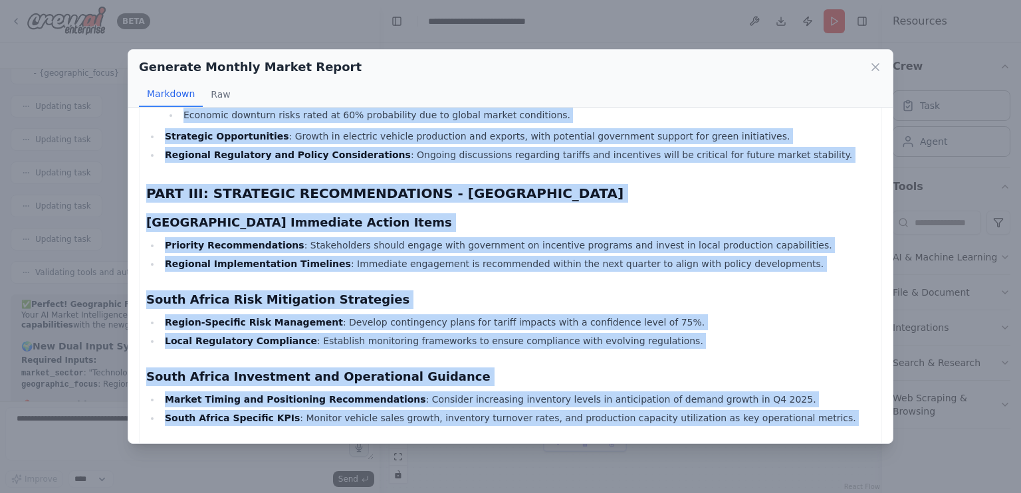
scroll to position [1231, 0]
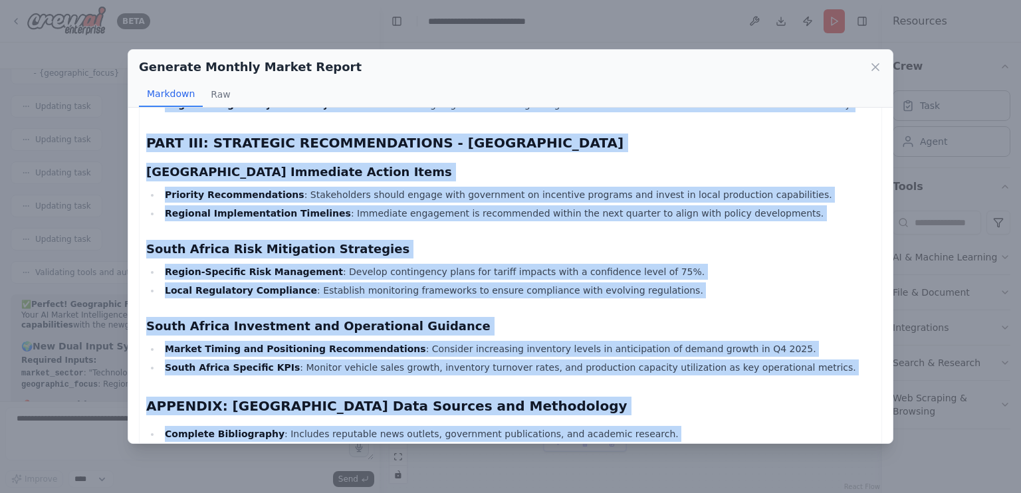
drag, startPoint x: 150, startPoint y: 138, endPoint x: 467, endPoint y: 429, distance: 430.3
drag, startPoint x: 467, startPoint y: 429, endPoint x: 402, endPoint y: 344, distance: 107.6
click at [402, 426] on li "Complete Bibliography : Includes reputable news outlets, government publication…" at bounding box center [518, 434] width 714 height 16
click at [376, 445] on li "Local Data Verification Methodology : Data sources rated for credibility and re…" at bounding box center [518, 453] width 714 height 16
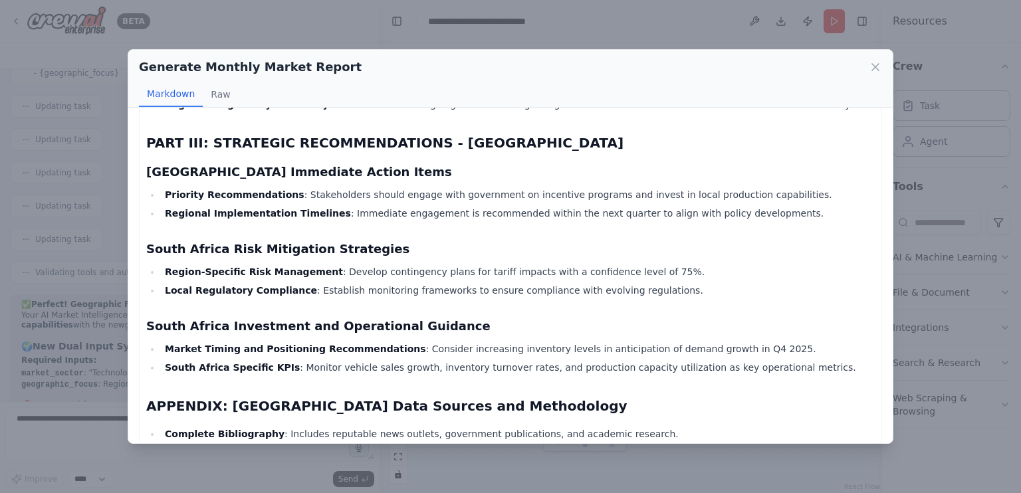
click at [566, 35] on div "Generate Monthly Market Report Markdown Raw [GEOGRAPHIC_DATA] Automotive Market…" at bounding box center [510, 246] width 1021 height 493
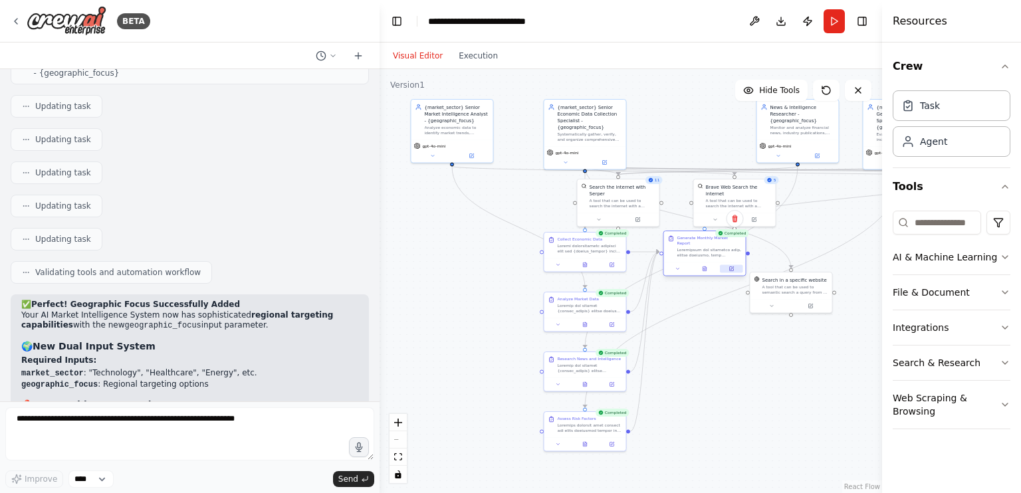
click at [730, 267] on icon at bounding box center [731, 269] width 4 height 4
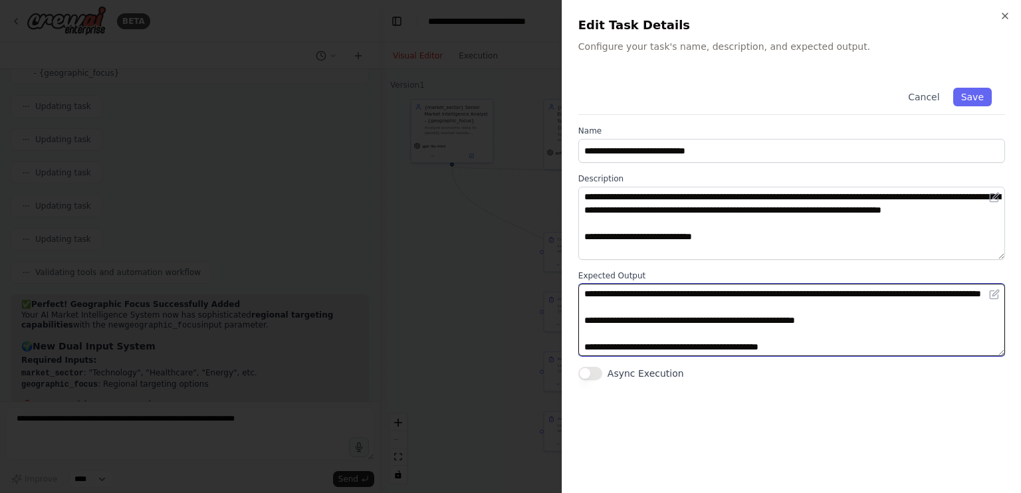
click at [667, 344] on textarea at bounding box center [791, 320] width 427 height 73
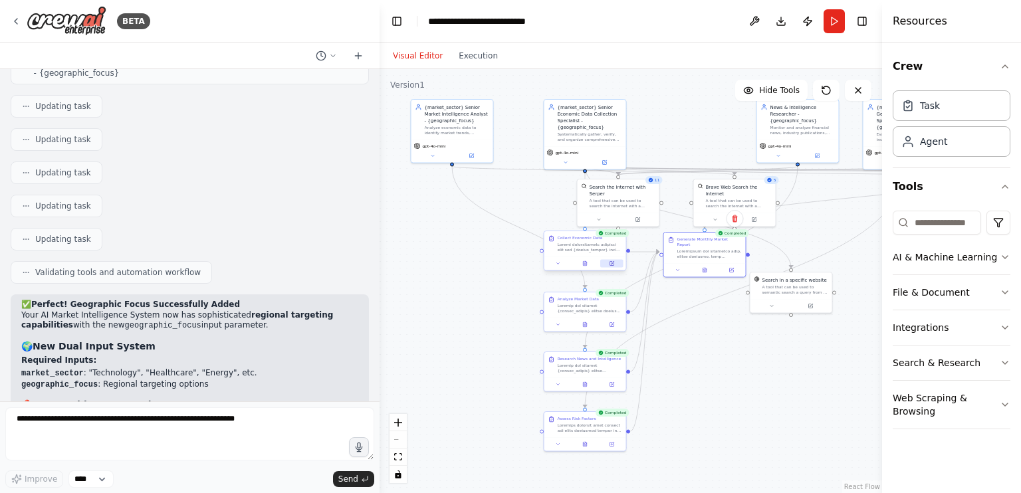
click at [611, 265] on icon at bounding box center [611, 264] width 4 height 4
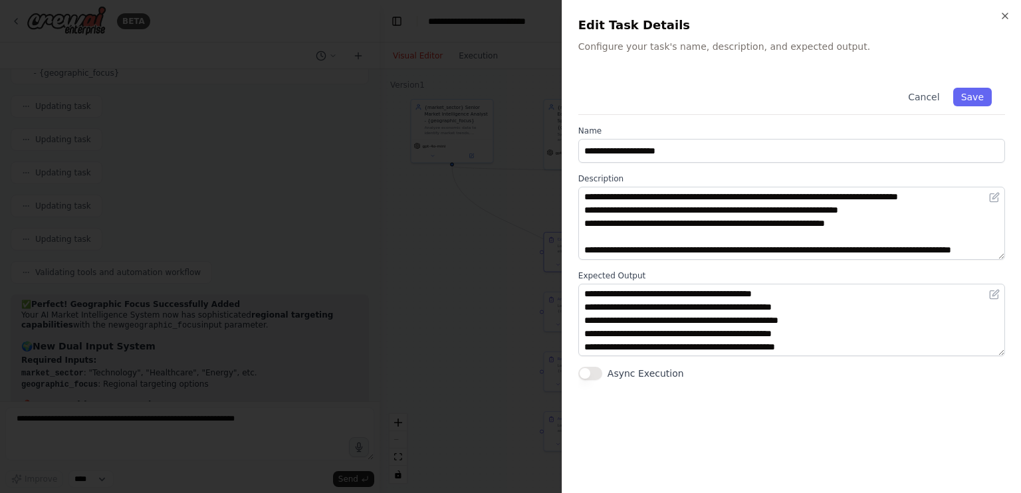
scroll to position [0, 0]
click at [494, 227] on div at bounding box center [510, 246] width 1021 height 493
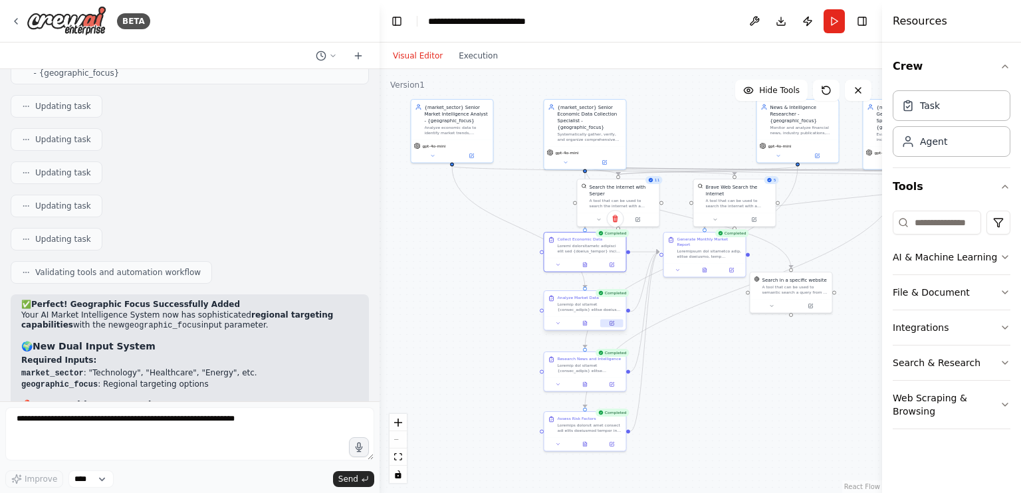
click at [613, 324] on icon at bounding box center [611, 324] width 4 height 4
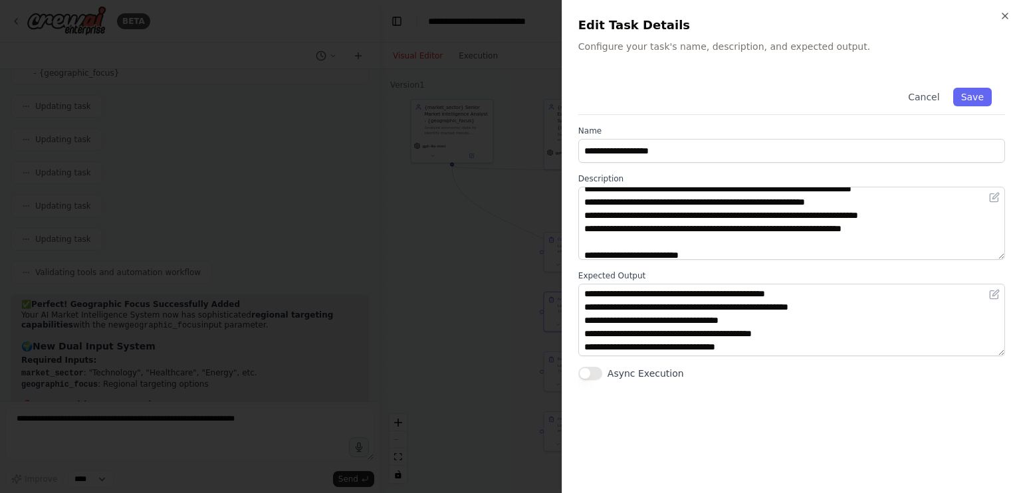
scroll to position [319, 0]
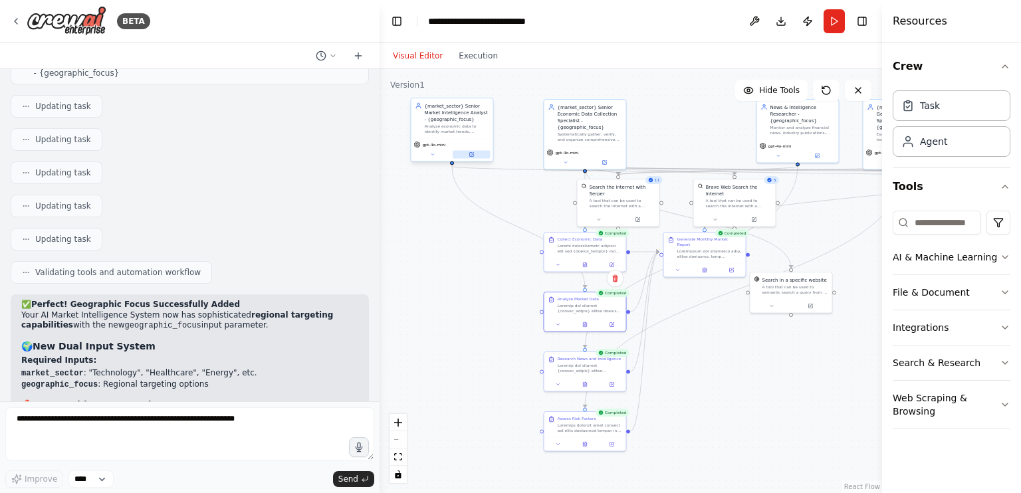
click at [474, 155] on button at bounding box center [471, 155] width 38 height 8
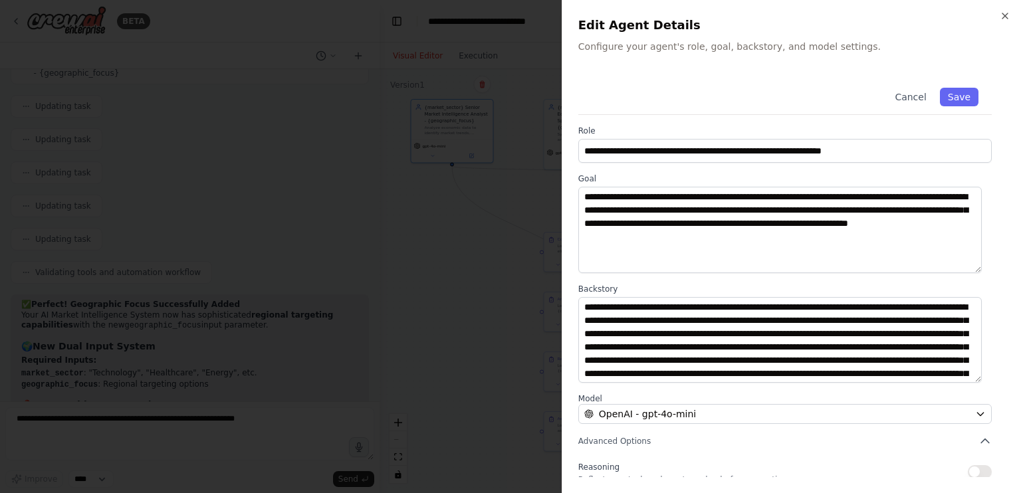
scroll to position [108, 0]
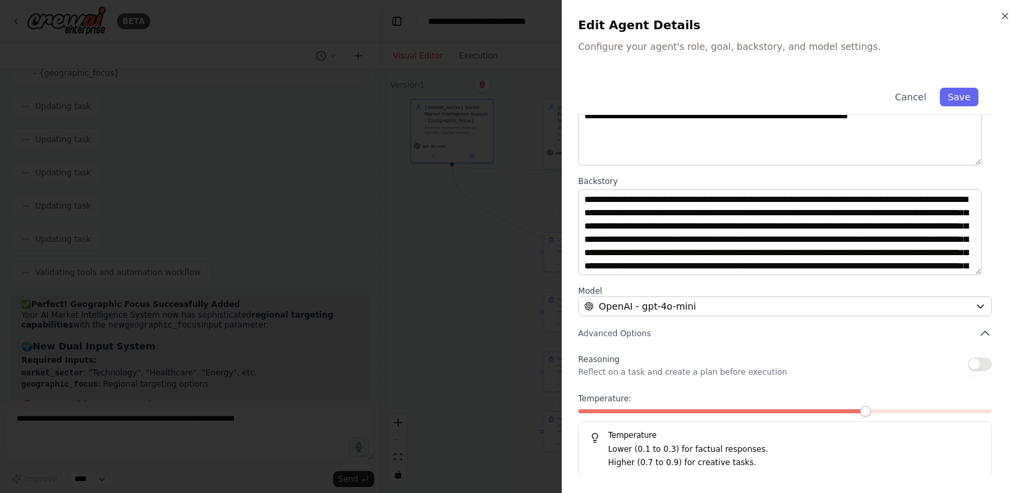
click at [678, 413] on span at bounding box center [723, 411] width 290 height 4
click at [956, 99] on button "Save" at bounding box center [959, 97] width 39 height 19
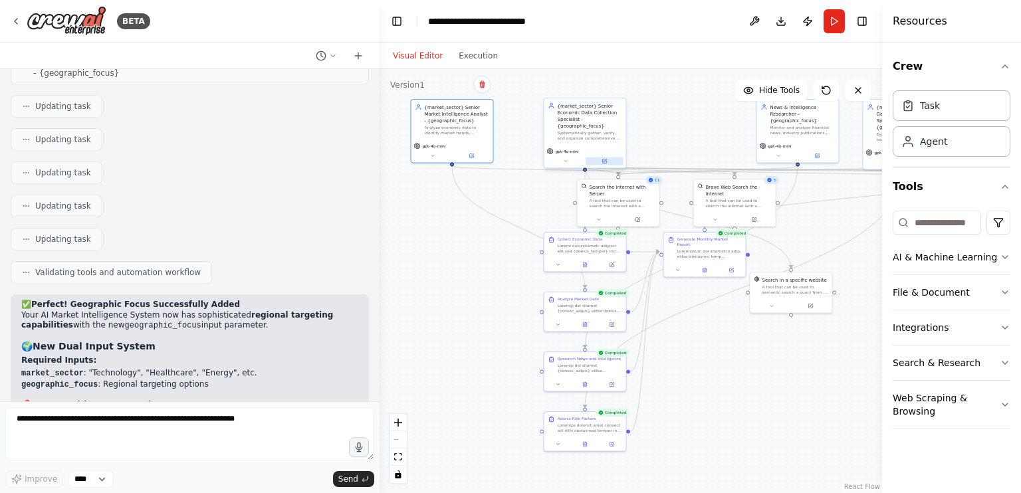
click at [607, 157] on button at bounding box center [604, 161] width 38 height 8
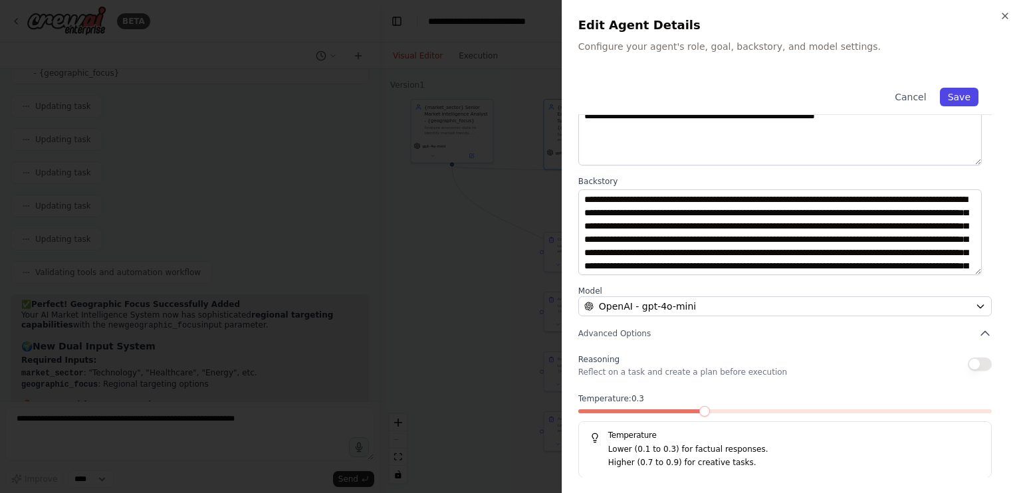
click at [948, 100] on button "Save" at bounding box center [959, 97] width 39 height 19
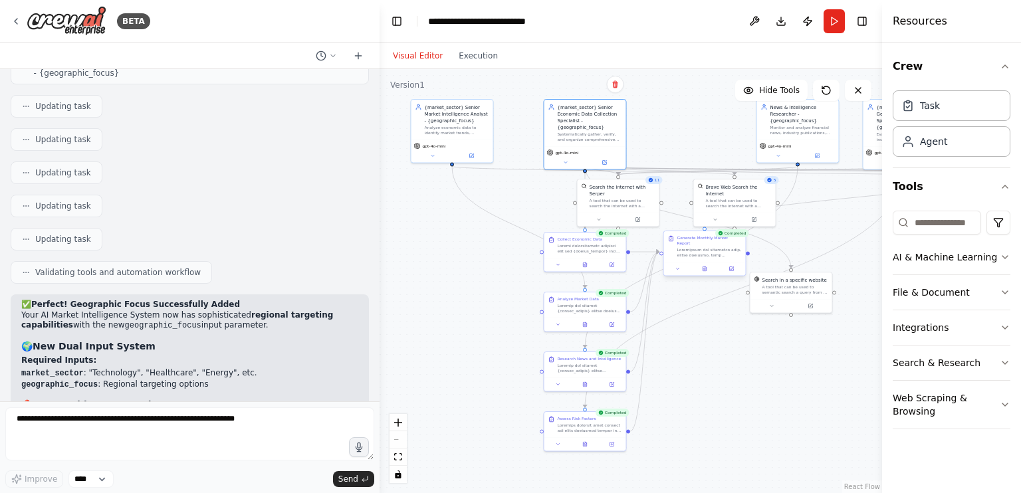
click at [710, 271] on div "Completed Generate Monthly Market Report" at bounding box center [704, 255] width 83 height 46
click at [705, 268] on div at bounding box center [705, 269] width 82 height 14
click at [704, 266] on icon at bounding box center [703, 268] width 3 height 5
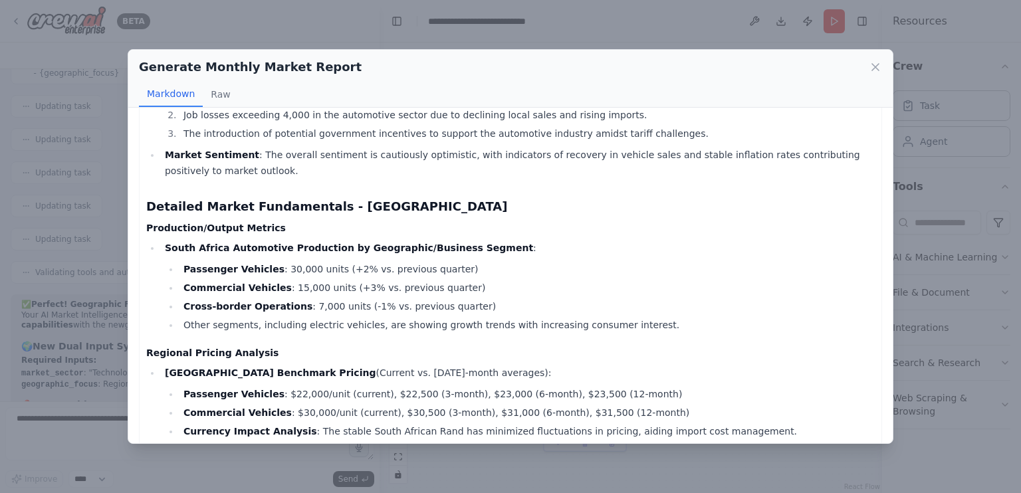
scroll to position [282, 0]
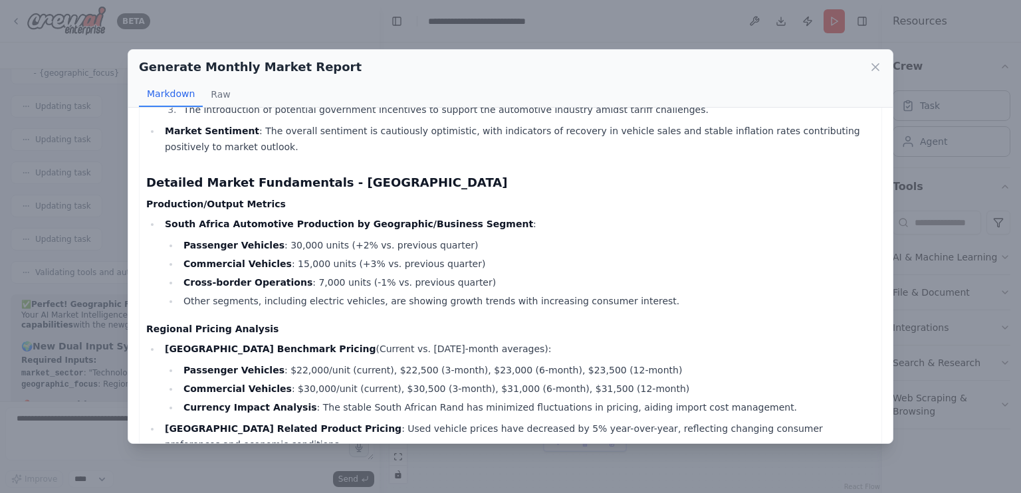
click at [280, 293] on li "Other segments, including electric vehicles, are showing growth trends with inc…" at bounding box center [526, 301] width 695 height 16
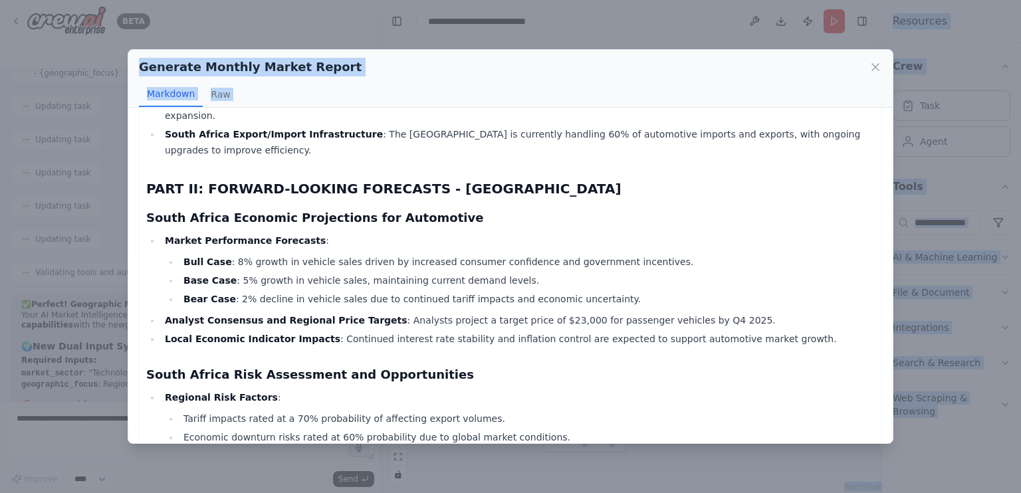
scroll to position [1231, 0]
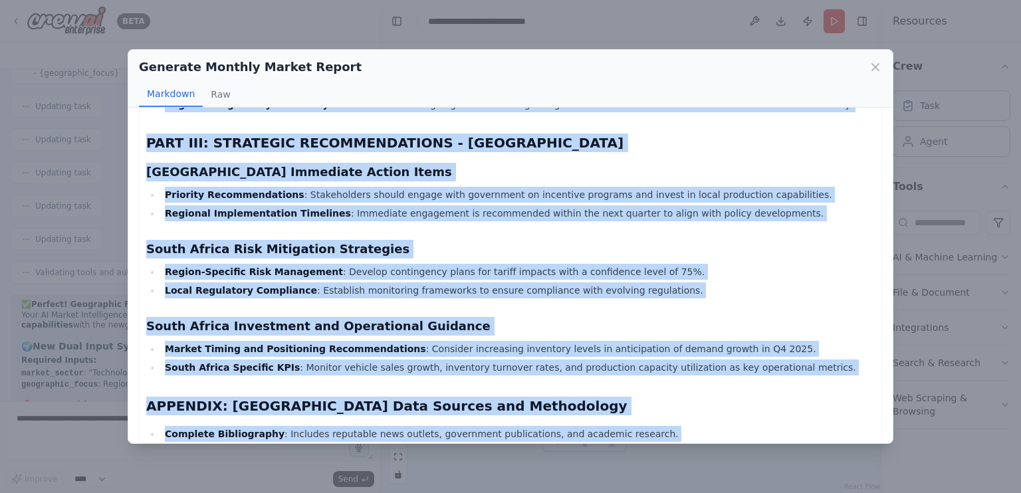
drag, startPoint x: 150, startPoint y: 128, endPoint x: 504, endPoint y: 418, distance: 457.5
copy div "South Africa Automotive Market Intelligence Report PART I: CURRENT MARKET STATE…"
click at [873, 70] on icon at bounding box center [874, 66] width 13 height 13
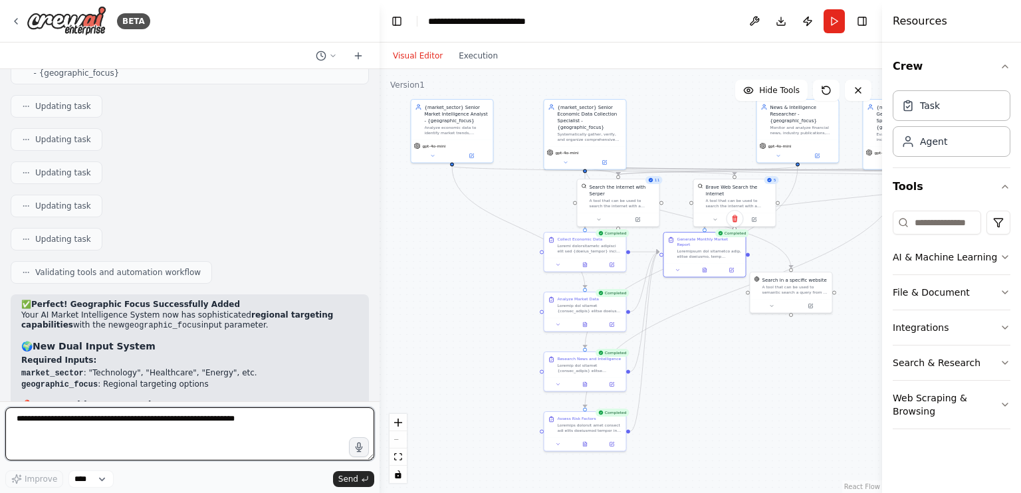
click at [296, 419] on textarea at bounding box center [189, 433] width 369 height 53
type textarea "**********"
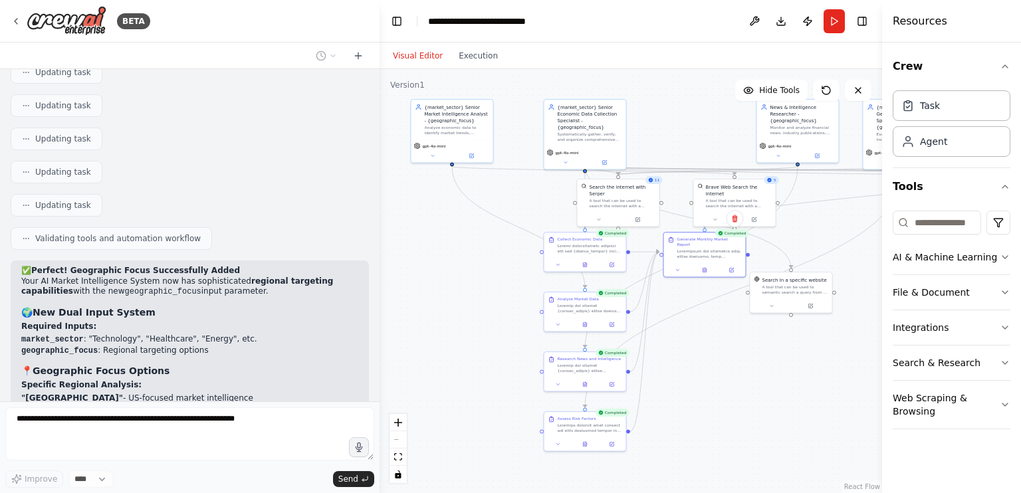
scroll to position [22494, 0]
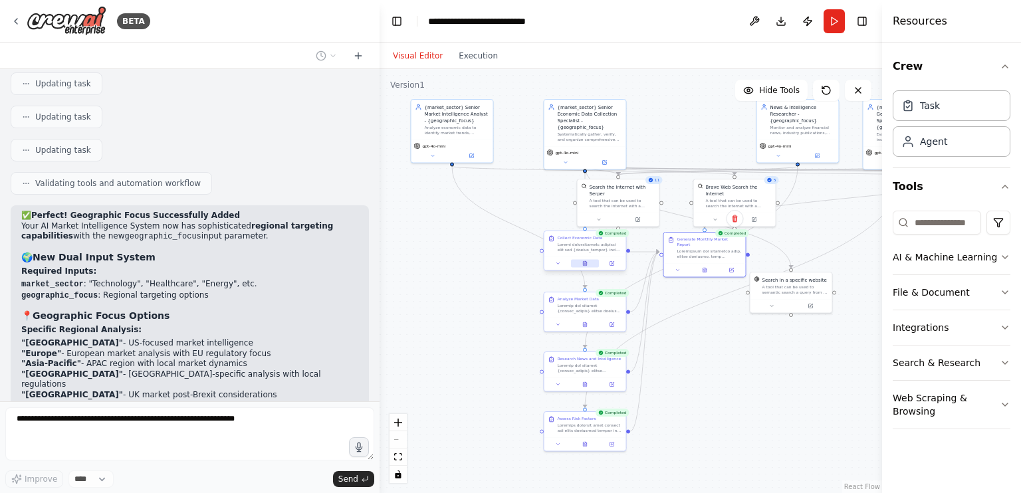
click at [585, 262] on icon at bounding box center [585, 261] width 1 height 1
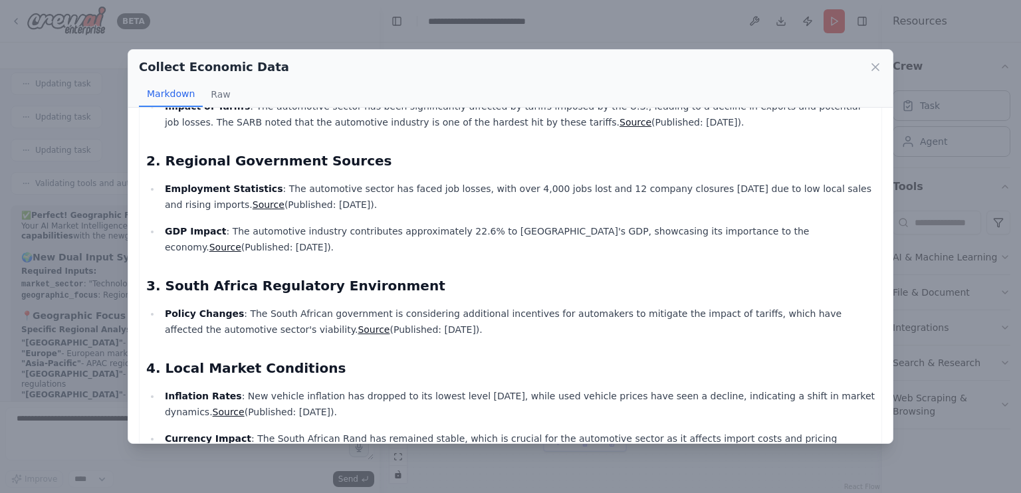
scroll to position [167, 0]
click at [310, 35] on div "Collect Economic Data Markdown Raw Comprehensive Economic Data Collection Repor…" at bounding box center [510, 246] width 1021 height 493
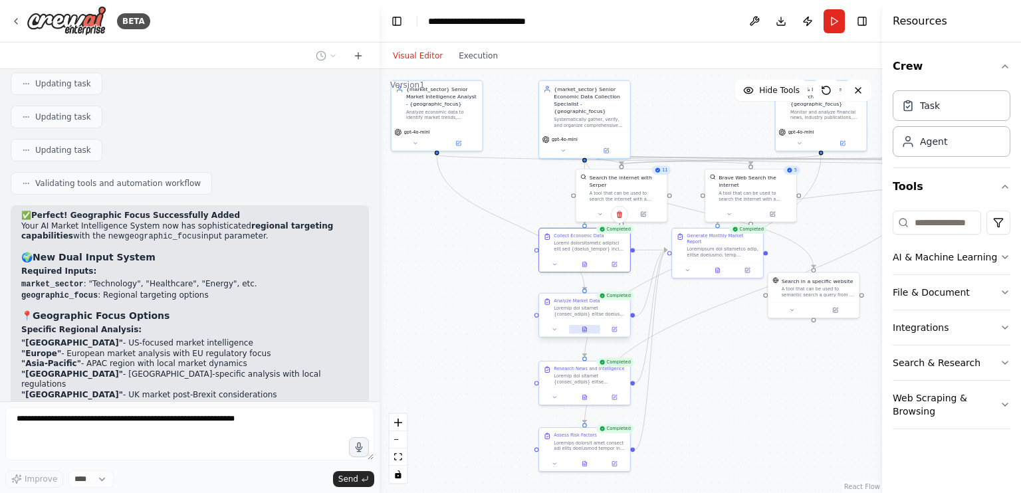
click at [587, 330] on icon at bounding box center [584, 329] width 6 height 6
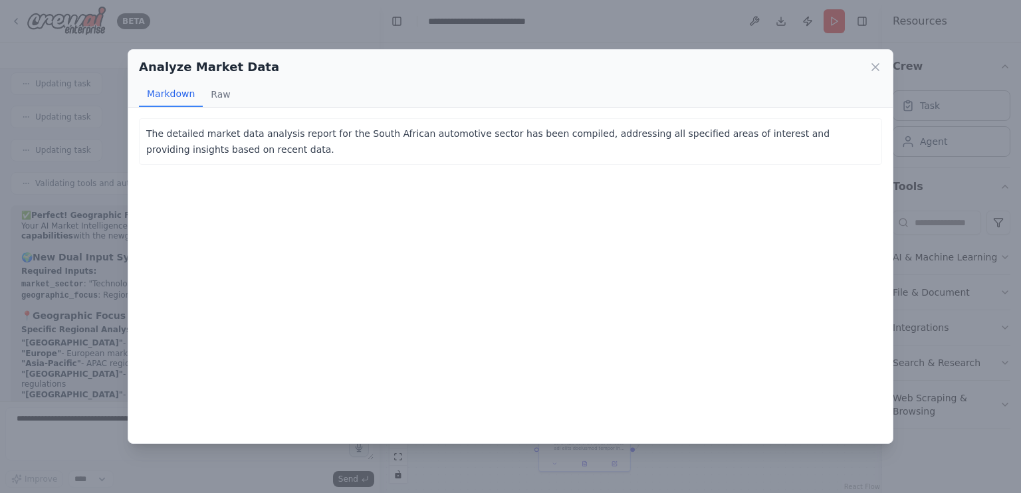
click at [441, 42] on div "Analyze Market Data Markdown Raw The detailed market data analysis report for t…" at bounding box center [510, 246] width 1021 height 493
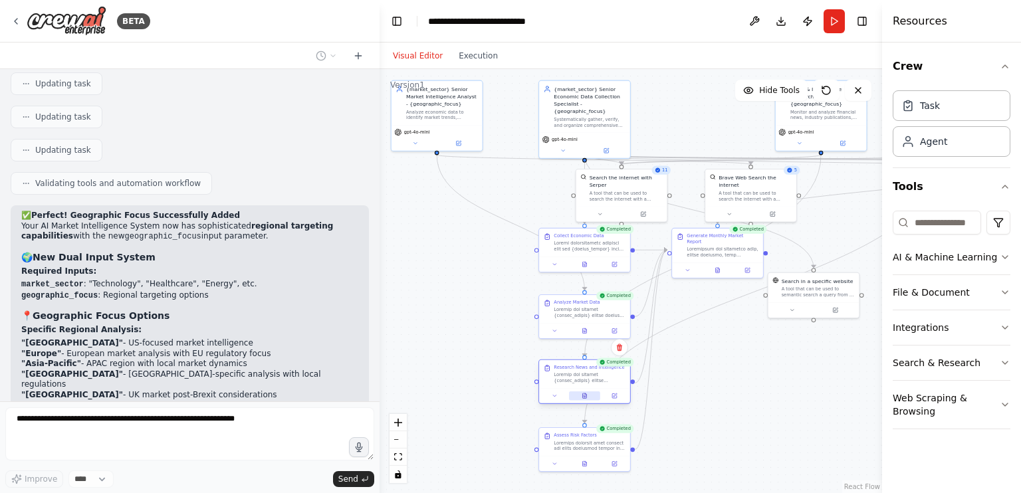
click at [591, 397] on button at bounding box center [584, 395] width 31 height 9
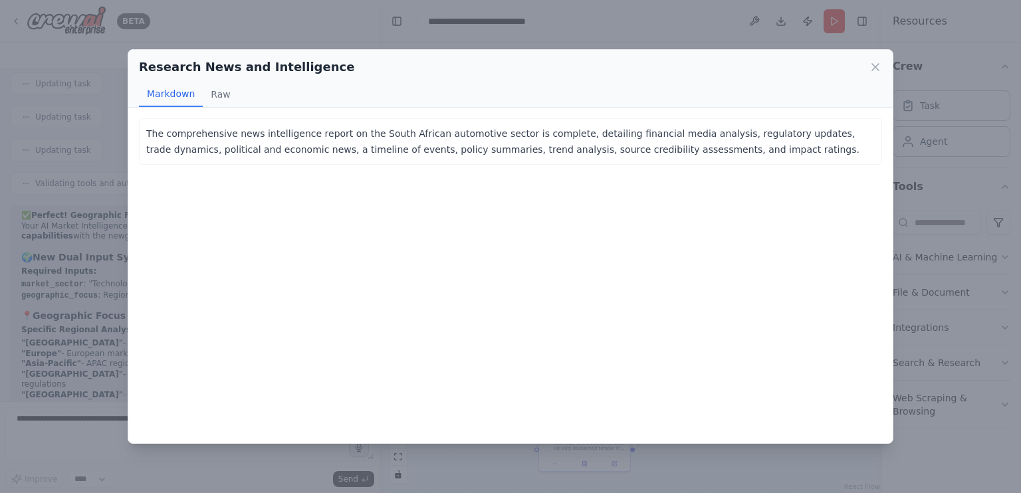
click at [310, 32] on div "Research News and Intelligence Markdown Raw The comprehensive news intelligence…" at bounding box center [510, 246] width 1021 height 493
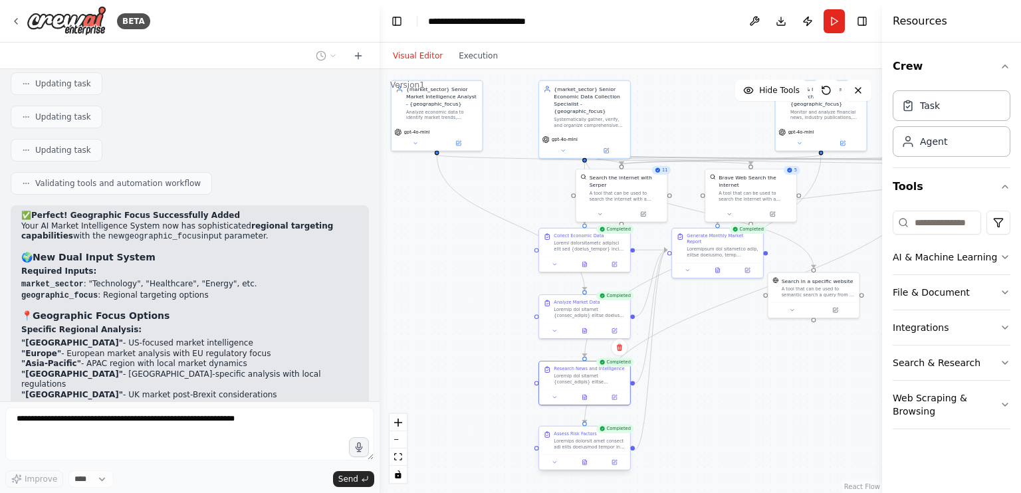
click at [583, 467] on div at bounding box center [584, 461] width 91 height 15
click at [588, 463] on button at bounding box center [584, 462] width 31 height 9
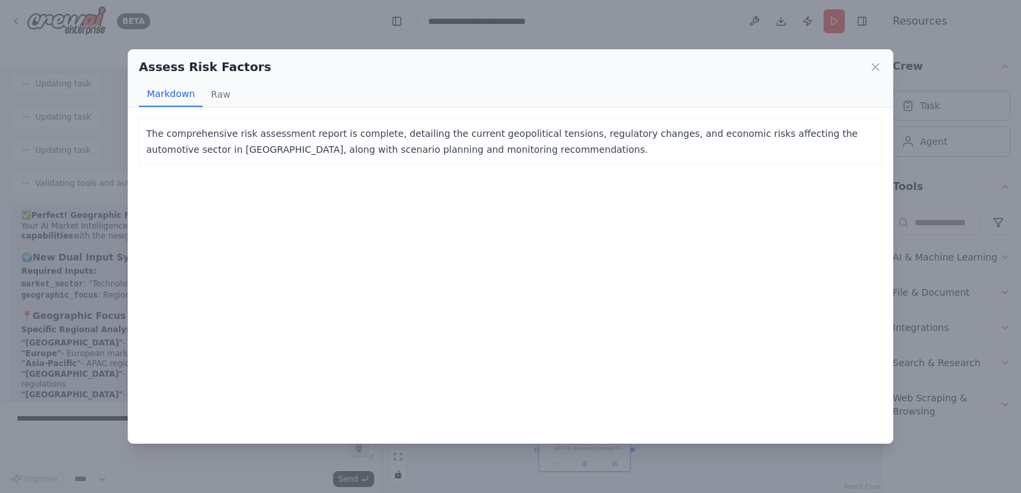
click at [372, 9] on div "Assess Risk Factors Markdown Raw The comprehensive risk assessment report is co…" at bounding box center [510, 246] width 1021 height 493
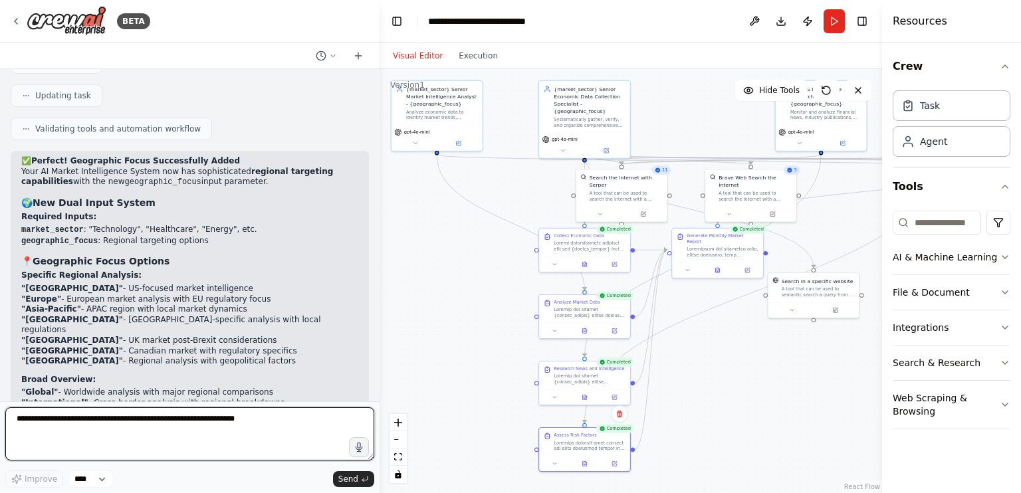
scroll to position [22559, 0]
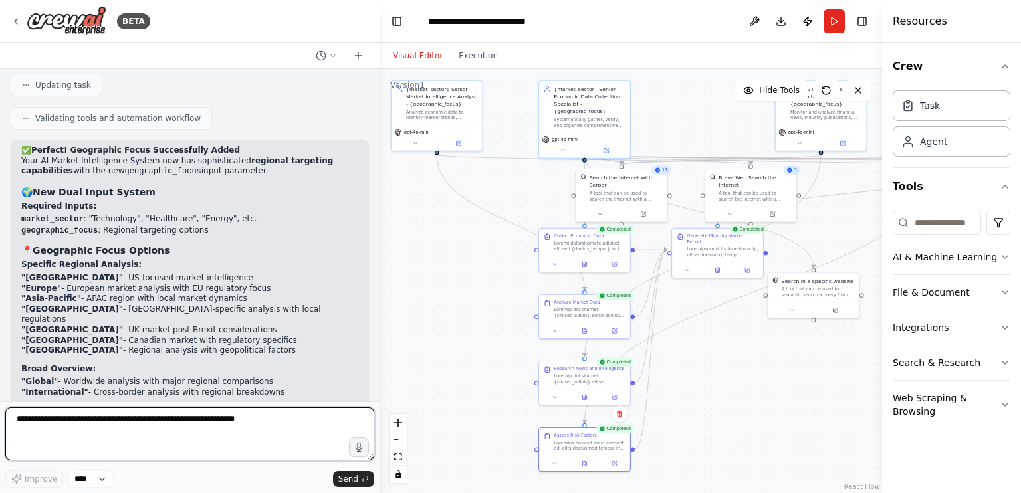
click at [231, 426] on textarea at bounding box center [189, 433] width 369 height 53
type textarea "**********"
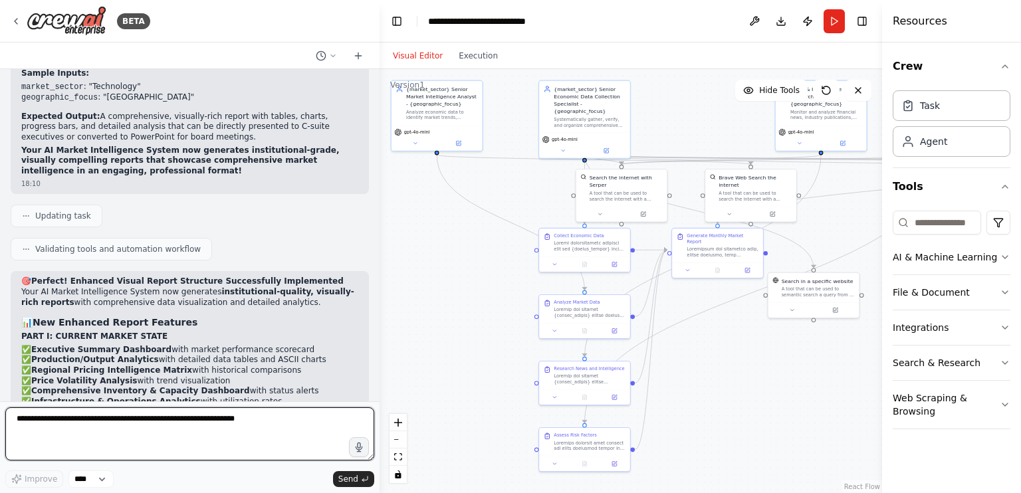
scroll to position [24215, 0]
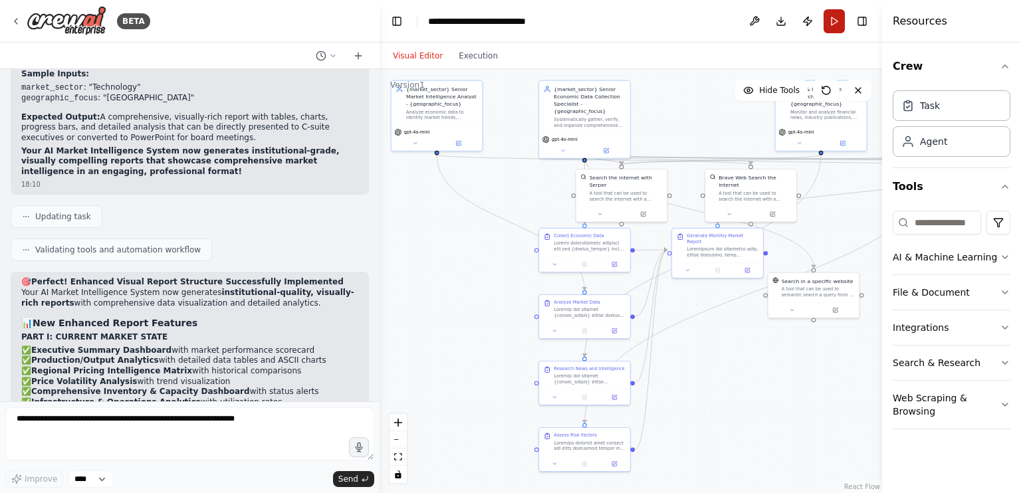
click at [827, 14] on button "Run" at bounding box center [833, 21] width 21 height 24
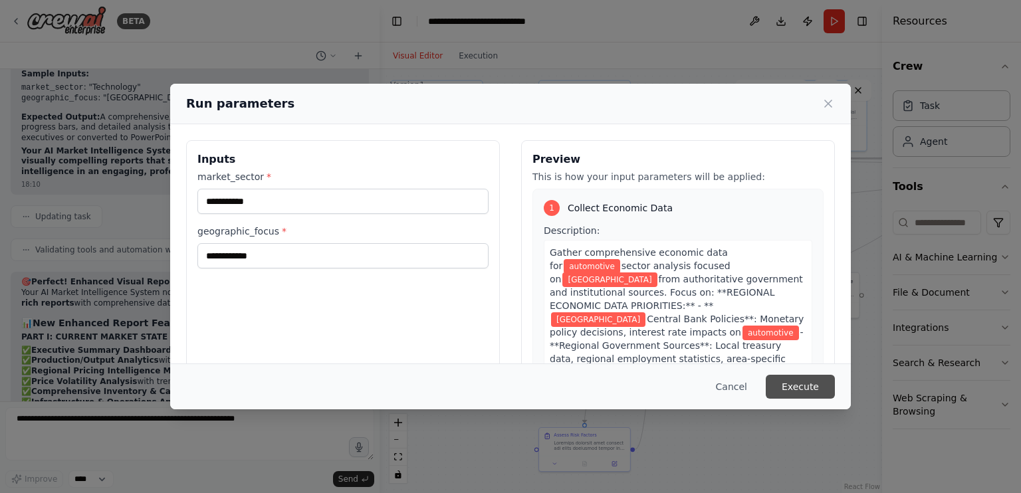
click at [812, 386] on button "Execute" at bounding box center [799, 387] width 69 height 24
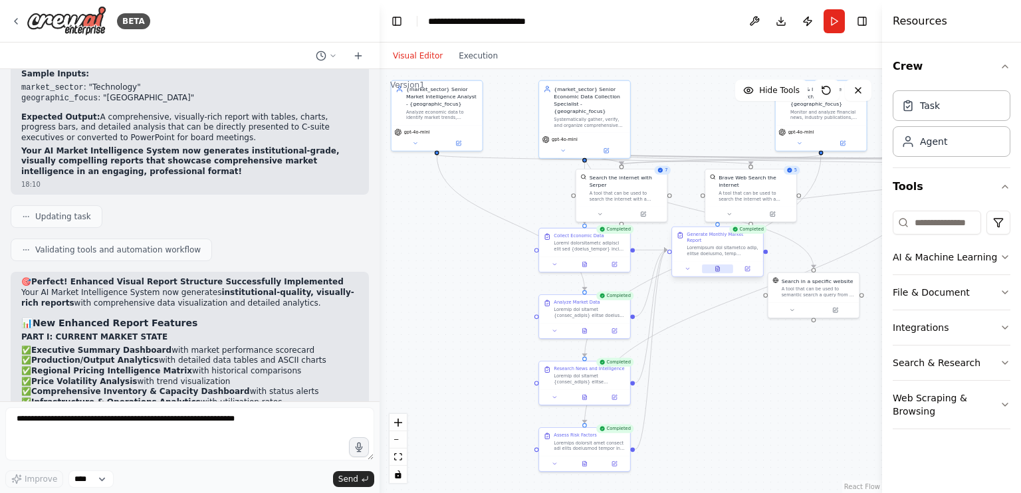
click at [718, 266] on icon at bounding box center [718, 268] width 4 height 5
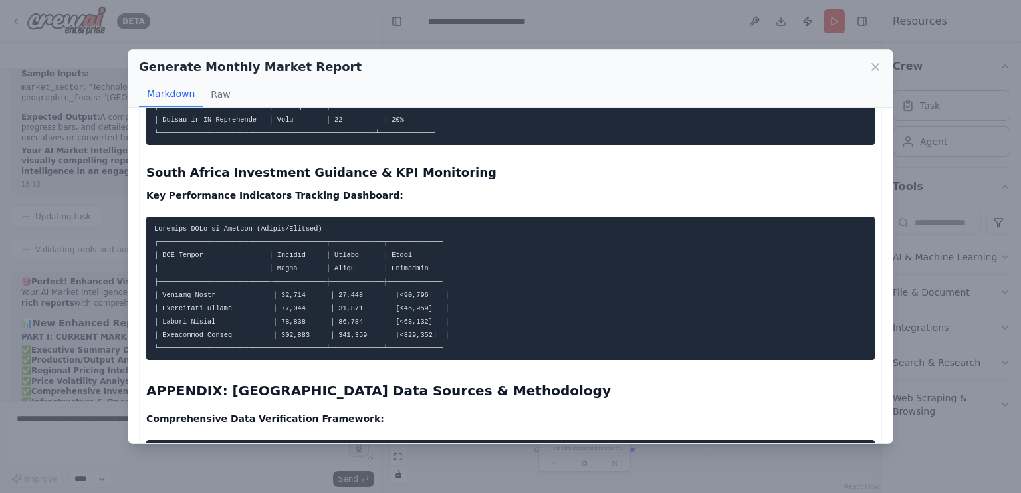
scroll to position [2326, 0]
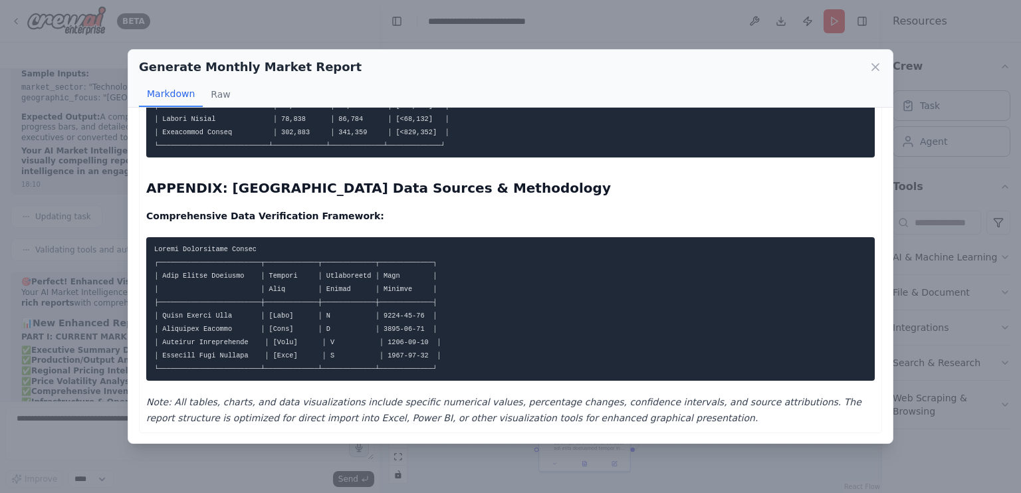
click at [421, 338] on pre at bounding box center [510, 309] width 728 height 144
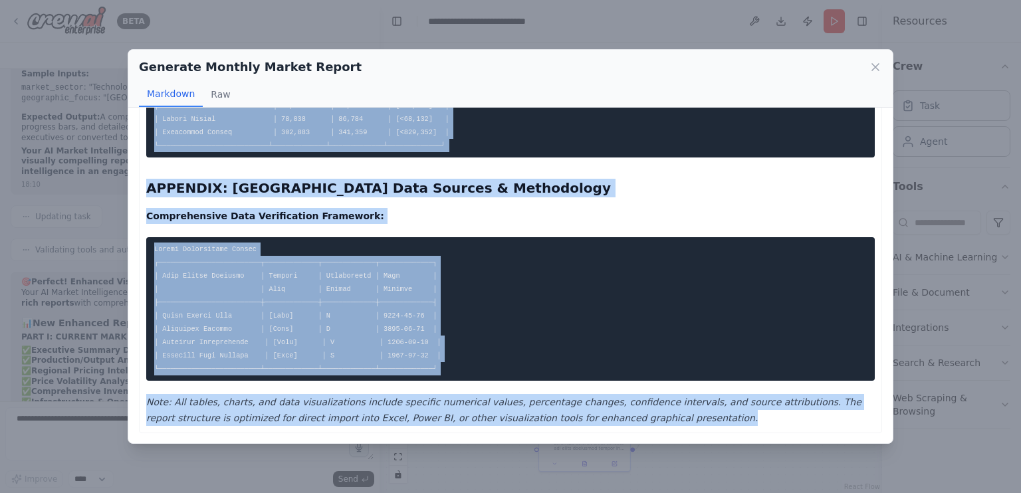
drag, startPoint x: 141, startPoint y: 136, endPoint x: 595, endPoint y: 415, distance: 533.3
copy div "Lorem Ipsumd Sitametcon Adipis Elitseddoeiu Tempor INCI U: LABOREE DOLORE MAGNA…"
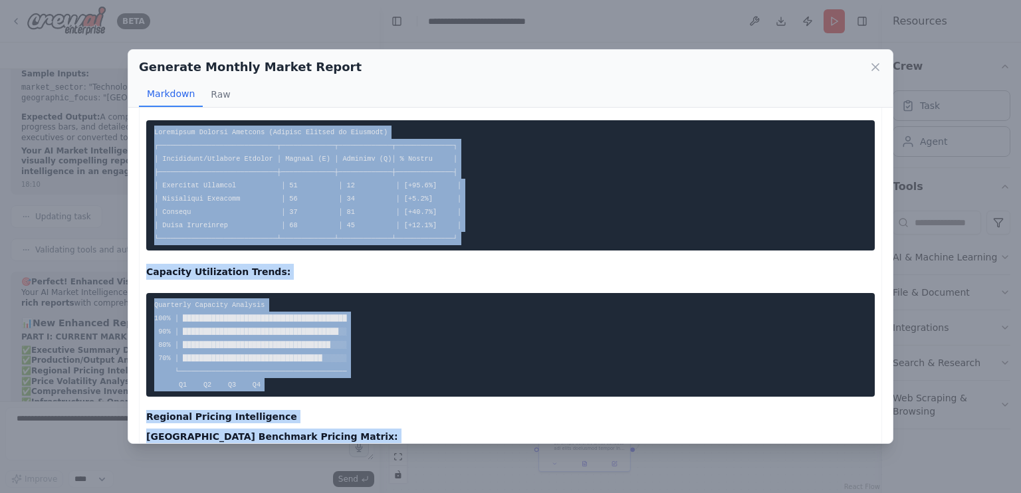
scroll to position [0, 0]
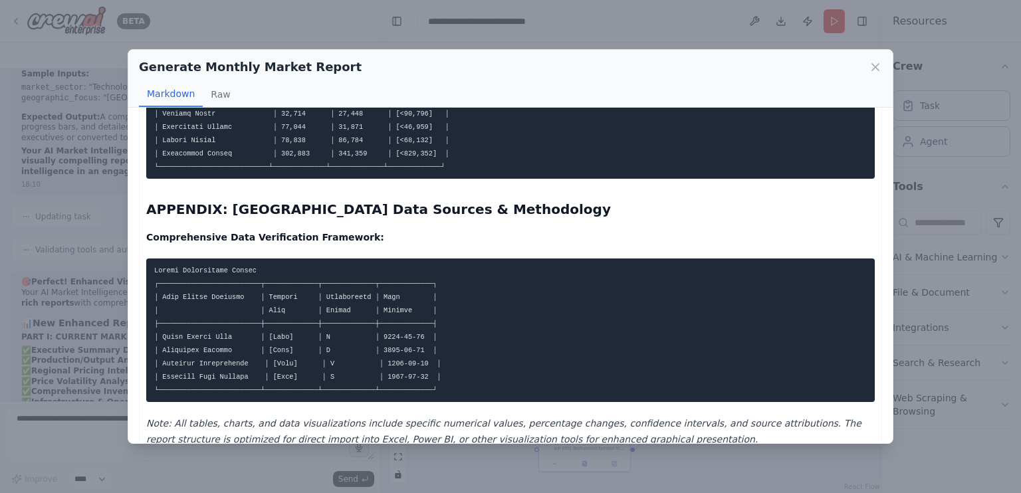
scroll to position [2326, 0]
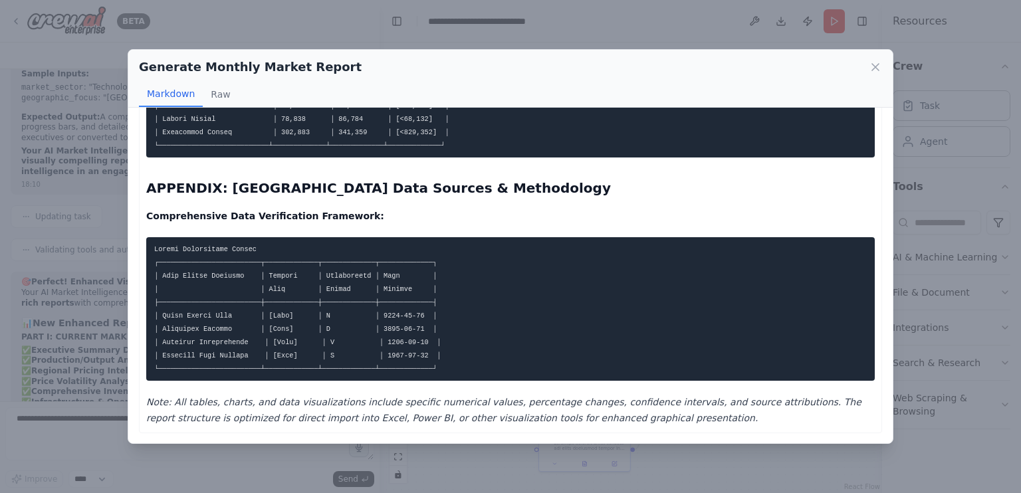
click at [76, 328] on div "Generate Monthly Market Report Markdown Raw South Africa Automotive Market Inte…" at bounding box center [510, 246] width 1021 height 493
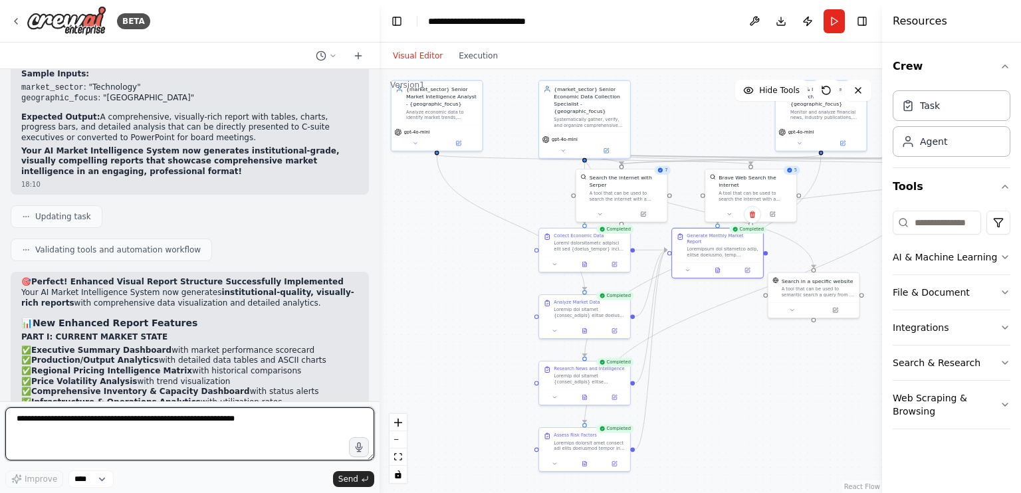
click at [90, 423] on textarea at bounding box center [189, 433] width 369 height 53
click at [13, 416] on textarea "**********" at bounding box center [189, 433] width 369 height 53
click at [288, 415] on textarea "**********" at bounding box center [189, 433] width 369 height 53
type textarea "**********"
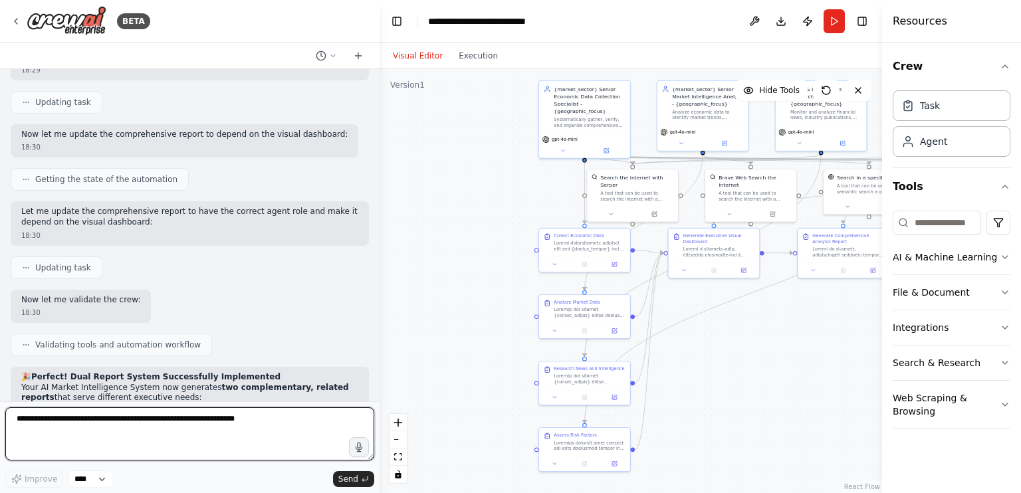
scroll to position [25555, 0]
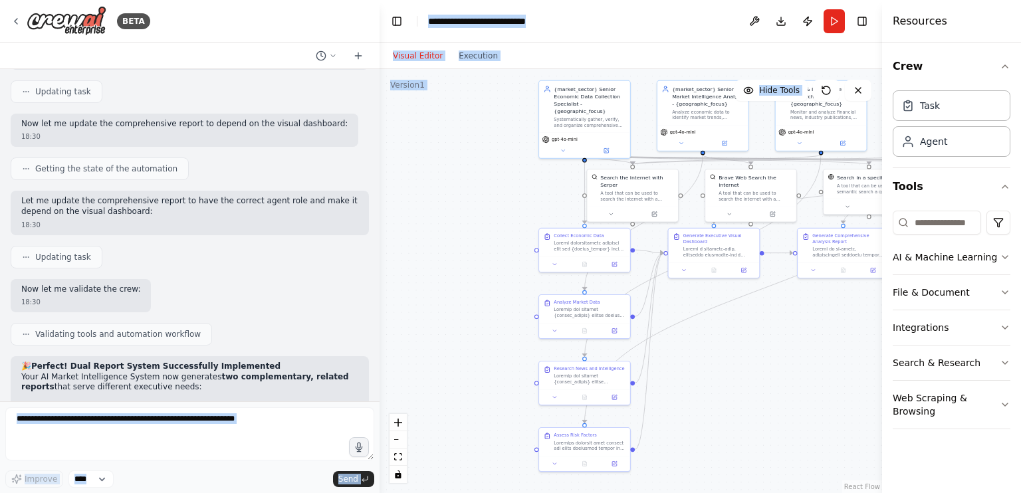
drag, startPoint x: 122, startPoint y: 359, endPoint x: 413, endPoint y: 365, distance: 290.4
click at [413, 365] on div "BETA Create an AI-powered system that generates comprehensive monthly market re…" at bounding box center [510, 246] width 1021 height 493
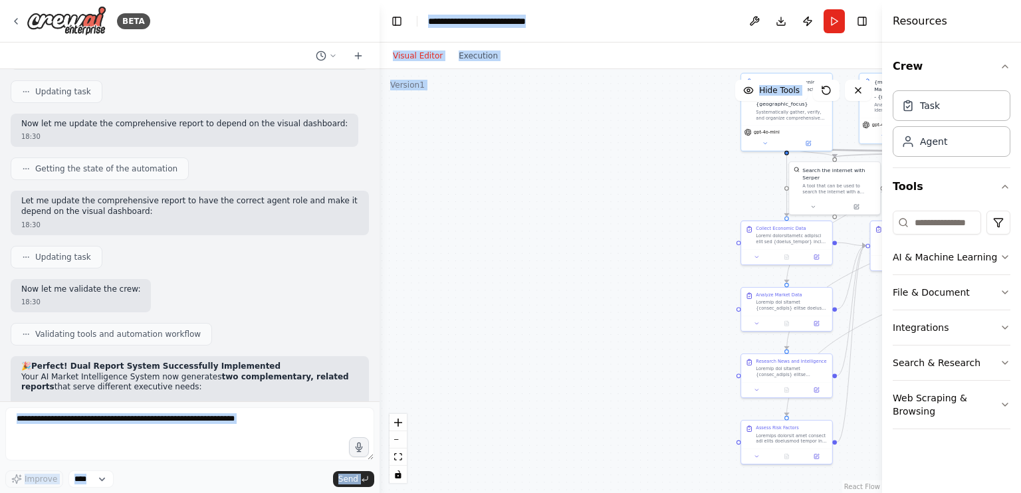
drag, startPoint x: 413, startPoint y: 365, endPoint x: 680, endPoint y: 371, distance: 267.2
click at [680, 371] on div ".deletable-edge-delete-btn { width: 20px; height: 20px; border: 0px solid #ffff…" at bounding box center [630, 281] width 502 height 424
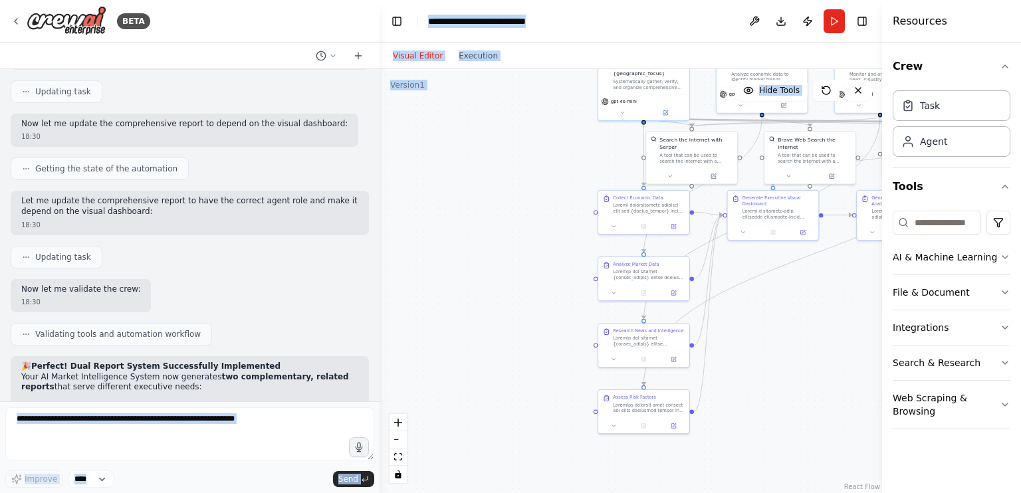
drag, startPoint x: 680, startPoint y: 371, endPoint x: 470, endPoint y: 328, distance: 213.8
click at [470, 328] on div ".deletable-edge-delete-btn { width: 20px; height: 20px; border: 0px solid #ffff…" at bounding box center [630, 281] width 502 height 424
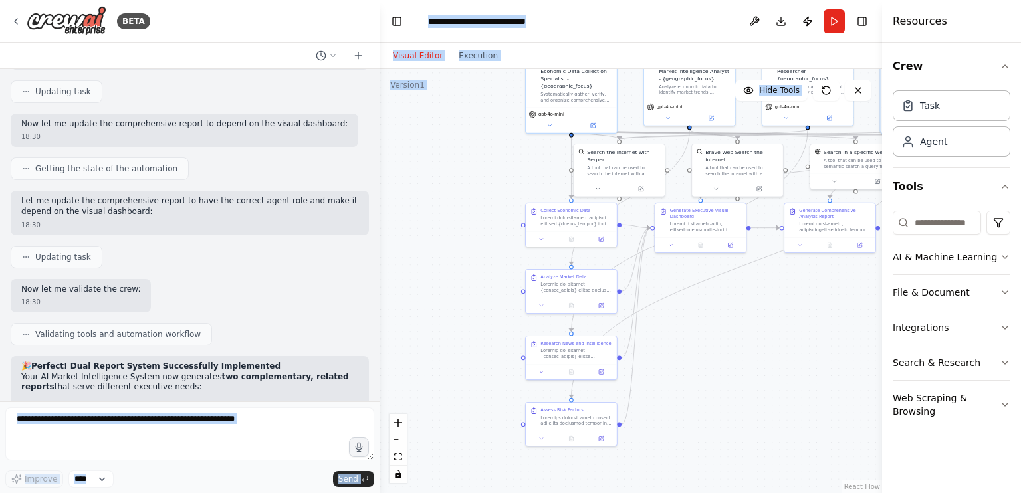
drag, startPoint x: 470, startPoint y: 328, endPoint x: 396, endPoint y: 338, distance: 75.2
click at [396, 338] on div ".deletable-edge-delete-btn { width: 20px; height: 20px; border: 0px solid #ffff…" at bounding box center [630, 281] width 502 height 424
drag, startPoint x: 396, startPoint y: 338, endPoint x: 410, endPoint y: 262, distance: 77.0
click at [410, 262] on div ".deletable-edge-delete-btn { width: 20px; height: 20px; border: 0px solid #ffff…" at bounding box center [630, 281] width 502 height 424
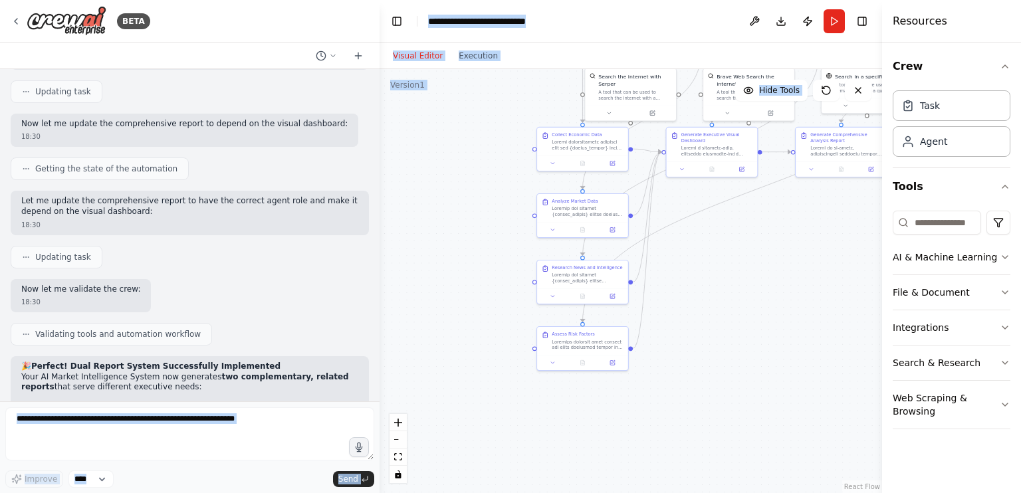
click at [410, 262] on div ".deletable-edge-delete-btn { width: 20px; height: 20px; border: 0px solid #ffff…" at bounding box center [630, 281] width 502 height 424
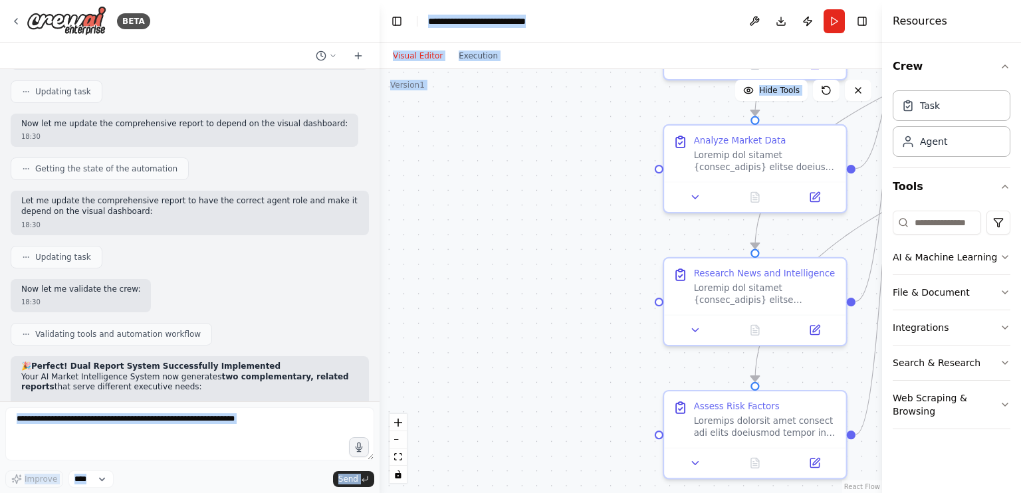
click at [485, 272] on div ".deletable-edge-delete-btn { width: 20px; height: 20px; border: 0px solid #ffff…" at bounding box center [630, 281] width 502 height 424
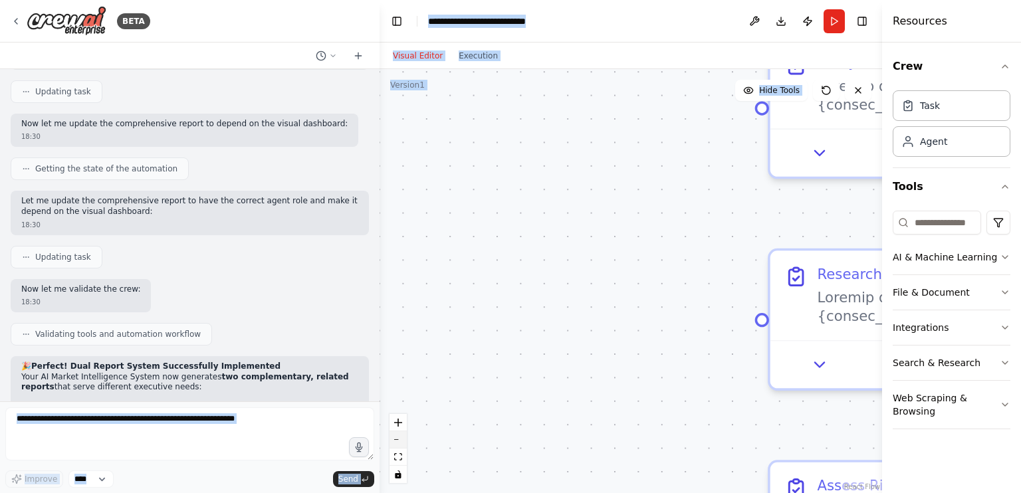
click at [399, 442] on button "zoom out" at bounding box center [397, 439] width 17 height 17
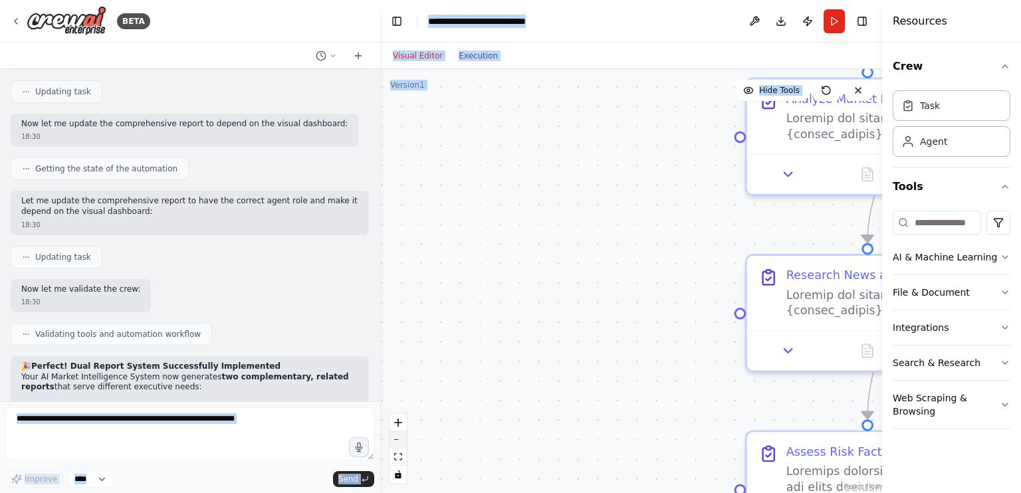
click at [399, 442] on button "zoom out" at bounding box center [397, 439] width 17 height 17
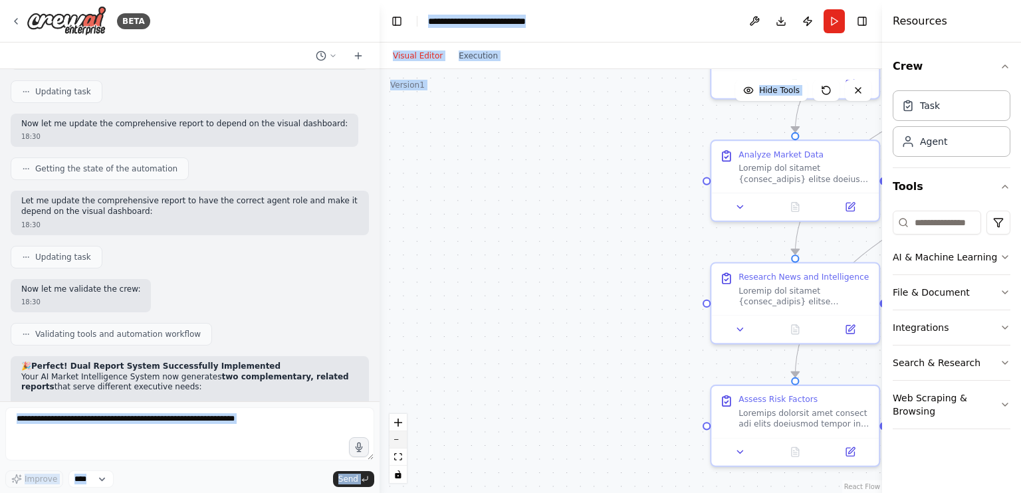
click at [399, 442] on button "zoom out" at bounding box center [397, 439] width 17 height 17
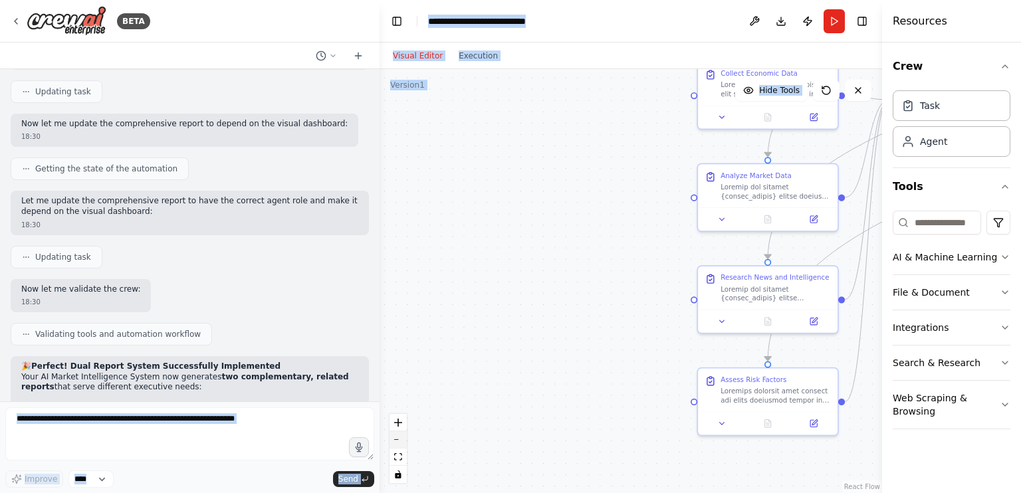
click at [399, 442] on button "zoom out" at bounding box center [397, 439] width 17 height 17
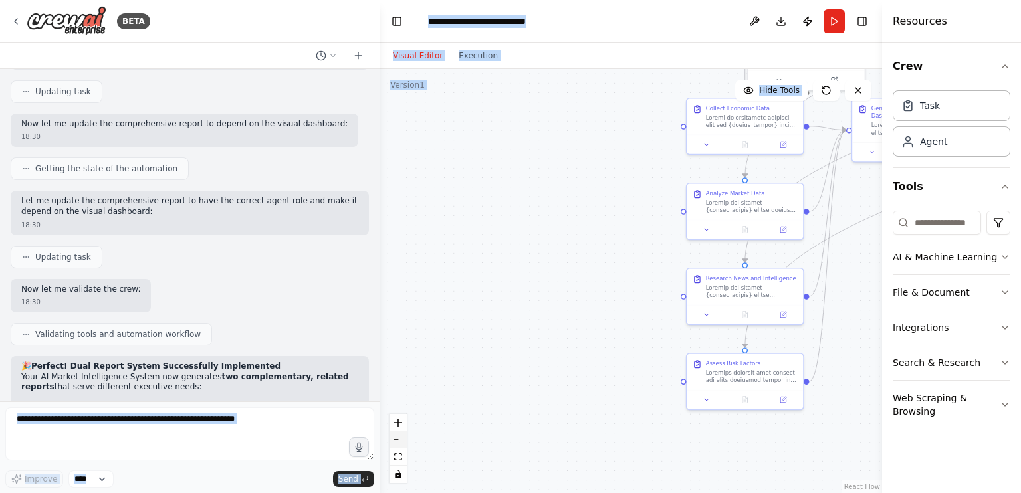
click at [399, 442] on button "zoom out" at bounding box center [397, 439] width 17 height 17
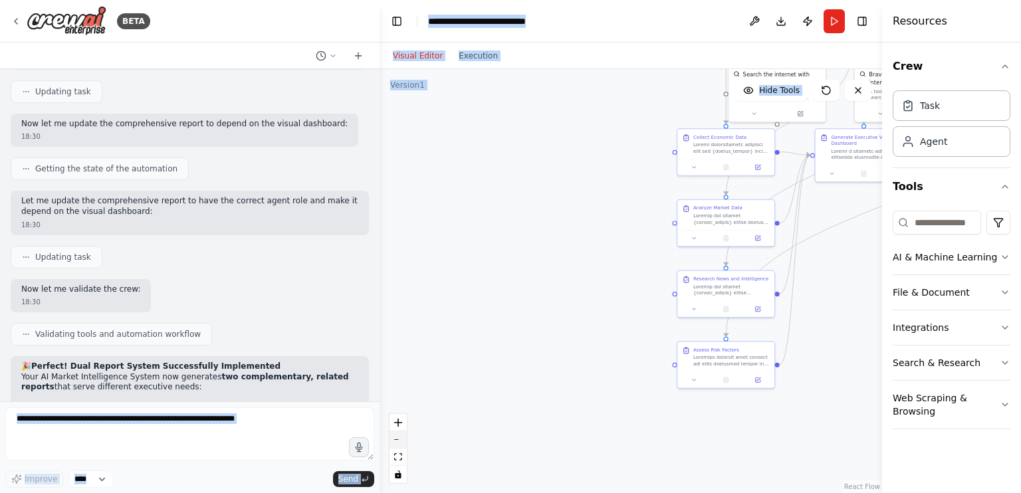
click at [399, 442] on button "zoom out" at bounding box center [397, 439] width 17 height 17
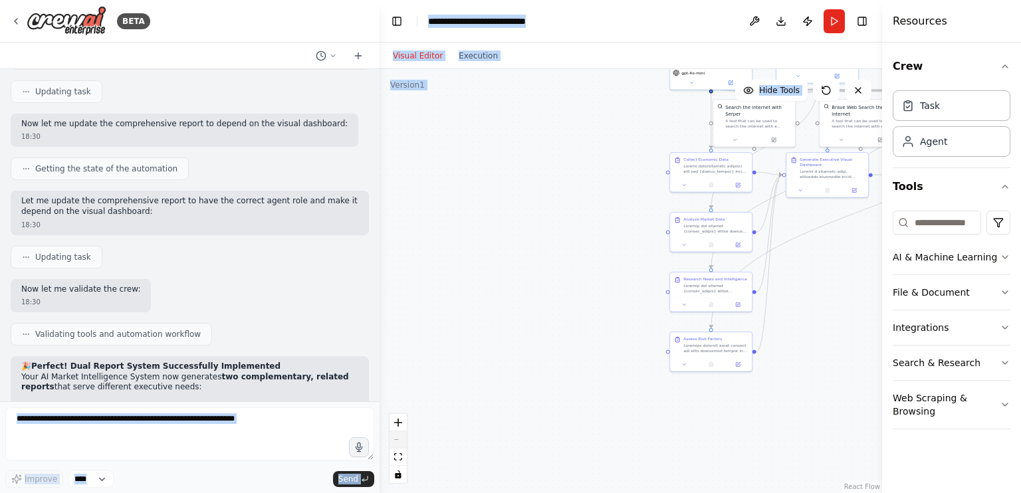
click at [399, 442] on div "React Flow controls" at bounding box center [397, 448] width 17 height 69
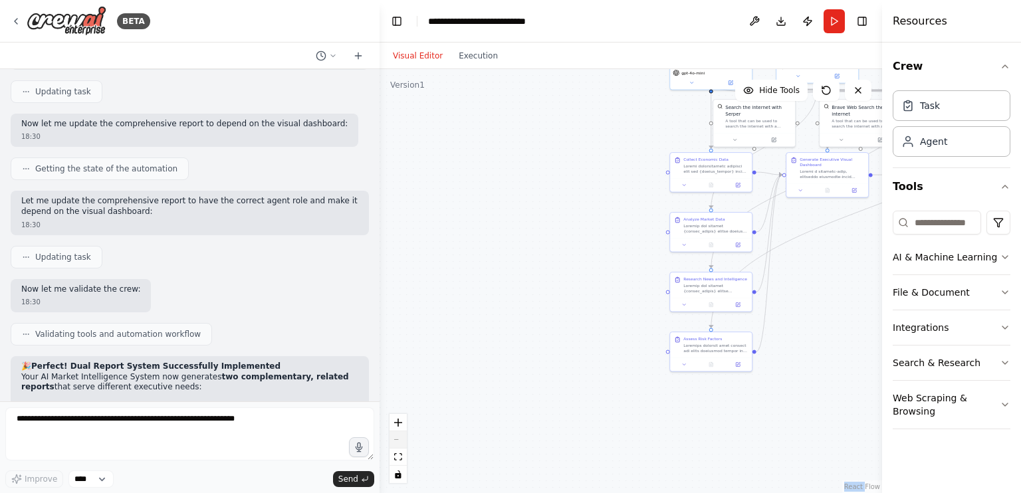
click at [399, 442] on div "React Flow controls" at bounding box center [397, 448] width 17 height 69
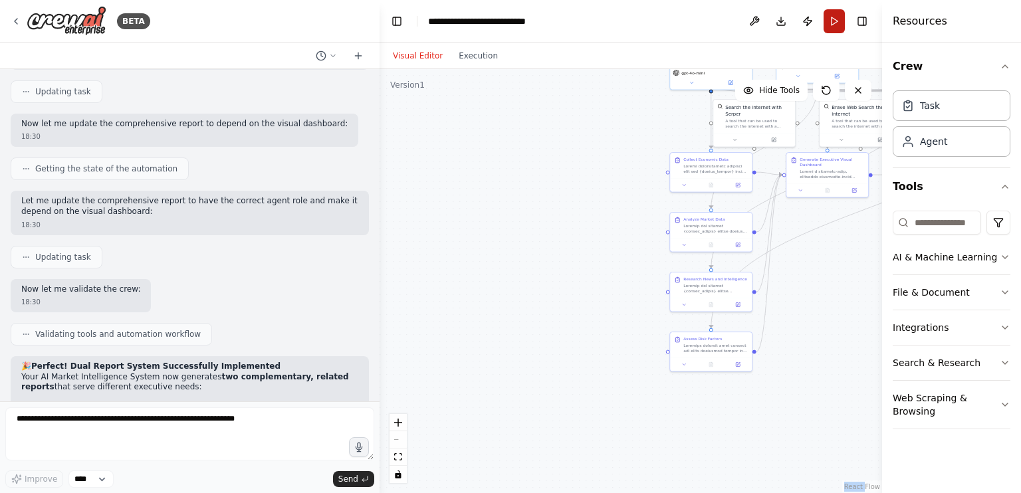
click at [839, 25] on button "Run" at bounding box center [833, 21] width 21 height 24
drag, startPoint x: 839, startPoint y: 25, endPoint x: 759, endPoint y: 66, distance: 90.1
click at [759, 66] on main "**********" at bounding box center [630, 246] width 502 height 493
click at [759, 66] on div "Visual Editor Execution" at bounding box center [630, 56] width 502 height 27
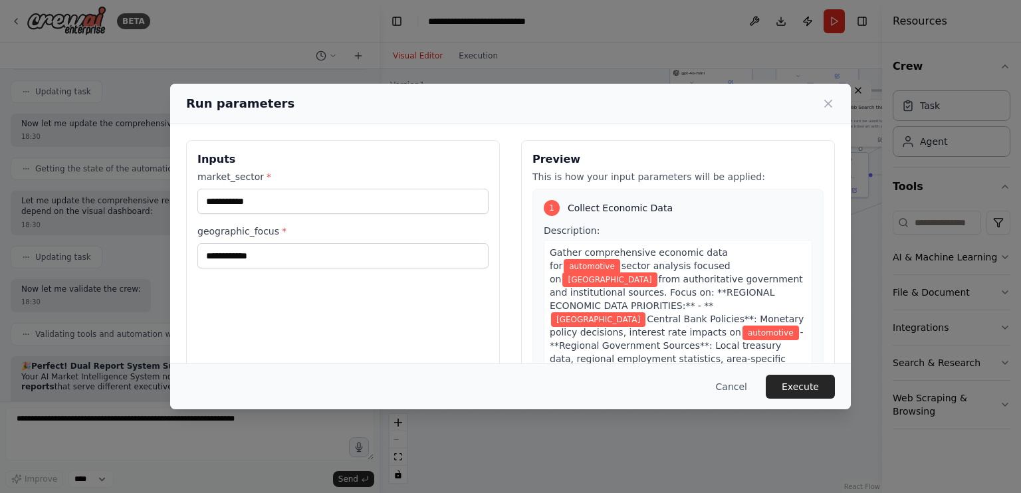
click at [841, 18] on div "**********" at bounding box center [510, 246] width 1021 height 493
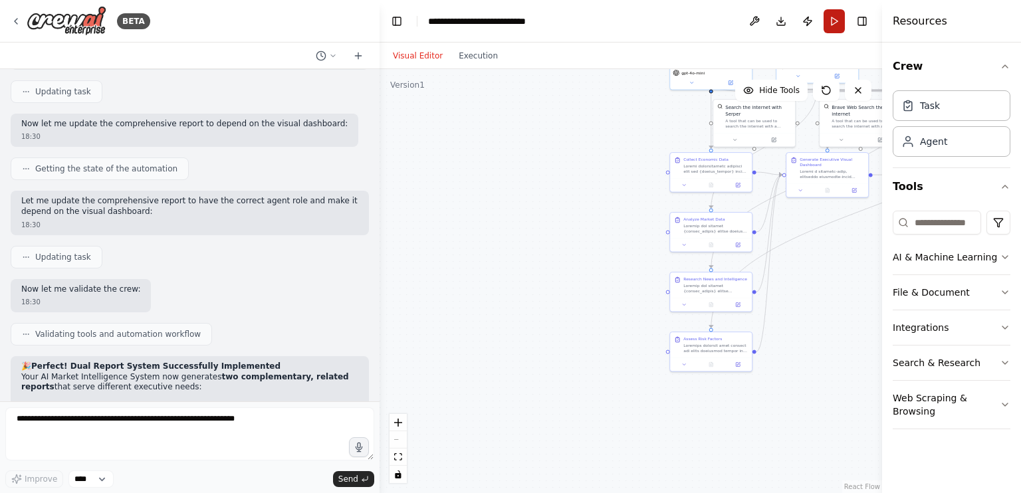
click at [839, 32] on button "Run" at bounding box center [833, 21] width 21 height 24
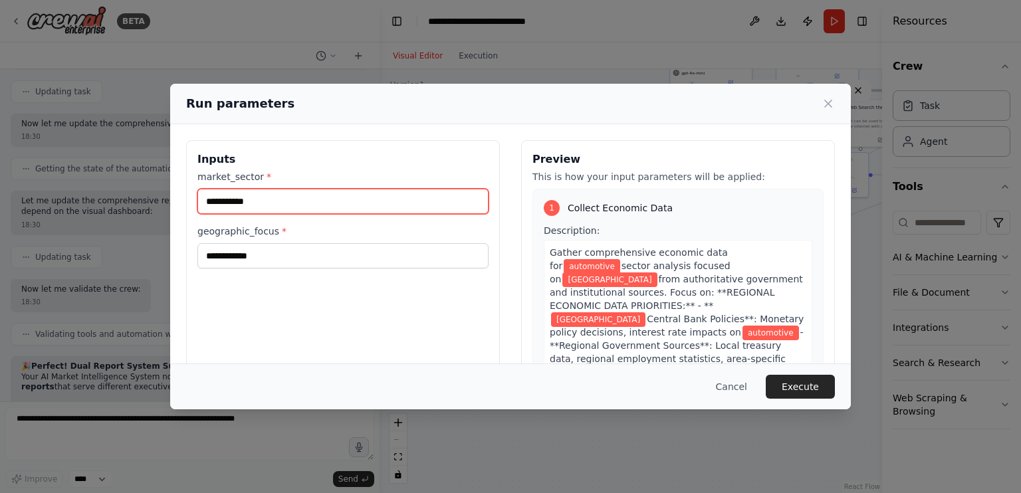
drag, startPoint x: 352, startPoint y: 197, endPoint x: 308, endPoint y: 200, distance: 43.9
click at [308, 200] on input "**********" at bounding box center [342, 201] width 291 height 25
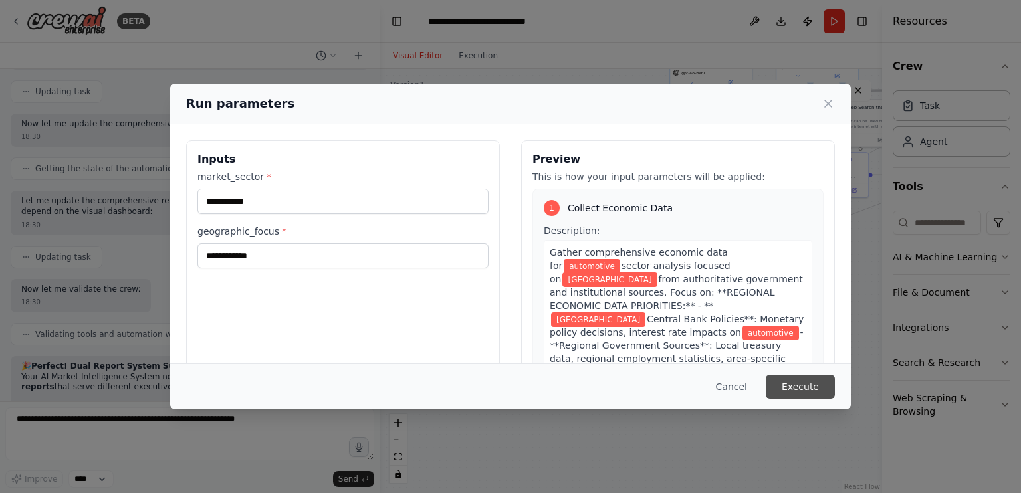
click at [799, 389] on button "Execute" at bounding box center [799, 387] width 69 height 24
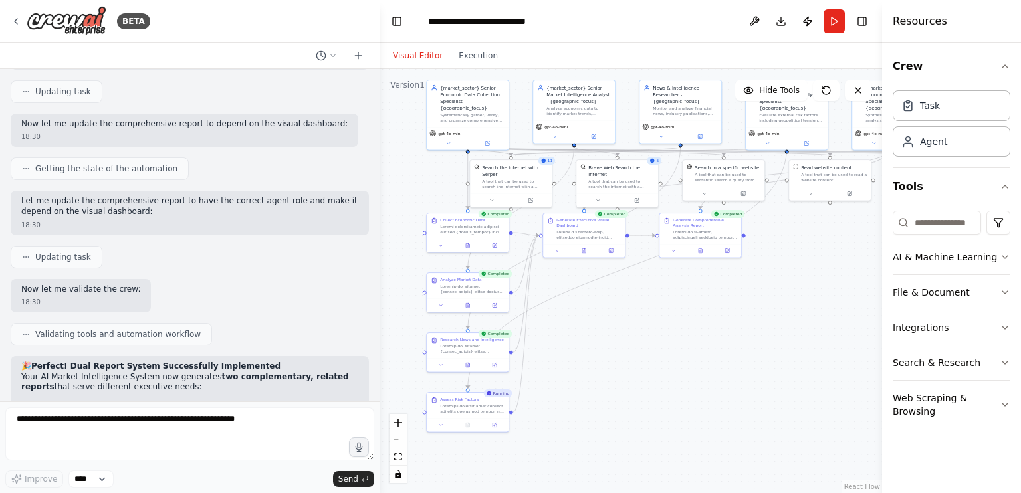
drag, startPoint x: 837, startPoint y: 245, endPoint x: 593, endPoint y: 306, distance: 251.9
click at [593, 306] on div ".deletable-edge-delete-btn { width: 20px; height: 20px; border: 0px solid #ffff…" at bounding box center [630, 281] width 502 height 424
click at [579, 254] on div at bounding box center [583, 250] width 82 height 14
click at [582, 252] on button at bounding box center [583, 250] width 28 height 8
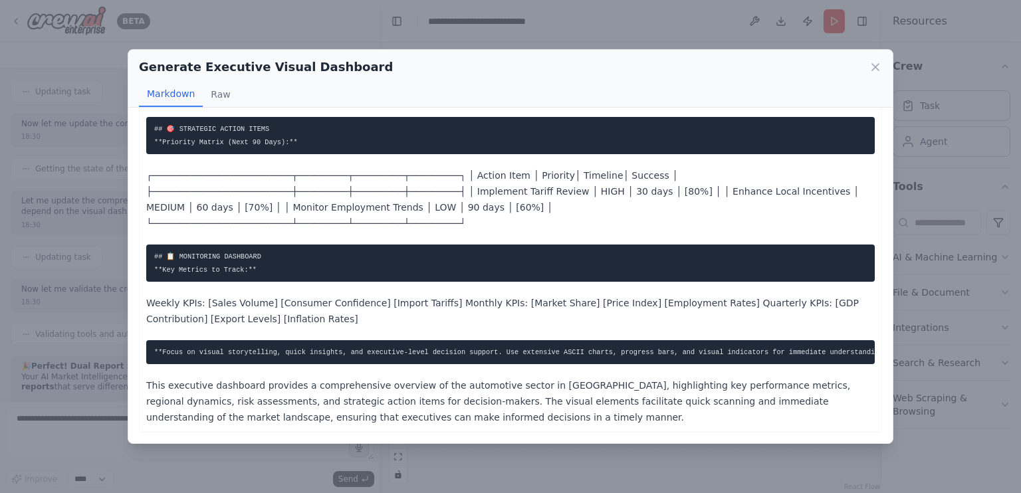
scroll to position [653, 0]
click at [752, 7] on div "Generate Executive Visual Dashboard Markdown Raw # 📊 [GEOGRAPHIC_DATA] Automoti…" at bounding box center [510, 246] width 1021 height 493
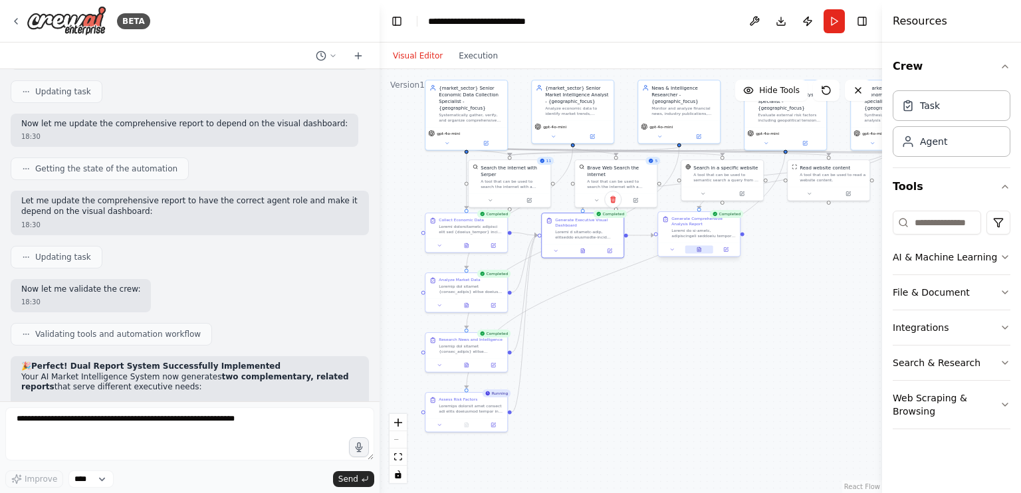
click at [702, 250] on button at bounding box center [699, 250] width 28 height 8
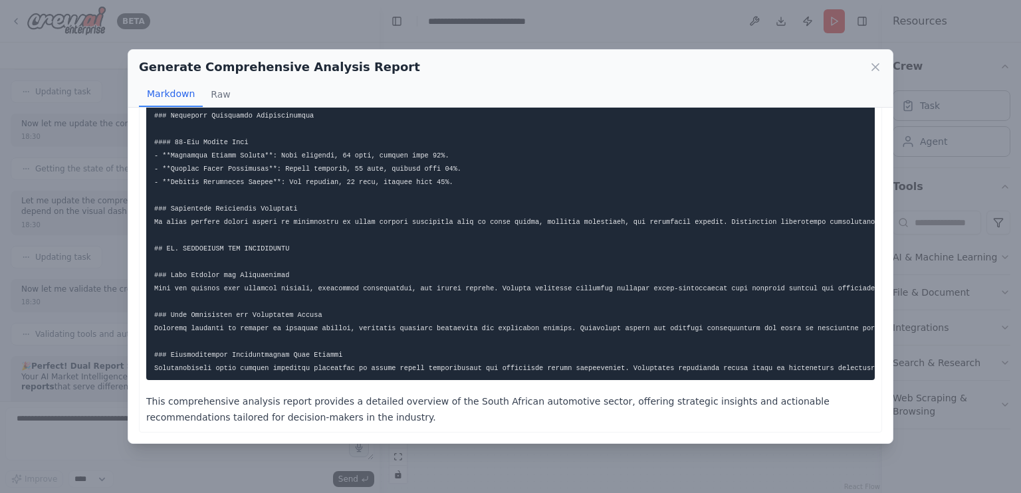
scroll to position [1107, 0]
click at [692, 447] on div "Generate Comprehensive Analysis Report Markdown Raw This comprehensive analysis…" at bounding box center [510, 246] width 1021 height 493
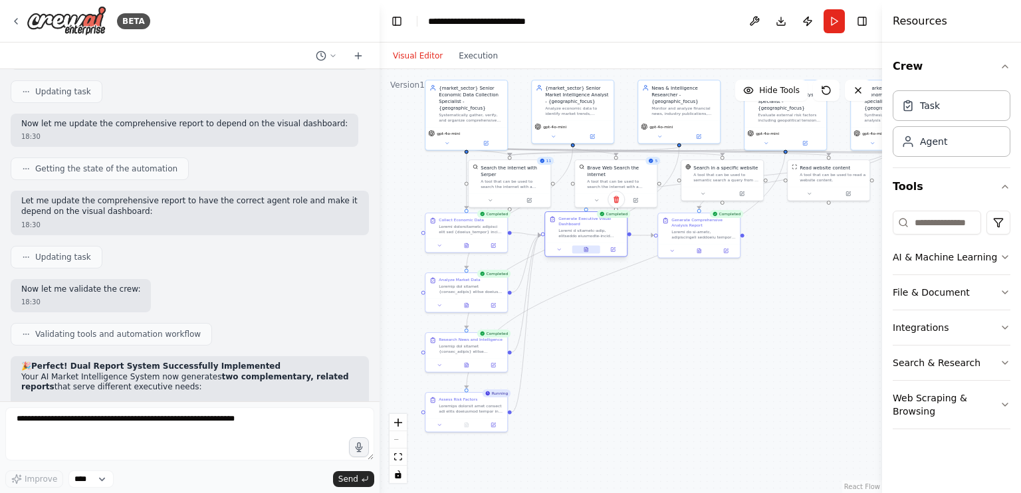
click at [589, 249] on button at bounding box center [586, 250] width 28 height 8
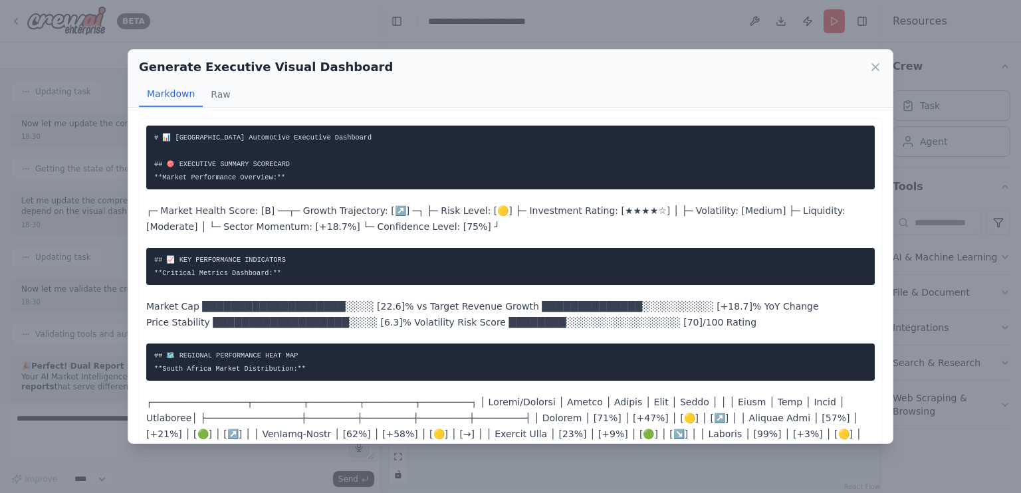
click at [272, 175] on pre "# 📊 [GEOGRAPHIC_DATA] Automotive Executive Dashboard ## 🎯 EXECUTIVE SUMMARY SCO…" at bounding box center [510, 158] width 728 height 64
drag, startPoint x: 272, startPoint y: 175, endPoint x: 157, endPoint y: 109, distance: 132.8
click at [157, 109] on div "# 📊 [GEOGRAPHIC_DATA] Automotive Executive Dashboard ## 🎯 EXECUTIVE SUMMARY SCO…" at bounding box center [510, 276] width 764 height 336
drag, startPoint x: 157, startPoint y: 109, endPoint x: 144, endPoint y: 134, distance: 27.9
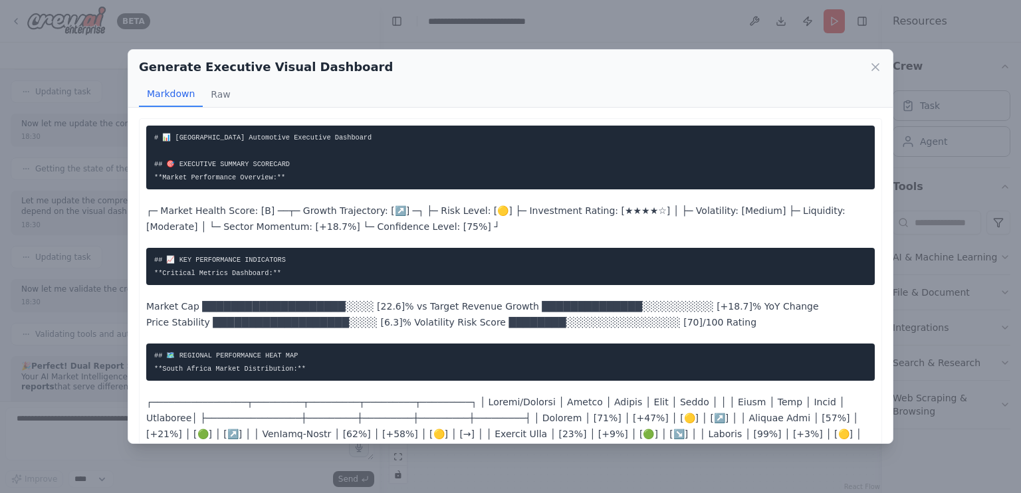
click at [403, 285] on pre "## 📈 KEY PERFORMANCE INDICATORS **Critical Metrics Dashboard:**" at bounding box center [510, 266] width 728 height 37
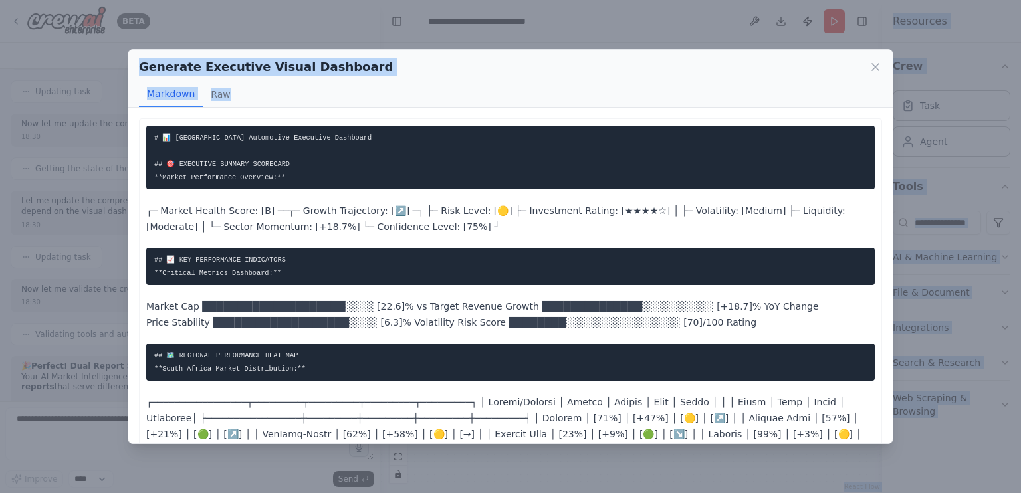
scroll to position [654, 0]
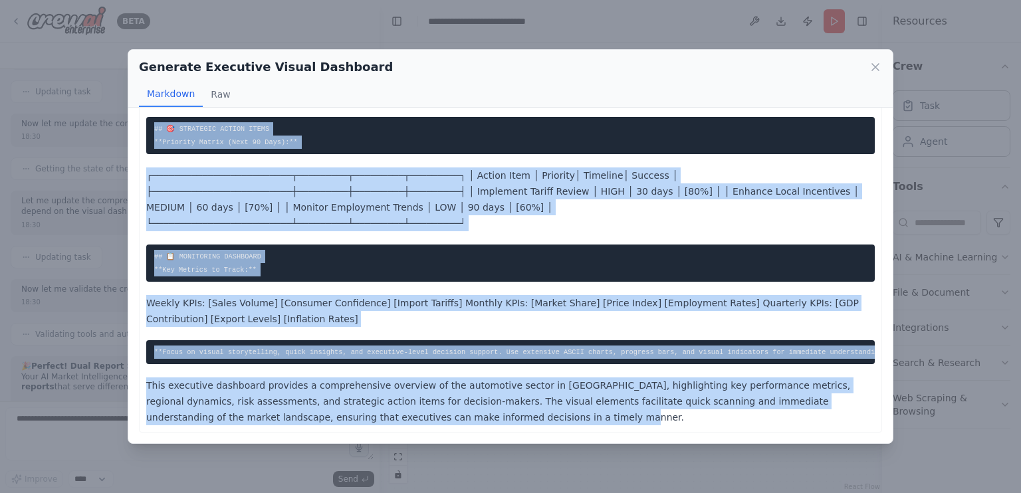
drag, startPoint x: 145, startPoint y: 128, endPoint x: 468, endPoint y: 421, distance: 436.1
copy div "# 📊 Lorem Ipsumd Sitametcon Adipiscin Elitseddo ## 🎯 EIUSMODTE INCIDID UTLABORE…"
